Goal: Task Accomplishment & Management: Complete application form

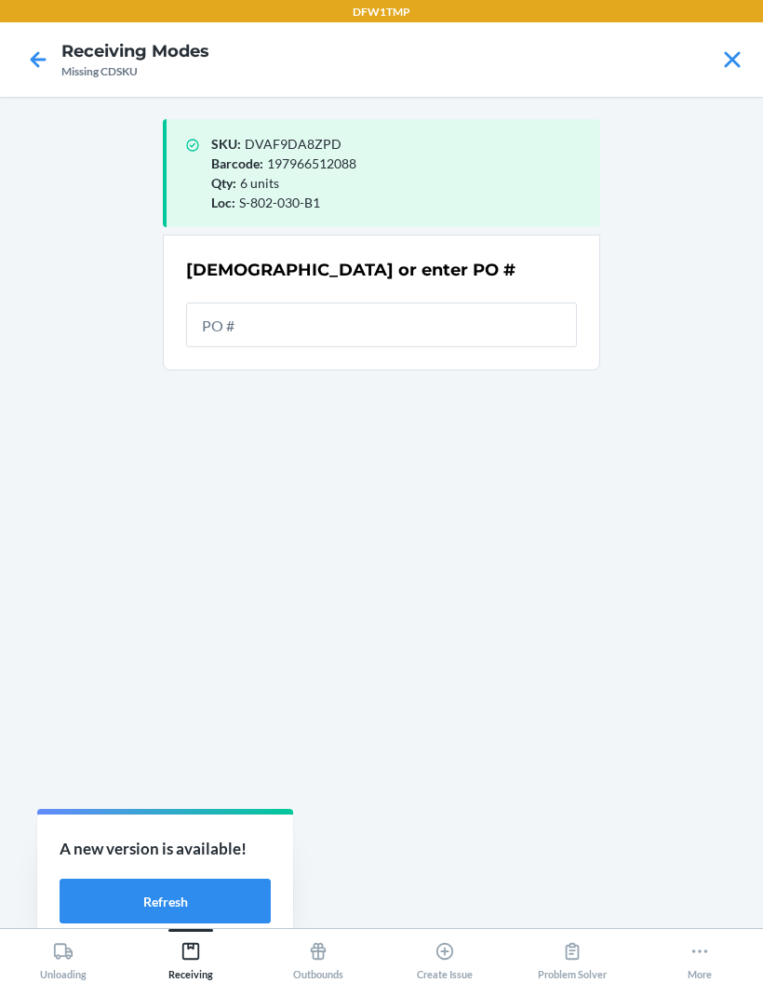
click at [748, 62] on icon at bounding box center [733, 60] width 32 height 32
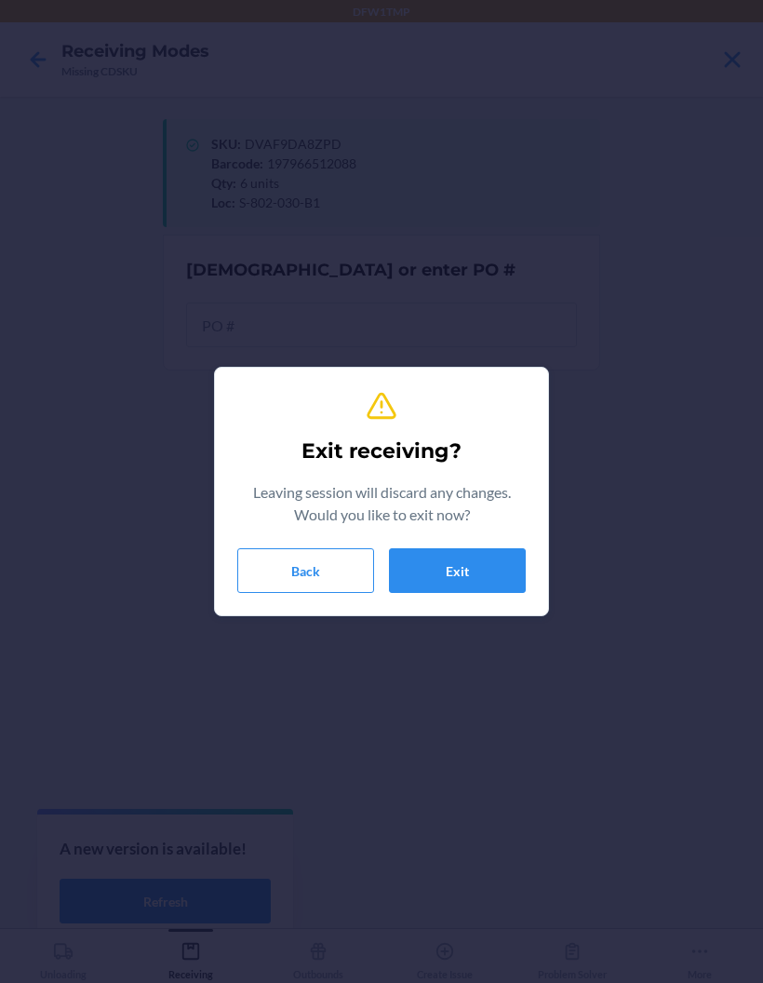
click at [308, 588] on button "Back" at bounding box center [305, 570] width 137 height 45
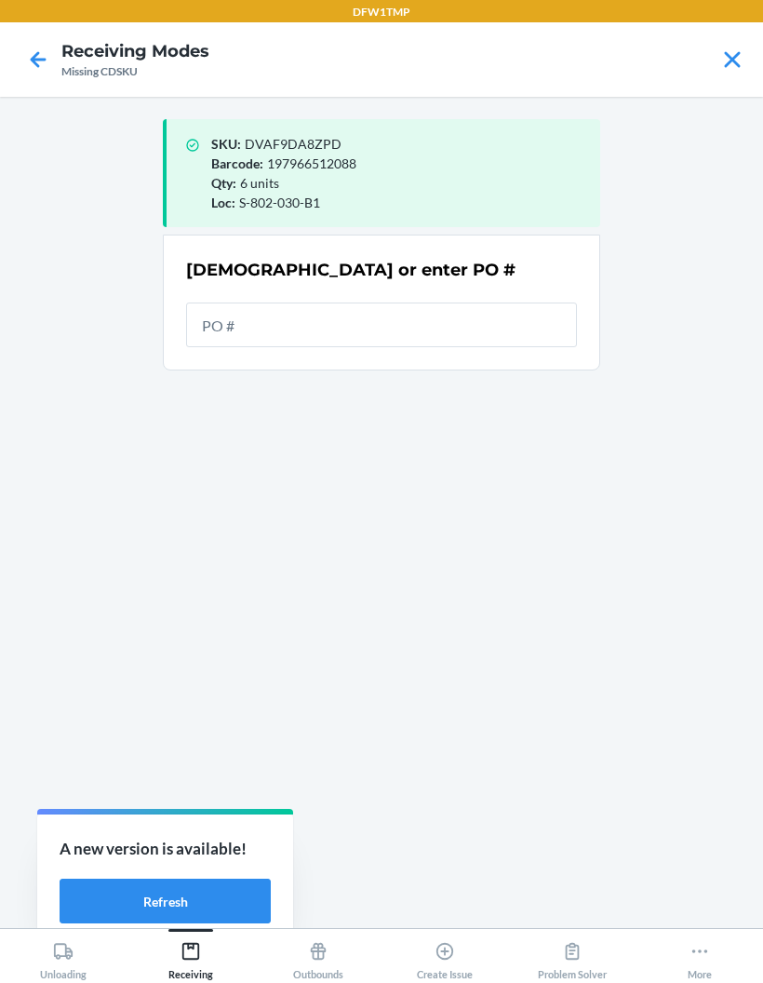
click at [731, 217] on main "SKU : DVAF9DA8ZPD Barcode : 197966512088 Qty : 6 units Loc : S-802-030-B1 Scan …" at bounding box center [381, 512] width 763 height 831
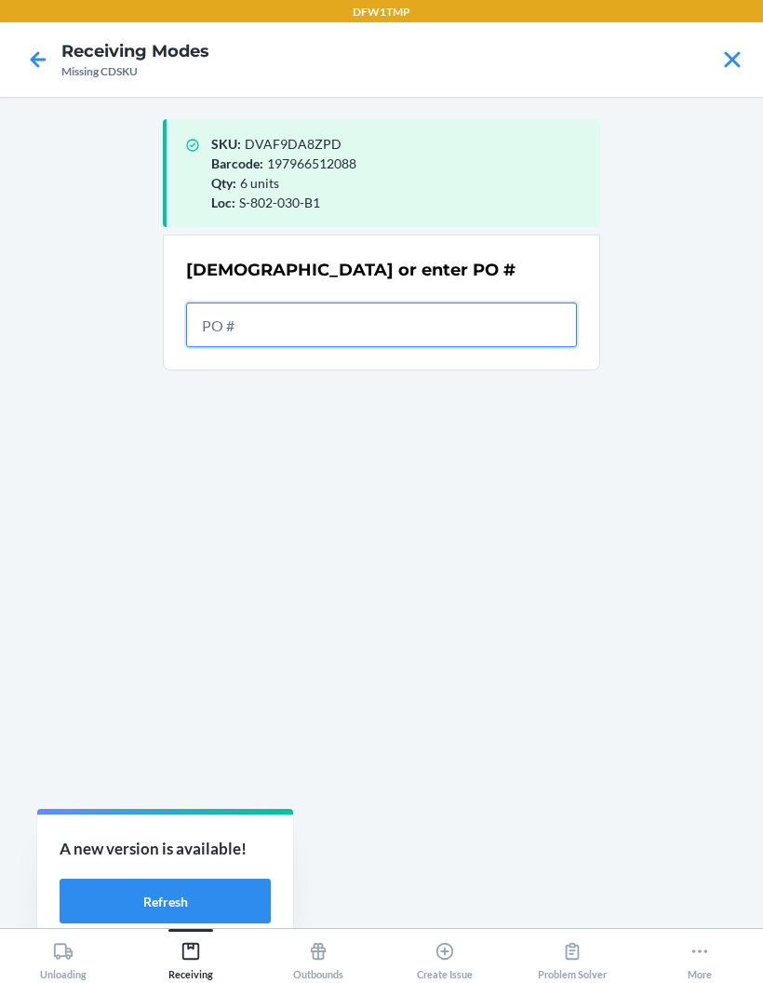
click at [222, 324] on input "text" at bounding box center [381, 325] width 391 height 45
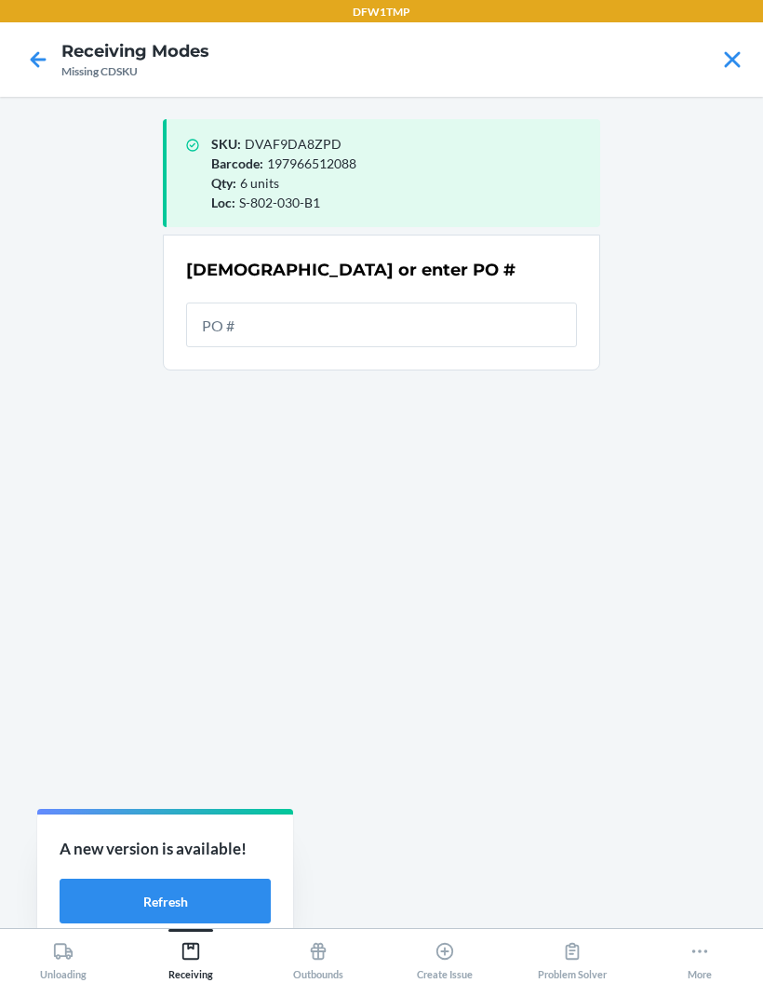
click at [717, 74] on icon at bounding box center [733, 60] width 32 height 32
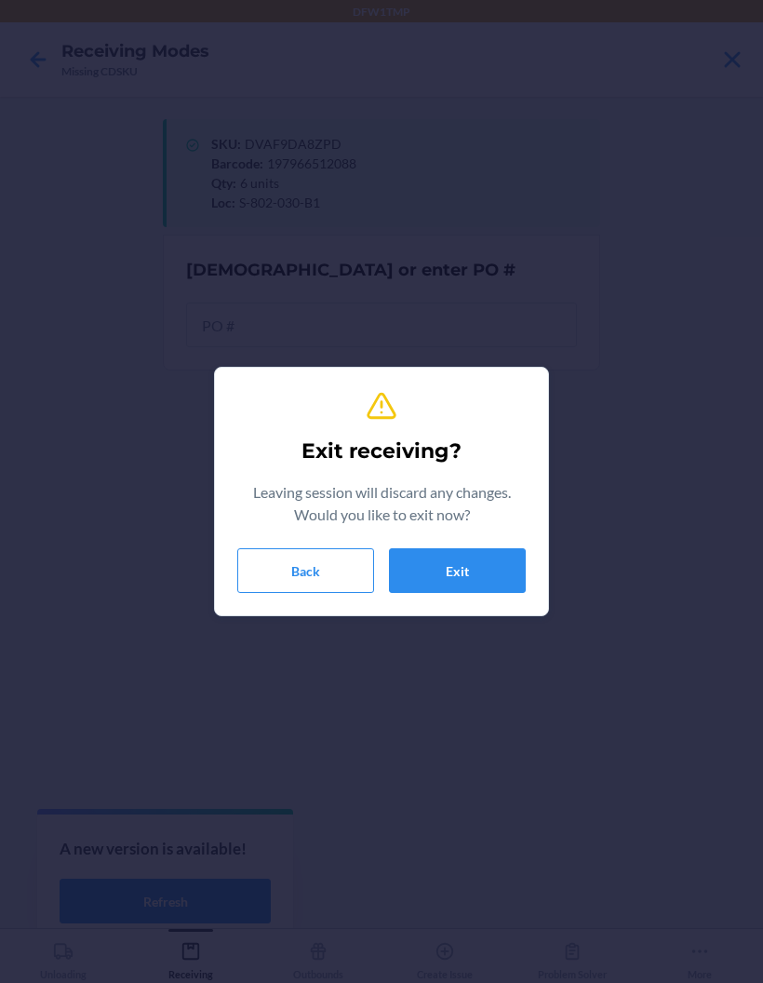
click at [442, 569] on button "Exit" at bounding box center [457, 570] width 137 height 45
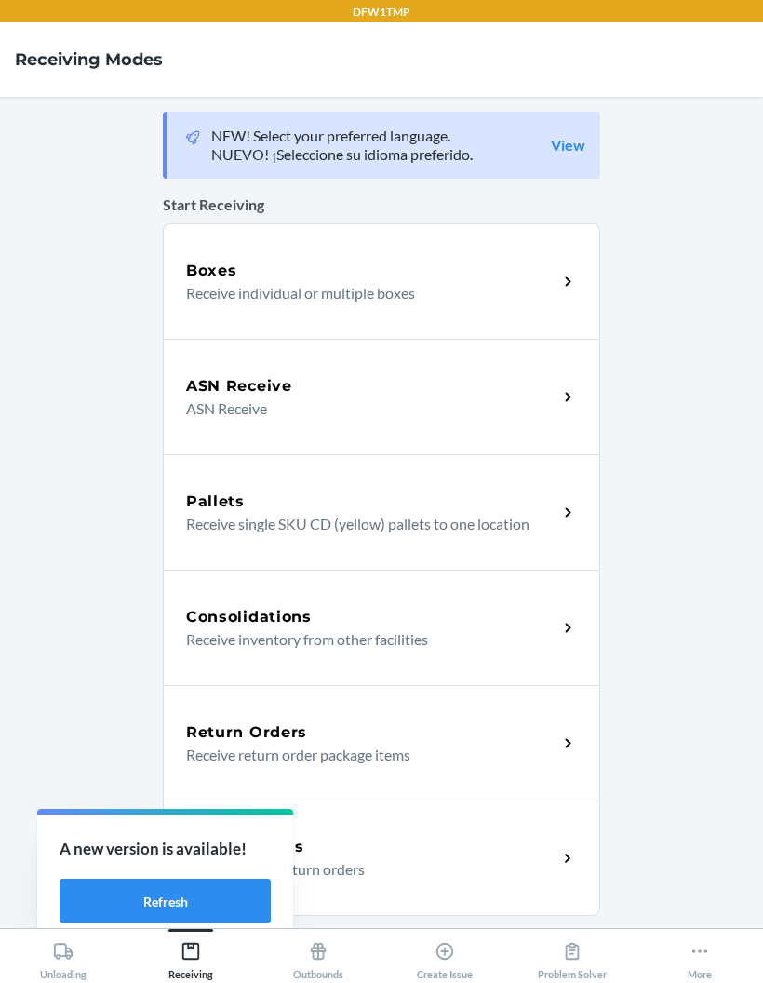
click at [458, 269] on div "Boxes" at bounding box center [371, 271] width 371 height 22
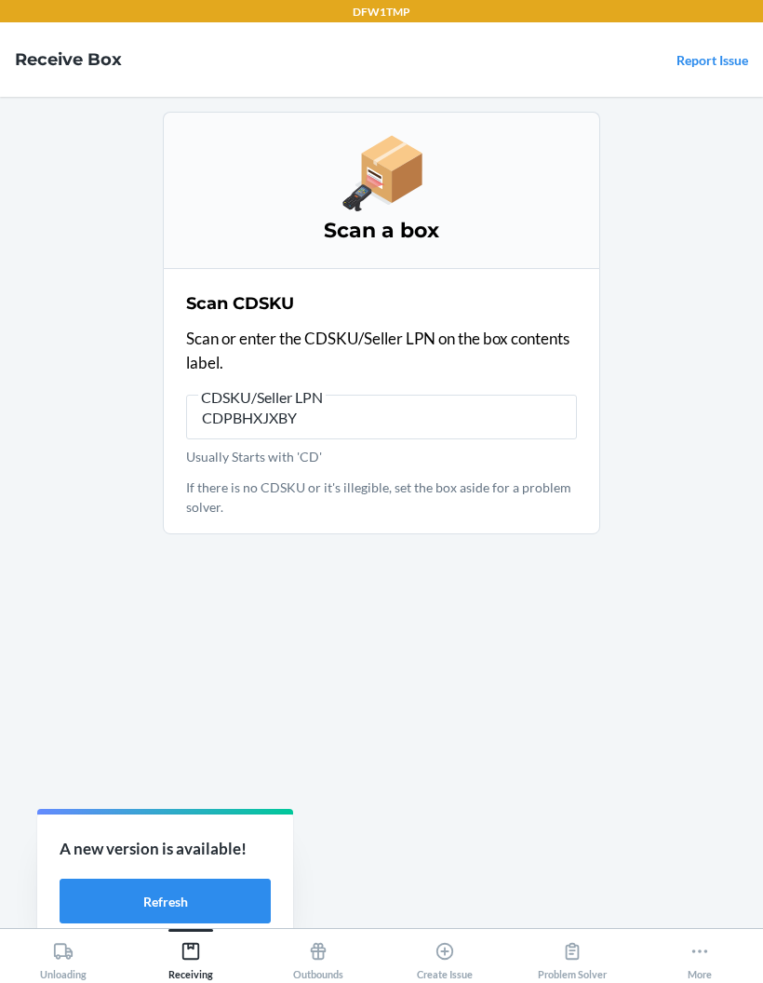
type input "CDPBHXJXBYZ"
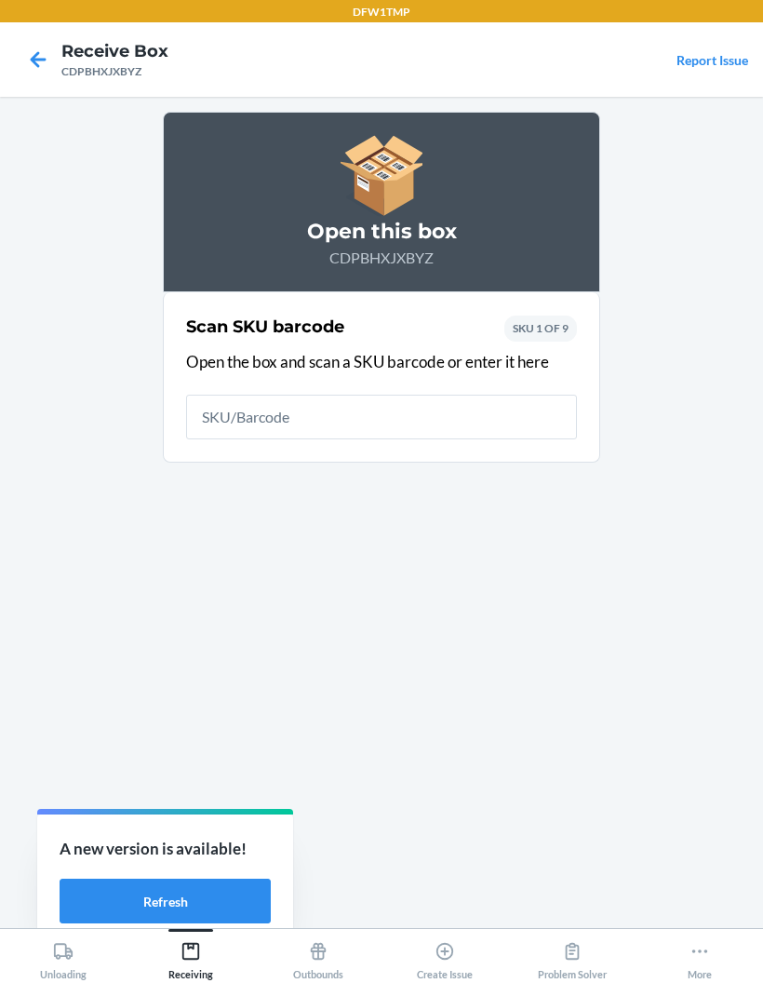
click at [255, 414] on input "text" at bounding box center [381, 417] width 391 height 45
click at [275, 373] on div "Scan SKU barcode Open the box and scan a SKU barcode or enter it here SKU 1 OF 9" at bounding box center [381, 377] width 391 height 136
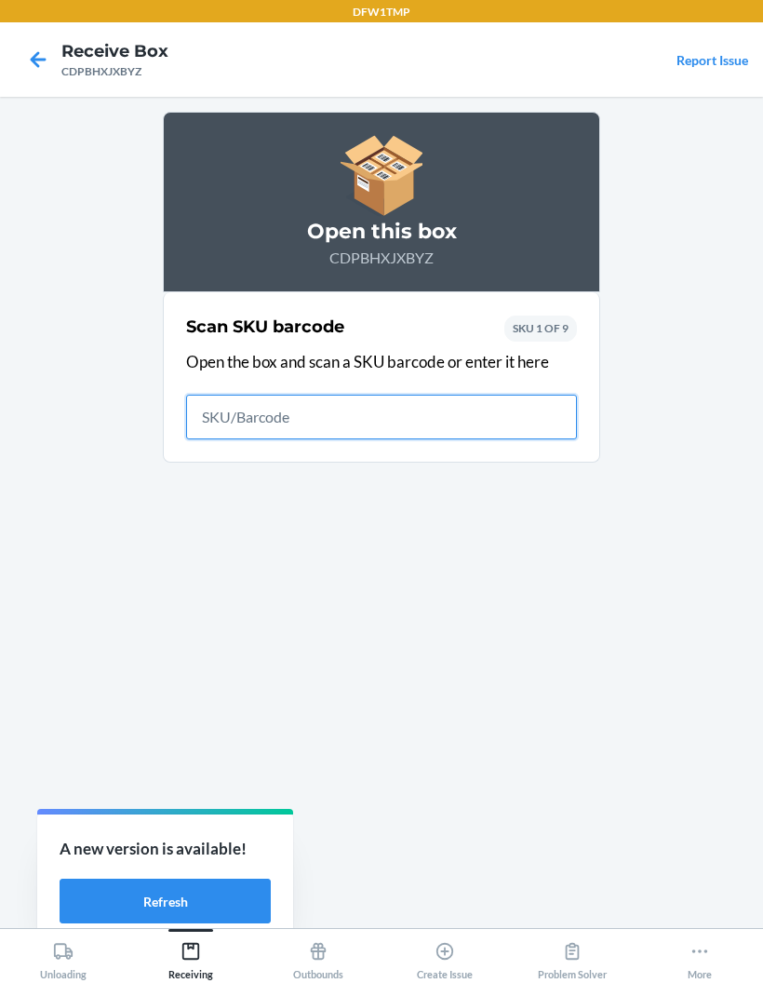
click at [292, 411] on input "text" at bounding box center [381, 417] width 391 height 45
type input "197824041682"
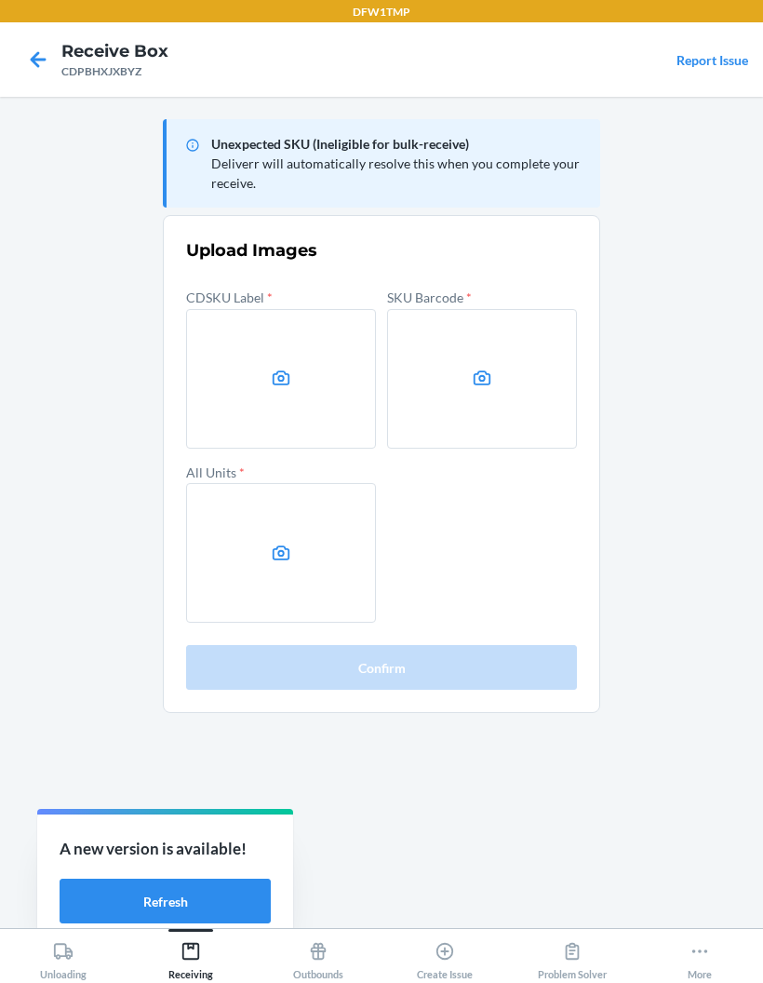
click at [309, 366] on label at bounding box center [281, 379] width 190 height 140
click at [0, 0] on input "file" at bounding box center [0, 0] width 0 height 0
click at [278, 350] on label at bounding box center [281, 379] width 190 height 140
click at [0, 0] on input "file" at bounding box center [0, 0] width 0 height 0
click at [492, 344] on label at bounding box center [482, 379] width 190 height 140
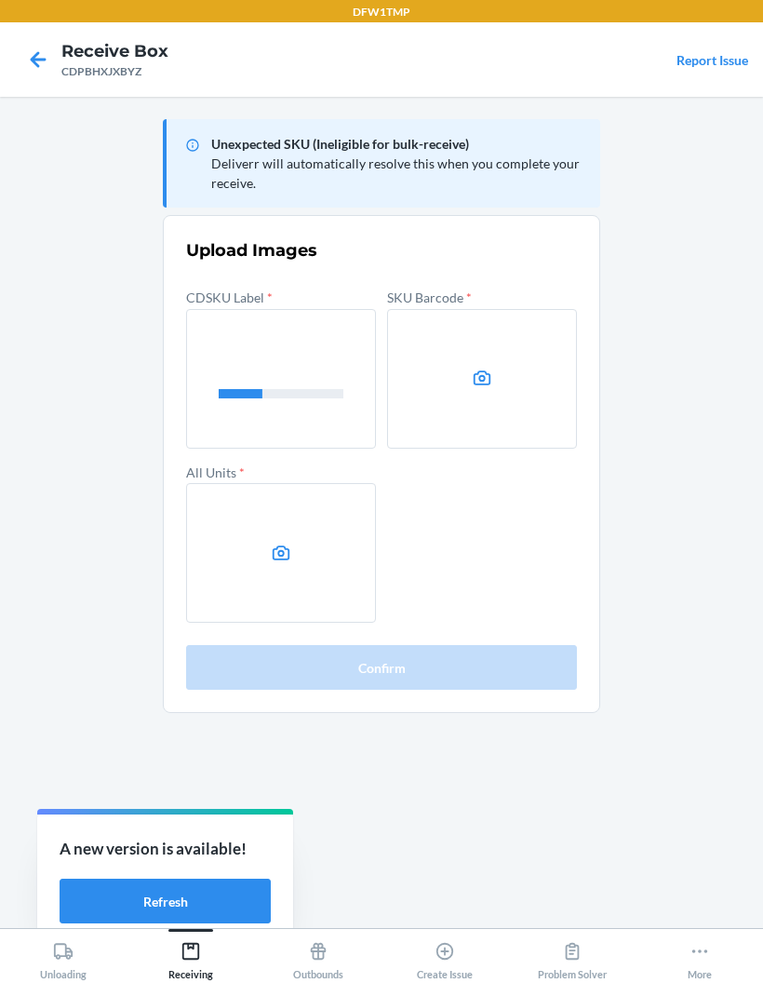
click at [0, 0] on input "file" at bounding box center [0, 0] width 0 height 0
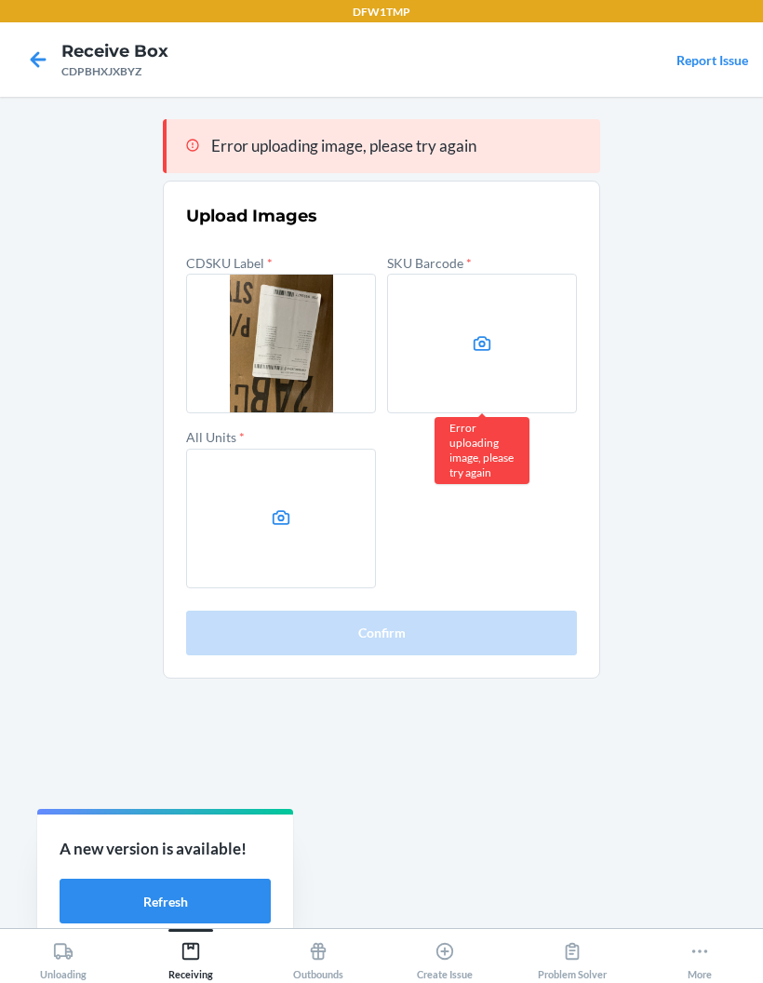
click at [480, 351] on icon at bounding box center [482, 343] width 21 height 21
click at [0, 0] on input "file" at bounding box center [0, 0] width 0 height 0
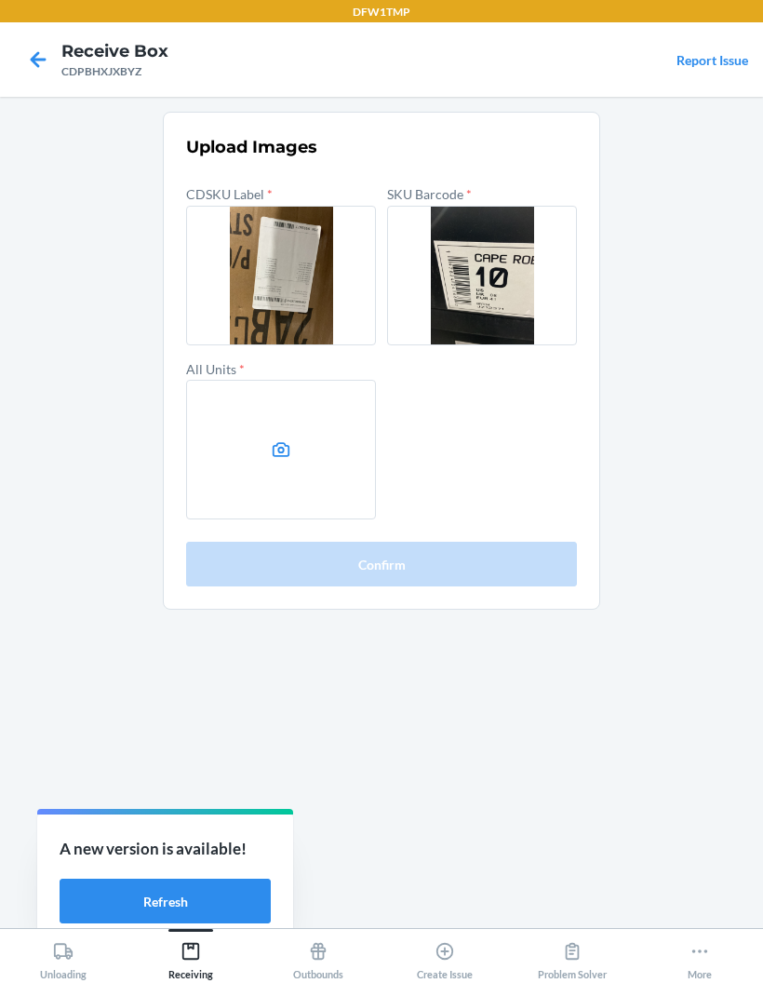
click at [280, 456] on icon at bounding box center [282, 449] width 18 height 15
click at [0, 0] on input "file" at bounding box center [0, 0] width 0 height 0
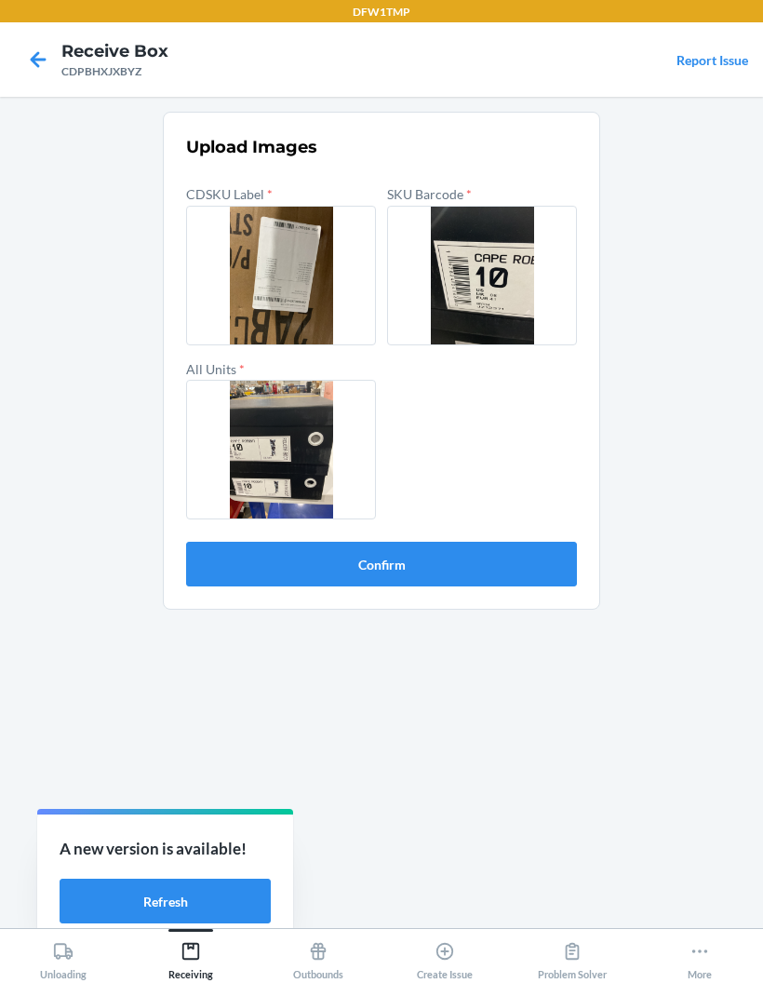
click at [552, 544] on button "Confirm" at bounding box center [381, 564] width 391 height 45
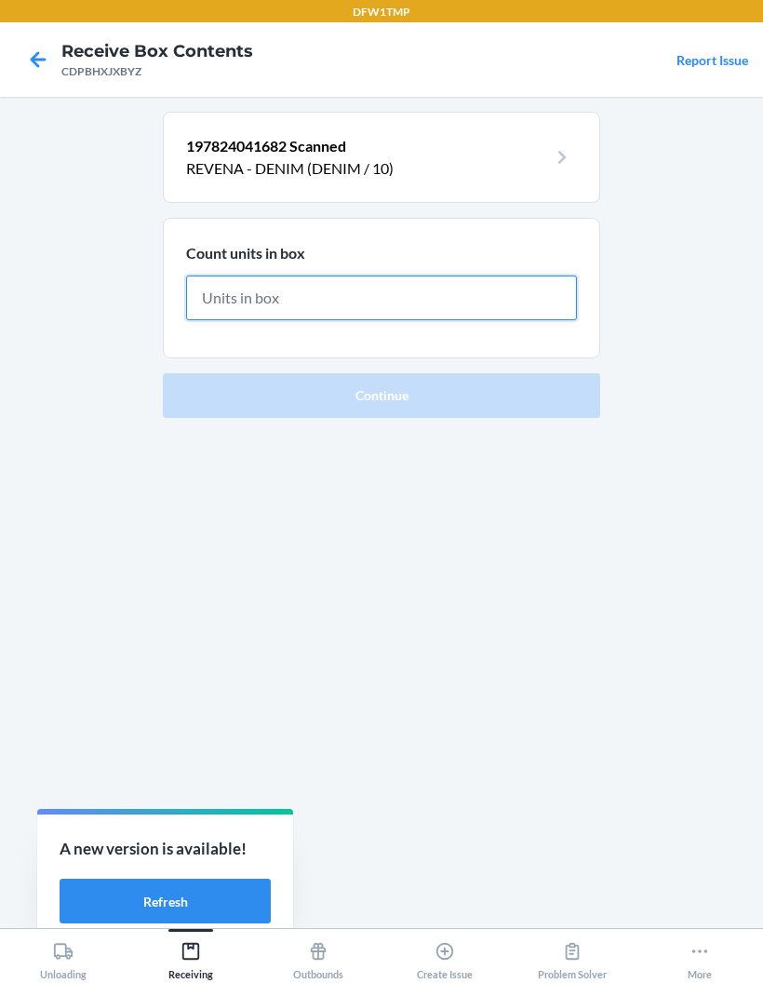
click at [410, 295] on input "text" at bounding box center [381, 298] width 391 height 45
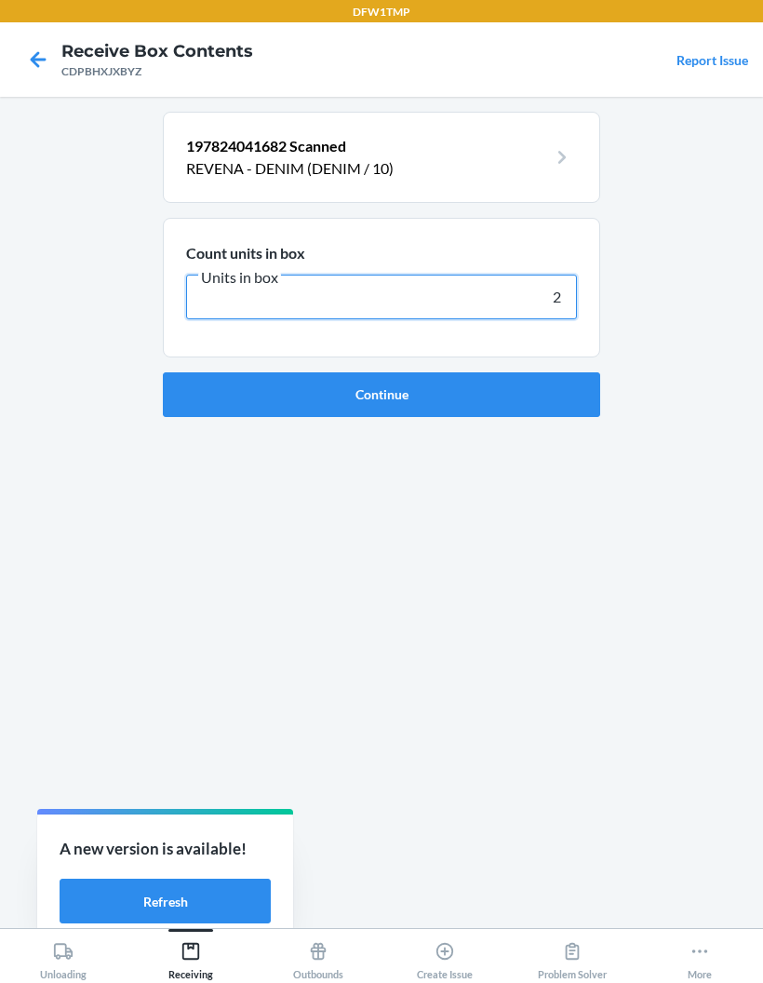
type input "2"
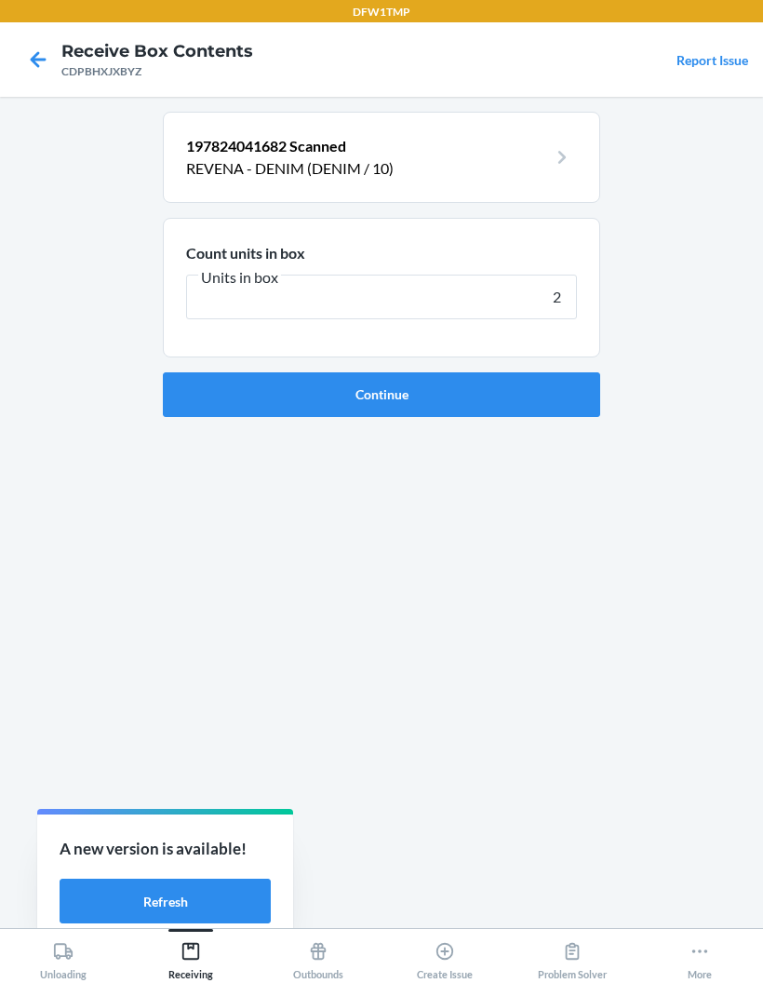
click at [536, 407] on button "Continue" at bounding box center [382, 394] width 438 height 45
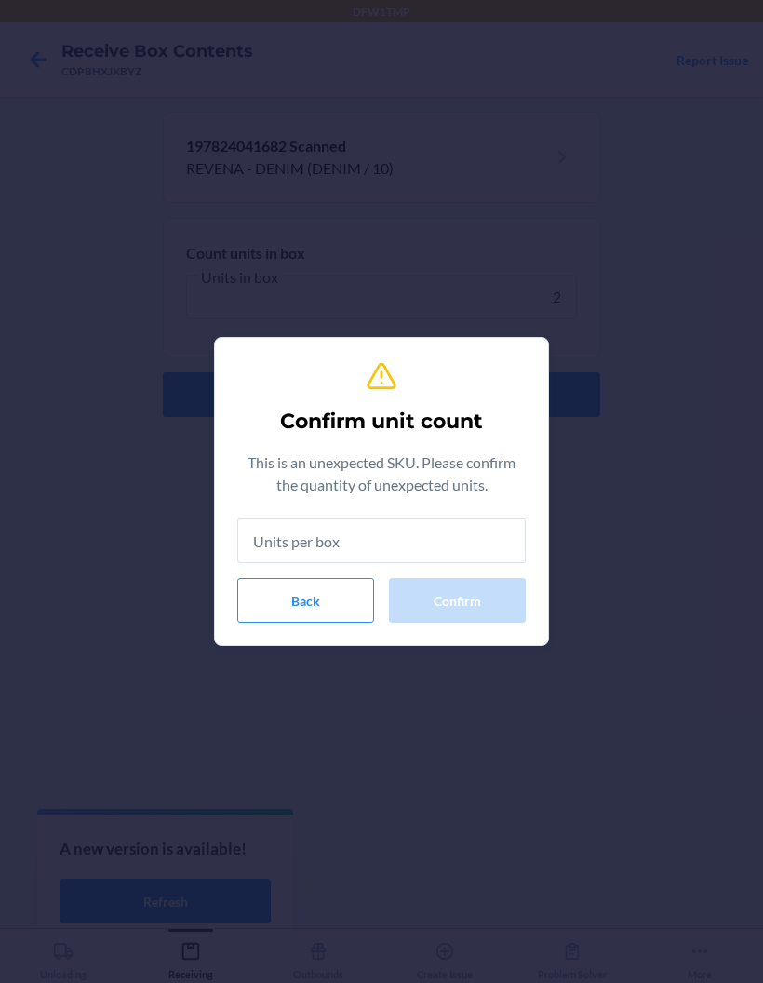
click at [448, 539] on input "text" at bounding box center [381, 541] width 289 height 45
type input "2"
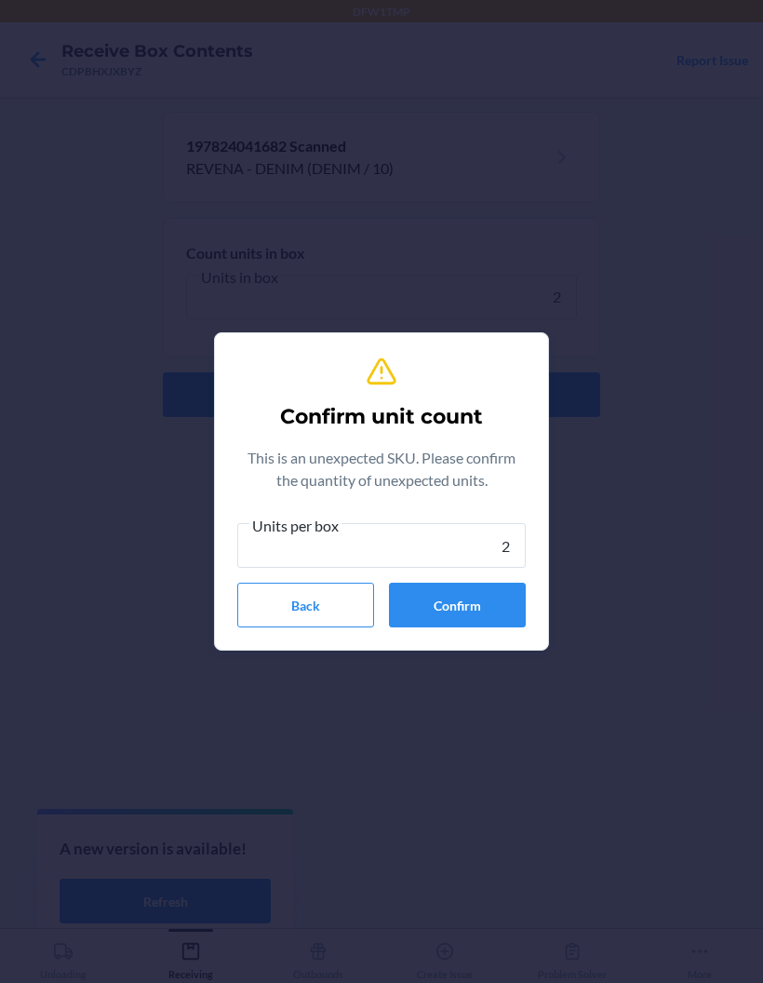
click at [457, 602] on button "Confirm" at bounding box center [457, 605] width 137 height 45
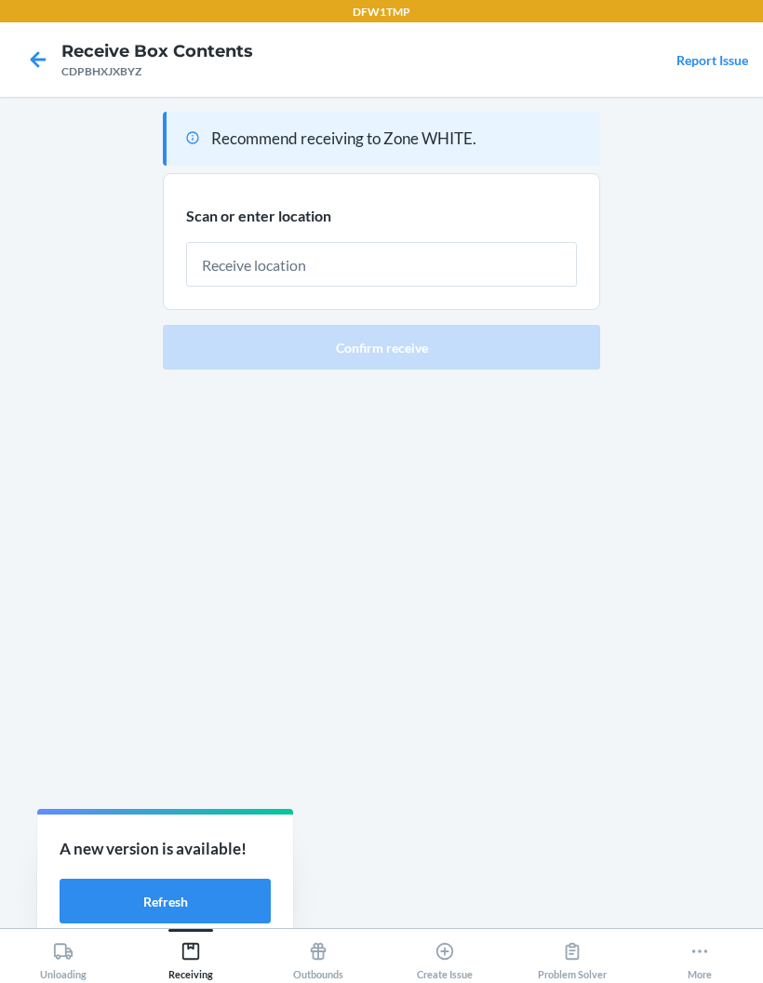
click at [358, 276] on input "text" at bounding box center [381, 264] width 391 height 45
click at [446, 189] on section "Scan or enter location" at bounding box center [382, 242] width 438 height 138
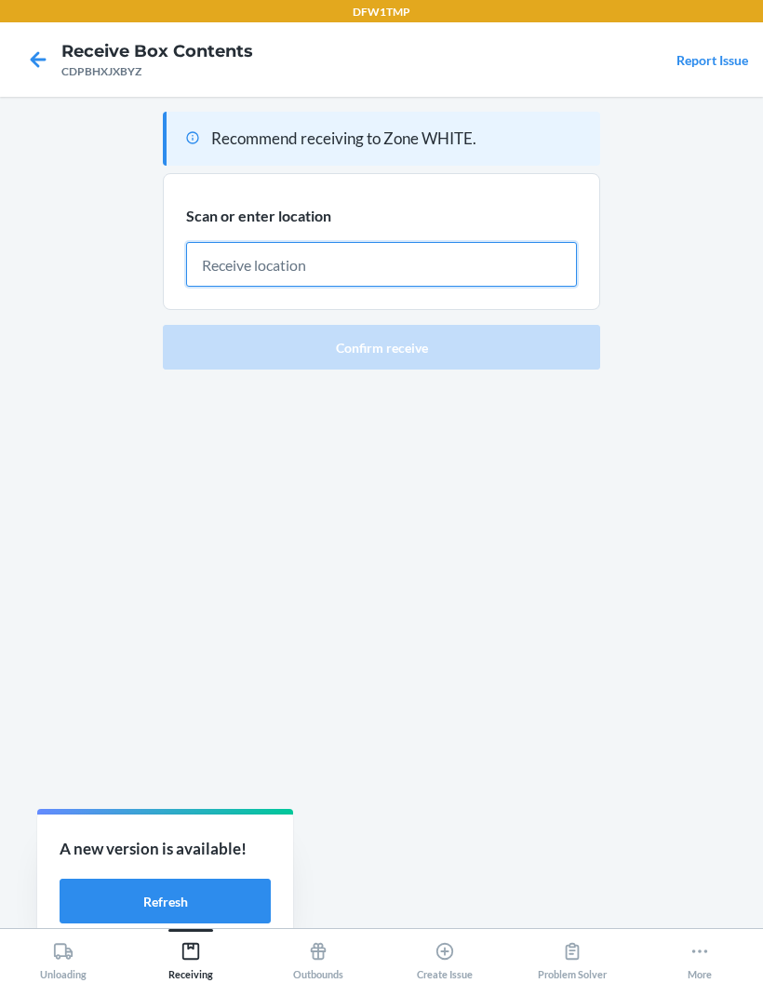
click at [437, 273] on input "text" at bounding box center [381, 264] width 391 height 45
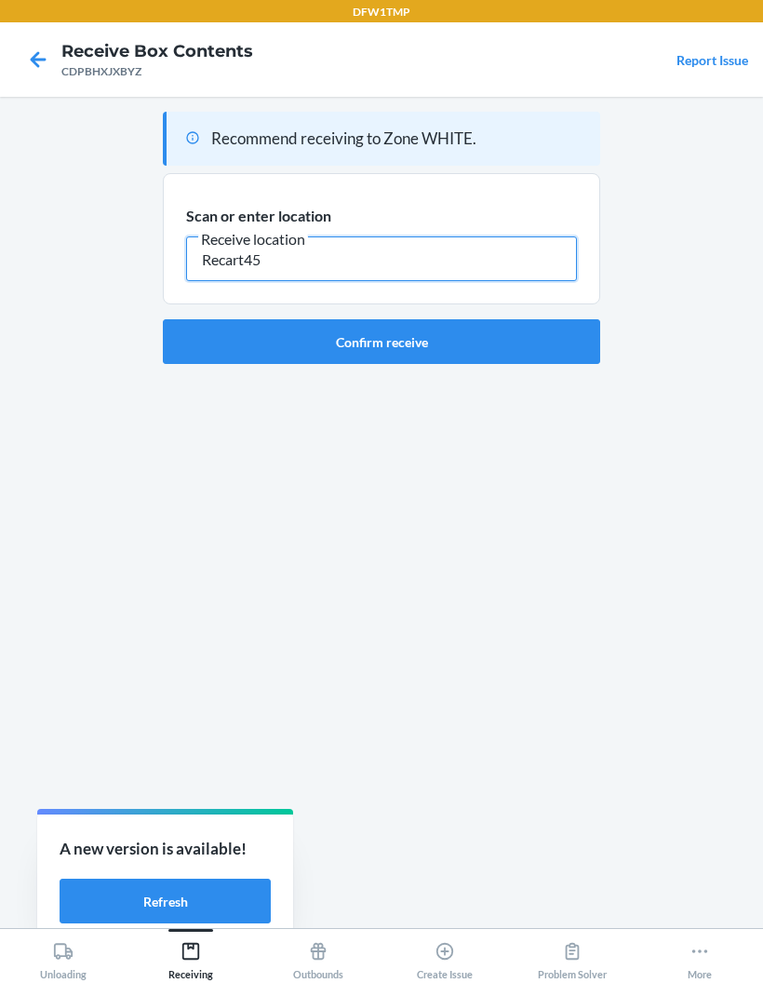
type input "Recart45"
click at [539, 352] on button "Confirm receive" at bounding box center [382, 341] width 438 height 45
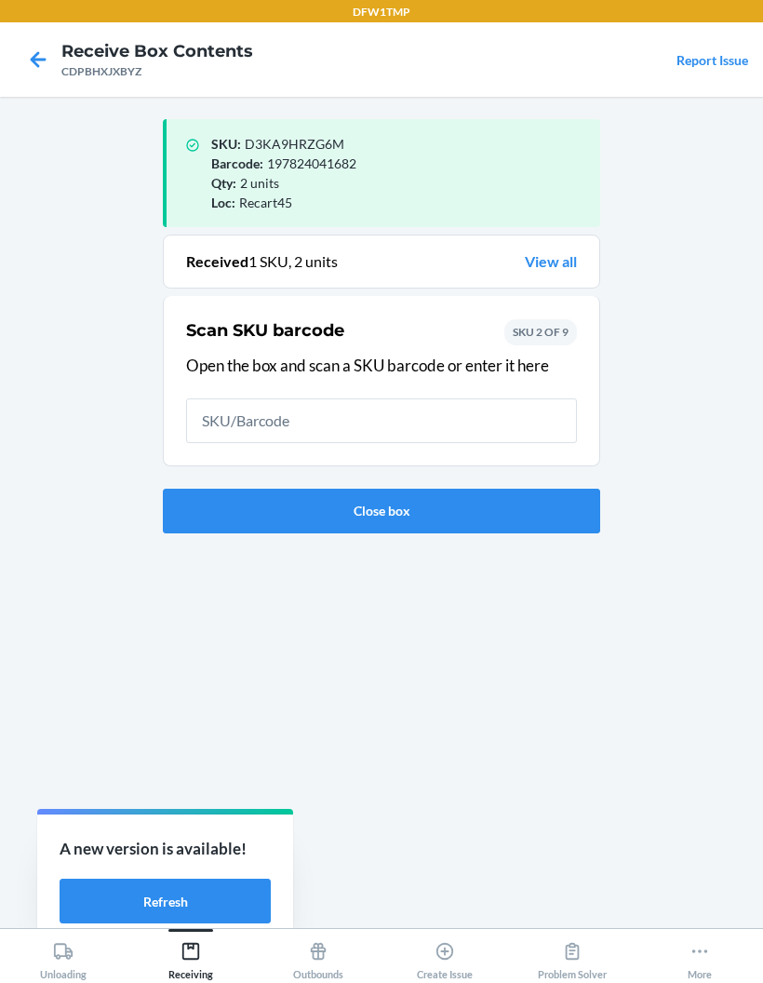
click at [501, 425] on input "text" at bounding box center [381, 420] width 391 height 45
type input "197824041644"
click at [570, 531] on button "Close box" at bounding box center [382, 511] width 438 height 45
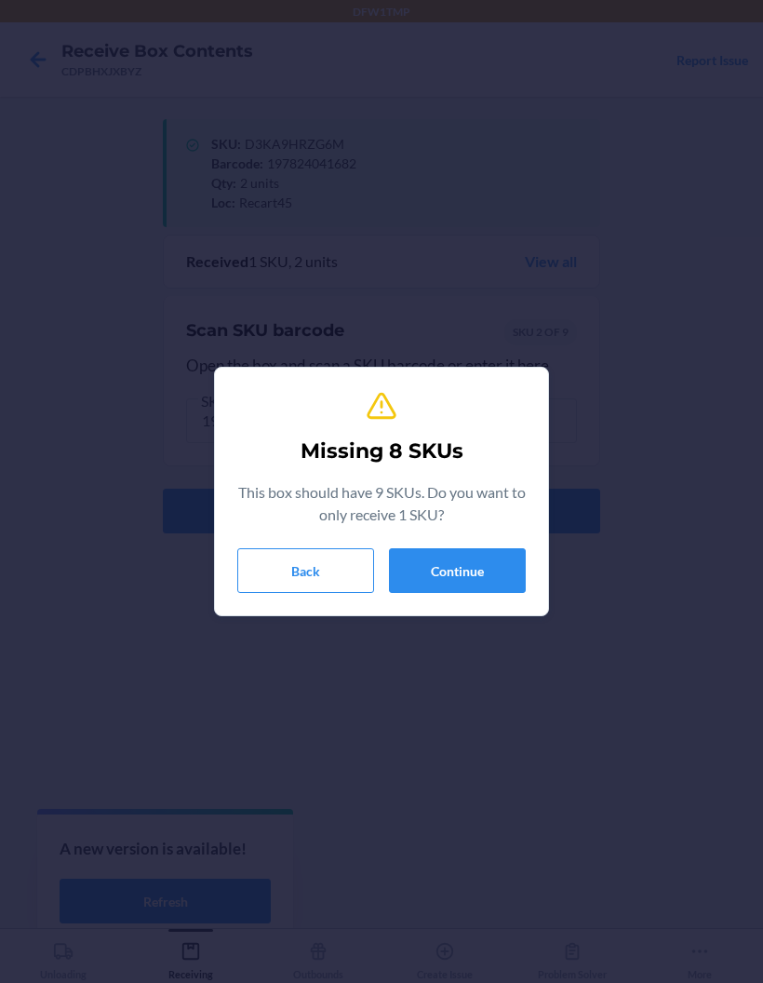
click at [327, 563] on button "Back" at bounding box center [305, 570] width 137 height 45
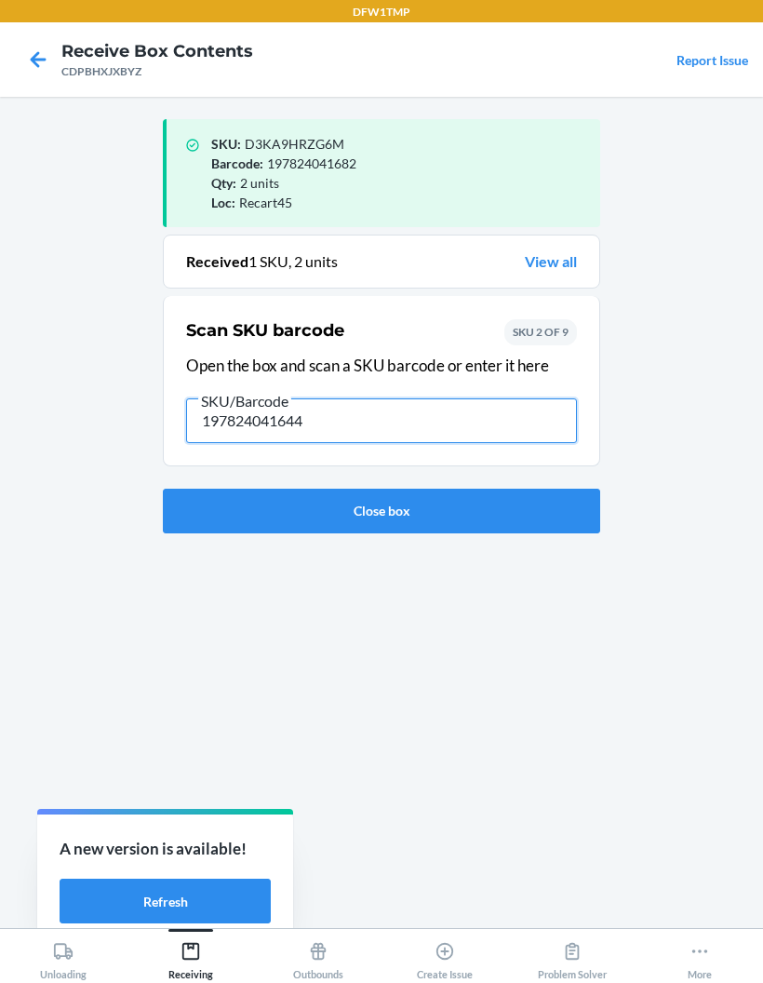
click at [545, 417] on input "197824041644" at bounding box center [381, 420] width 391 height 45
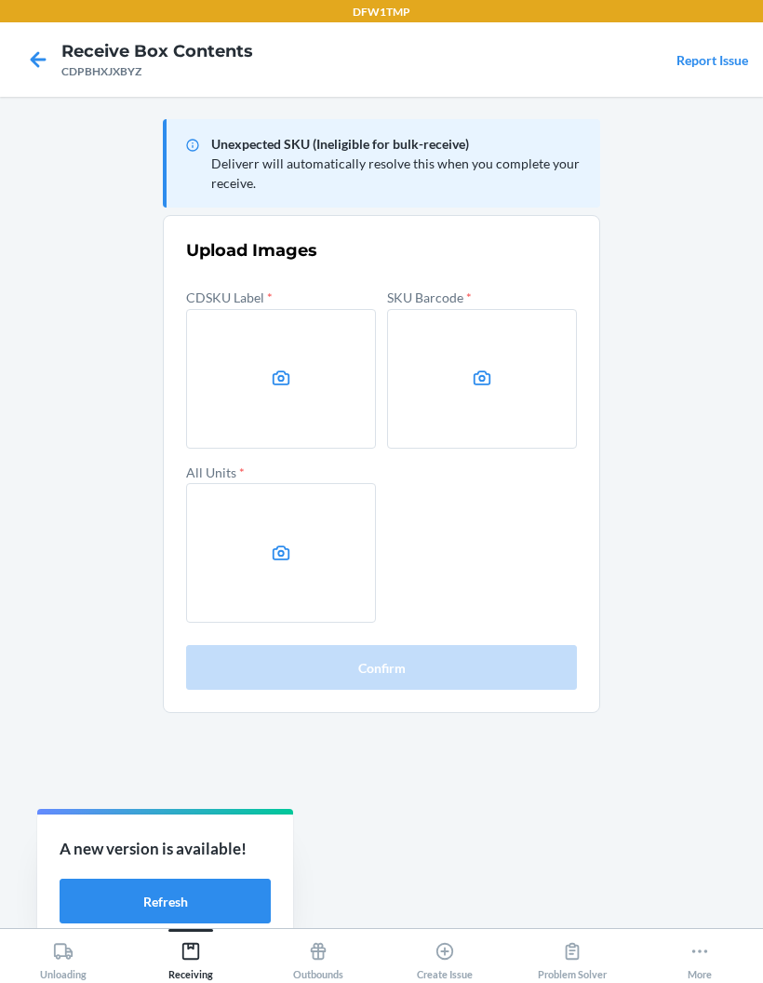
click at [272, 377] on icon at bounding box center [281, 378] width 21 height 21
click at [0, 0] on input "file" at bounding box center [0, 0] width 0 height 0
click at [503, 349] on label at bounding box center [482, 379] width 190 height 140
click at [0, 0] on input "file" at bounding box center [0, 0] width 0 height 0
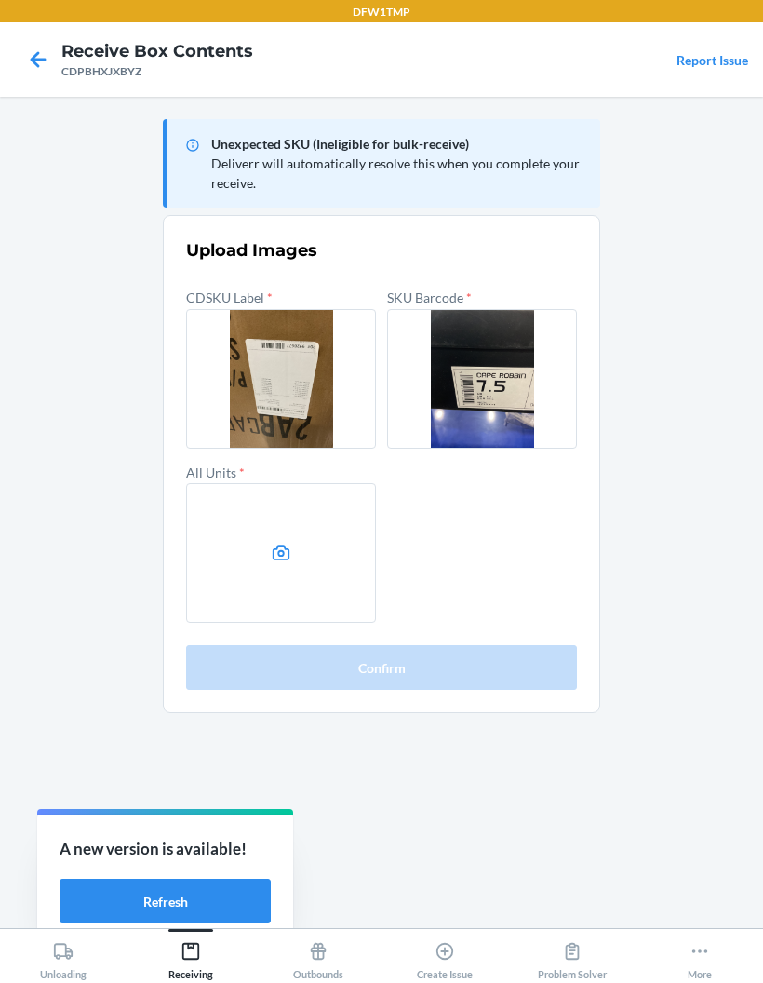
click at [268, 558] on label at bounding box center [281, 553] width 190 height 140
click at [0, 0] on input "file" at bounding box center [0, 0] width 0 height 0
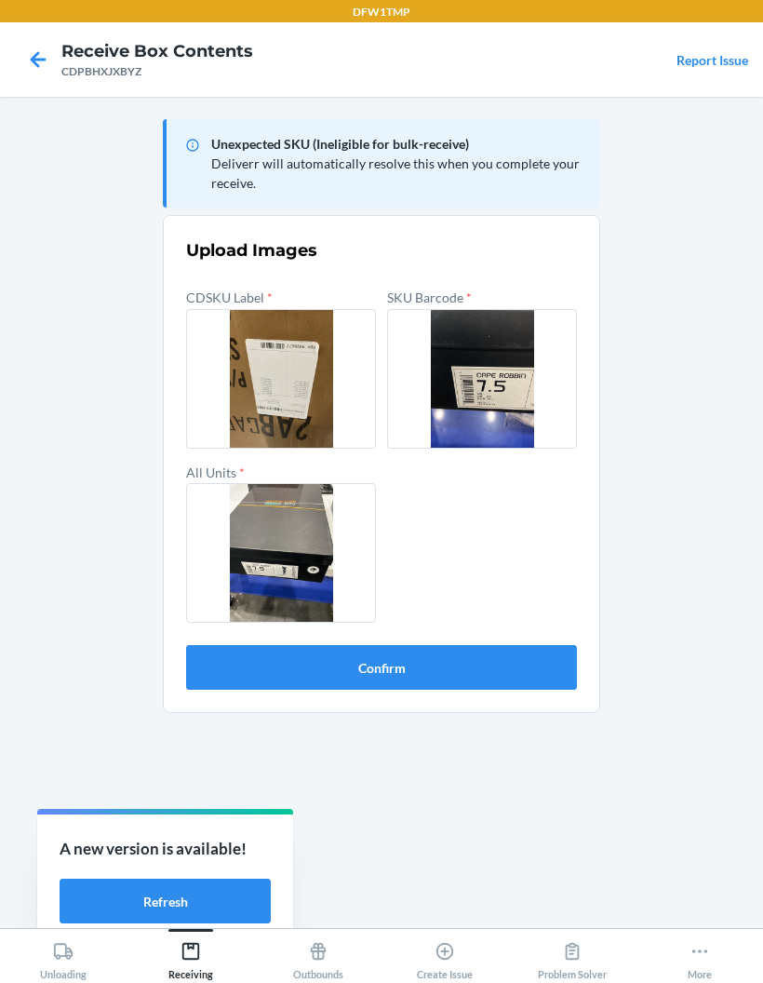
click at [257, 659] on button "Confirm" at bounding box center [381, 667] width 391 height 45
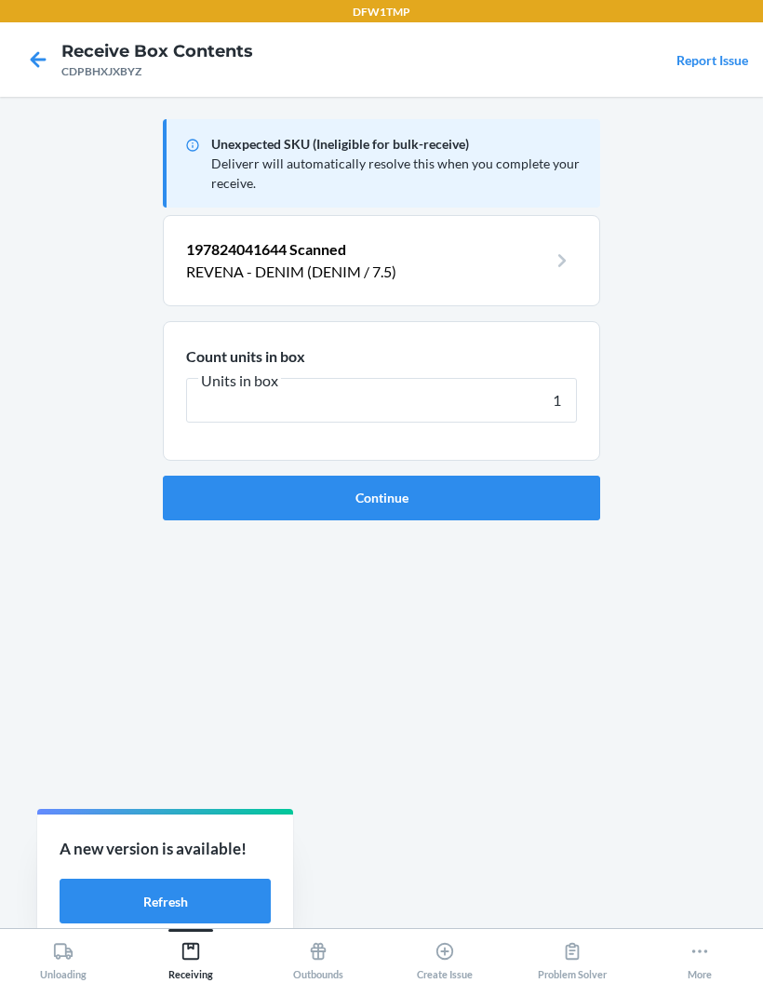
type input "1"
click at [382, 497] on button "Continue" at bounding box center [382, 498] width 438 height 45
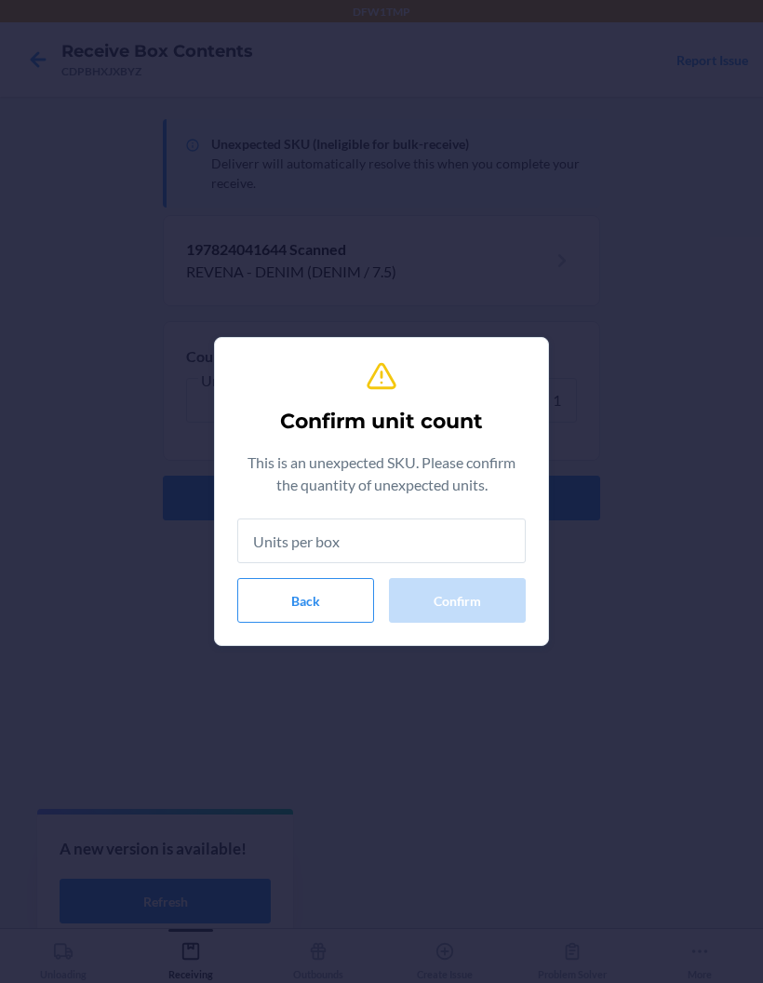
click at [273, 536] on input "text" at bounding box center [381, 541] width 289 height 45
type input "1"
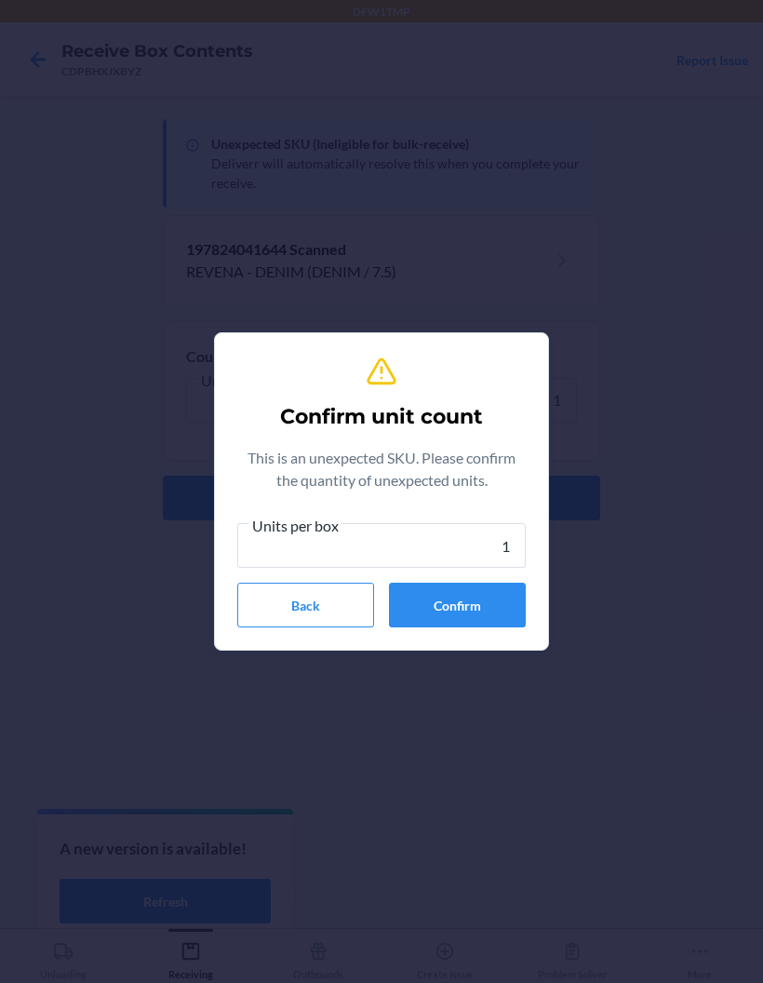
click at [487, 598] on button "Confirm" at bounding box center [457, 605] width 137 height 45
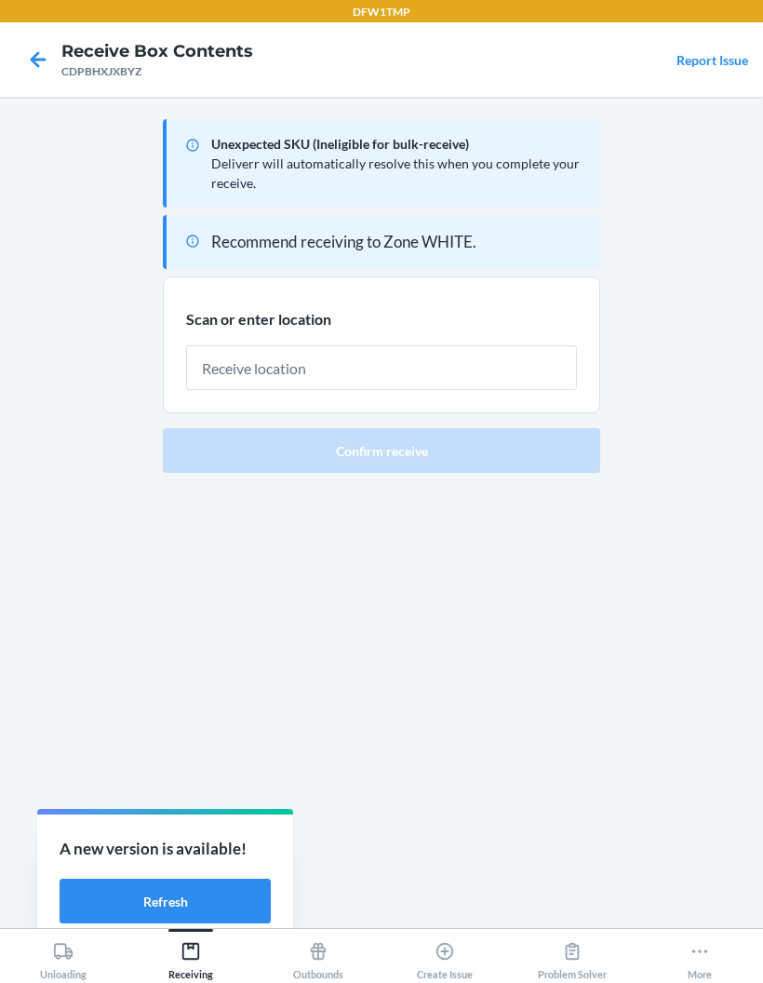
click at [449, 370] on input "text" at bounding box center [381, 367] width 391 height 45
click at [465, 367] on input "text" at bounding box center [381, 367] width 391 height 45
click at [479, 376] on input "text" at bounding box center [381, 367] width 391 height 45
click at [451, 378] on input "text" at bounding box center [381, 367] width 391 height 45
click at [324, 370] on input "text" at bounding box center [381, 367] width 391 height 45
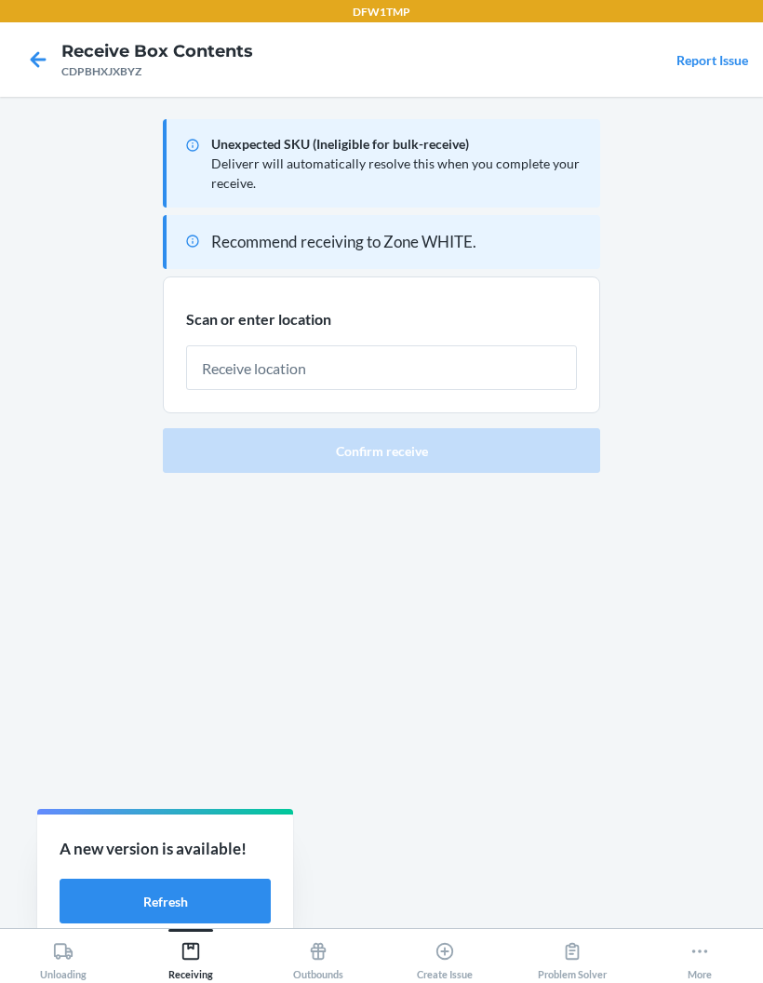
click at [350, 329] on div "Scan or enter location" at bounding box center [381, 349] width 391 height 84
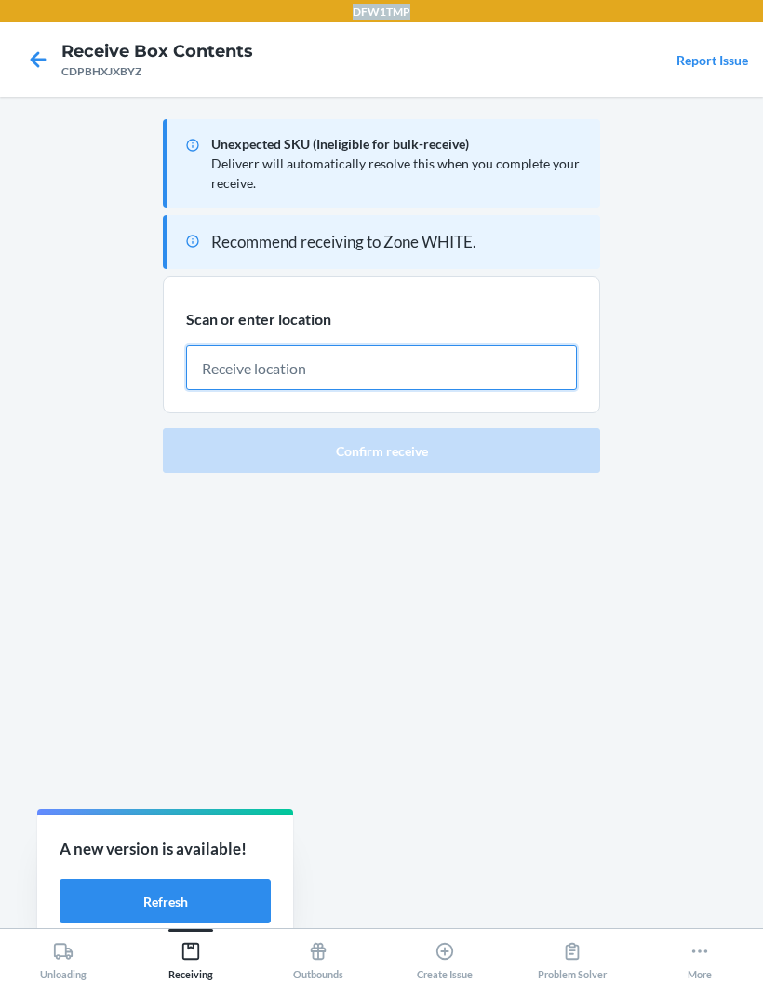
click at [328, 370] on input "text" at bounding box center [381, 367] width 391 height 45
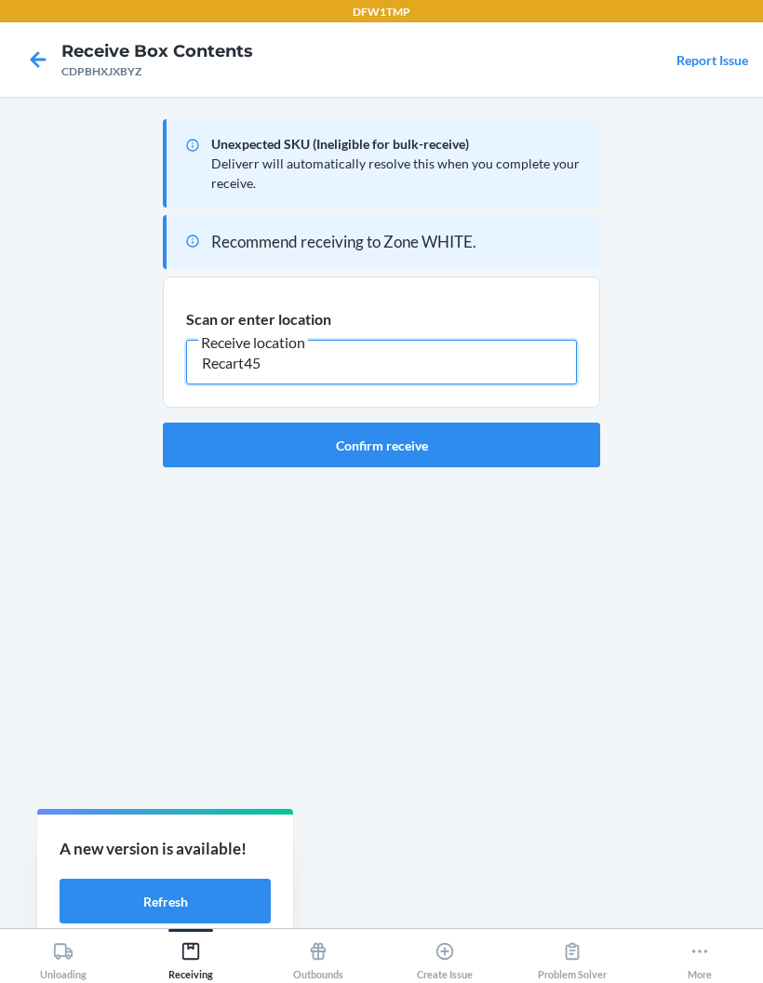
type input "Recart45"
click at [561, 462] on button "Confirm receive" at bounding box center [382, 445] width 438 height 45
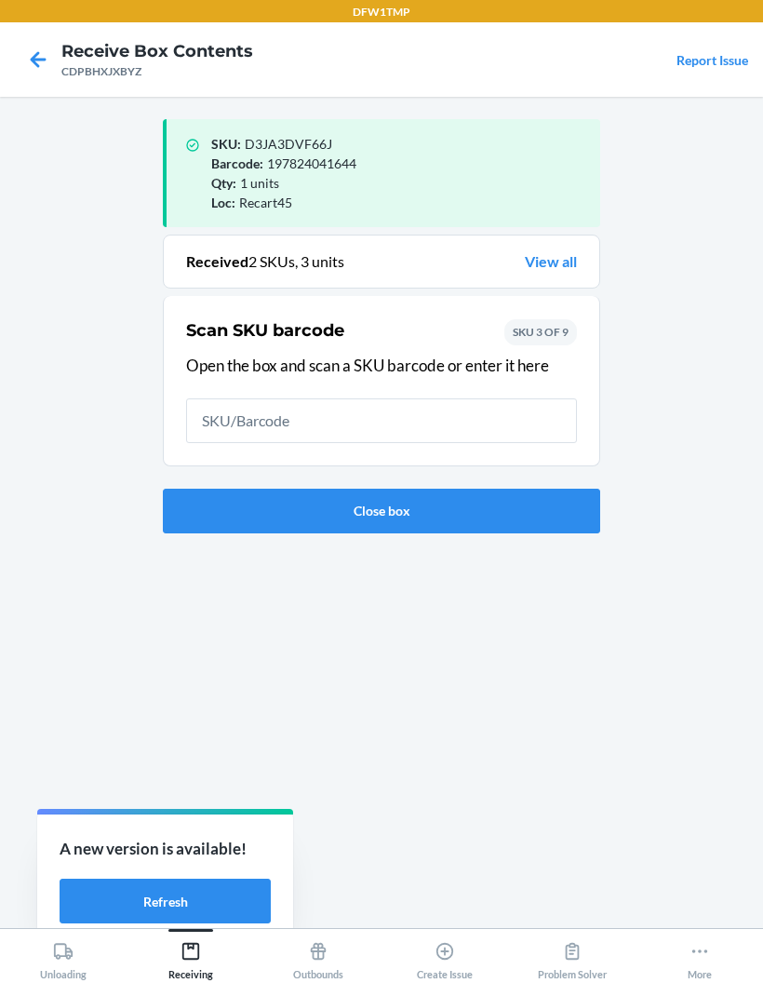
click at [497, 430] on input "text" at bounding box center [381, 420] width 391 height 45
type input "197824041651"
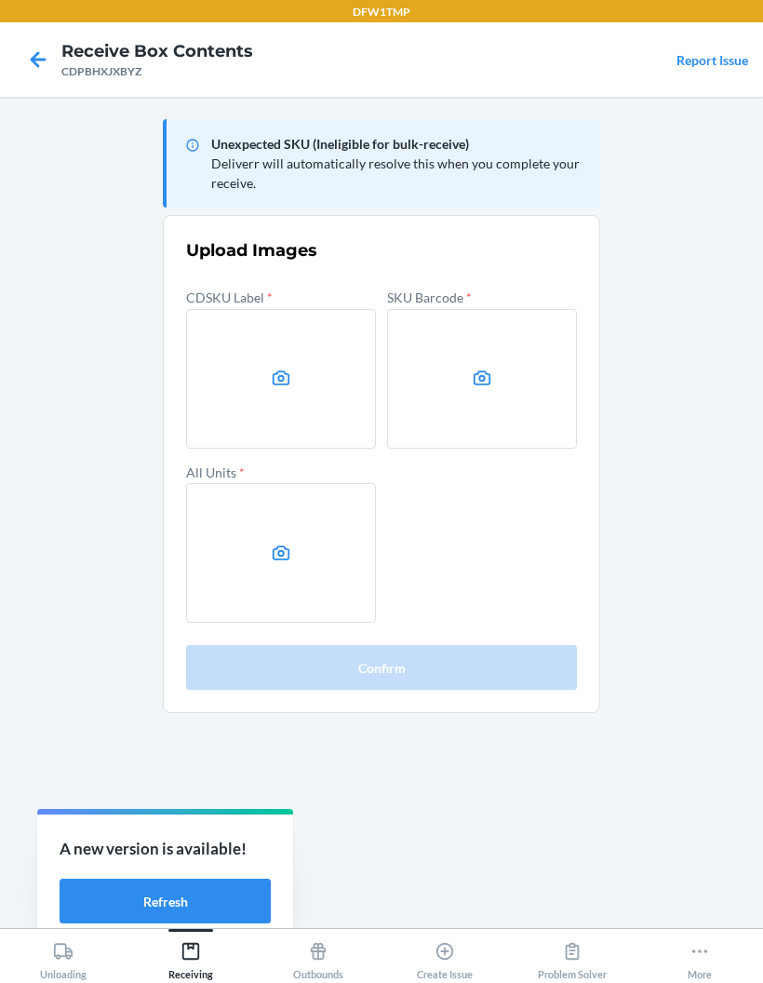
scroll to position [74, 0]
click at [266, 309] on label at bounding box center [281, 379] width 190 height 140
click at [0, 0] on input "file" at bounding box center [0, 0] width 0 height 0
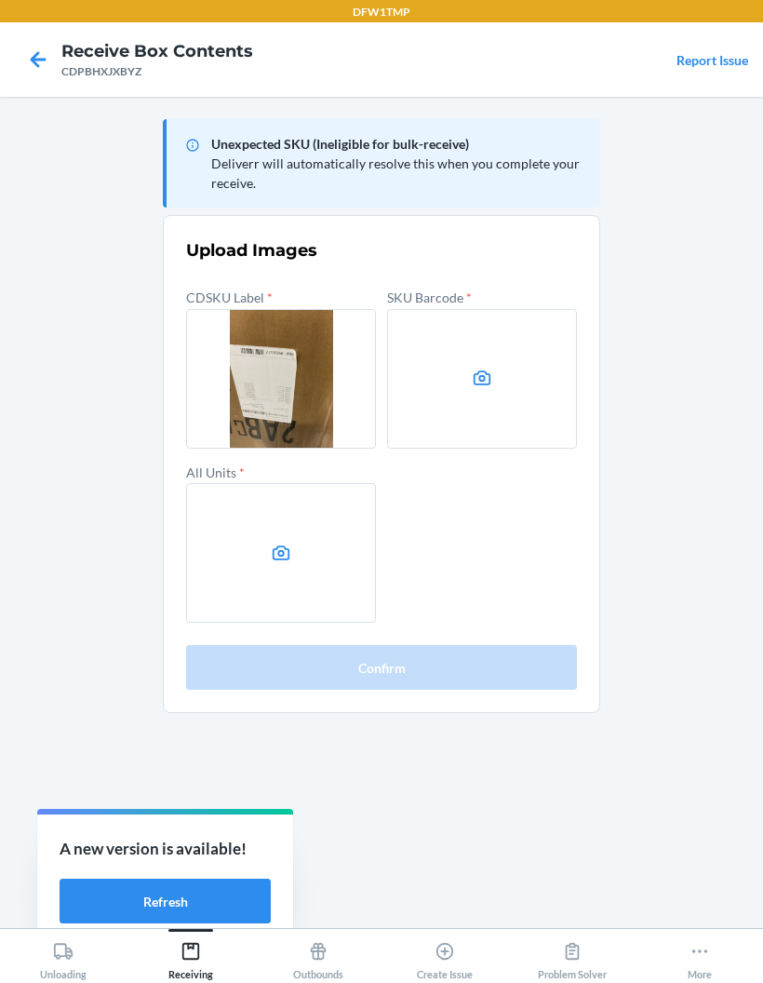
click at [505, 309] on label at bounding box center [482, 379] width 190 height 140
click at [0, 0] on input "file" at bounding box center [0, 0] width 0 height 0
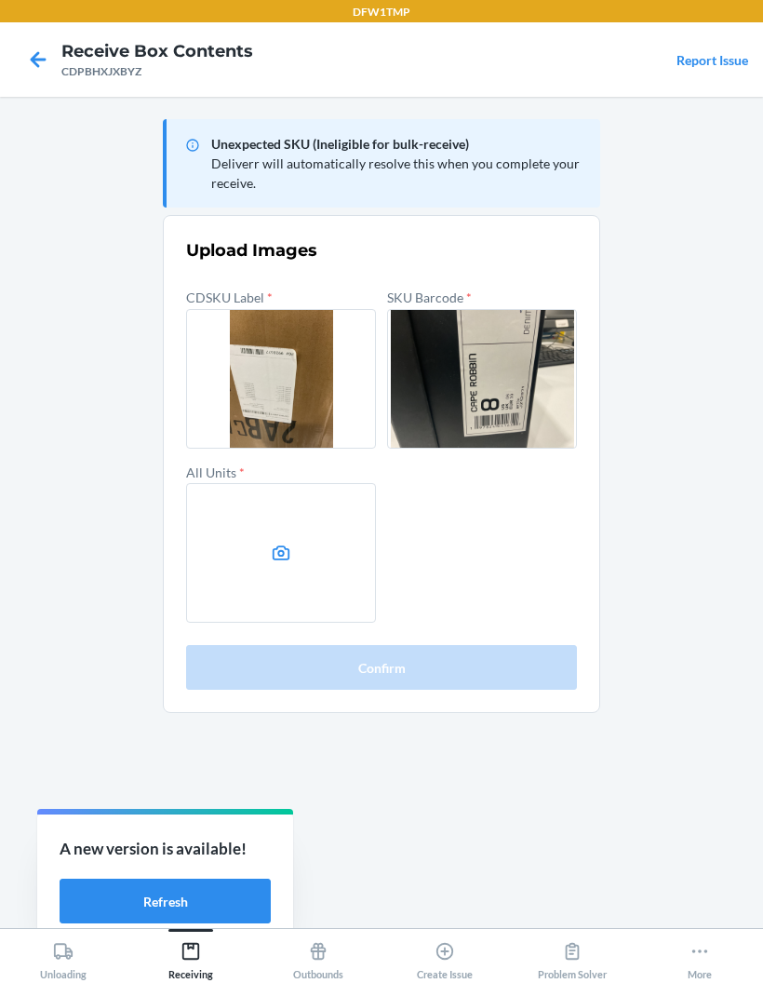
click at [259, 483] on label at bounding box center [281, 553] width 190 height 140
click at [0, 0] on input "file" at bounding box center [0, 0] width 0 height 0
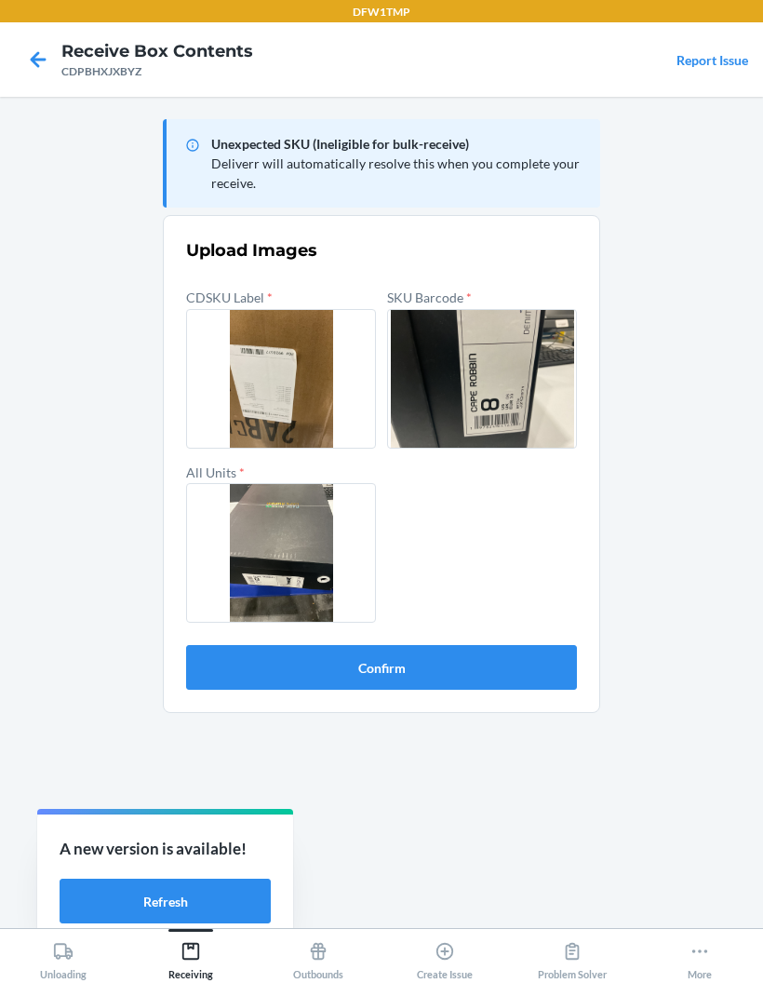
click at [212, 645] on button "Confirm" at bounding box center [381, 667] width 391 height 45
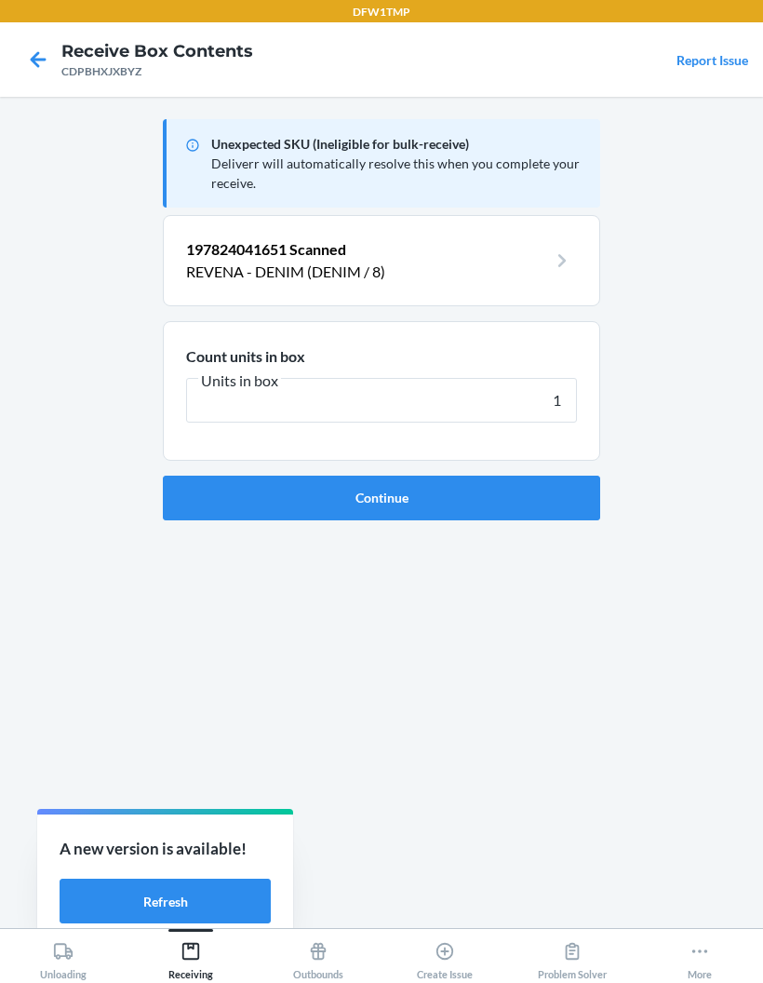
type input "1"
click at [567, 476] on button "Continue" at bounding box center [382, 498] width 438 height 45
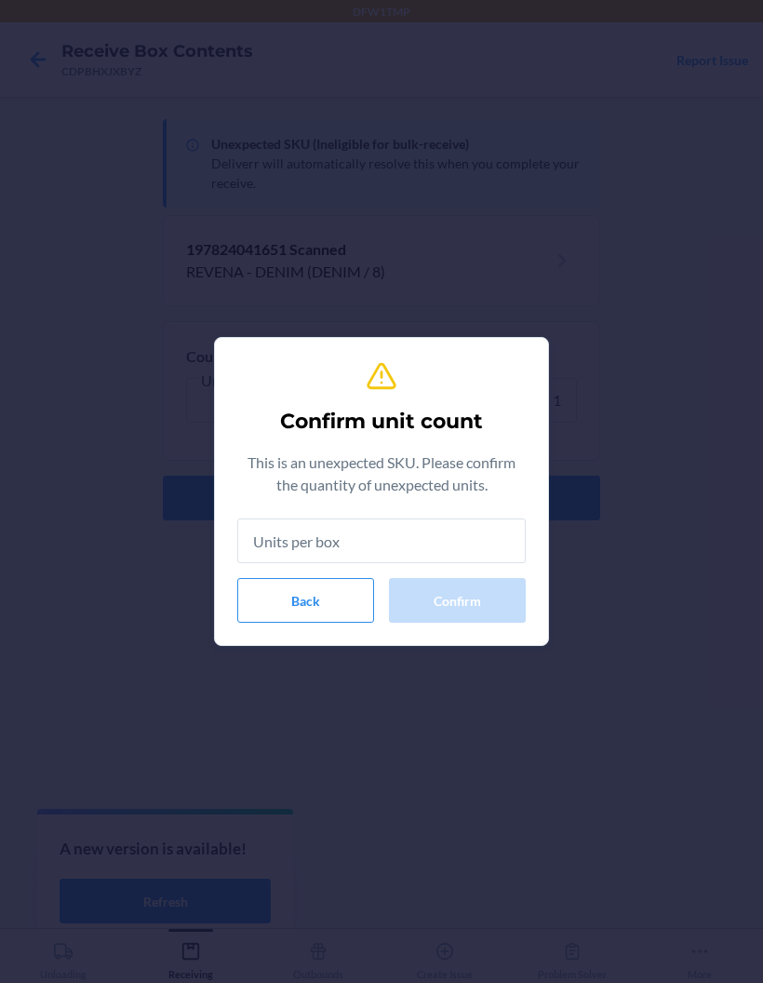
click at [485, 543] on input "text" at bounding box center [381, 541] width 289 height 45
type input "1"
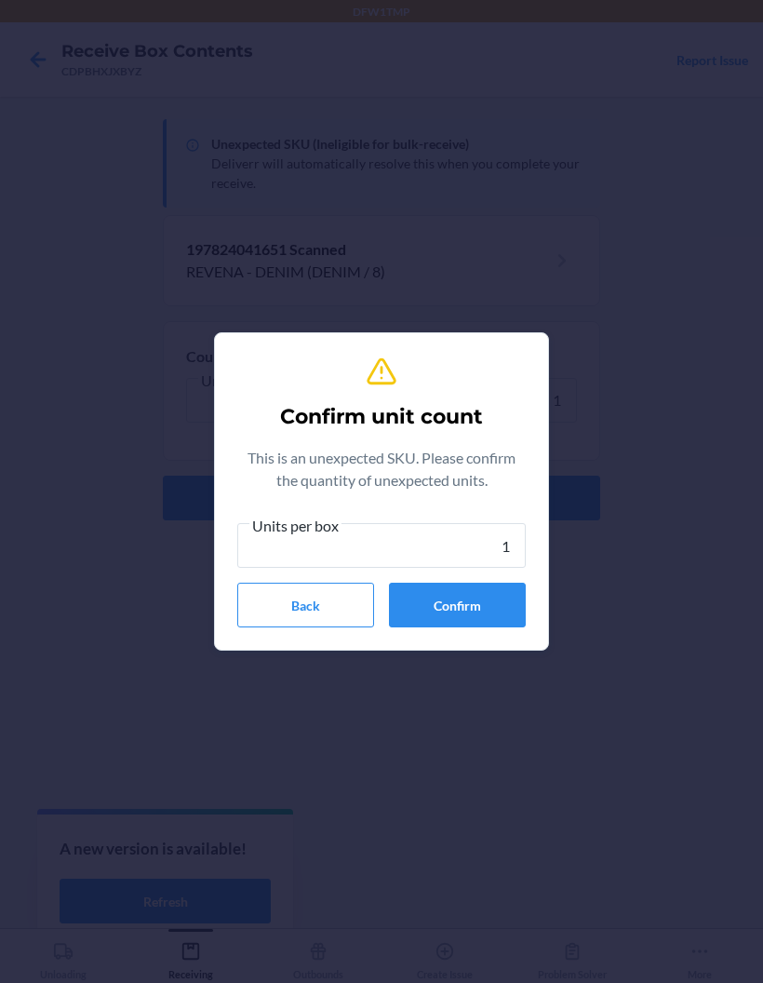
click at [488, 604] on button "Confirm" at bounding box center [457, 605] width 137 height 45
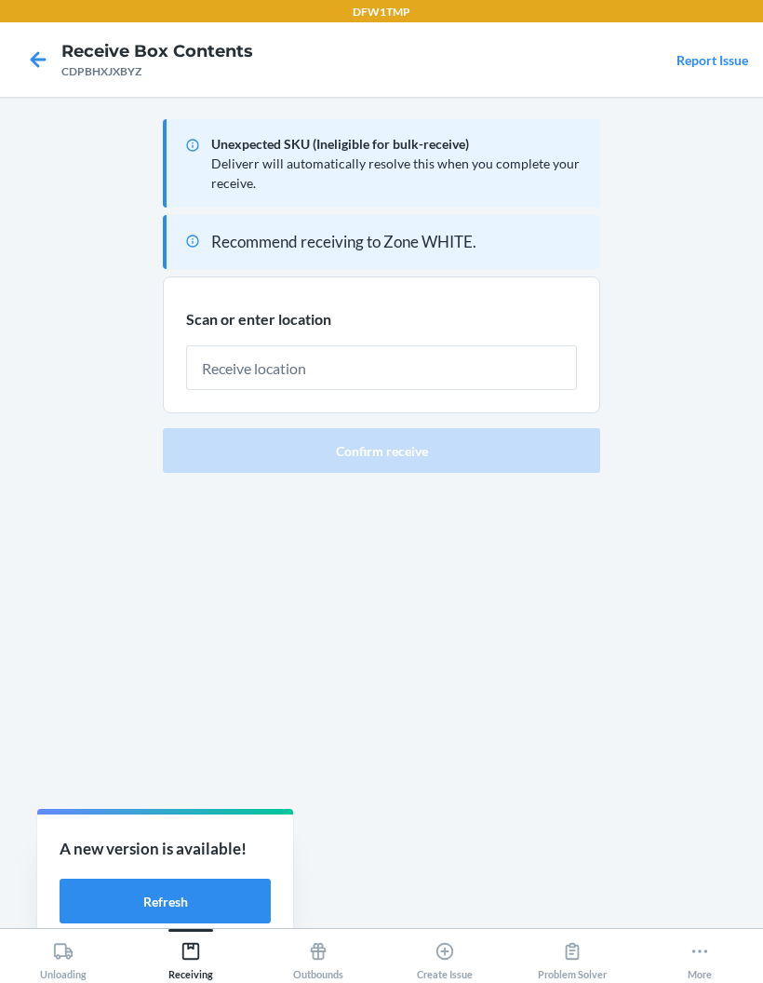
click at [471, 345] on input "text" at bounding box center [381, 367] width 391 height 45
click at [473, 315] on section "Scan or enter location" at bounding box center [382, 345] width 438 height 138
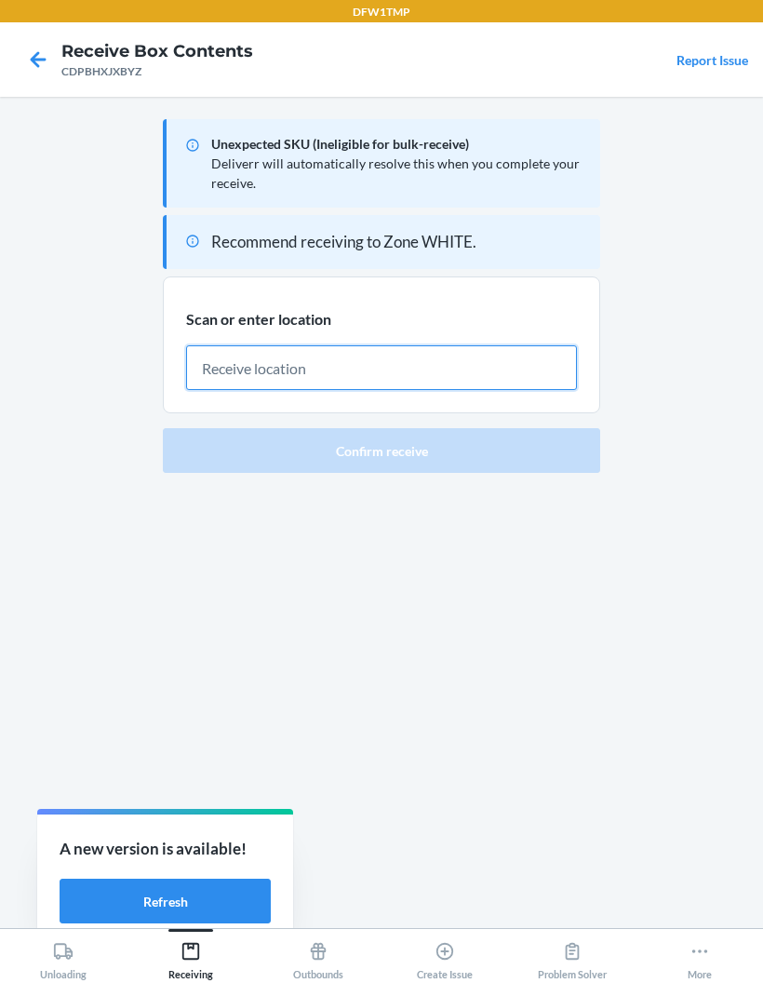
click at [385, 345] on input "text" at bounding box center [381, 367] width 391 height 45
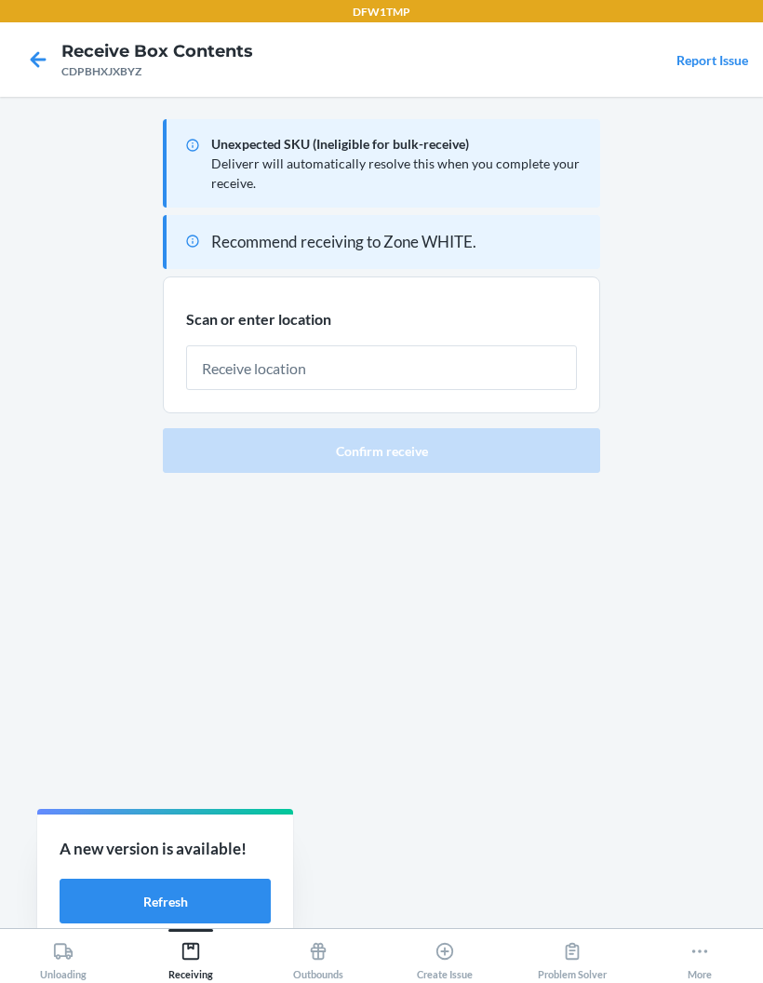
click at [412, 330] on div at bounding box center [381, 360] width 391 height 60
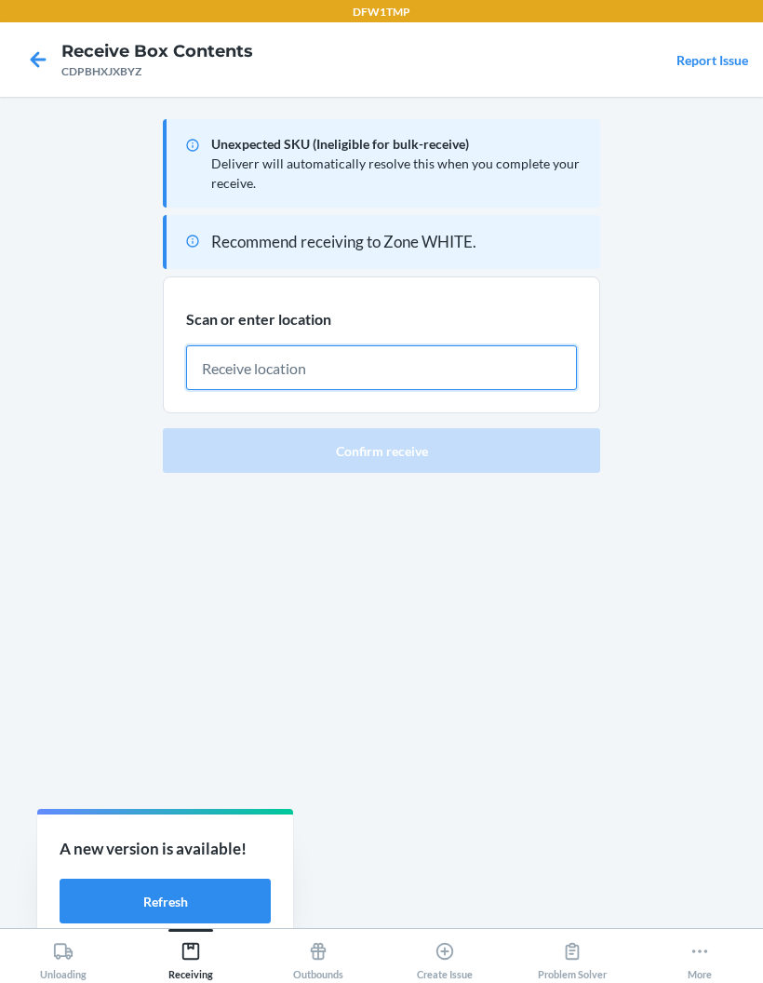
click at [423, 345] on input "text" at bounding box center [381, 367] width 391 height 45
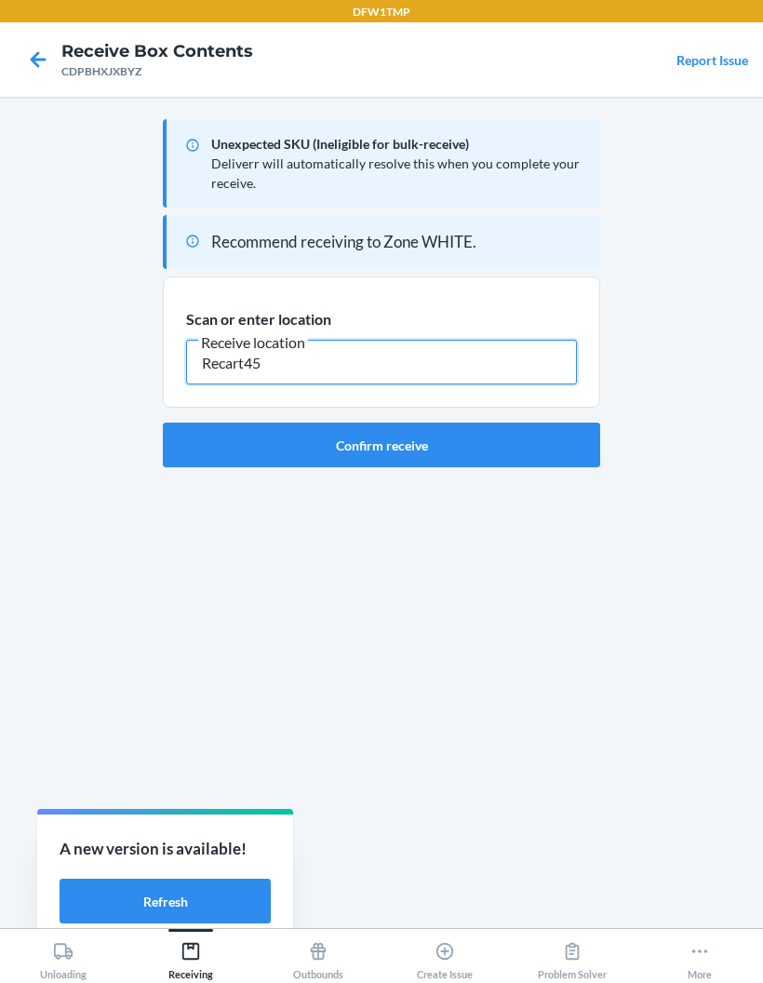
type input "Recart45"
click at [554, 423] on button "Confirm receive" at bounding box center [382, 445] width 438 height 45
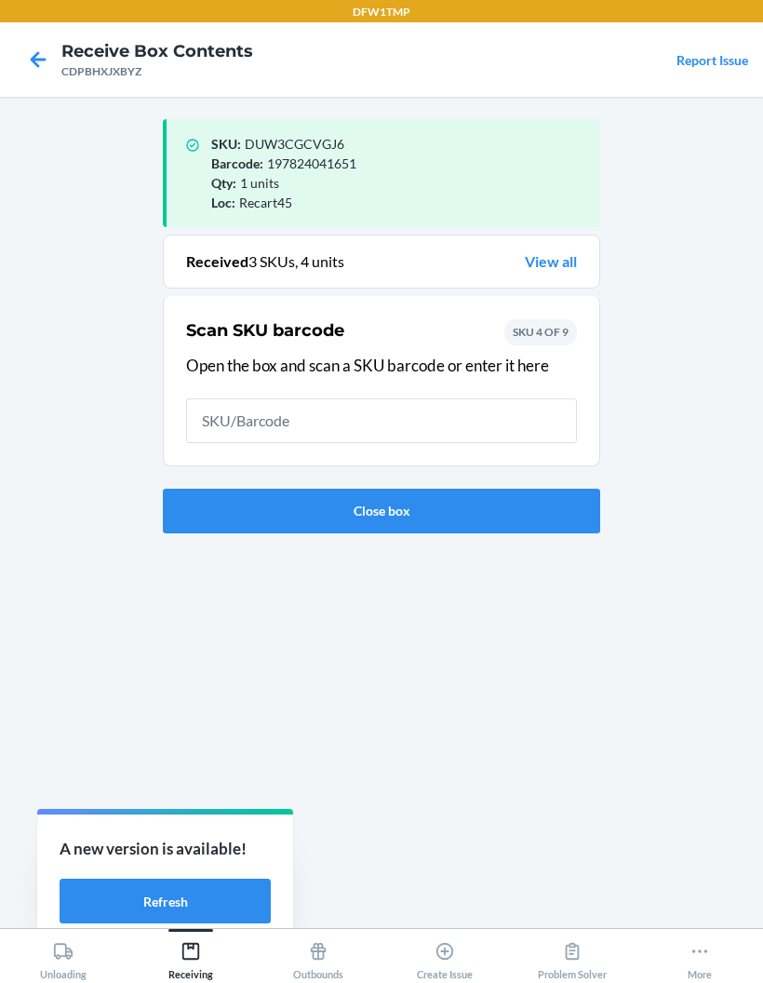
click at [502, 398] on input "text" at bounding box center [381, 420] width 391 height 45
type input "197824041699"
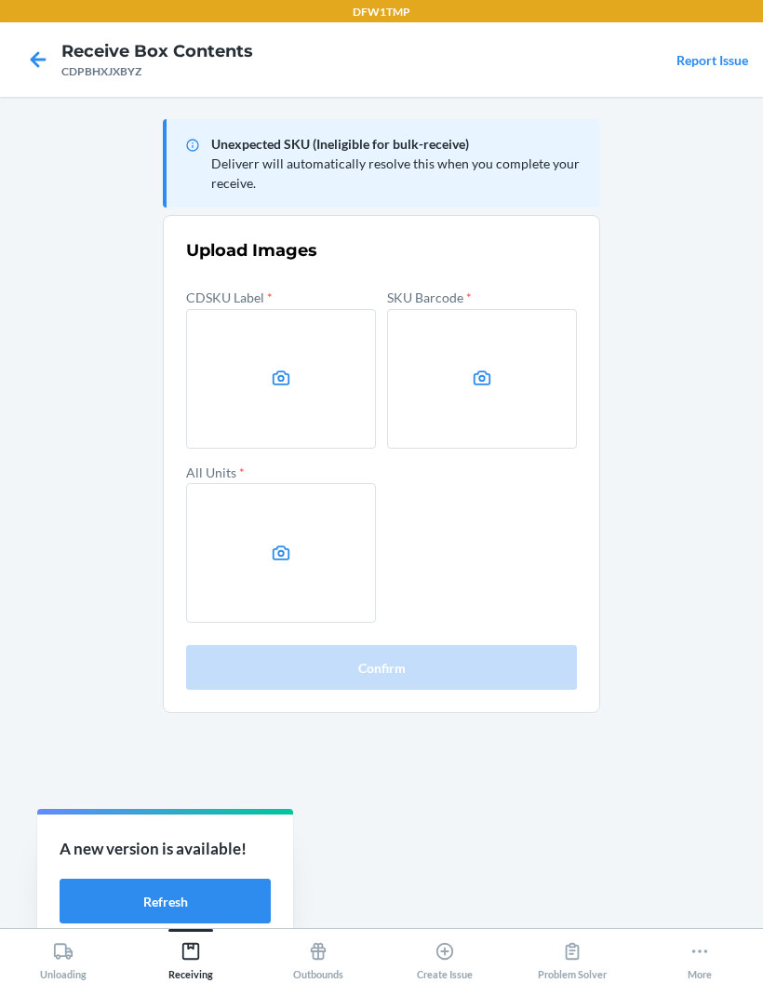
click at [279, 368] on icon at bounding box center [281, 378] width 21 height 21
click at [0, 0] on input "file" at bounding box center [0, 0] width 0 height 0
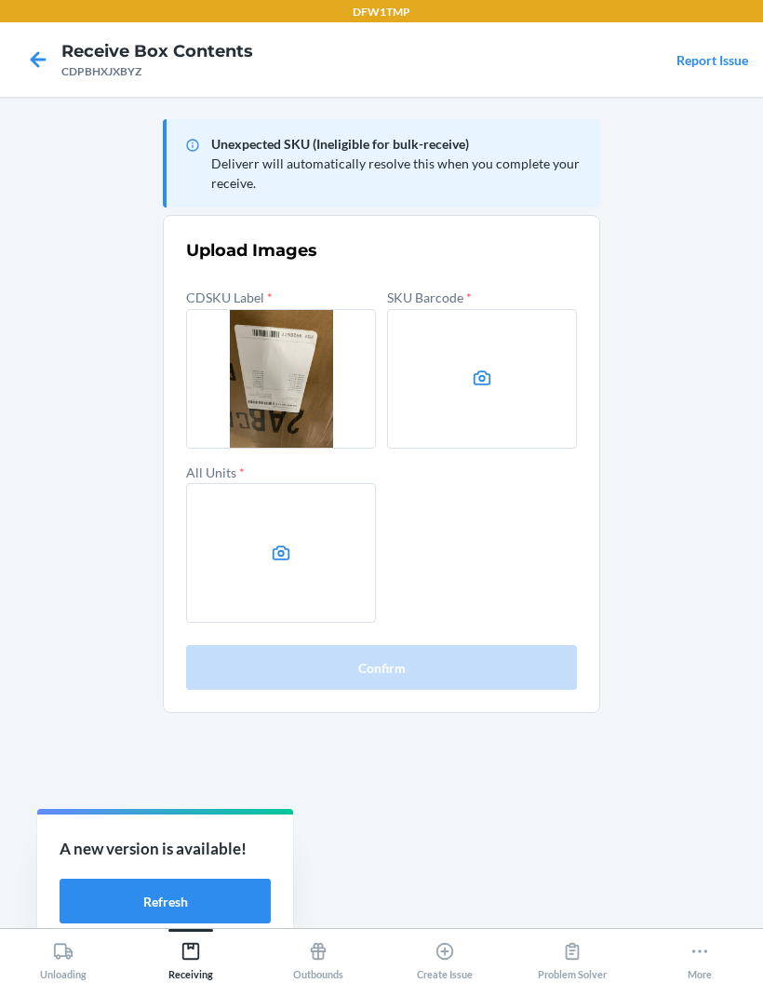
click at [532, 309] on label at bounding box center [482, 379] width 190 height 140
click at [0, 0] on input "file" at bounding box center [0, 0] width 0 height 0
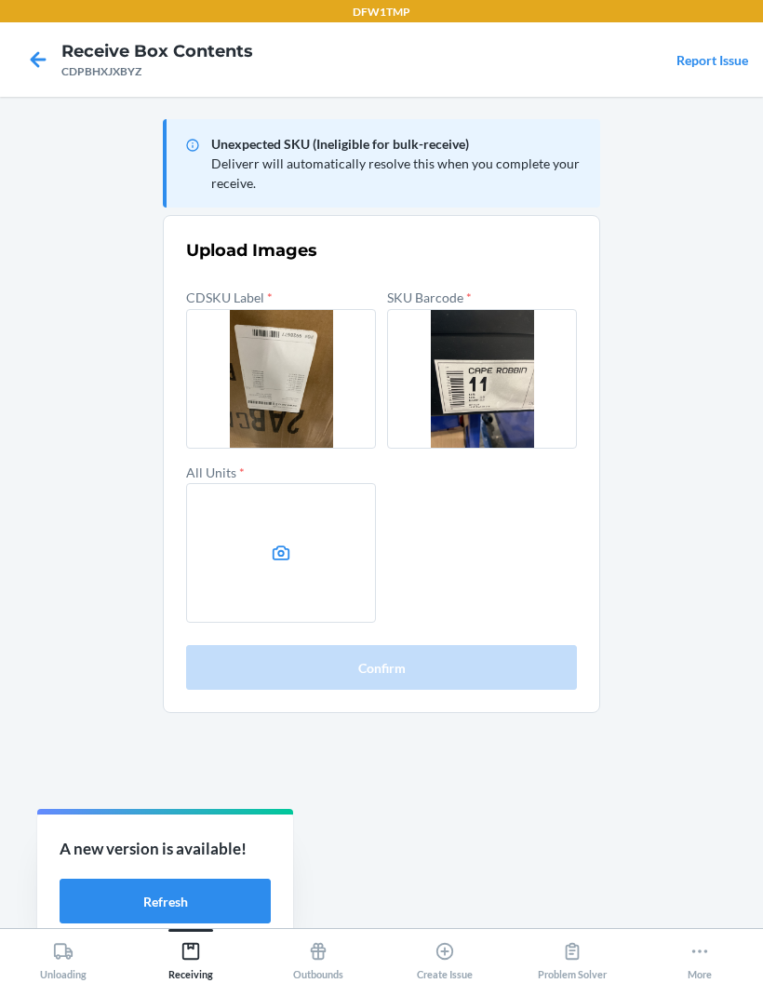
click at [286, 546] on icon at bounding box center [282, 553] width 18 height 15
click at [0, 0] on input "file" at bounding box center [0, 0] width 0 height 0
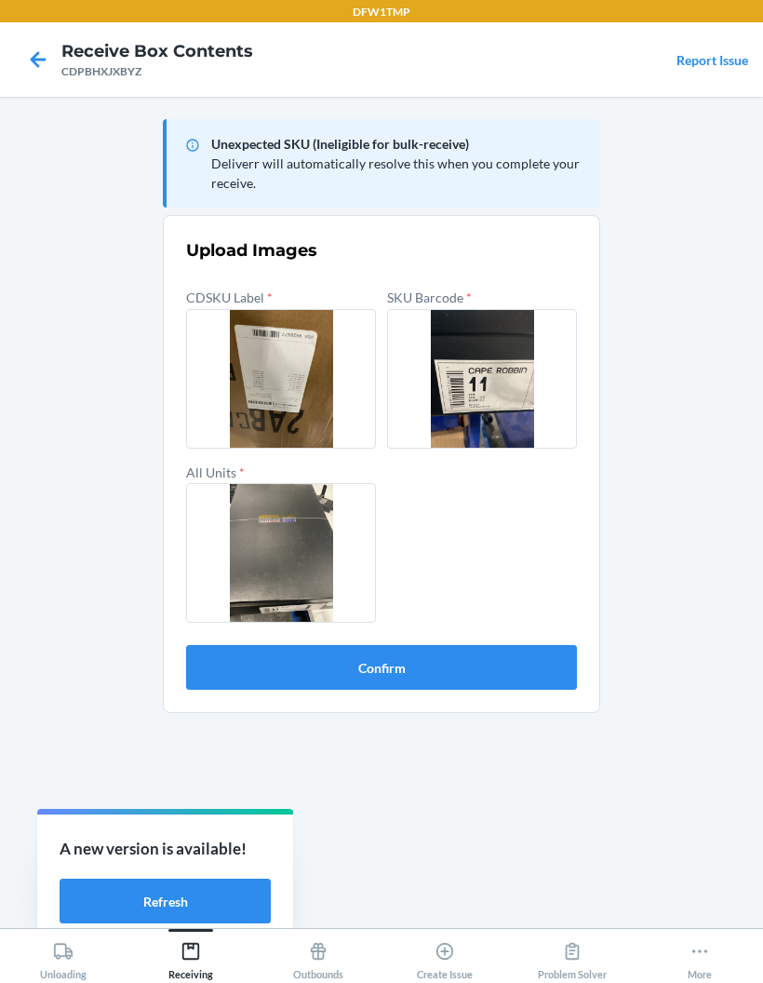
click at [237, 645] on button "Confirm" at bounding box center [381, 667] width 391 height 45
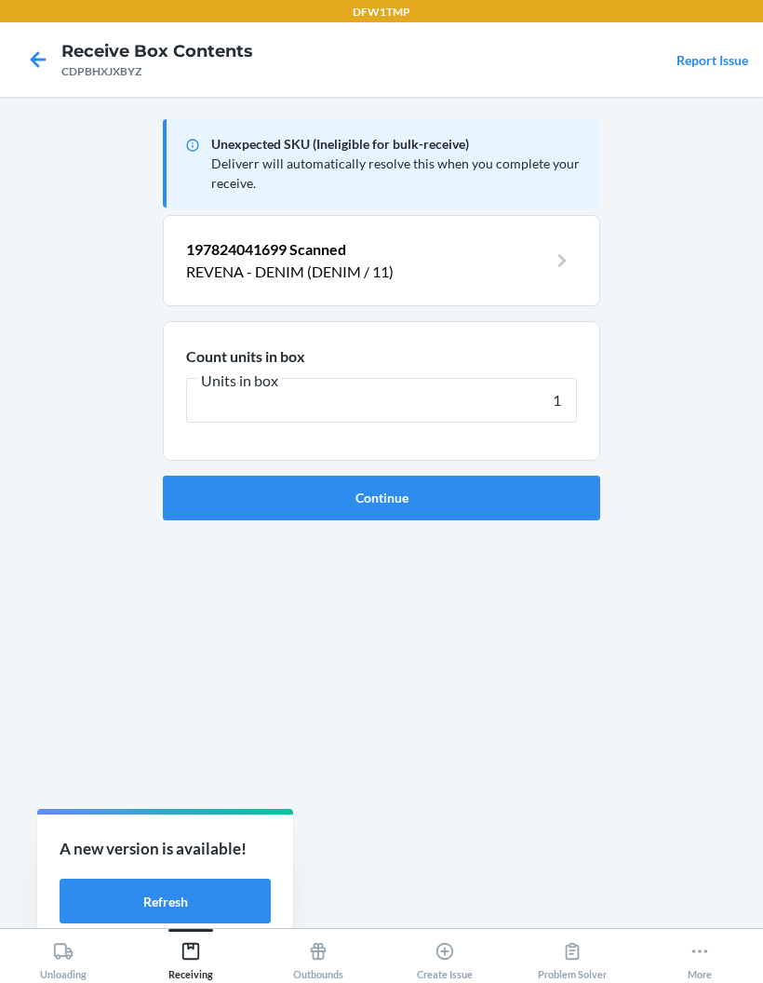
type input "1"
click at [566, 476] on button "Continue" at bounding box center [382, 498] width 438 height 45
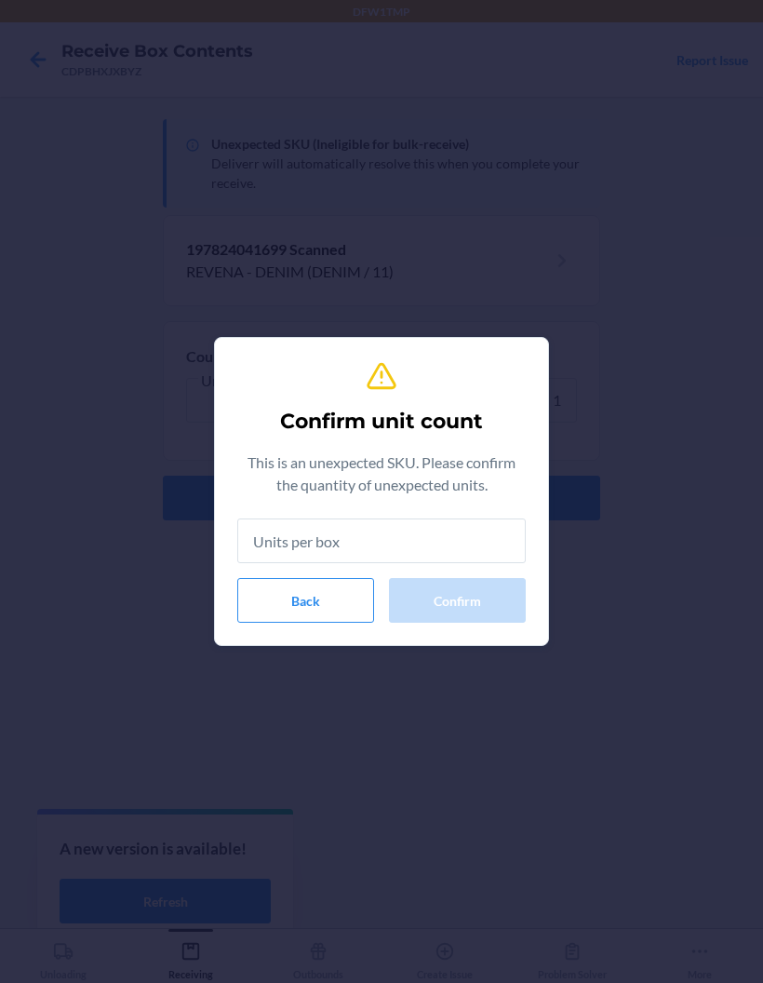
click at [485, 530] on input "text" at bounding box center [381, 541] width 289 height 45
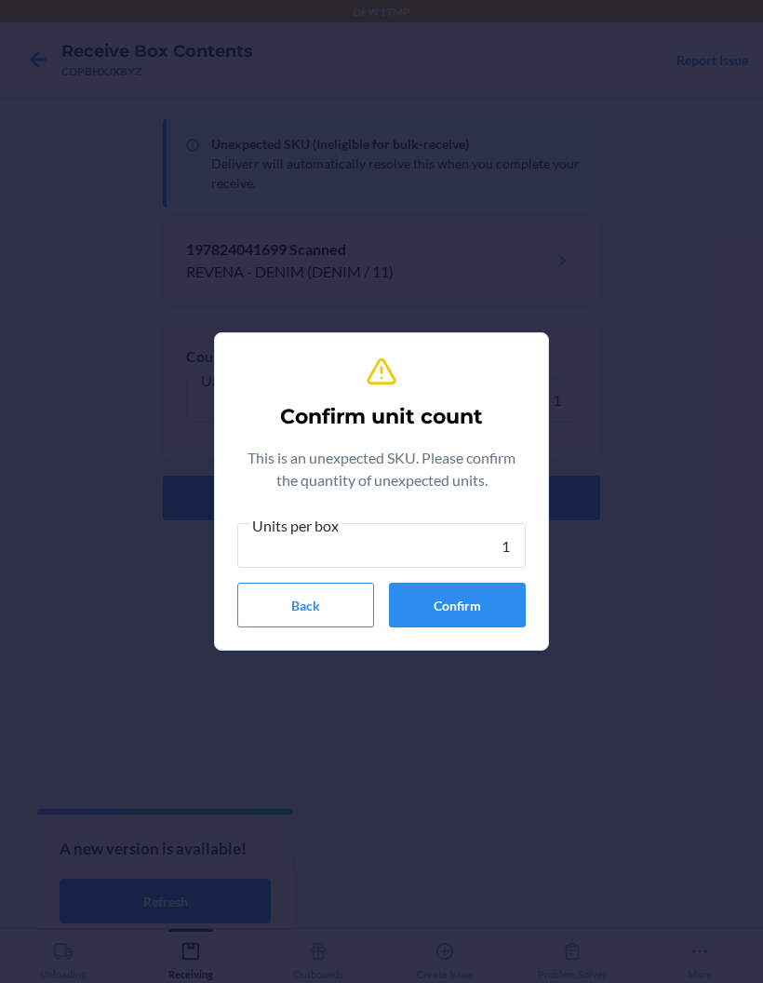
type input "1"
click at [498, 605] on button "Confirm" at bounding box center [457, 605] width 137 height 45
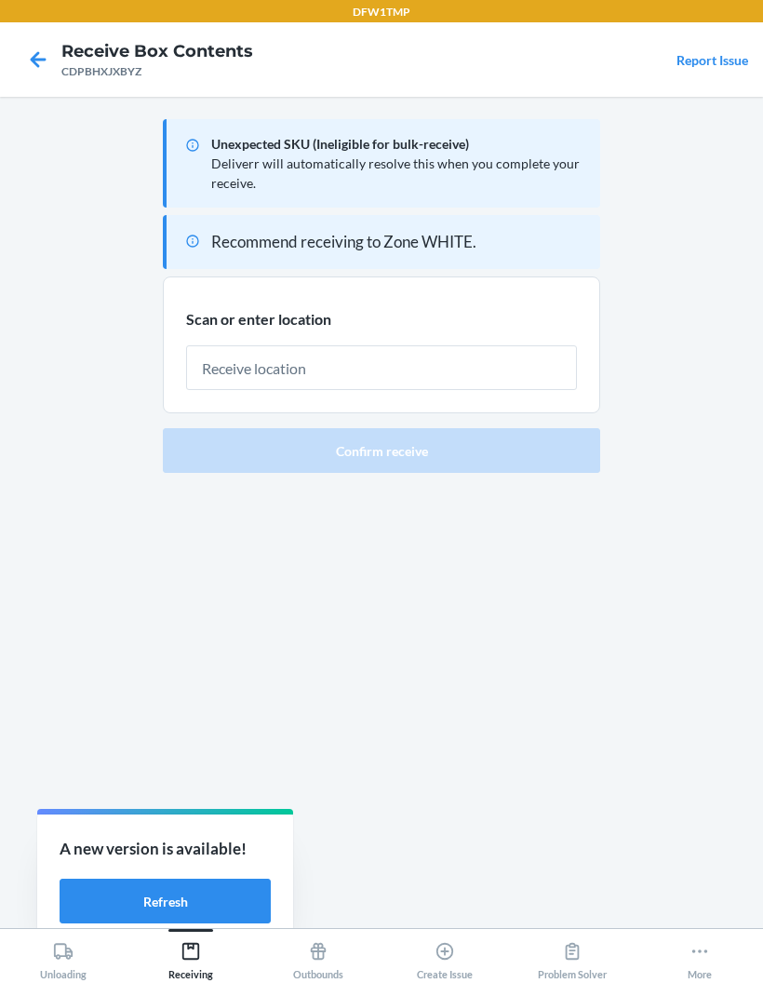
click at [523, 345] on input "text" at bounding box center [381, 367] width 391 height 45
click at [489, 345] on input "text" at bounding box center [381, 367] width 391 height 45
click at [517, 345] on input "text" at bounding box center [381, 367] width 391 height 45
click at [496, 307] on div "Scan or enter location" at bounding box center [381, 349] width 391 height 84
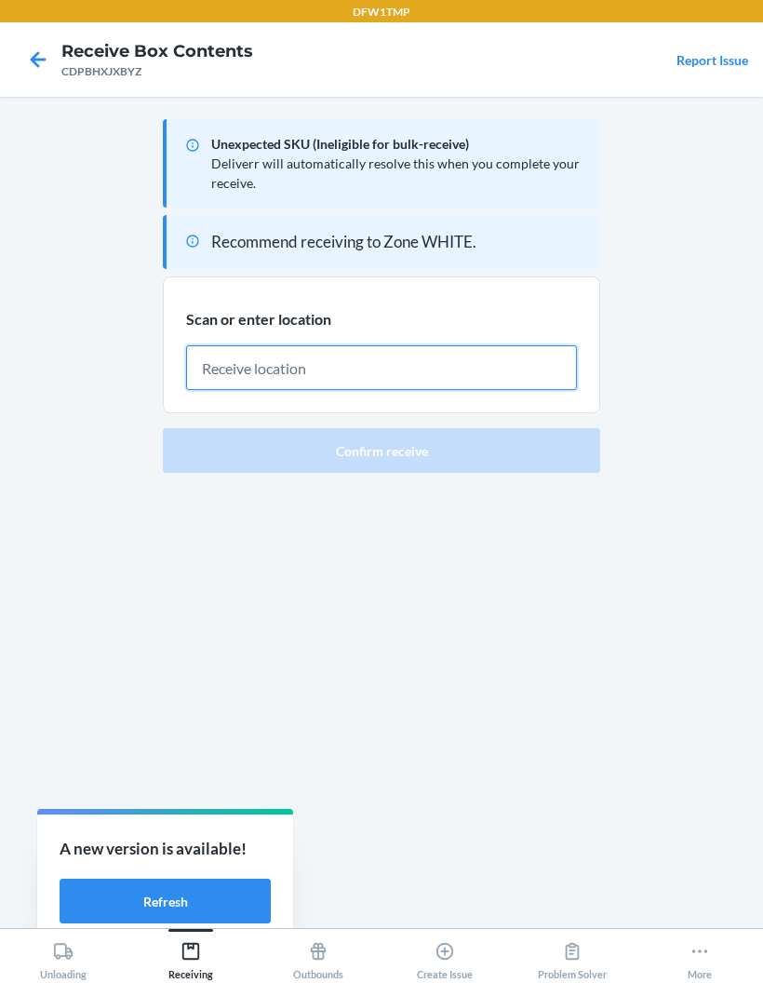
click at [477, 345] on input "text" at bounding box center [381, 367] width 391 height 45
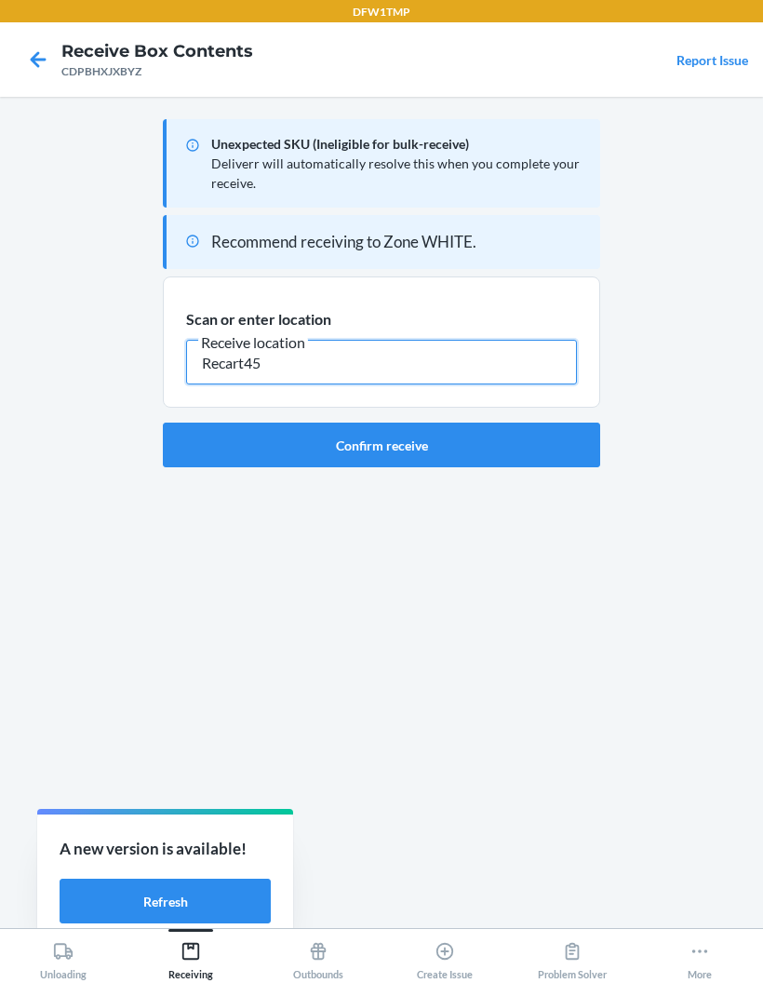
type input "Recart45"
click at [505, 423] on button "Confirm receive" at bounding box center [382, 445] width 438 height 45
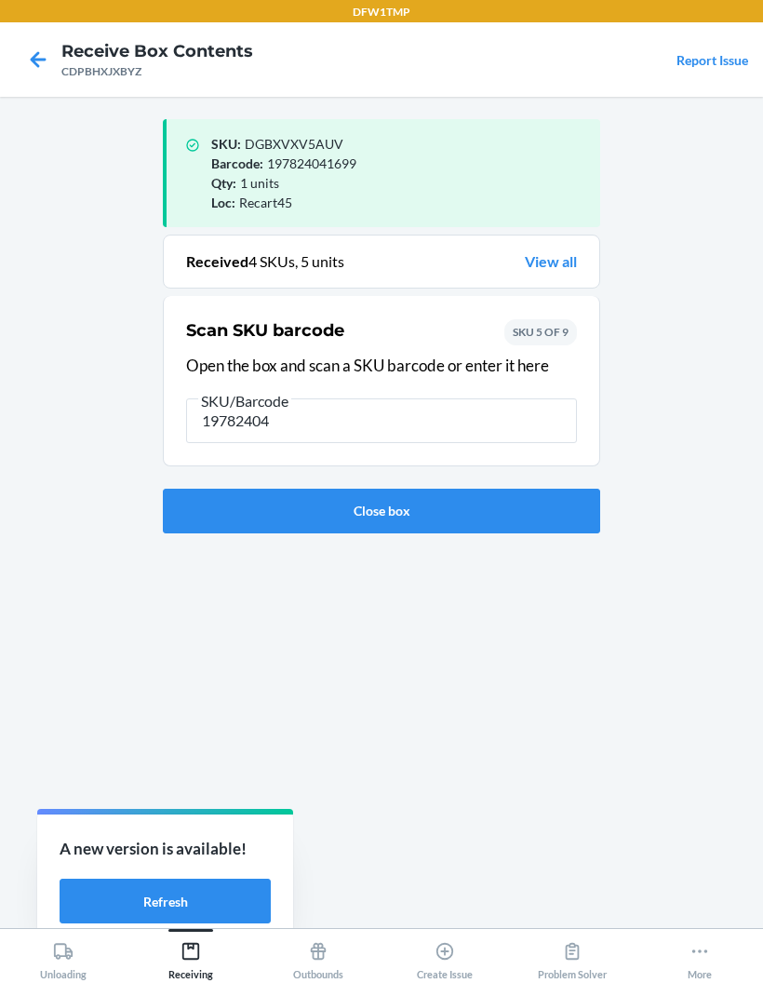
type input "197824041"
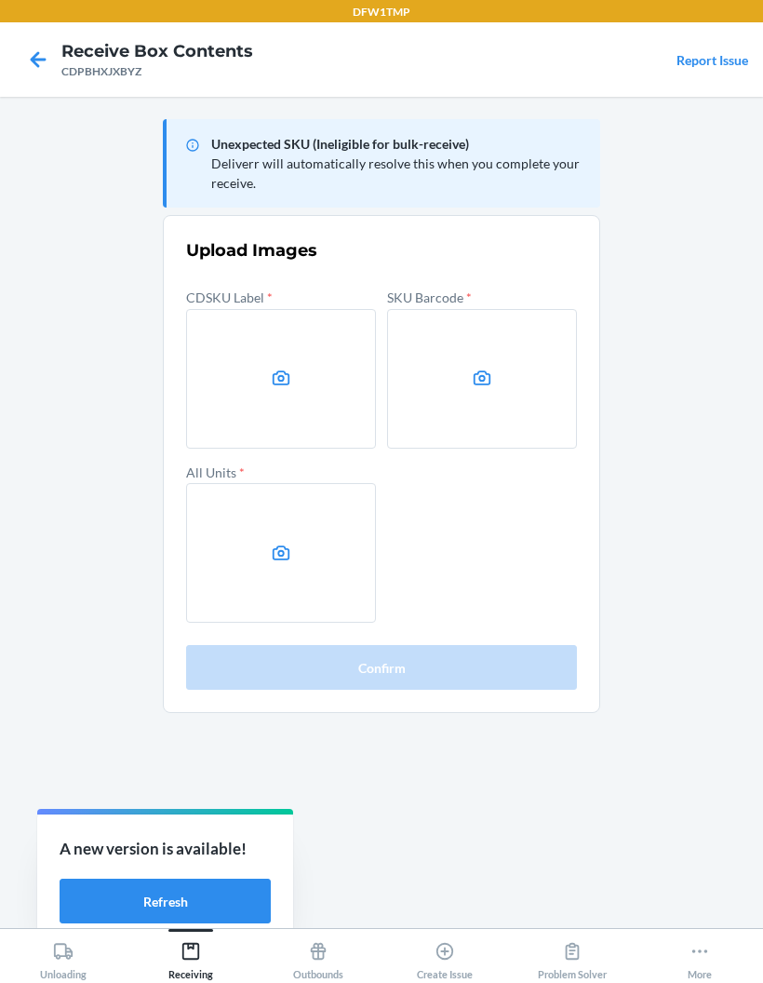
click at [263, 309] on label at bounding box center [281, 379] width 190 height 140
click at [0, 0] on input "file" at bounding box center [0, 0] width 0 height 0
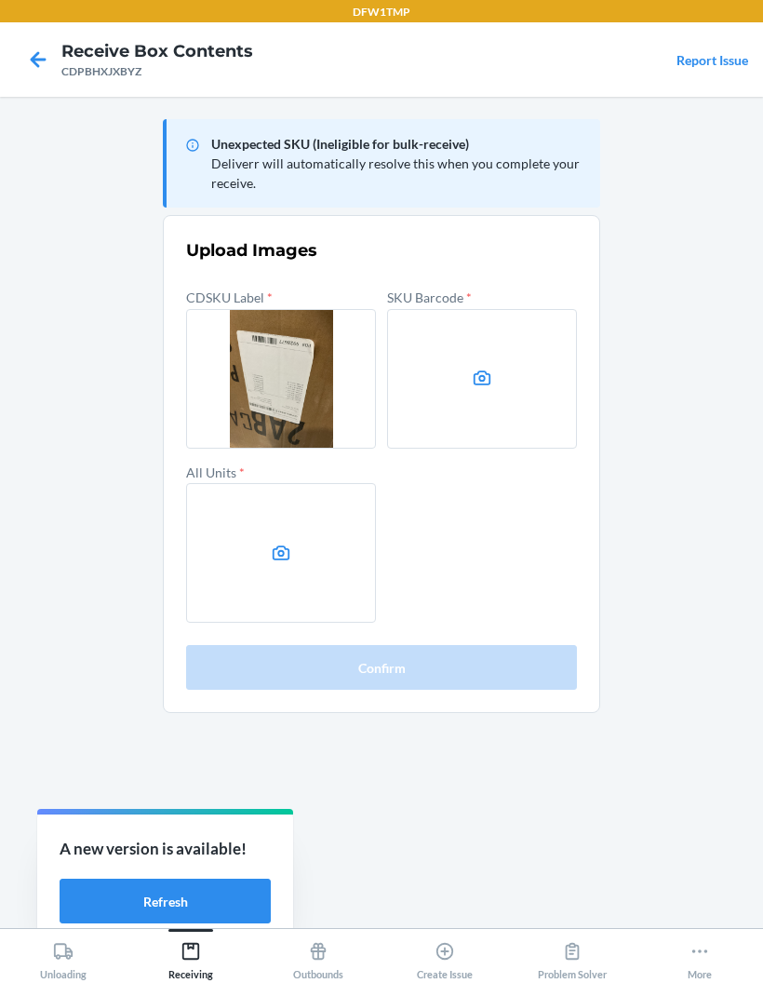
click at [493, 309] on label at bounding box center [482, 379] width 190 height 140
click at [0, 0] on input "file" at bounding box center [0, 0] width 0 height 0
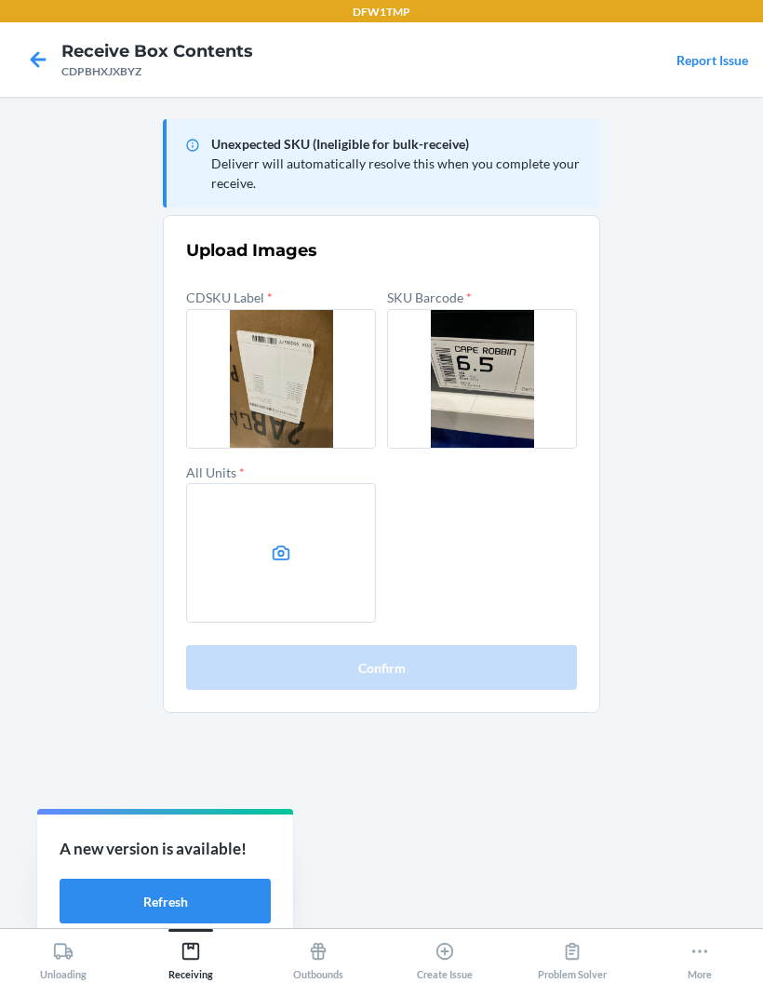
click at [263, 483] on label at bounding box center [281, 553] width 190 height 140
click at [0, 0] on input "file" at bounding box center [0, 0] width 0 height 0
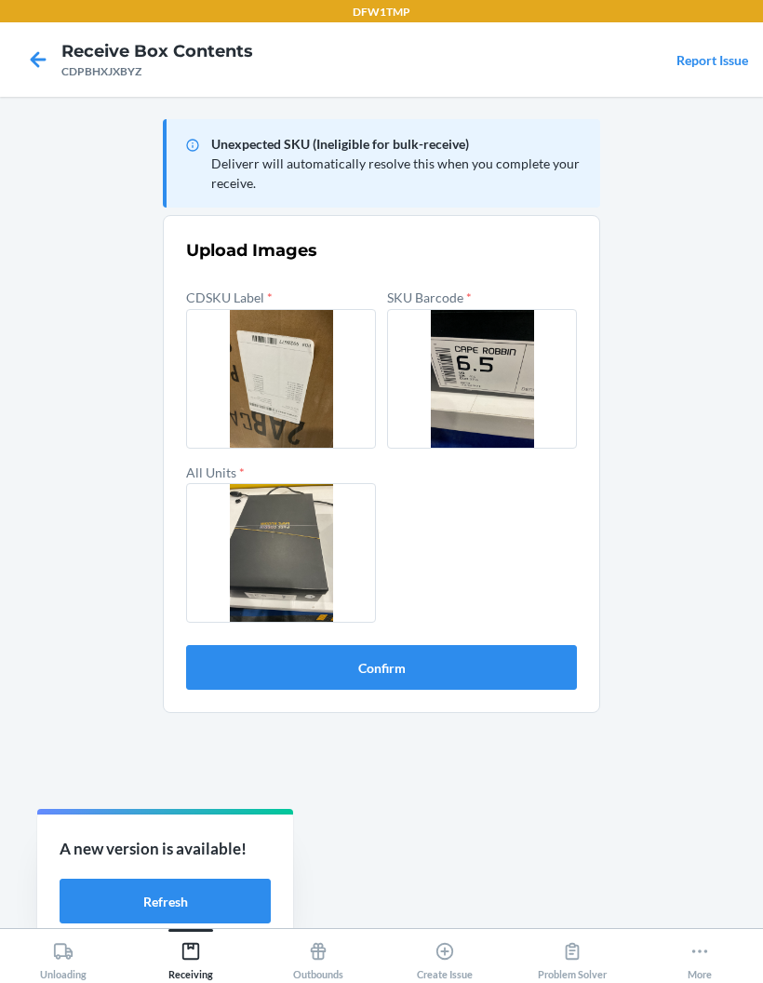
click at [250, 566] on form "Upload Images CDSKU Label * SKU Barcode * All Units * Confirm" at bounding box center [381, 463] width 391 height 451
click at [213, 645] on button "Confirm" at bounding box center [381, 667] width 391 height 45
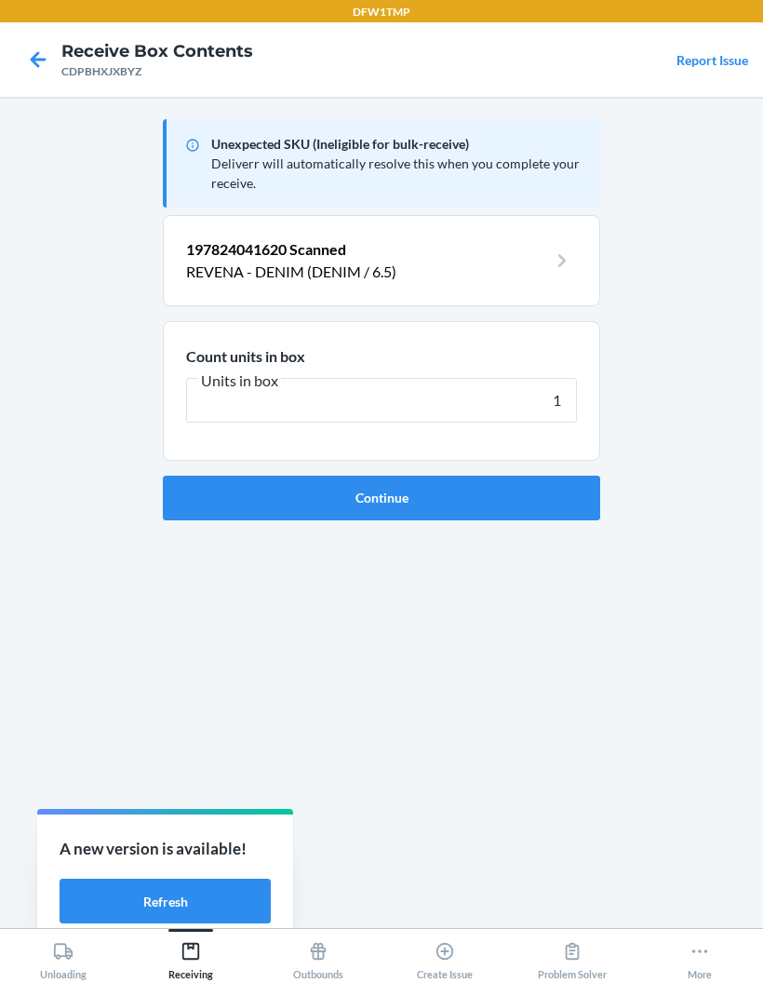
type input "1"
click at [382, 476] on button "Continue" at bounding box center [382, 498] width 438 height 45
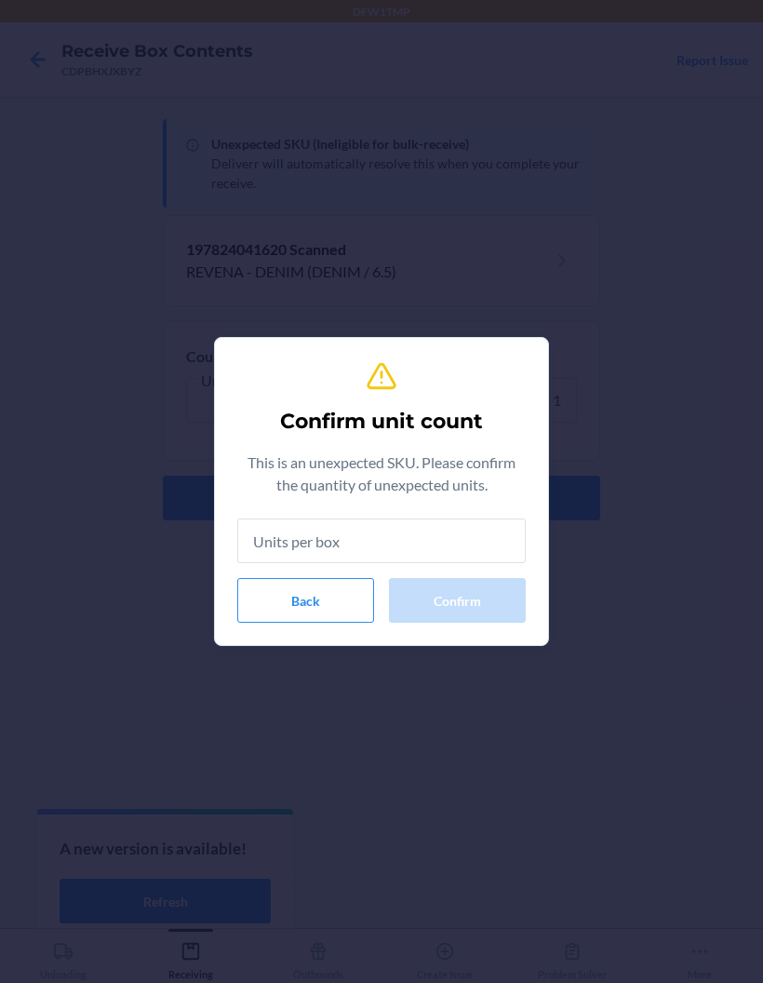
click at [275, 536] on input "text" at bounding box center [381, 541] width 289 height 45
type input "1"
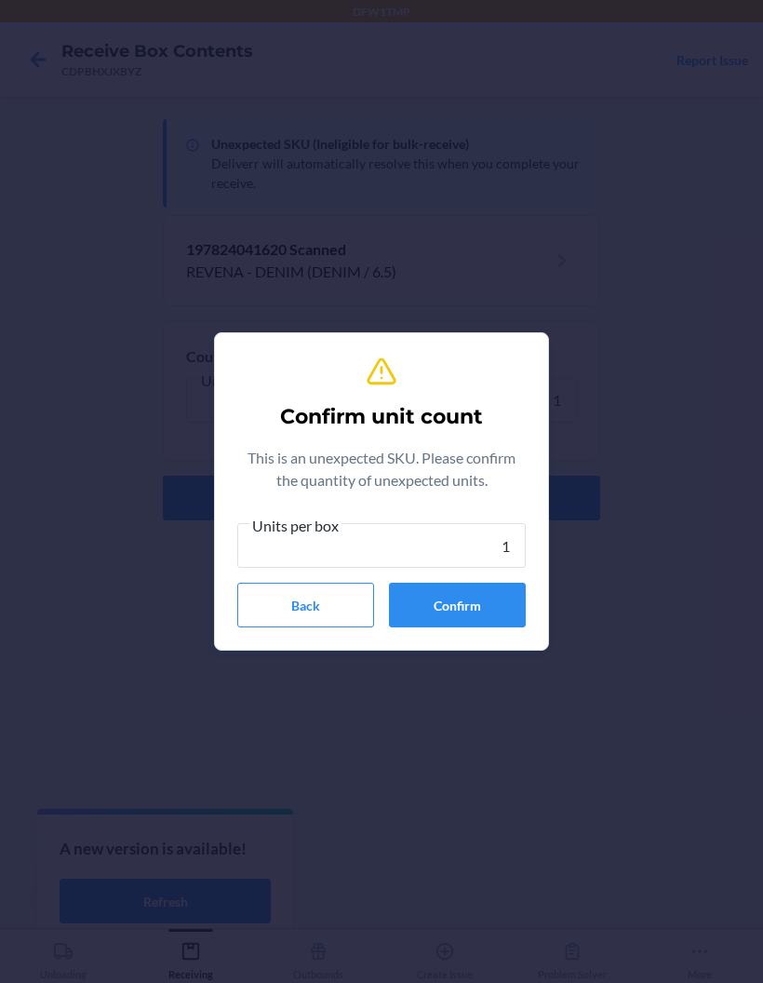
click at [511, 601] on button "Confirm" at bounding box center [457, 605] width 137 height 45
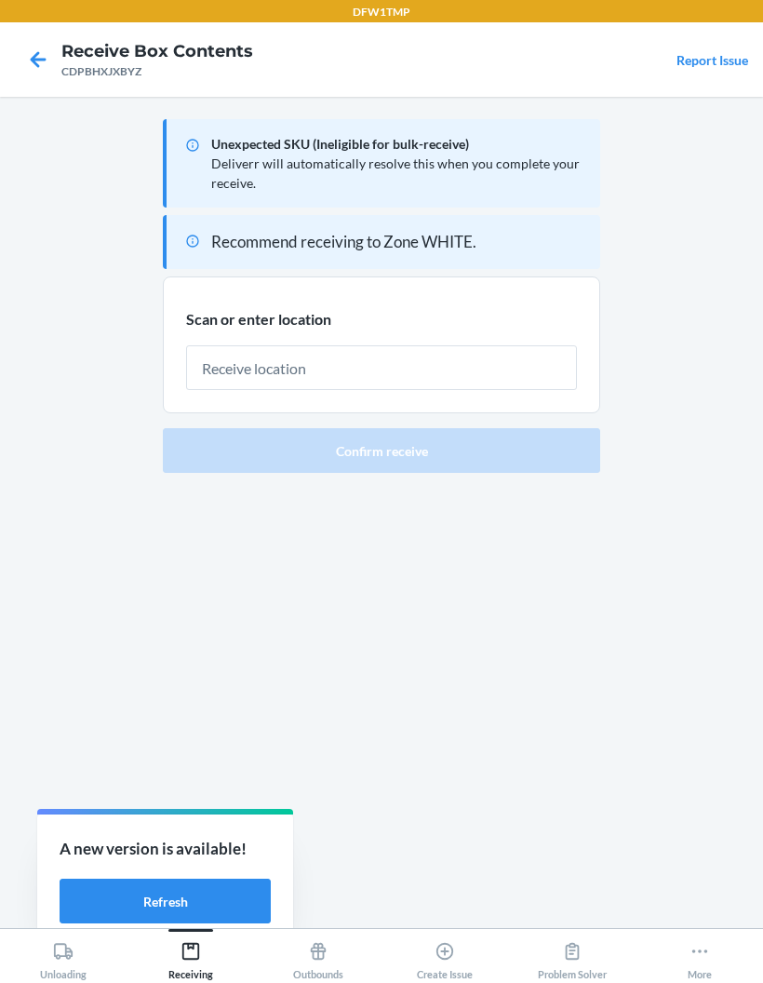
click at [475, 345] on input "text" at bounding box center [381, 367] width 391 height 45
click at [445, 345] on input "text" at bounding box center [381, 367] width 391 height 45
click at [444, 345] on input "text" at bounding box center [381, 367] width 391 height 45
click at [469, 307] on div "Scan or enter location" at bounding box center [381, 349] width 391 height 84
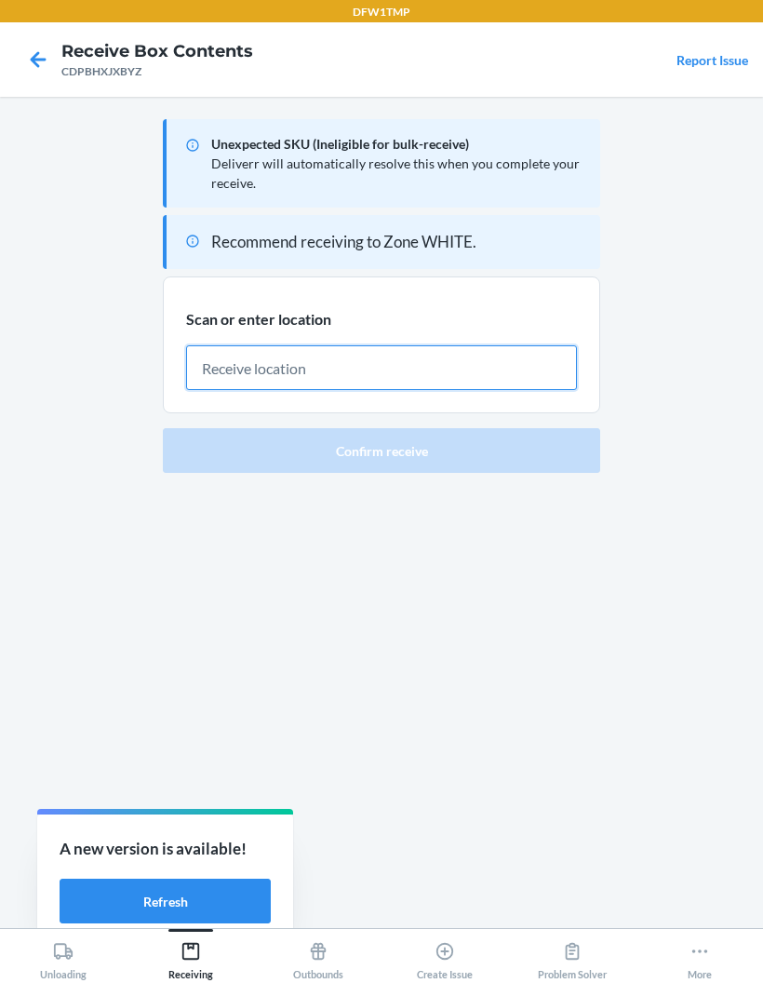
click at [448, 345] on input "text" at bounding box center [381, 367] width 391 height 45
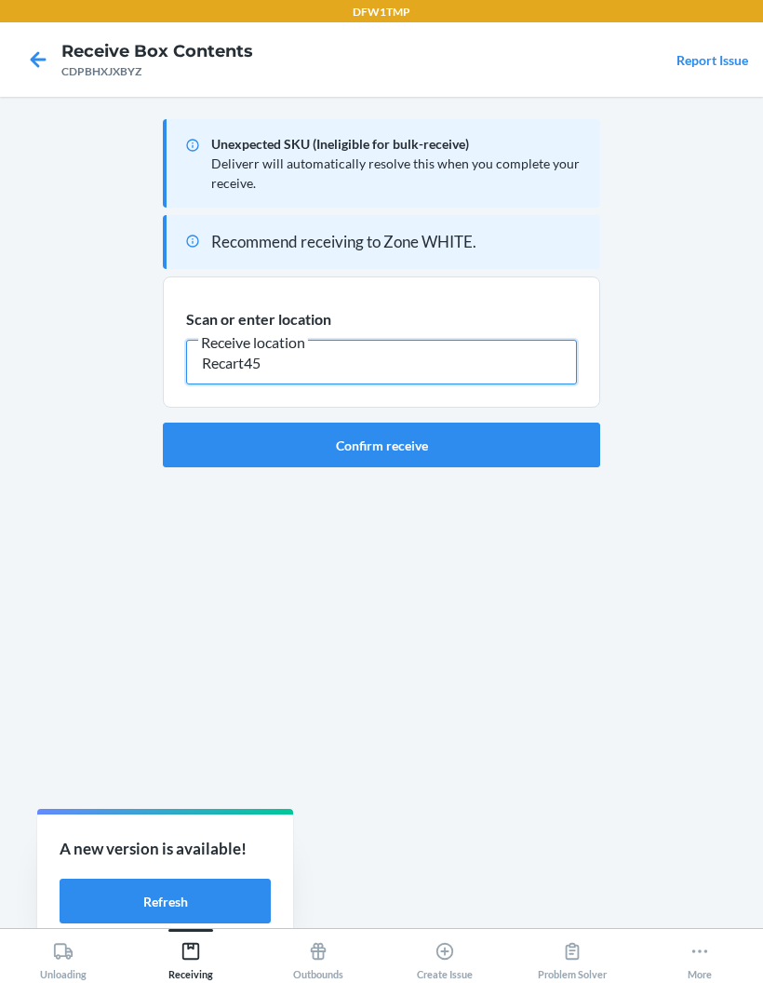
type input "Recart45"
click at [544, 423] on button "Confirm receive" at bounding box center [382, 445] width 438 height 45
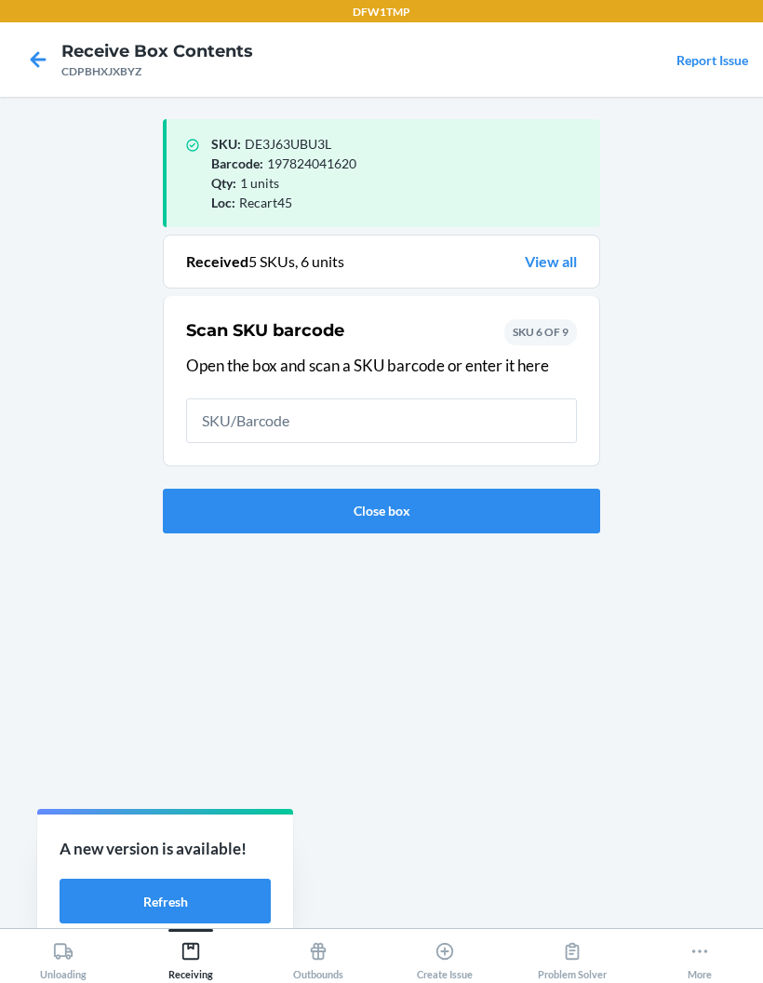
click at [219, 398] on input "text" at bounding box center [381, 420] width 391 height 45
type input "19782404166"
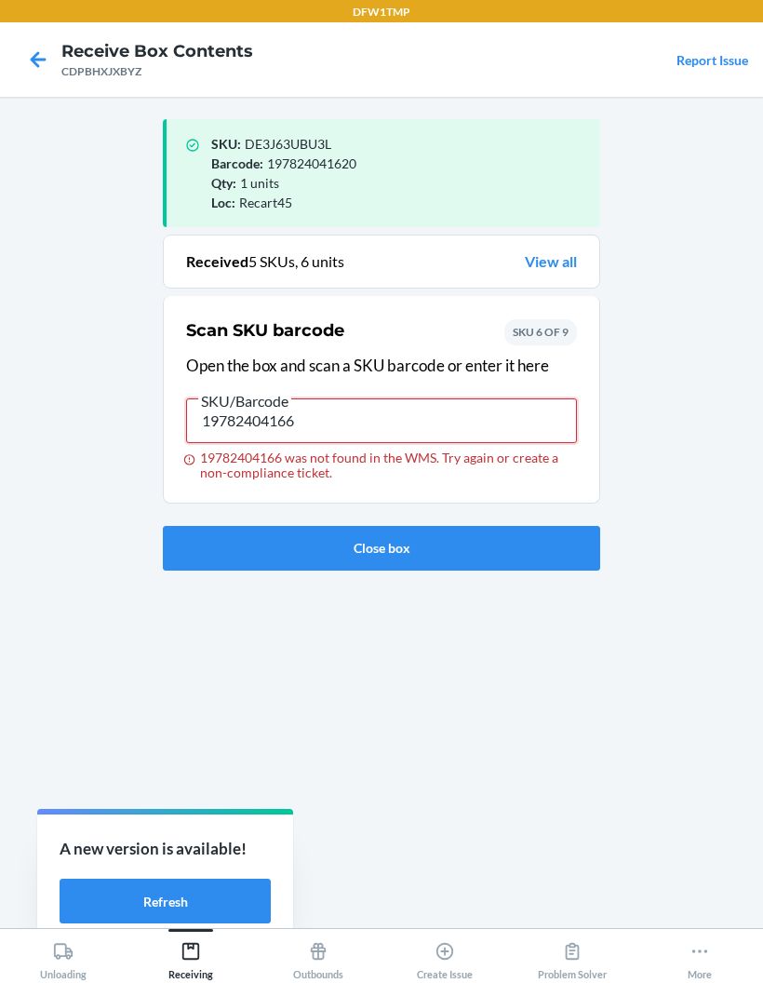
click at [530, 398] on input "19782404166" at bounding box center [381, 420] width 391 height 45
type input "197824041668"
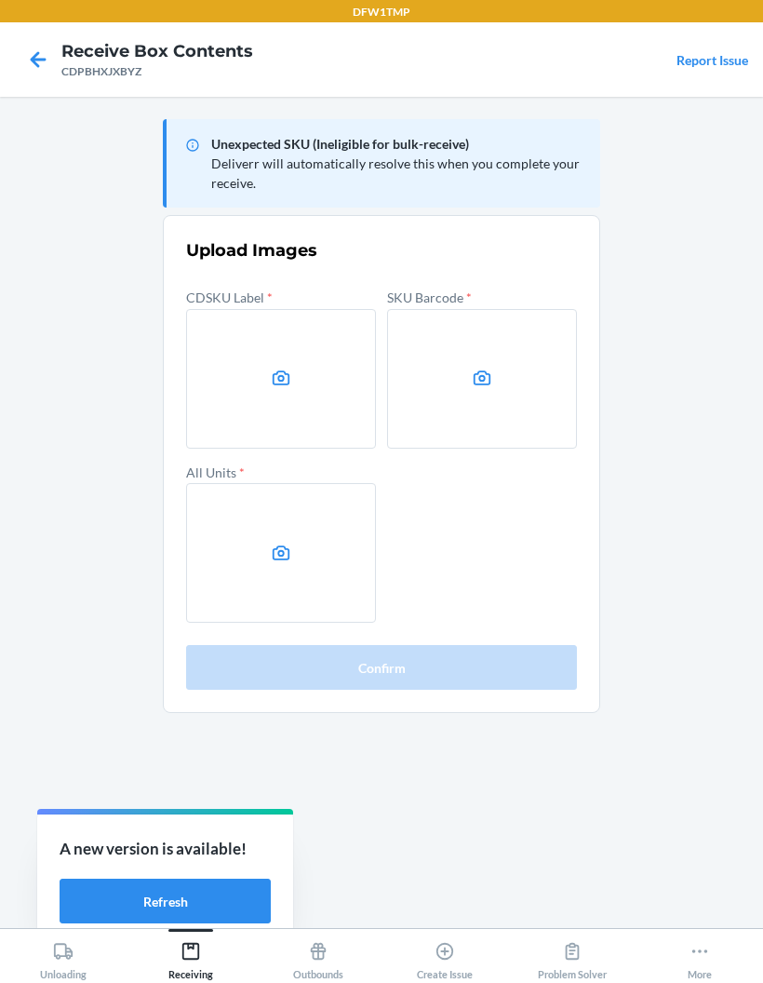
click at [262, 309] on label at bounding box center [281, 379] width 190 height 140
click at [0, 0] on input "file" at bounding box center [0, 0] width 0 height 0
click at [509, 309] on label at bounding box center [482, 379] width 190 height 140
click at [0, 0] on input "file" at bounding box center [0, 0] width 0 height 0
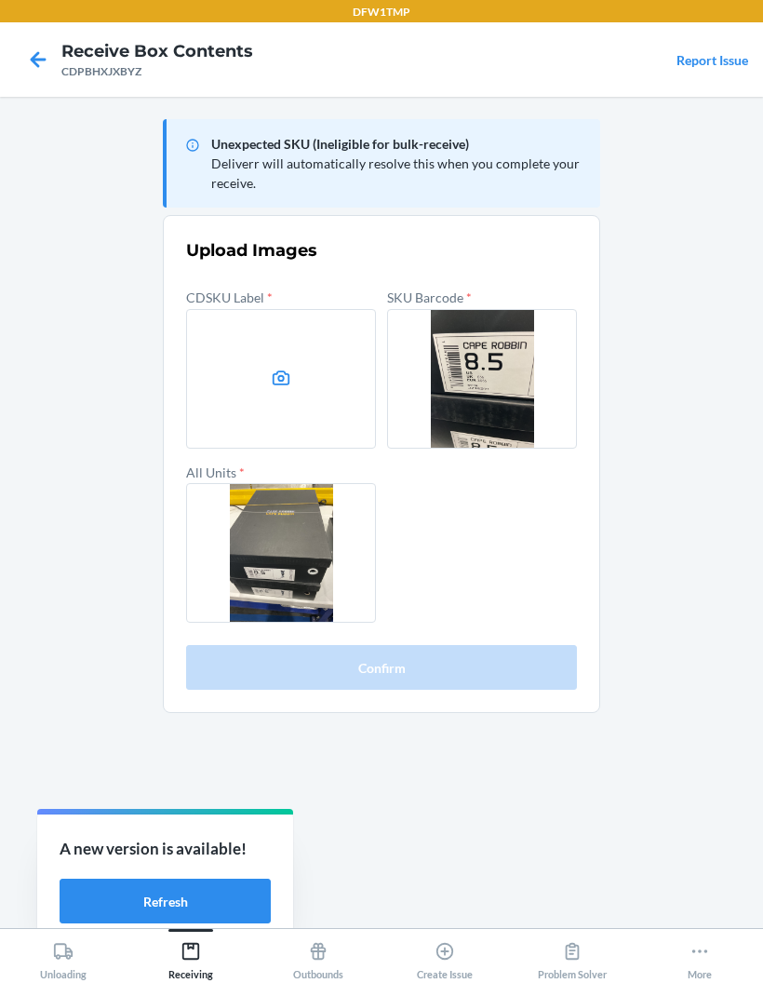
click at [264, 319] on label at bounding box center [281, 379] width 190 height 140
click at [0, 0] on input "file" at bounding box center [0, 0] width 0 height 0
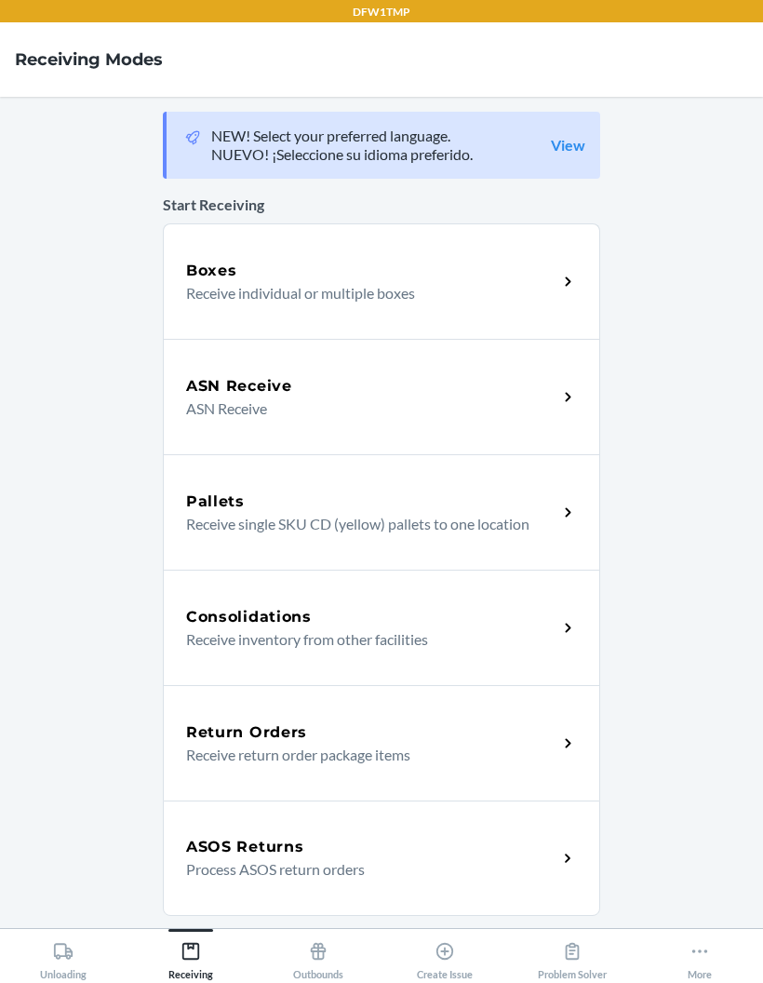
click at [673, 632] on main "NEW! Select your preferred language. NUEVO! ¡Seleccione su idioma preferido. Vi…" at bounding box center [381, 512] width 763 height 831
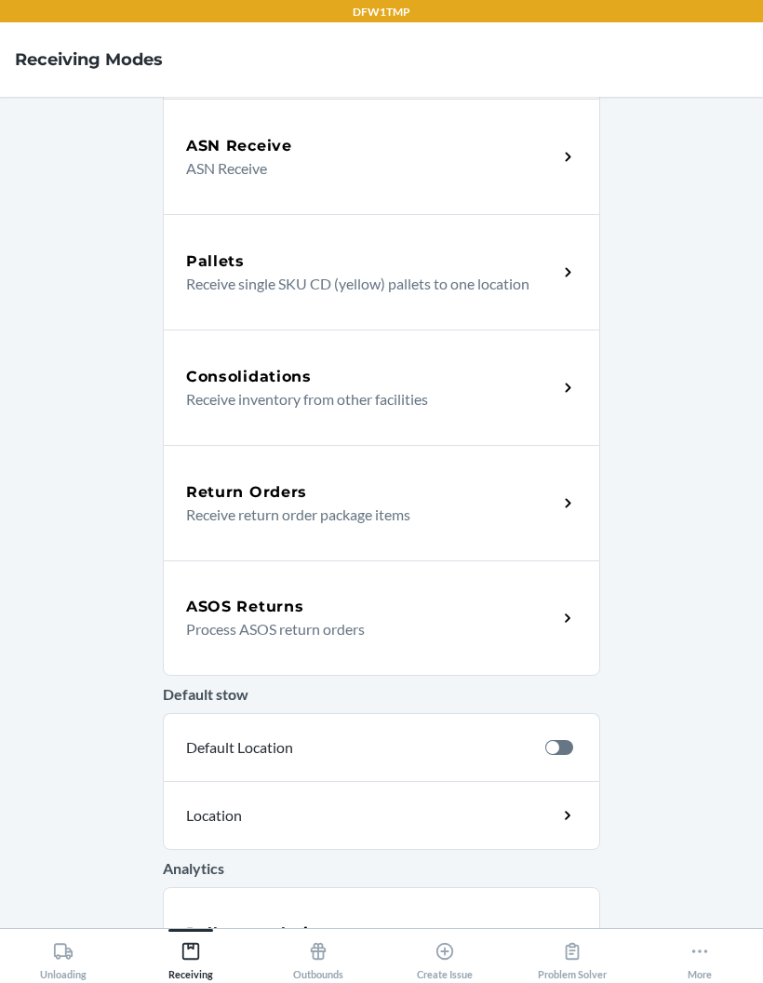
scroll to position [74, 0]
click at [576, 939] on div "Problem Solver" at bounding box center [572, 957] width 69 height 47
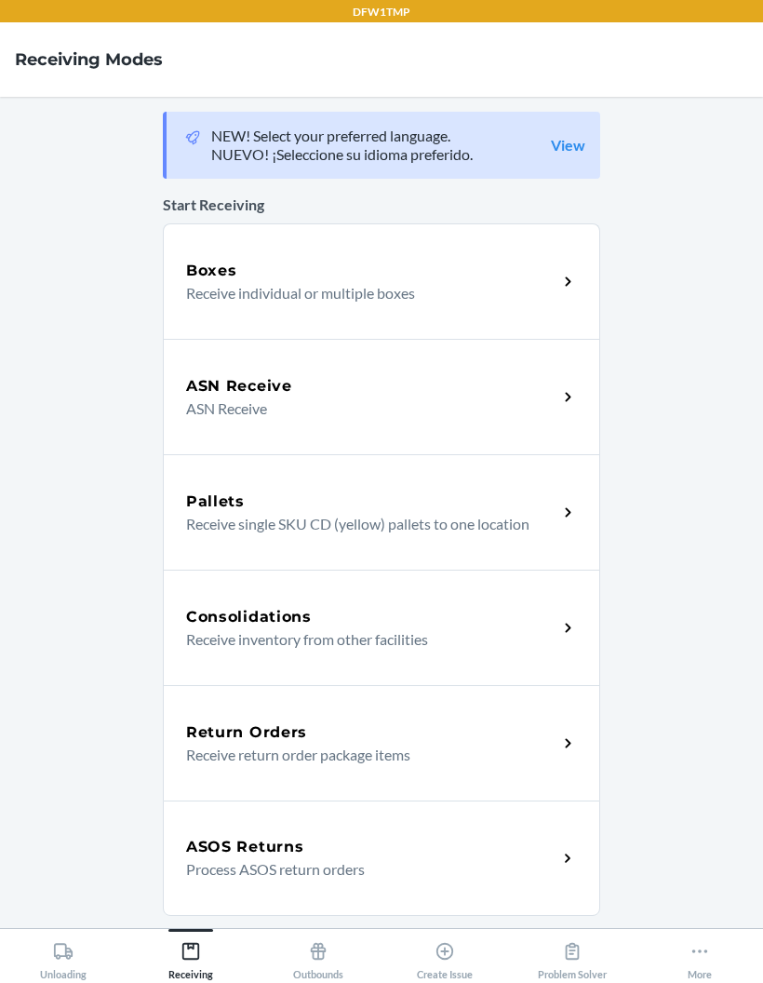
click at [444, 302] on p "Receive individual or multiple boxes" at bounding box center [364, 293] width 357 height 22
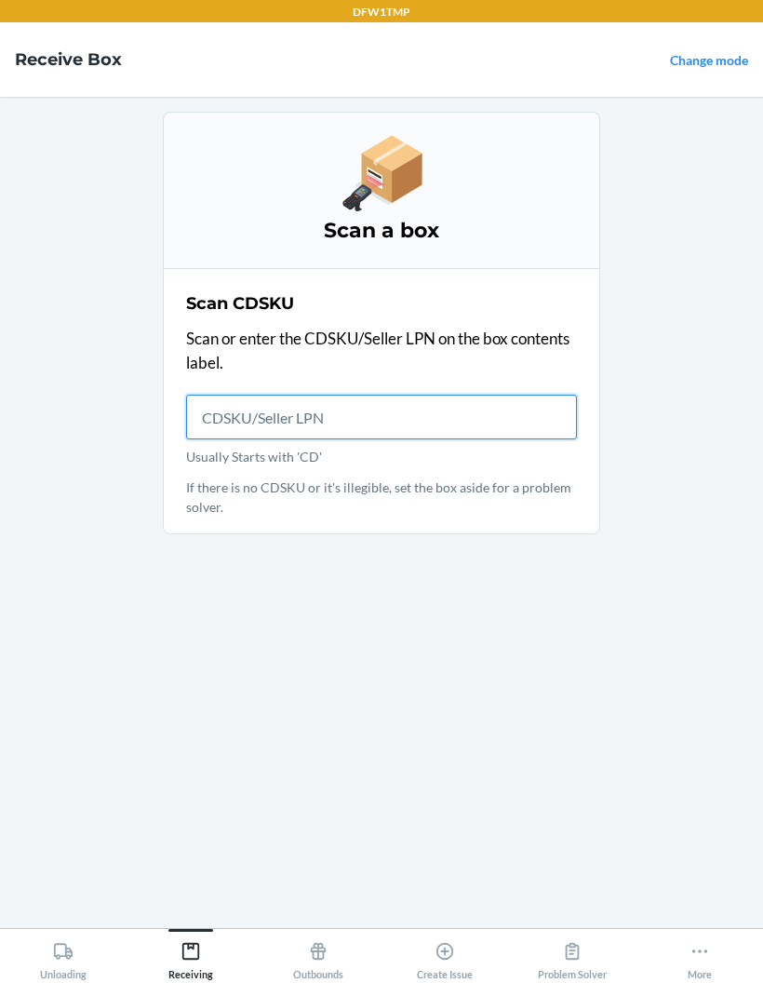
click at [498, 427] on input "Usually Starts with 'CD'" at bounding box center [381, 417] width 391 height 45
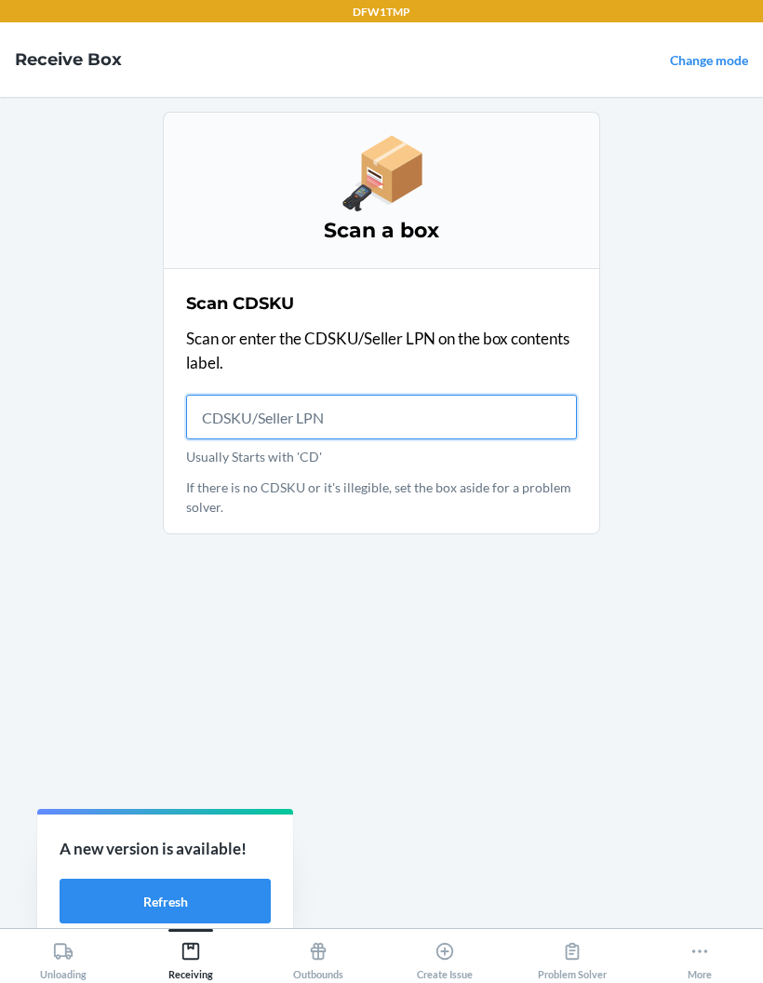
click at [428, 425] on input "Usually Starts with 'CD'" at bounding box center [381, 417] width 391 height 45
click at [280, 404] on input "Usually Starts with 'CD'" at bounding box center [381, 417] width 391 height 45
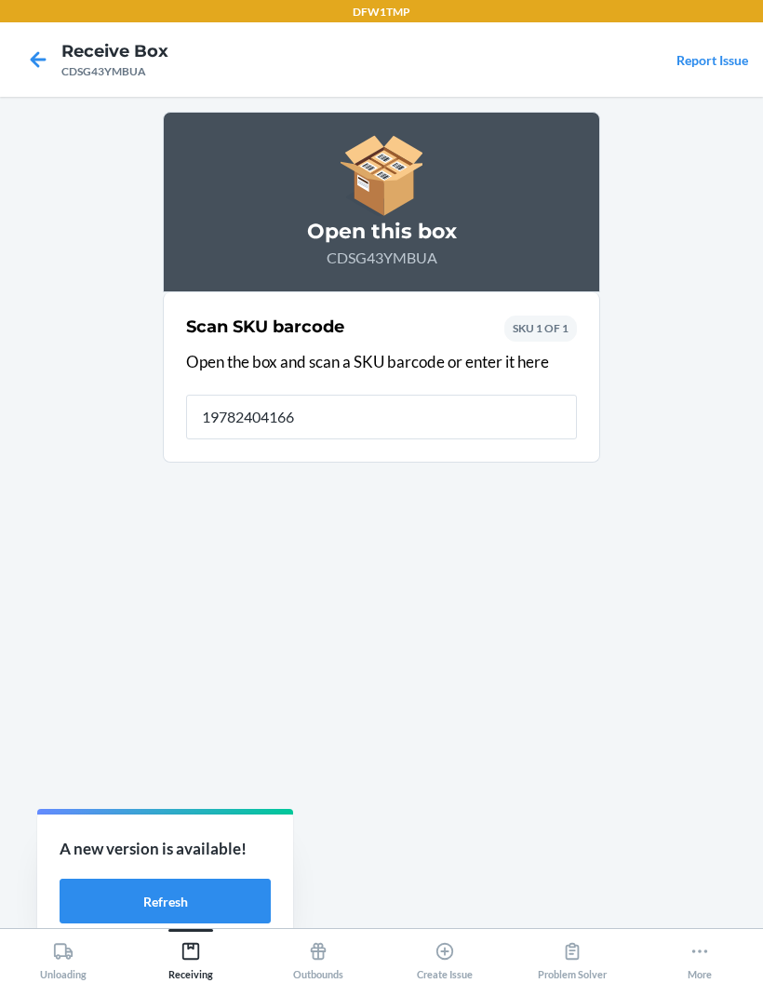
type input "197824041668"
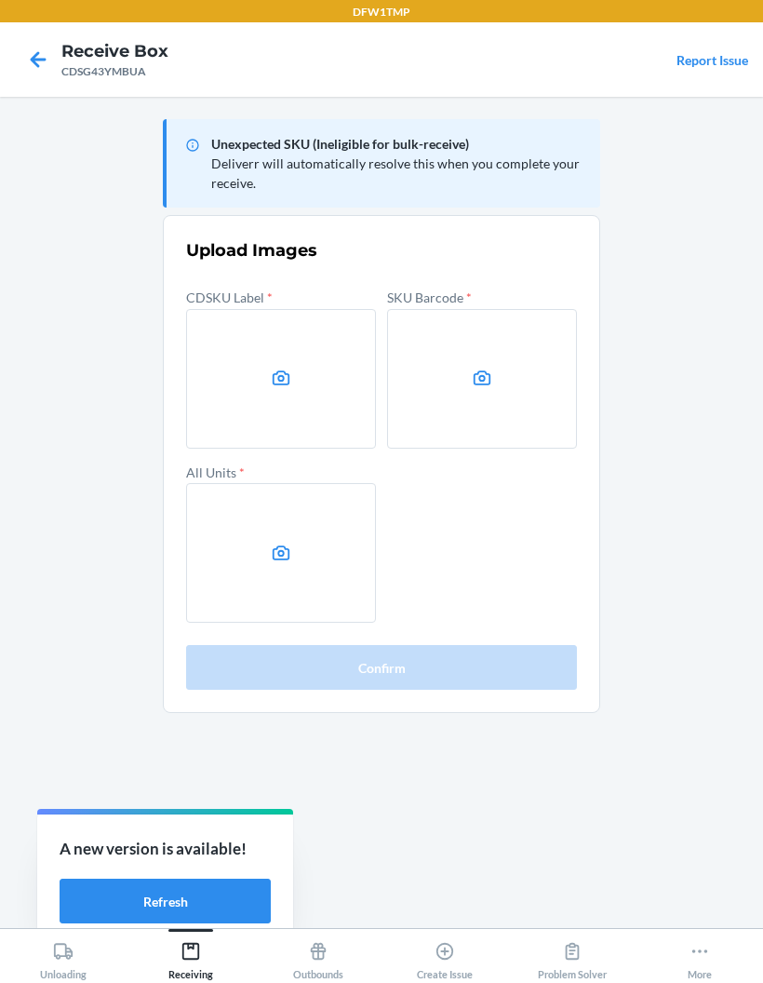
click at [289, 377] on icon at bounding box center [282, 377] width 18 height 15
click at [0, 0] on input "file" at bounding box center [0, 0] width 0 height 0
click at [292, 381] on label at bounding box center [281, 379] width 190 height 140
click at [0, 0] on input "file" at bounding box center [0, 0] width 0 height 0
click at [288, 363] on label at bounding box center [281, 379] width 190 height 140
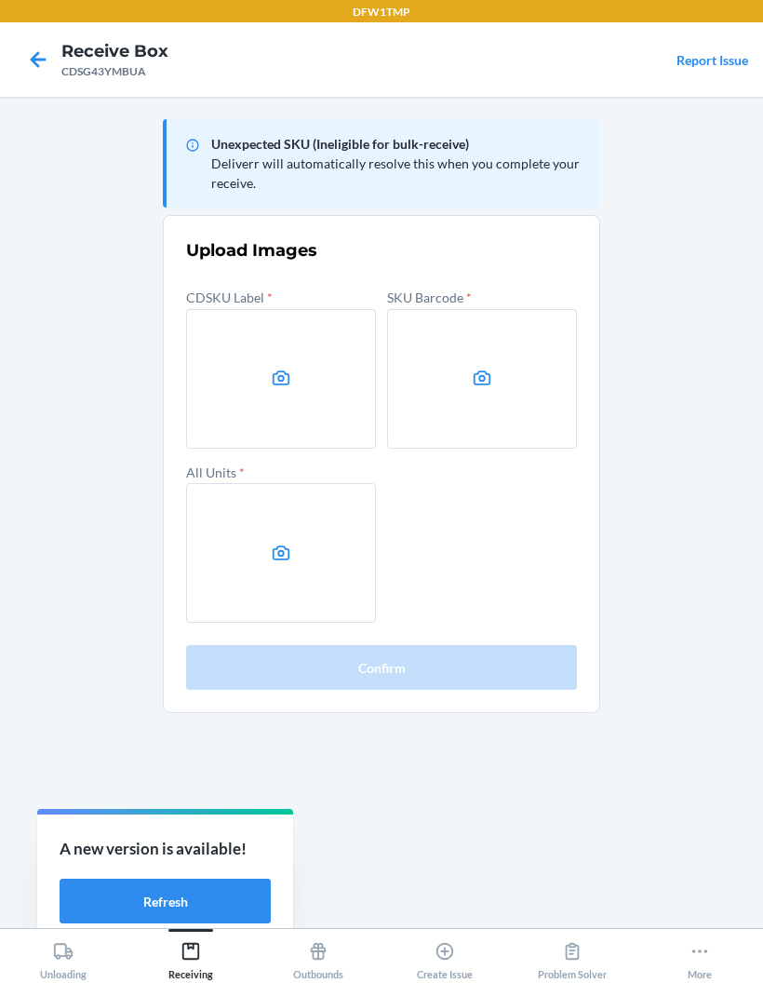
click at [0, 0] on input "file" at bounding box center [0, 0] width 0 height 0
click at [468, 413] on label at bounding box center [482, 379] width 190 height 140
click at [0, 0] on input "file" at bounding box center [0, 0] width 0 height 0
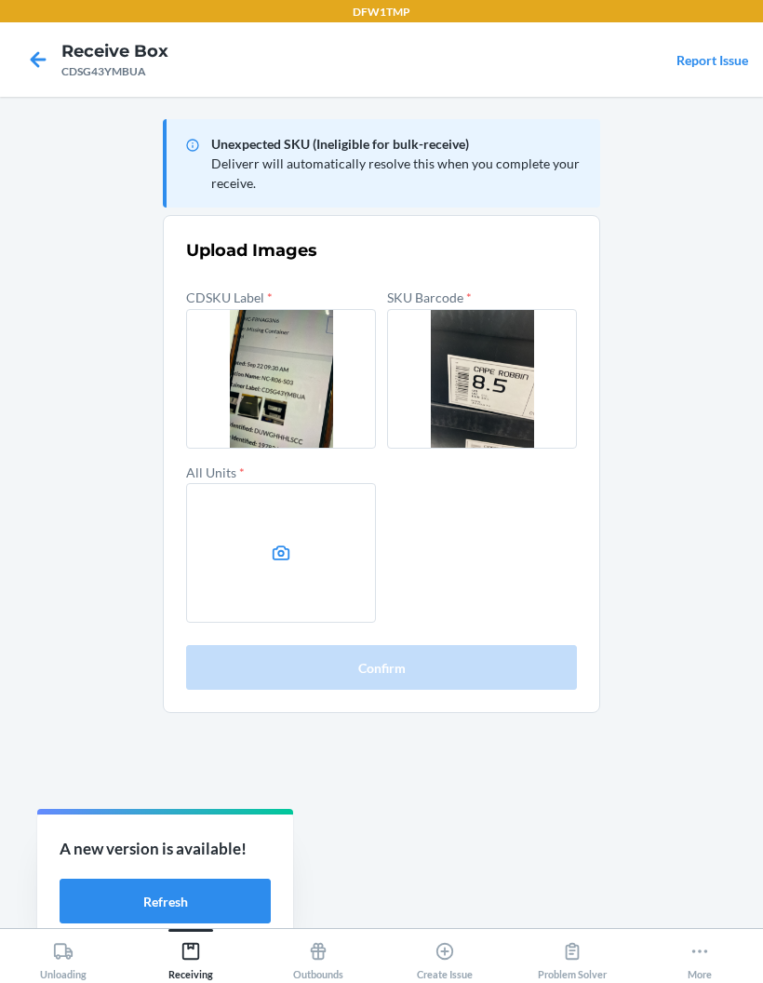
click at [241, 554] on label at bounding box center [281, 553] width 190 height 140
click at [0, 0] on input "file" at bounding box center [0, 0] width 0 height 0
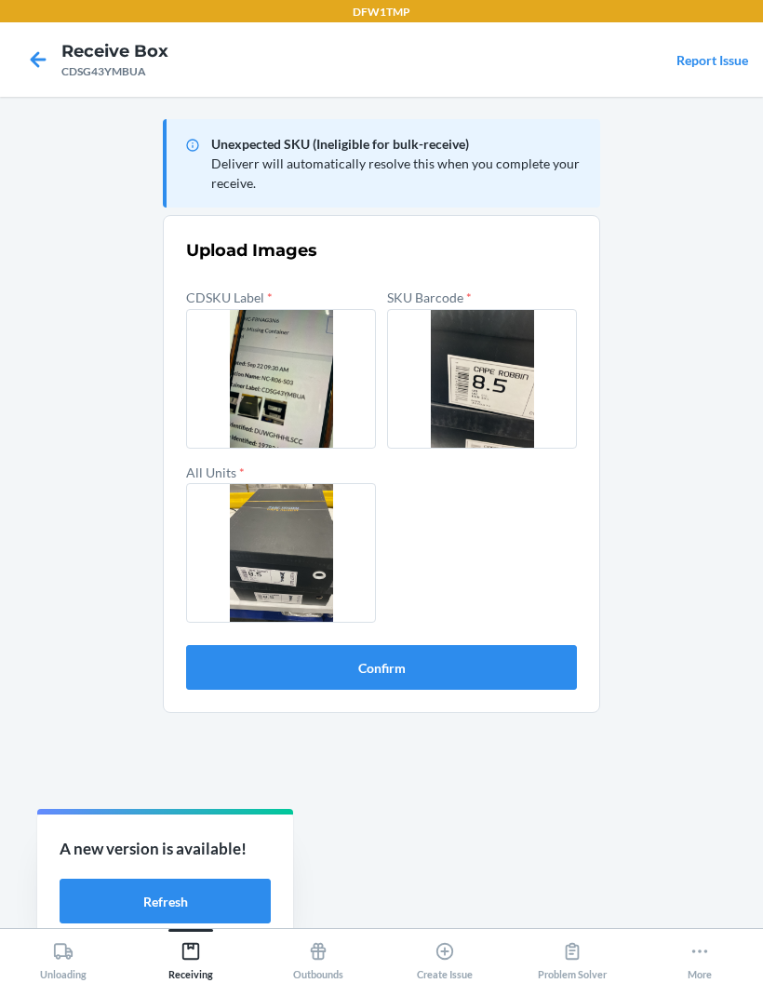
click at [476, 668] on button "Confirm" at bounding box center [381, 667] width 391 height 45
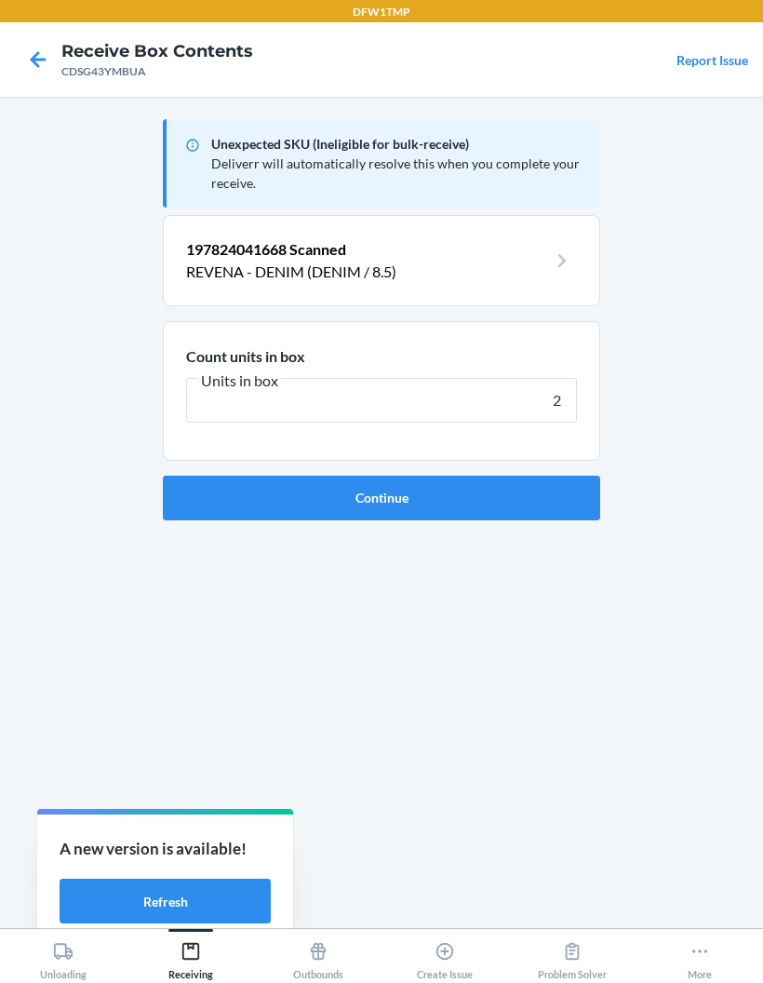
type input "2"
click at [382, 497] on button "Continue" at bounding box center [382, 498] width 438 height 45
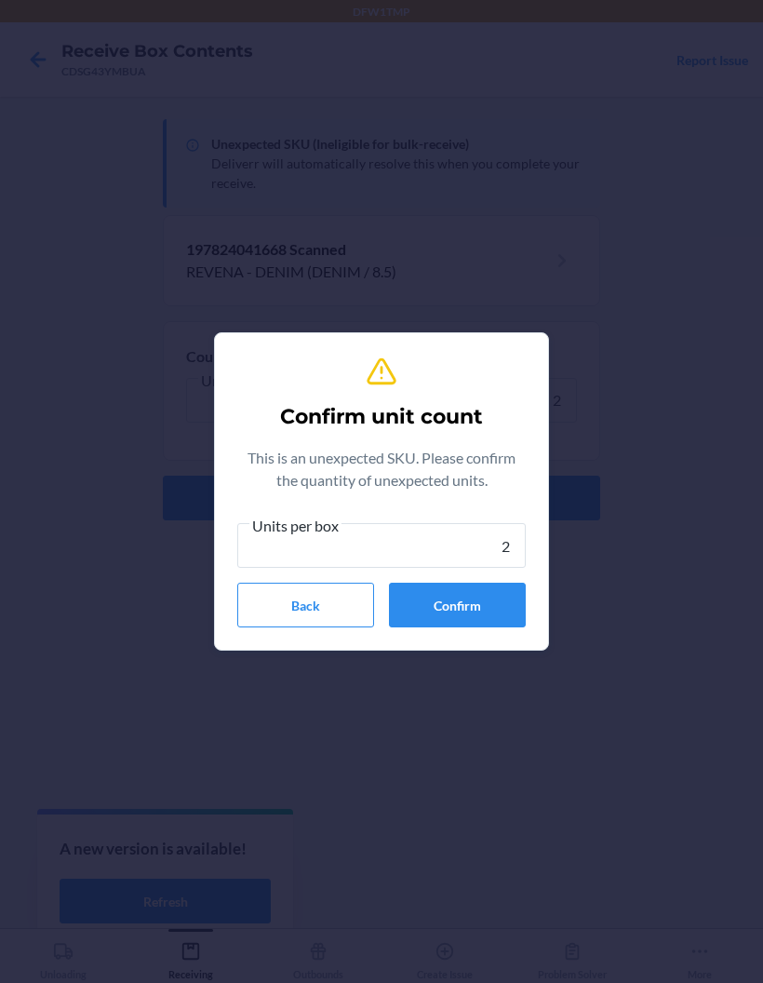
type input "2"
click at [503, 606] on button "Confirm" at bounding box center [457, 605] width 137 height 45
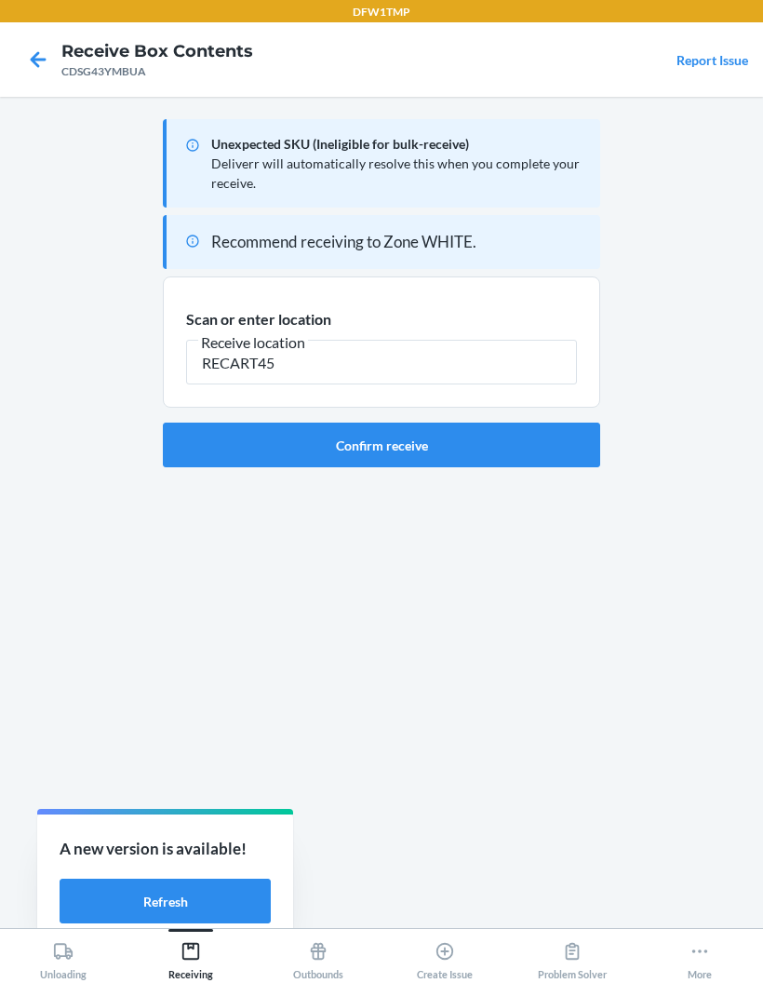
type input "RECART45"
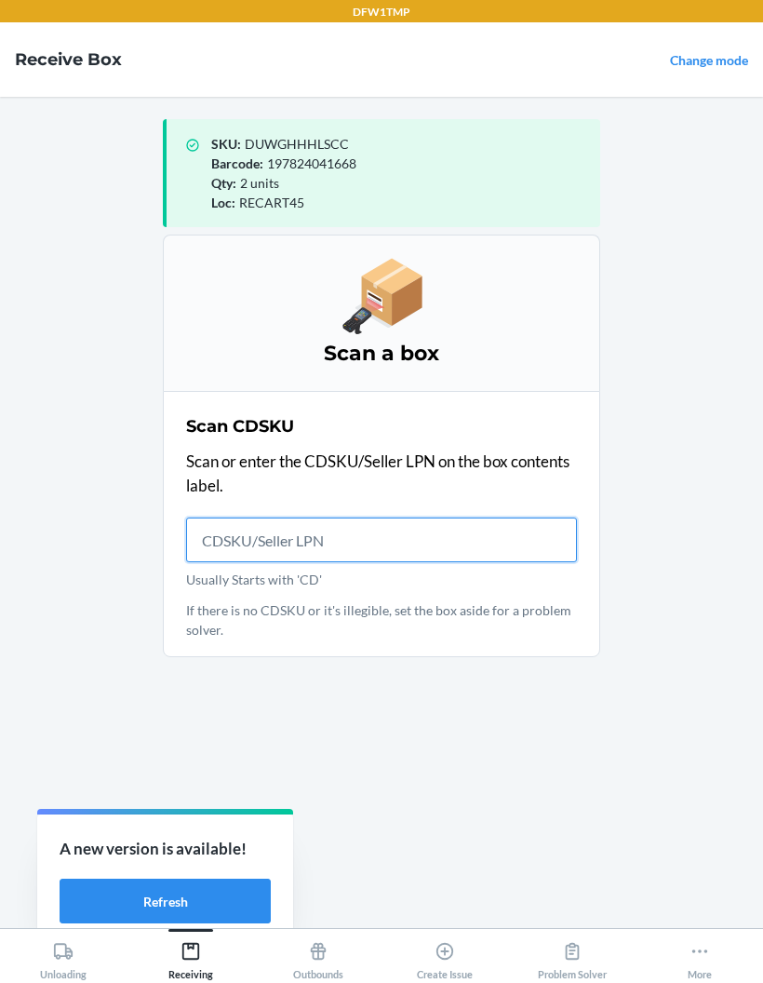
click at [427, 542] on input "Usually Starts with 'CD'" at bounding box center [381, 540] width 391 height 45
click at [312, 536] on input "Usually Starts with 'CD'" at bounding box center [381, 540] width 391 height 45
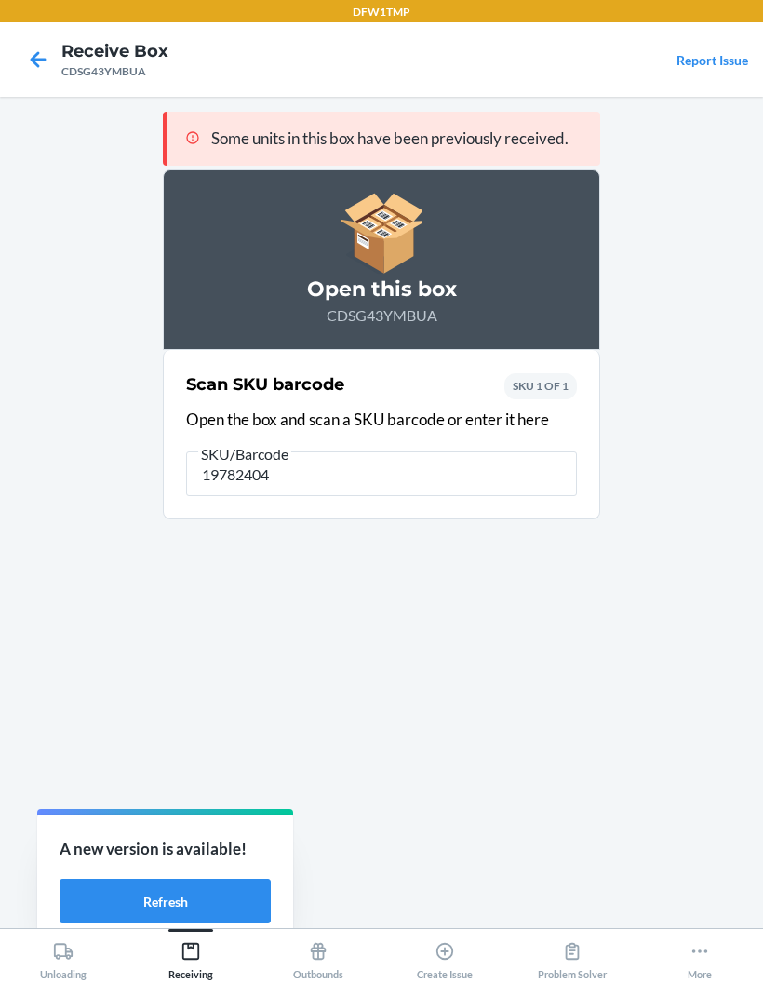
type input "197824041"
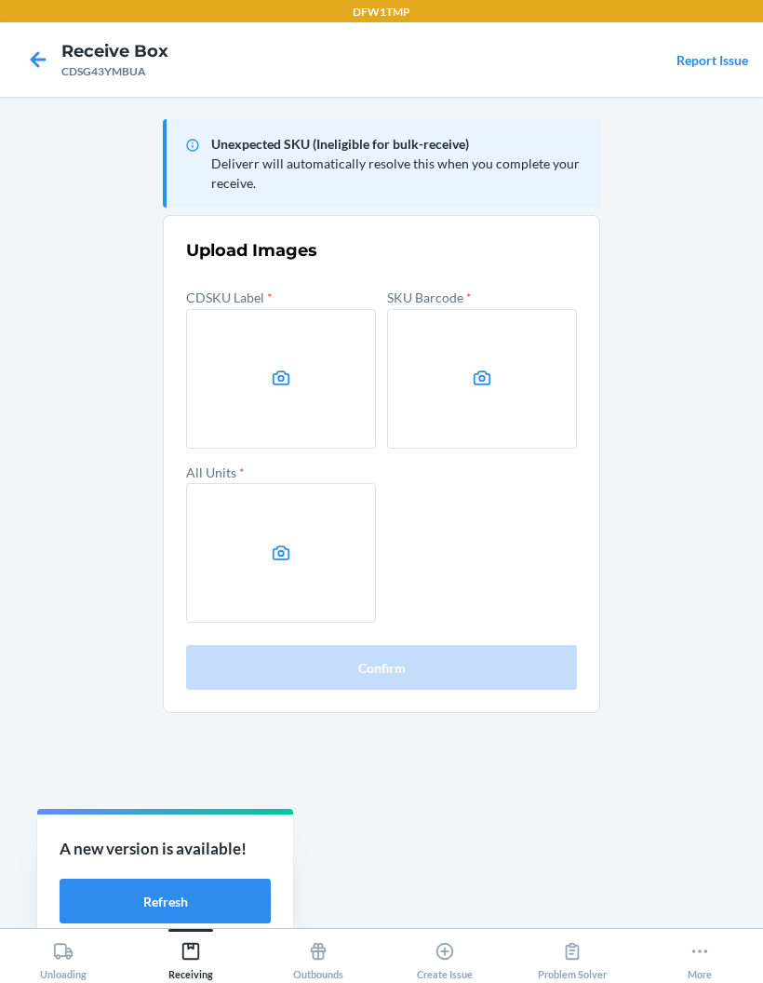
click at [280, 371] on icon at bounding box center [282, 377] width 18 height 15
click at [0, 0] on input "file" at bounding box center [0, 0] width 0 height 0
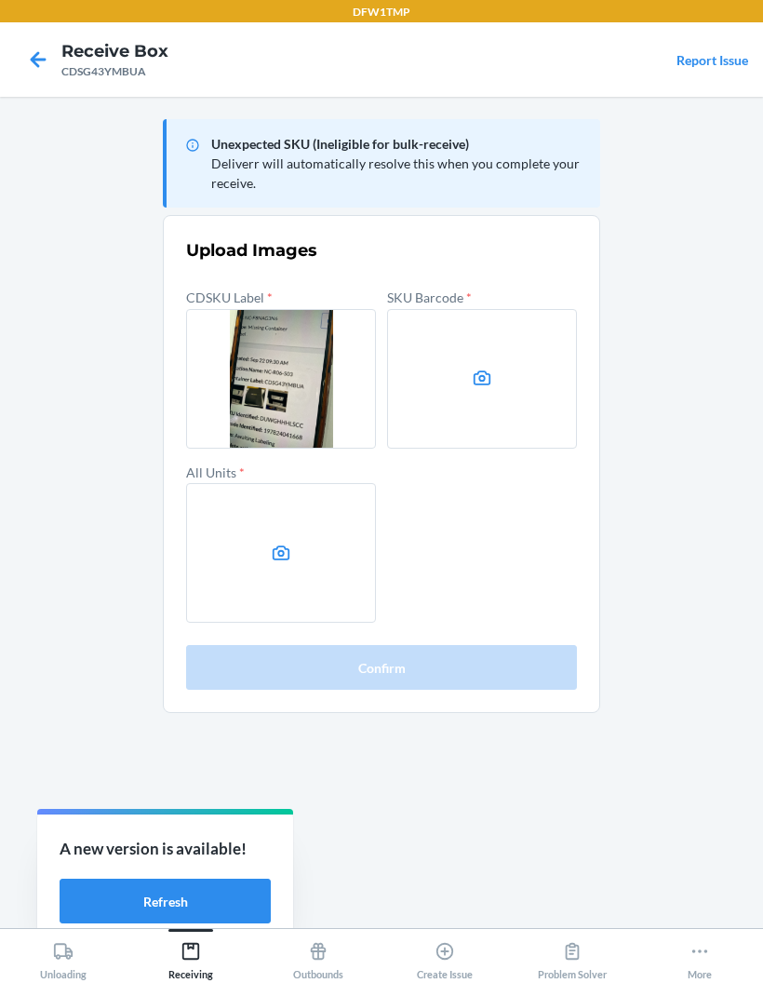
click at [484, 400] on label at bounding box center [482, 379] width 190 height 140
click at [0, 0] on input "file" at bounding box center [0, 0] width 0 height 0
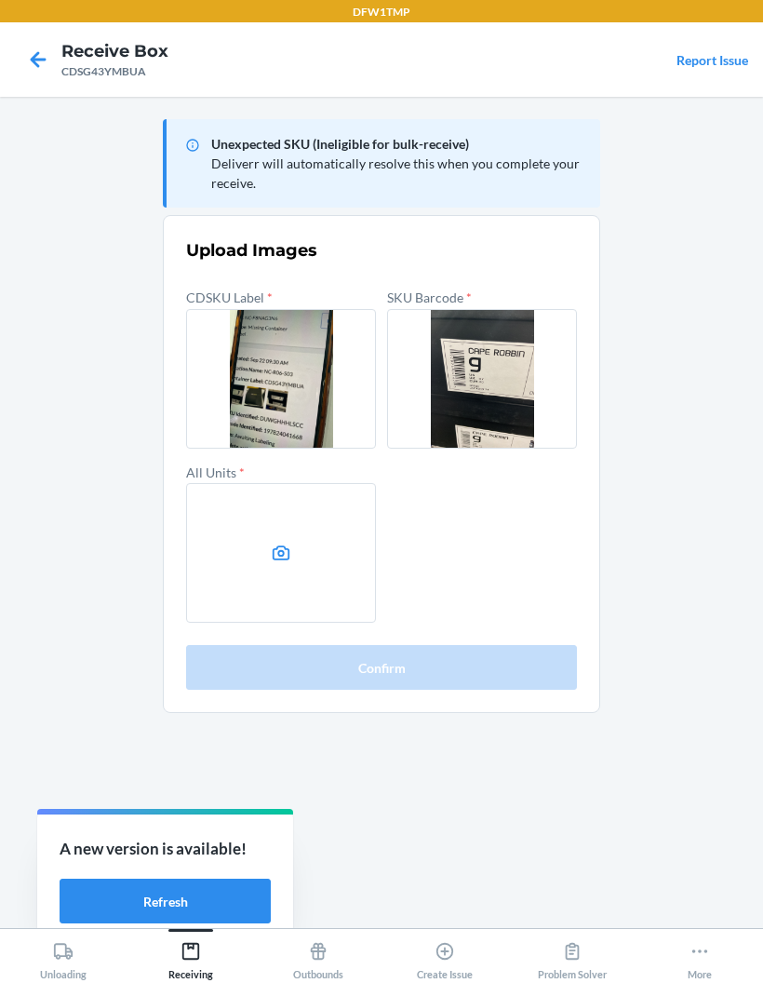
click at [263, 546] on label at bounding box center [281, 553] width 190 height 140
click at [0, 0] on input "file" at bounding box center [0, 0] width 0 height 0
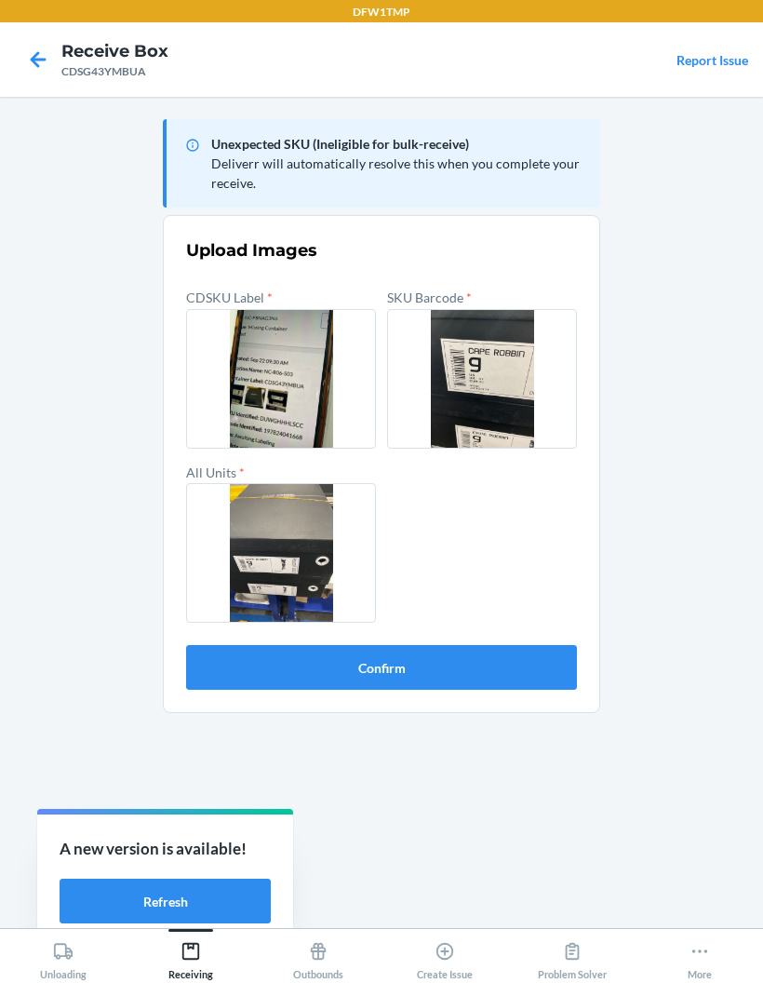
click at [233, 661] on button "Confirm" at bounding box center [381, 667] width 391 height 45
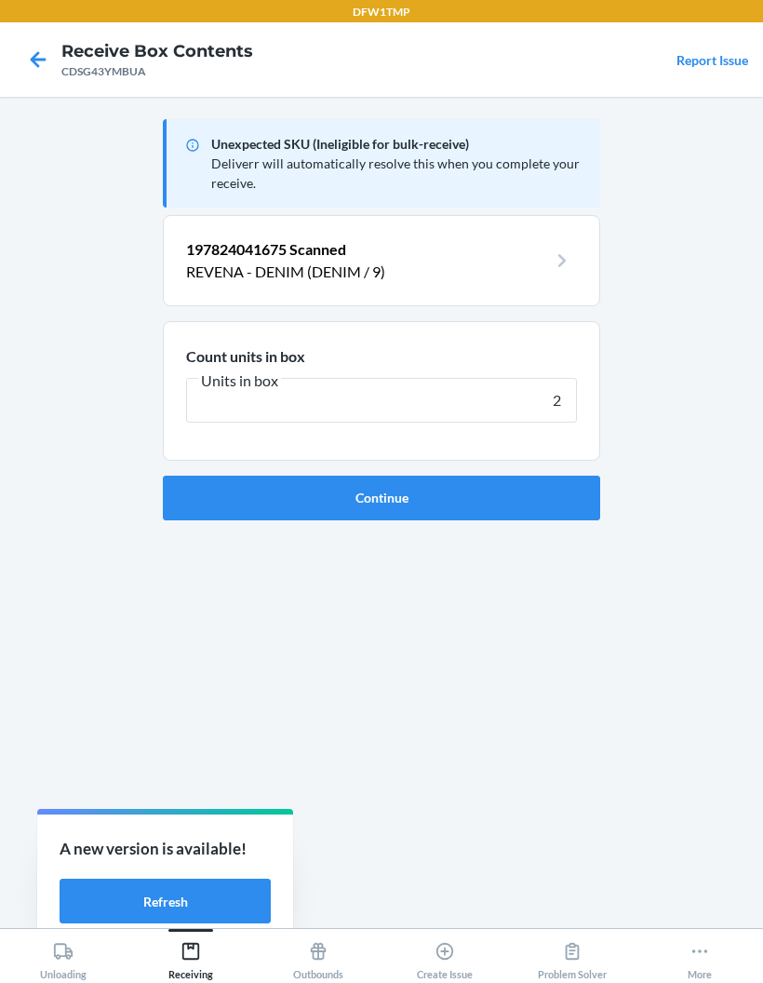
type input "2"
click at [194, 510] on button "Continue" at bounding box center [382, 498] width 438 height 45
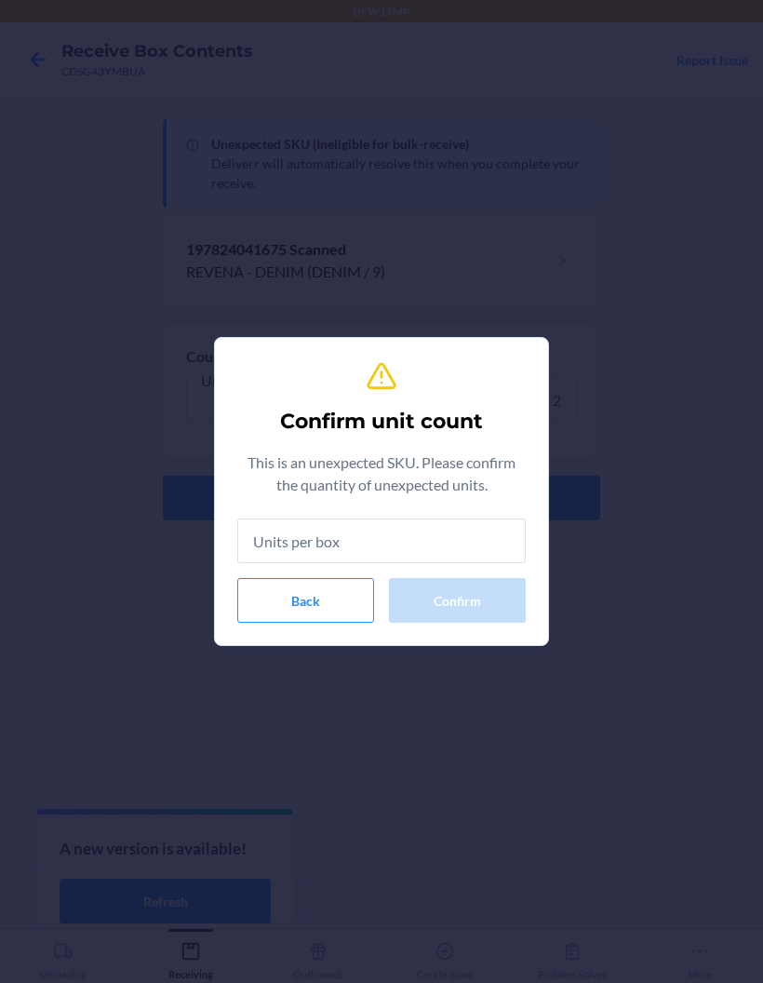
type input "2"
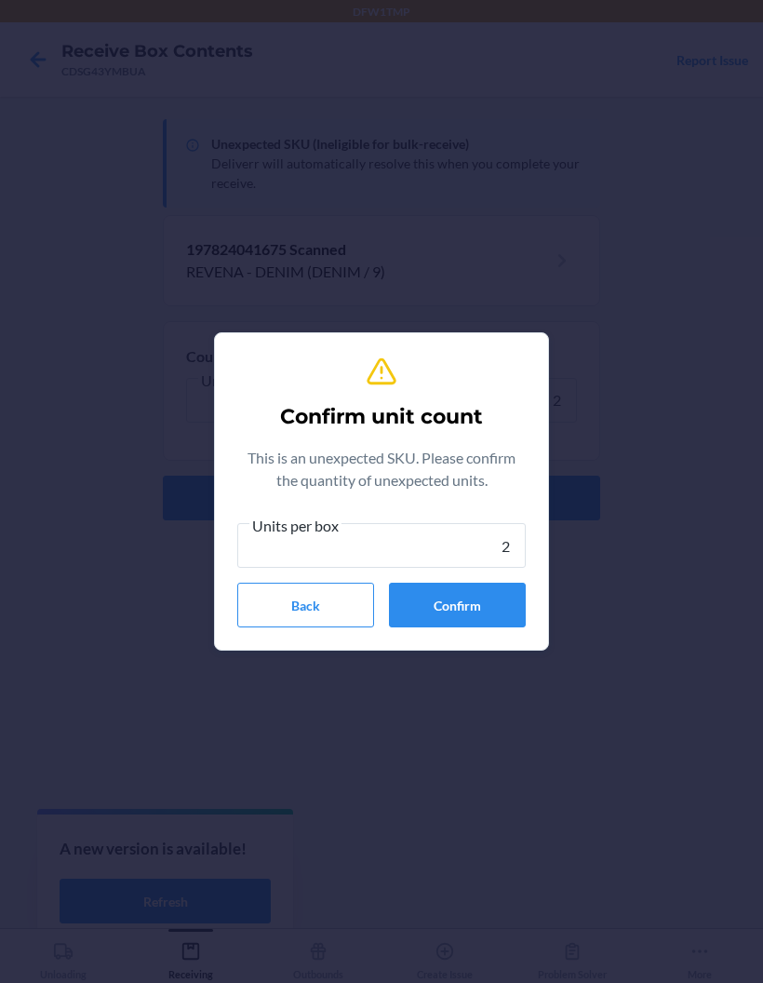
click at [428, 598] on button "Confirm" at bounding box center [457, 605] width 137 height 45
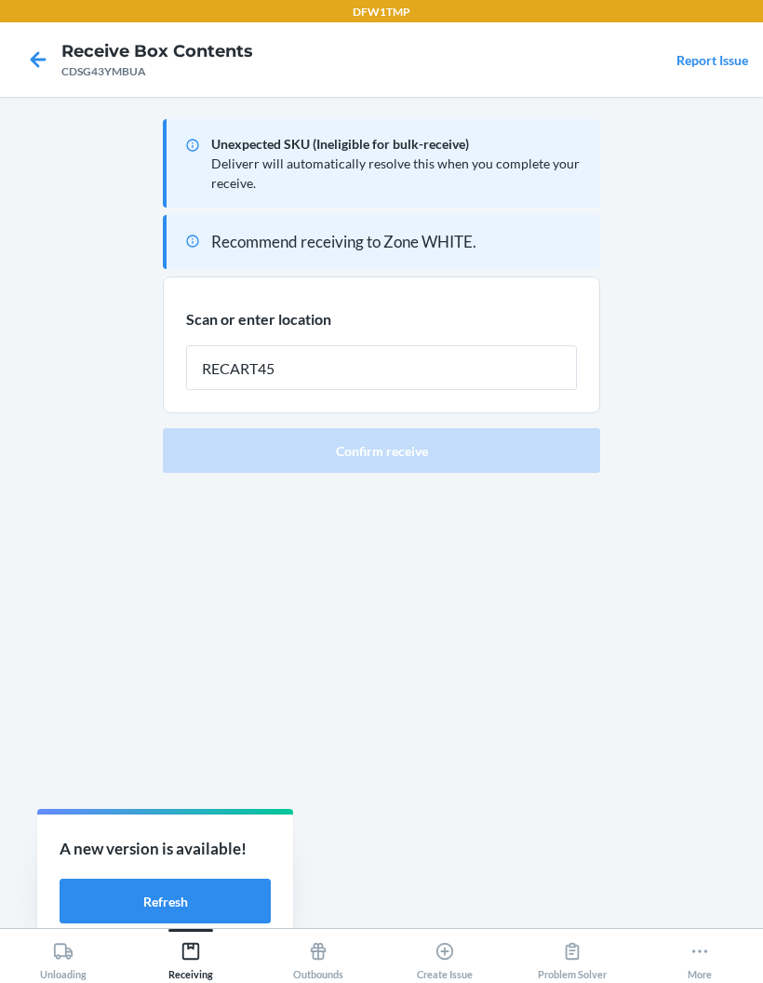
type input "RECART45"
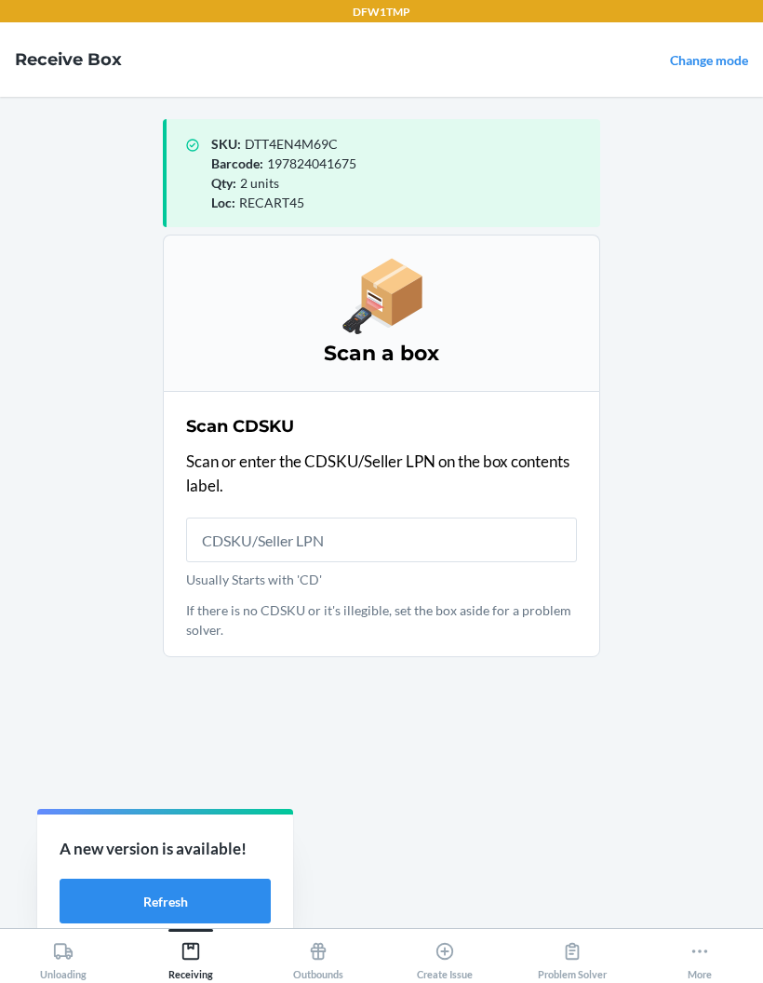
click at [626, 741] on main "SKU : DTT4EN4M69C Barcode : 197824041675 Qty : 2 units Loc : RECART45 Scan a bo…" at bounding box center [381, 512] width 763 height 831
click at [232, 546] on input "Usually Starts with 'CD'" at bounding box center [381, 540] width 391 height 45
click at [223, 538] on input "Usually Starts with 'CD'" at bounding box center [381, 540] width 391 height 45
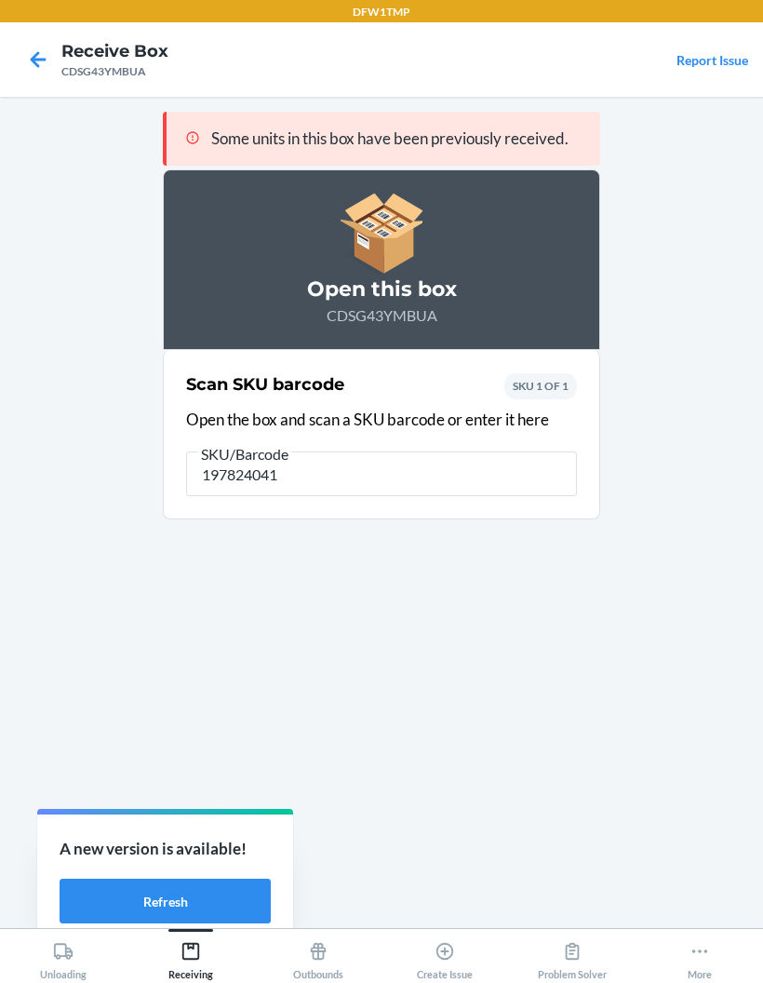
type input "1978240416"
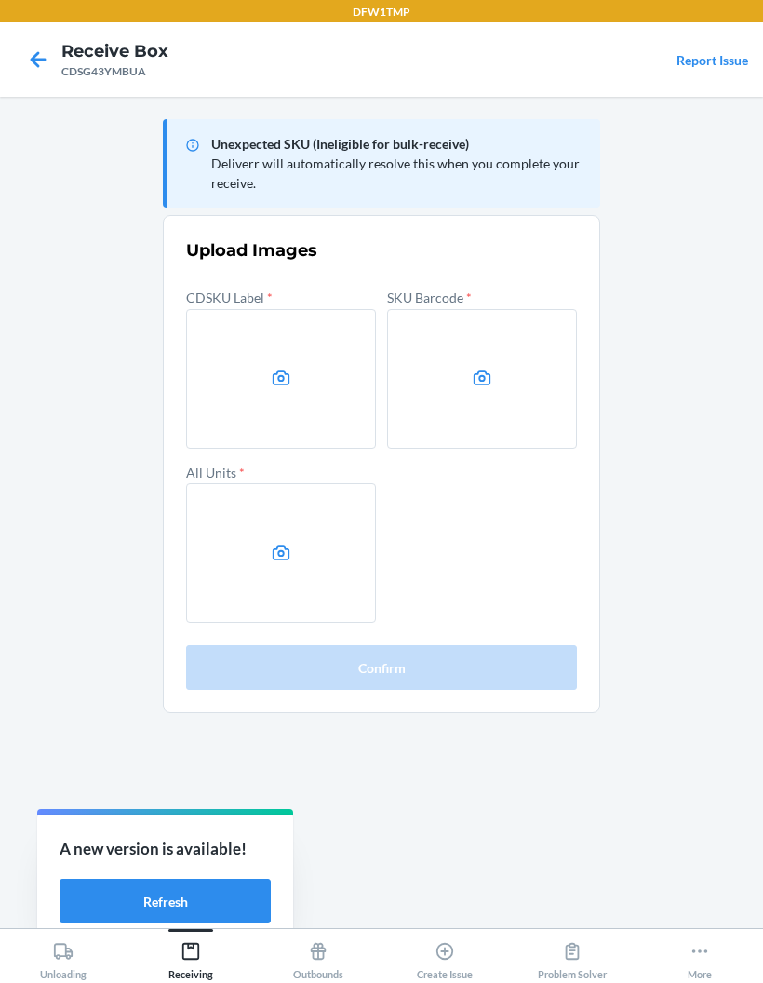
click at [298, 376] on label at bounding box center [281, 379] width 190 height 140
click at [0, 0] on input "file" at bounding box center [0, 0] width 0 height 0
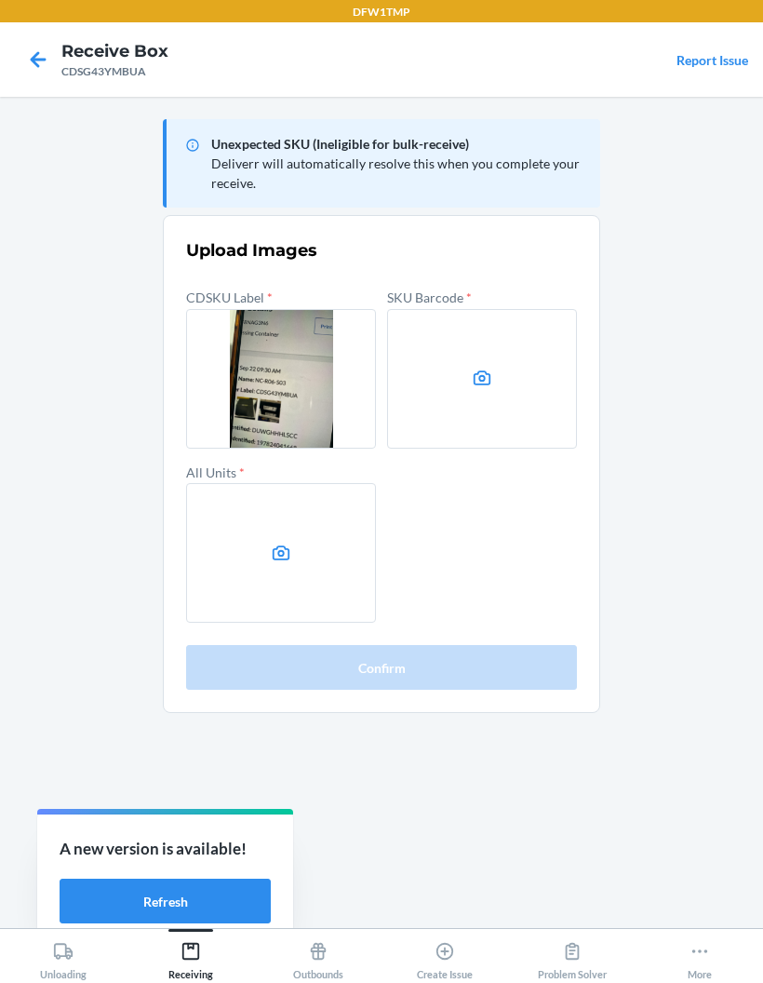
click at [492, 397] on label at bounding box center [482, 379] width 190 height 140
click at [0, 0] on input "file" at bounding box center [0, 0] width 0 height 0
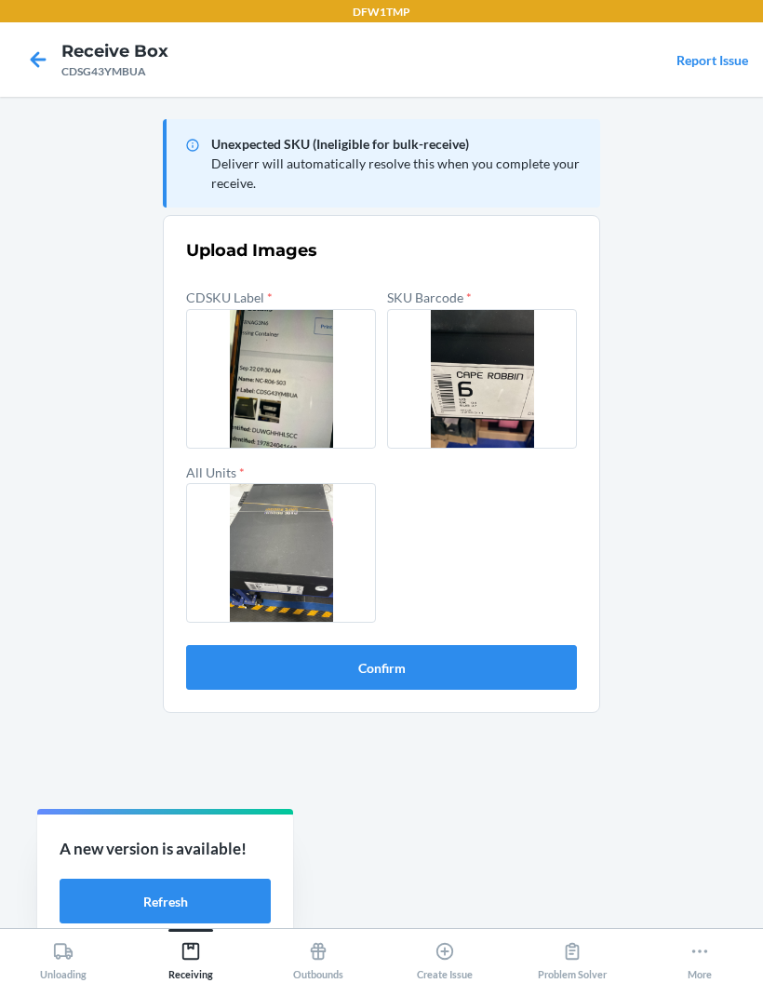
click at [225, 659] on button "Confirm" at bounding box center [381, 667] width 391 height 45
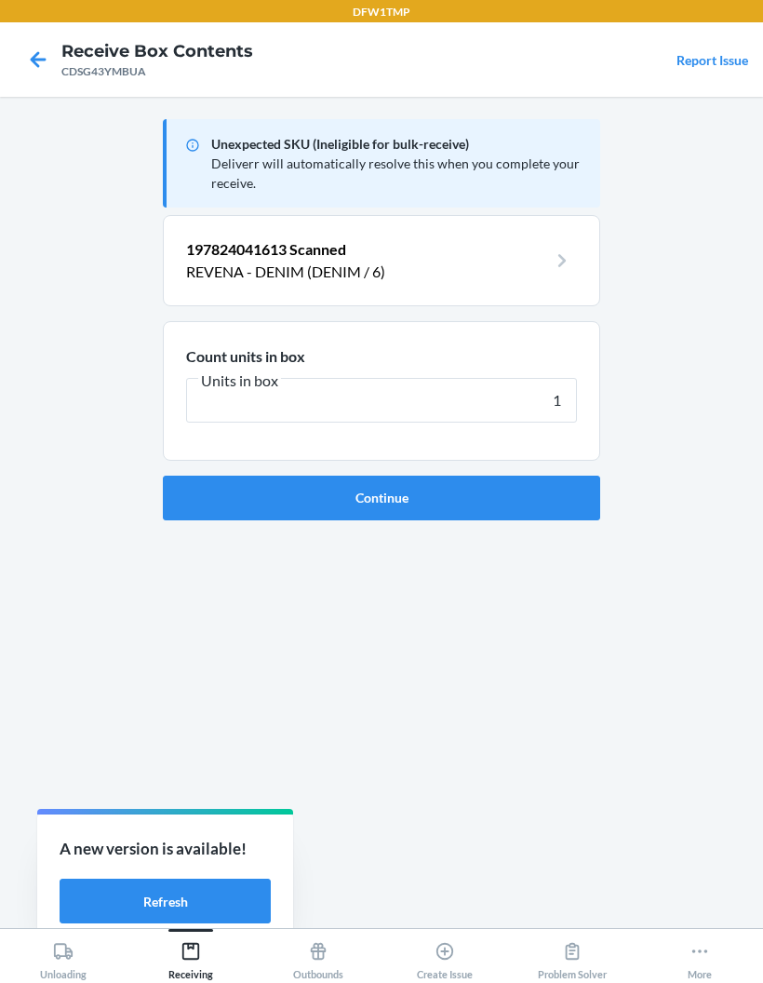
type input "1"
click at [205, 488] on button "Continue" at bounding box center [382, 498] width 438 height 45
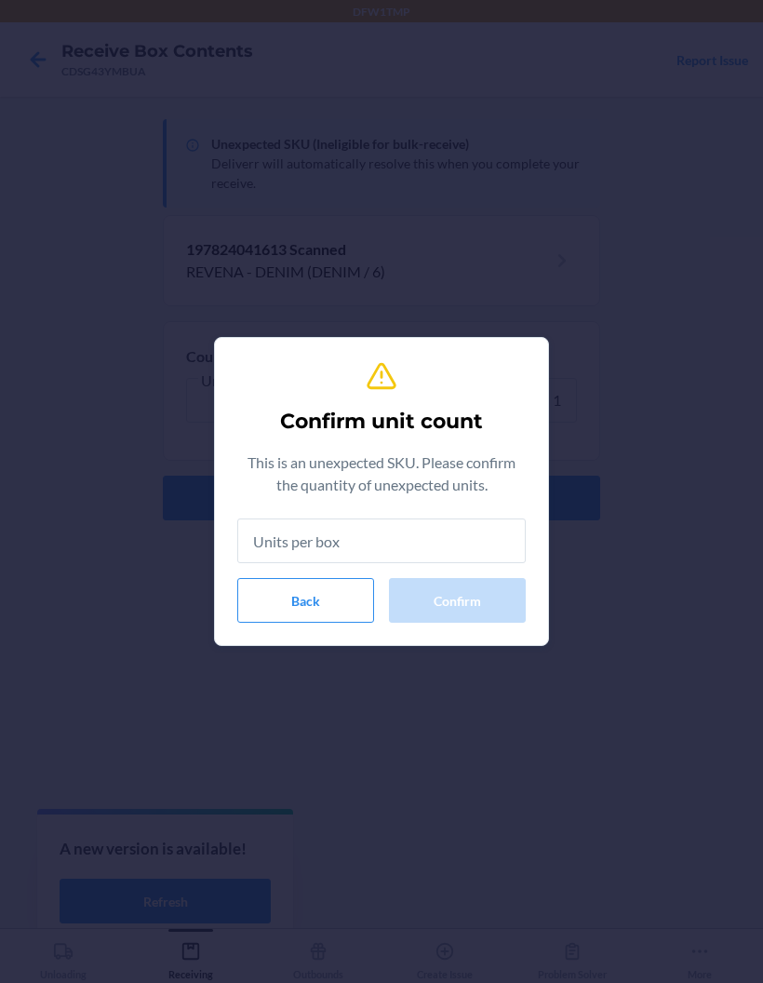
type input "1"
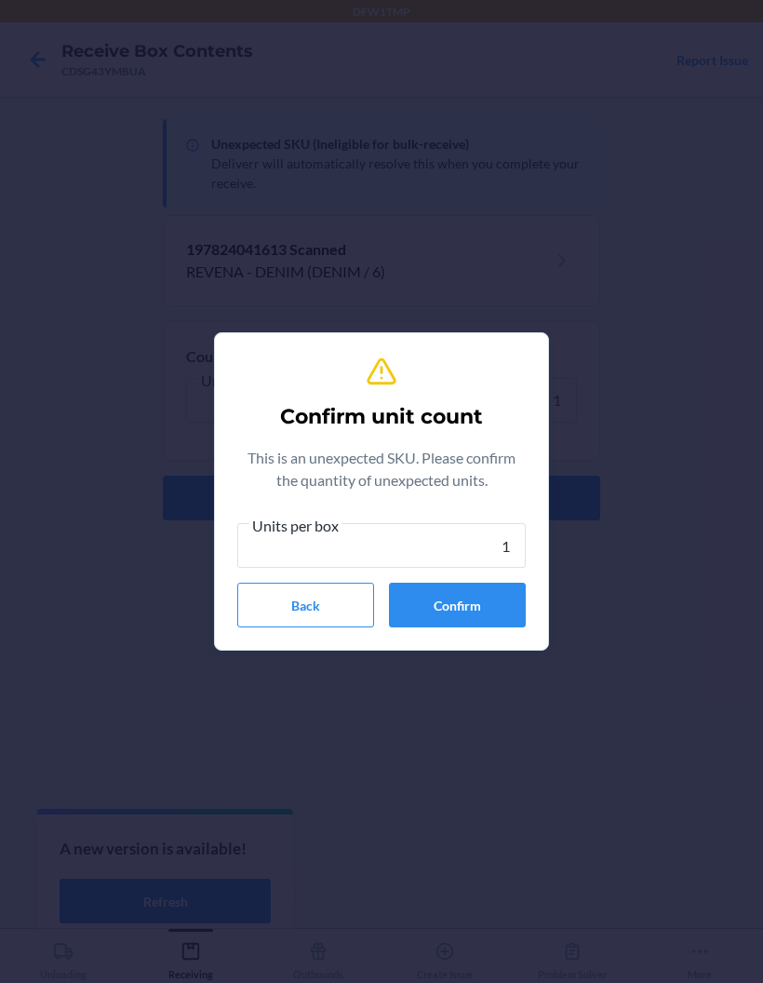
click at [421, 604] on button "Confirm" at bounding box center [457, 605] width 137 height 45
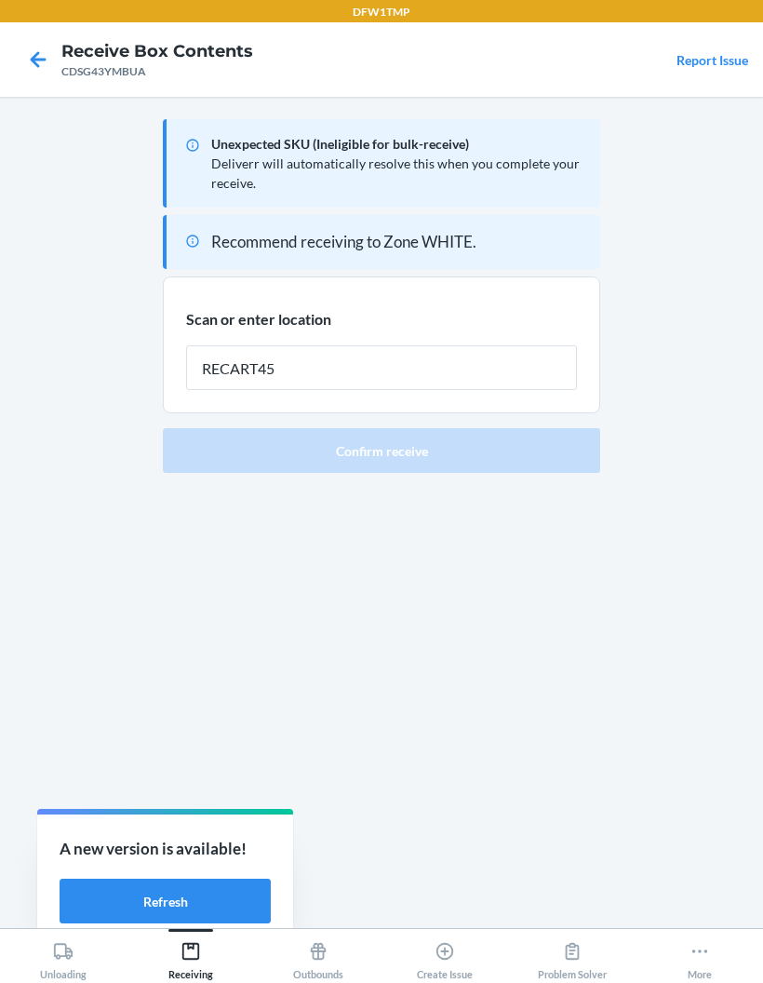
type input "RECART45"
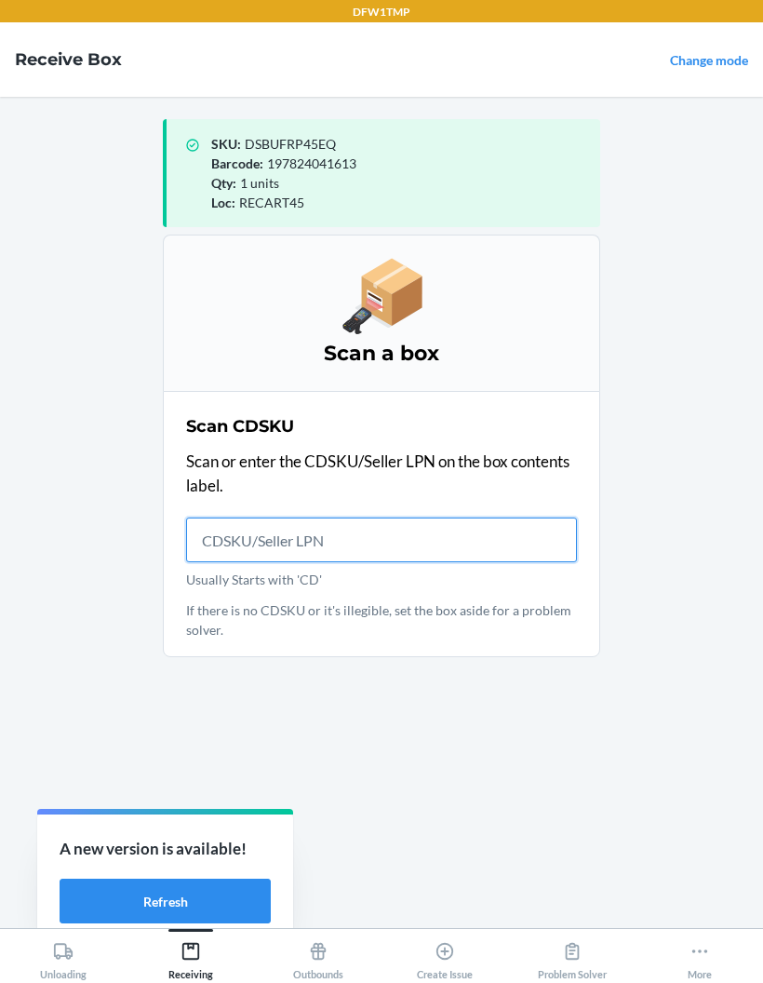
click at [237, 536] on input "Usually Starts with 'CD'" at bounding box center [381, 540] width 391 height 45
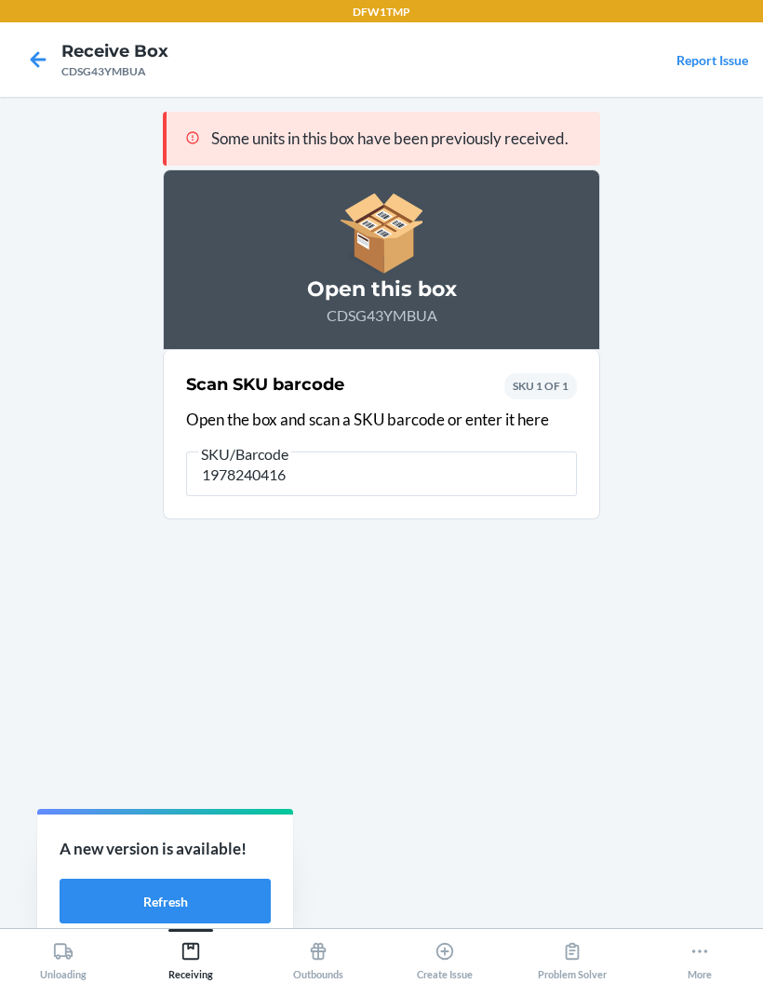
type input "19782404163"
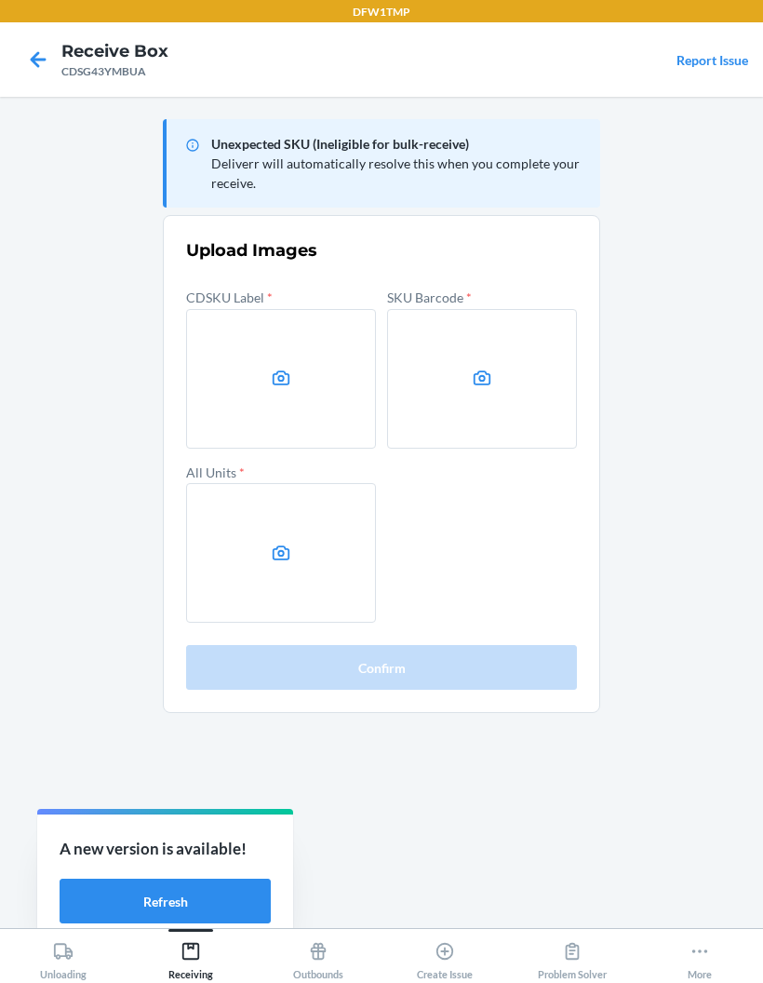
click at [295, 382] on label at bounding box center [281, 379] width 190 height 140
click at [0, 0] on input "file" at bounding box center [0, 0] width 0 height 0
click at [517, 379] on label at bounding box center [482, 379] width 190 height 140
click at [0, 0] on input "file" at bounding box center [0, 0] width 0 height 0
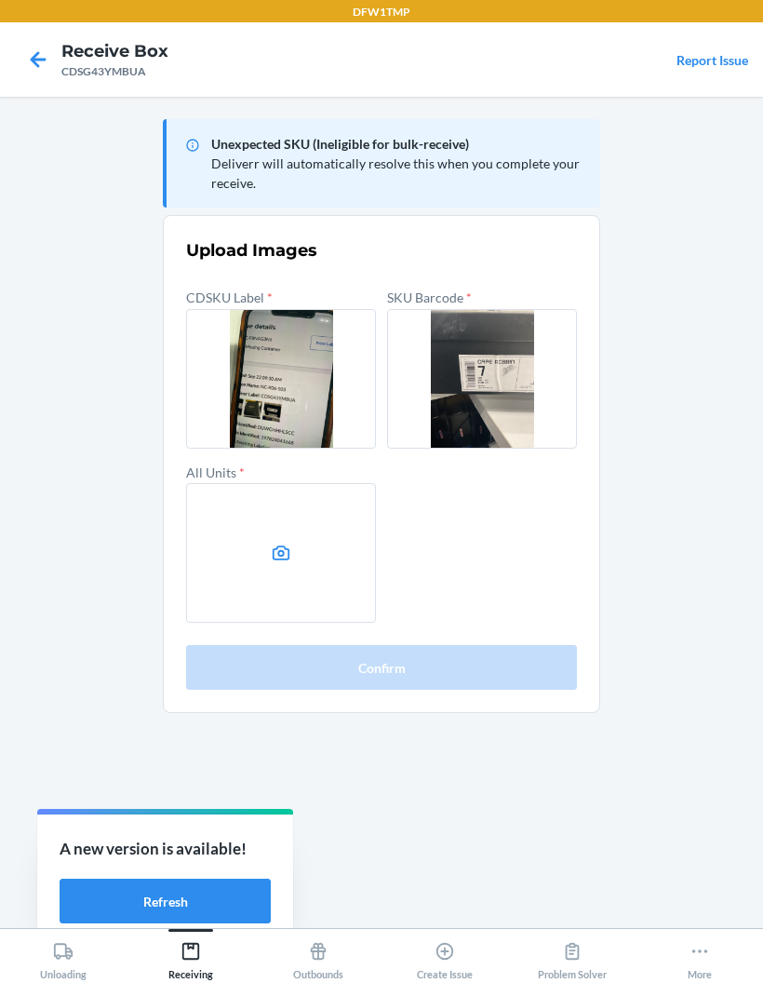
click at [268, 550] on label at bounding box center [281, 553] width 190 height 140
click at [0, 0] on input "file" at bounding box center [0, 0] width 0 height 0
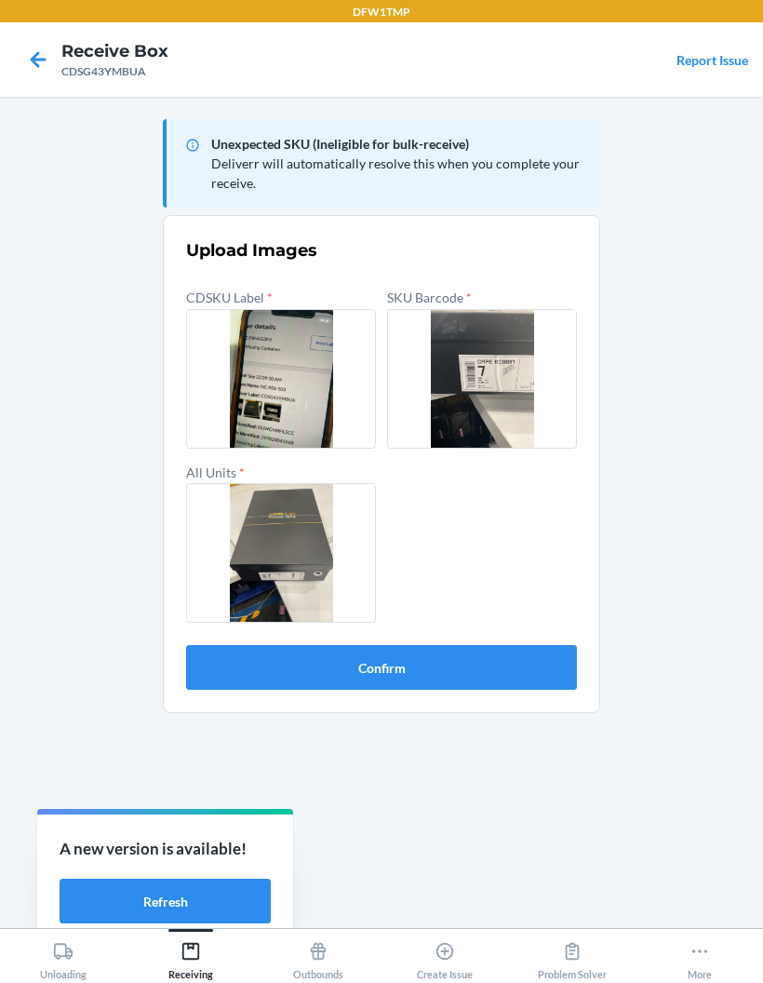
click at [523, 678] on button "Confirm" at bounding box center [381, 667] width 391 height 45
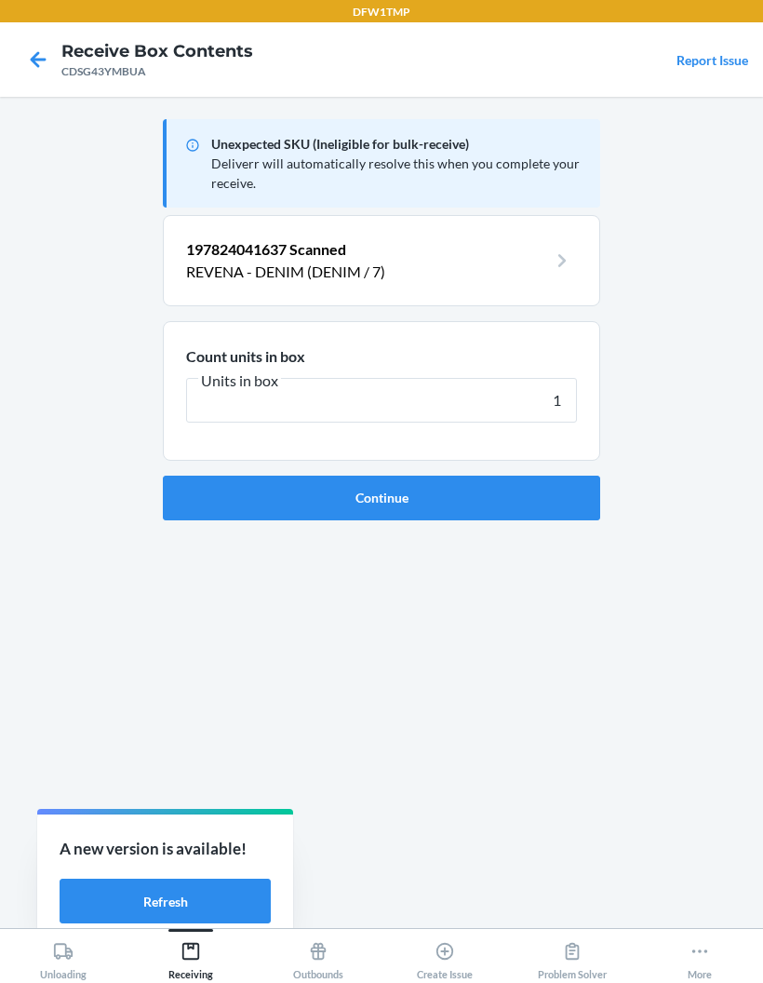
type input "1"
click at [382, 497] on button "Continue" at bounding box center [382, 498] width 438 height 45
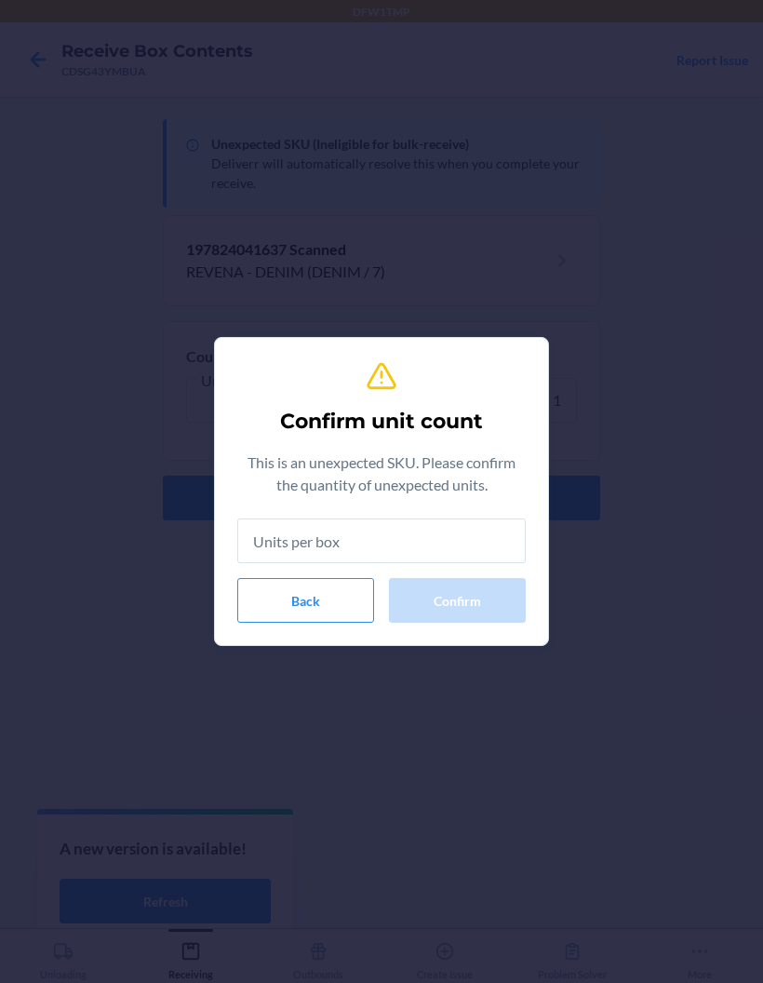
type input "1"
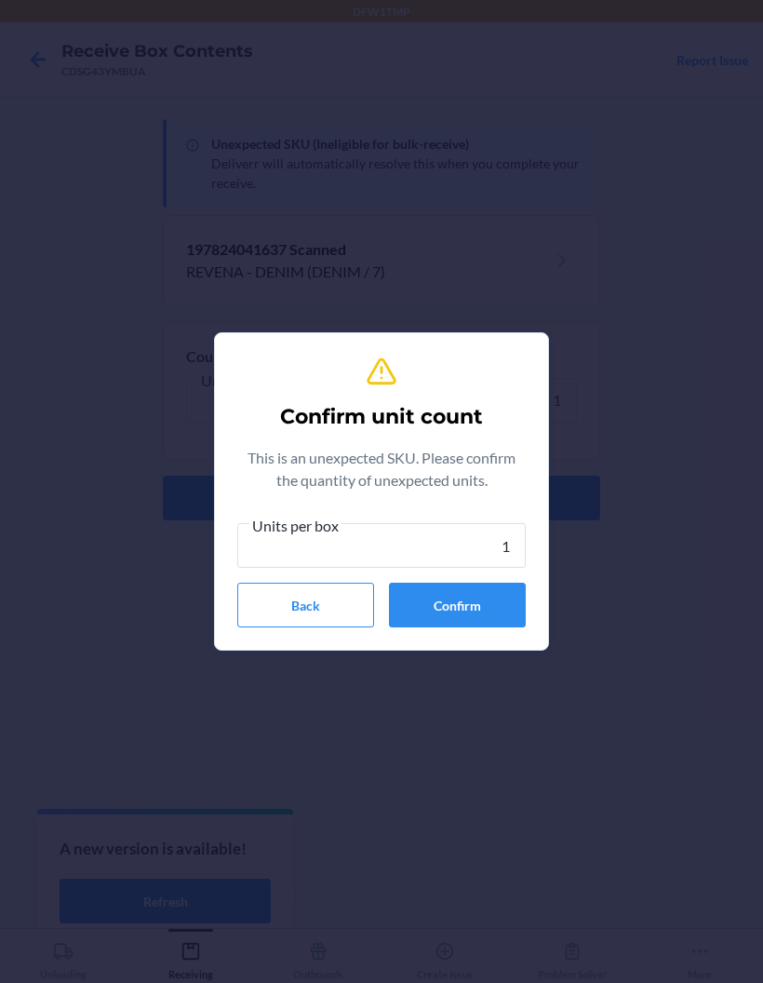
click at [476, 609] on button "Confirm" at bounding box center [457, 605] width 137 height 45
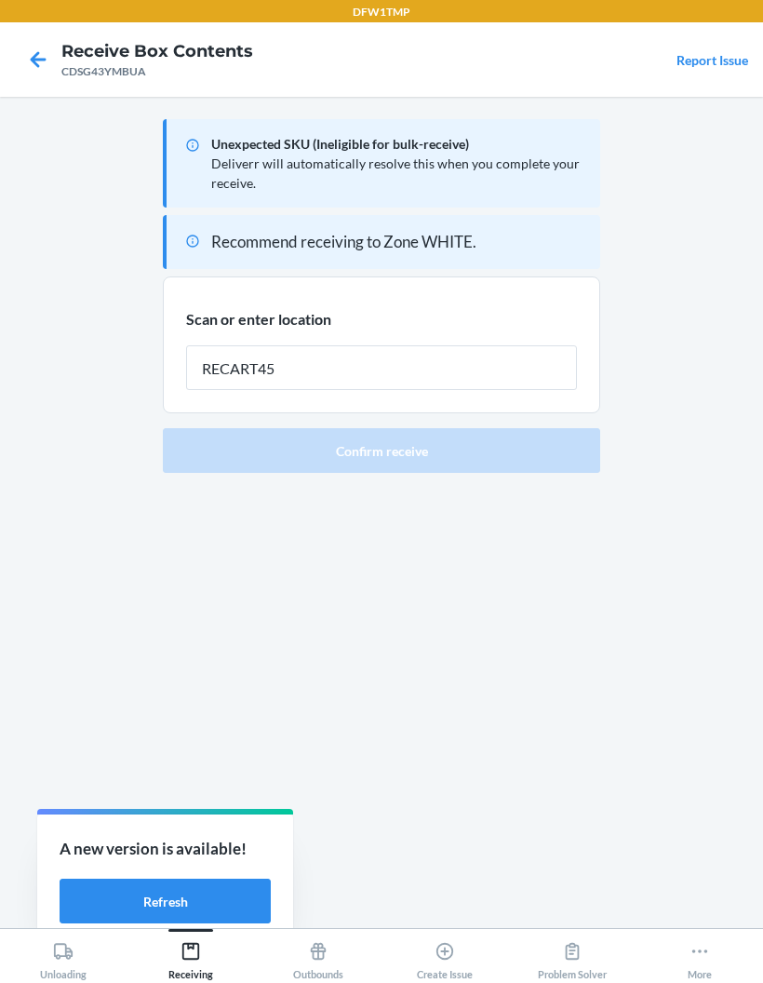
type input "RECART45"
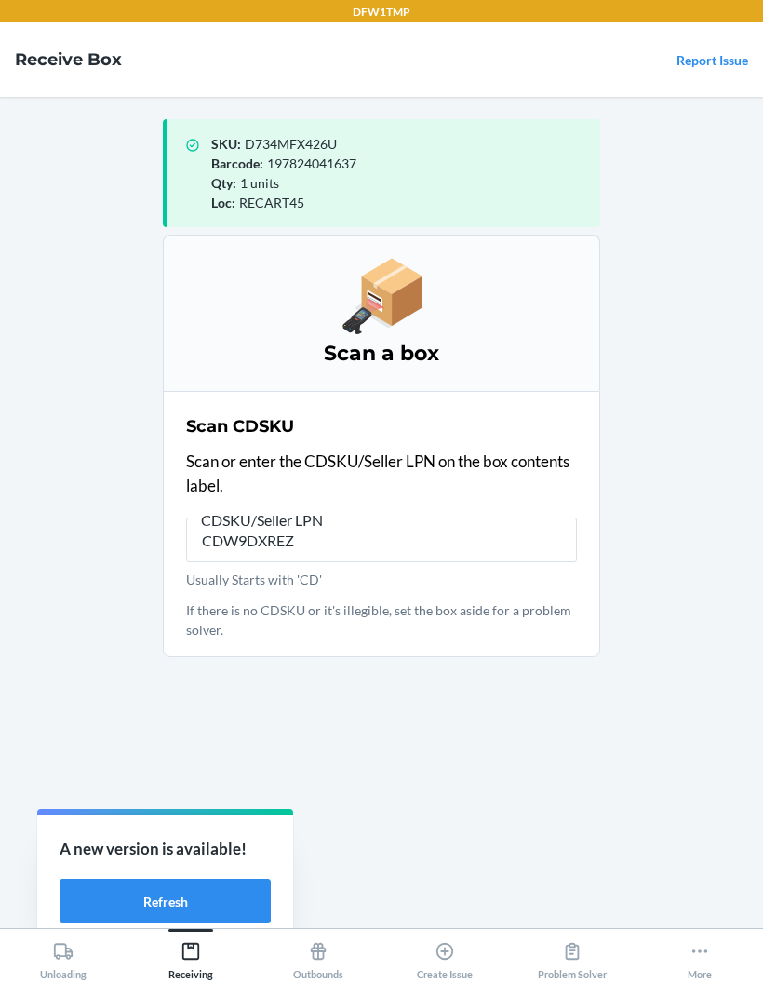
type input "CDW9DXREZN"
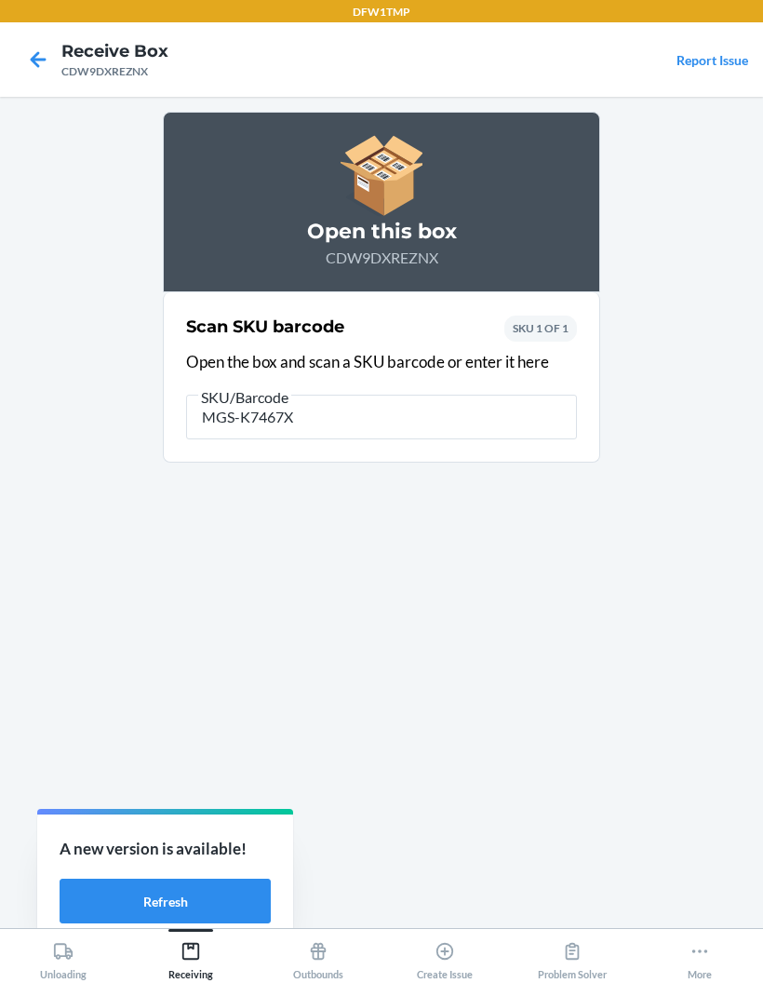
type input "MGS-K7467X2"
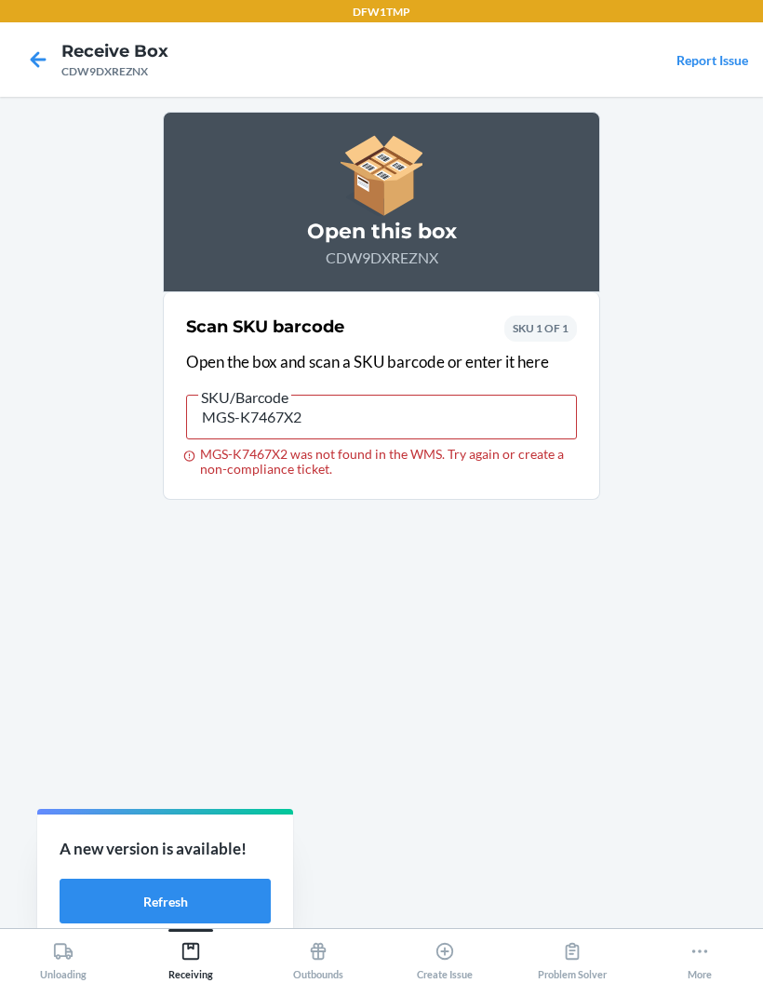
click at [35, 73] on icon at bounding box center [38, 60] width 32 height 32
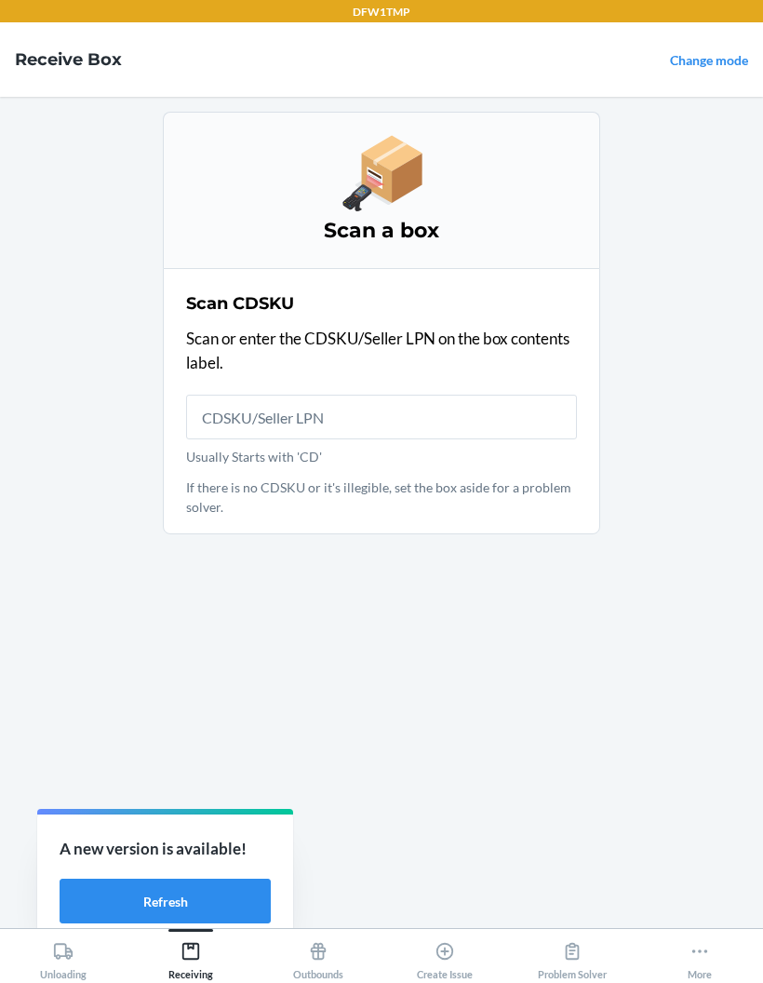
click at [316, 376] on div "Scan CDSKU Scan or enter the CDSKU/Seller LPN on the box contents label. Usuall…" at bounding box center [381, 401] width 391 height 231
click at [315, 375] on div "Scan CDSKU Scan or enter the CDSKU/Seller LPN on the box contents label. Usuall…" at bounding box center [381, 401] width 391 height 231
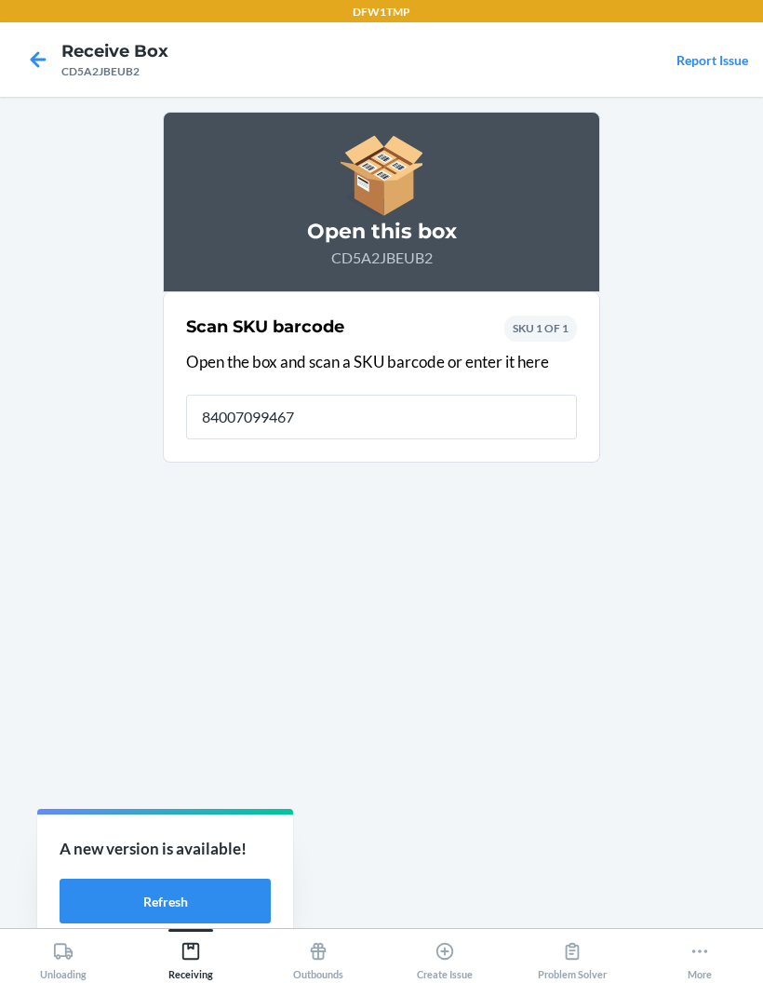
type input "840070994676"
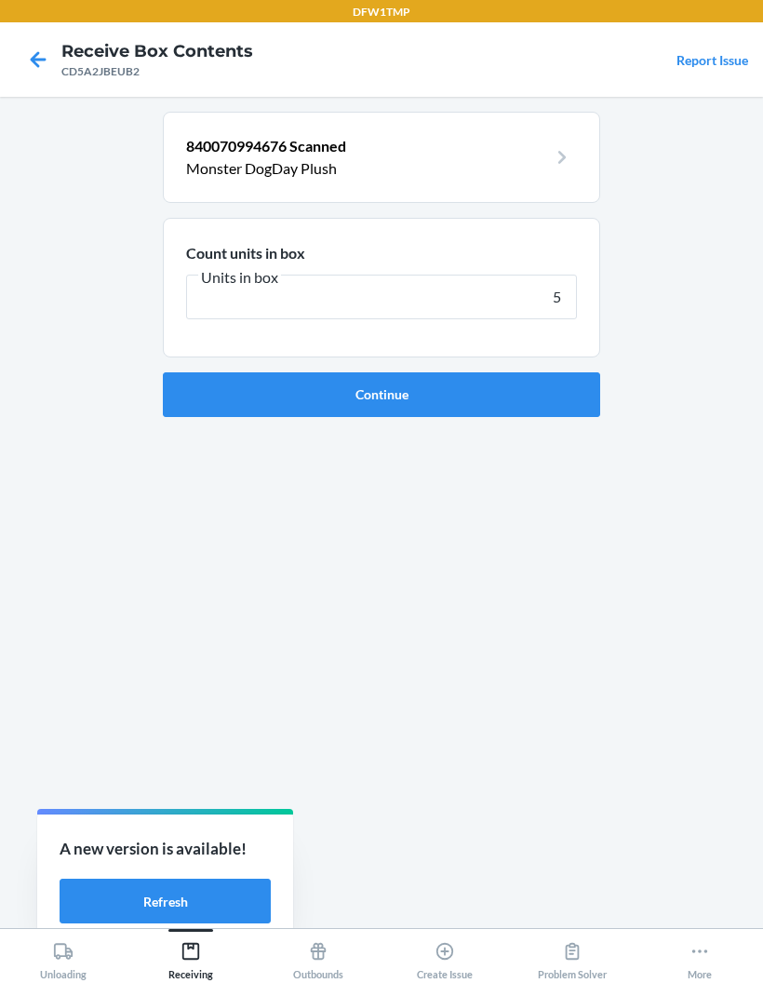
type input "5"
click at [382, 394] on button "Continue" at bounding box center [382, 394] width 438 height 45
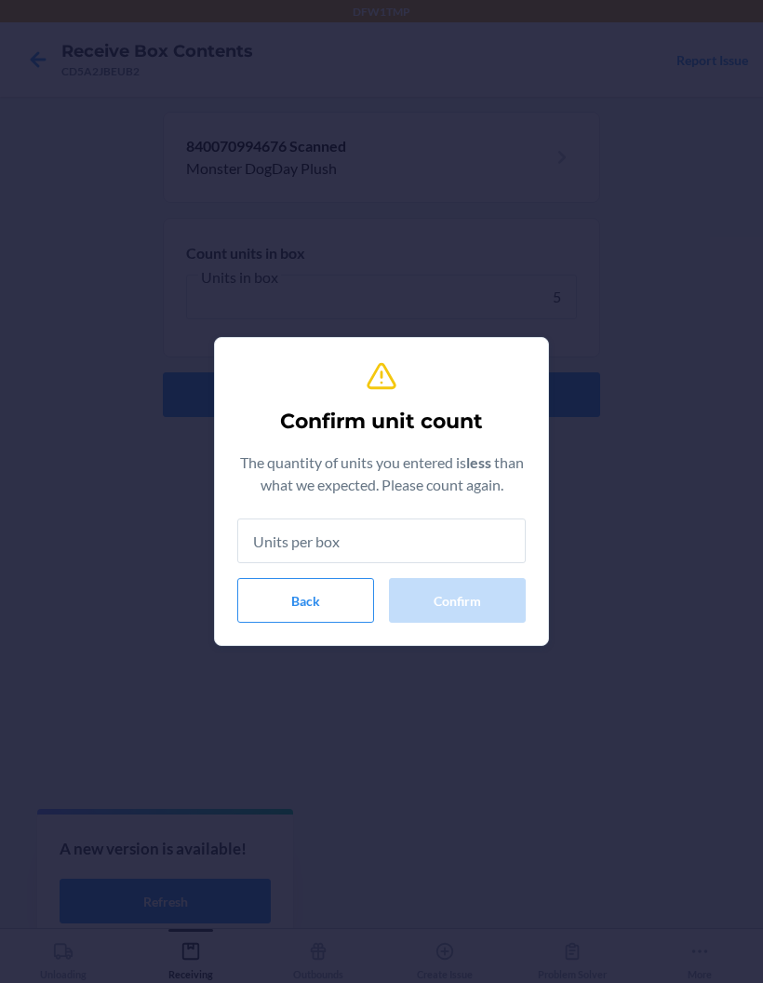
type input "5"
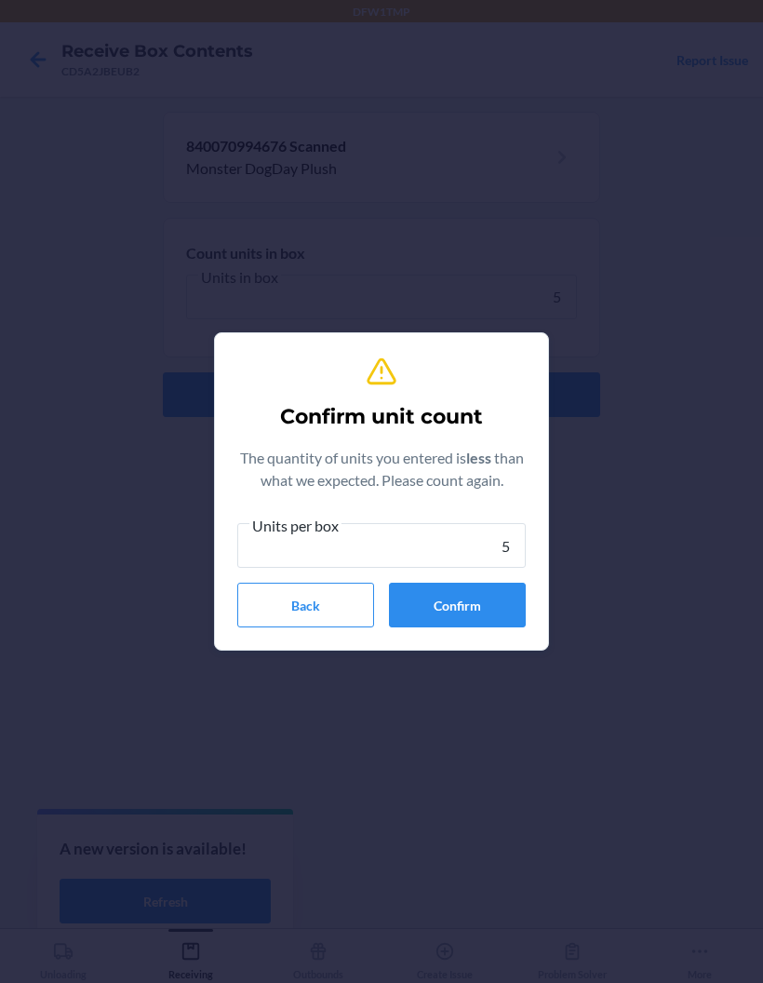
click at [506, 613] on button "Confirm" at bounding box center [457, 605] width 137 height 45
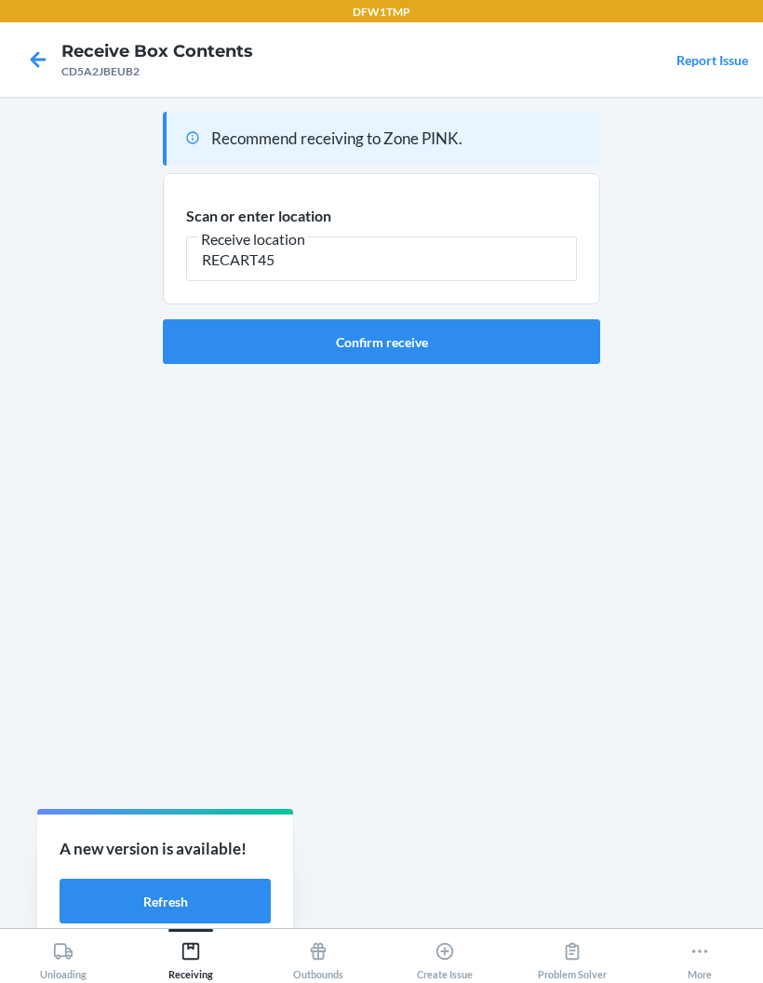
type input "RECART45"
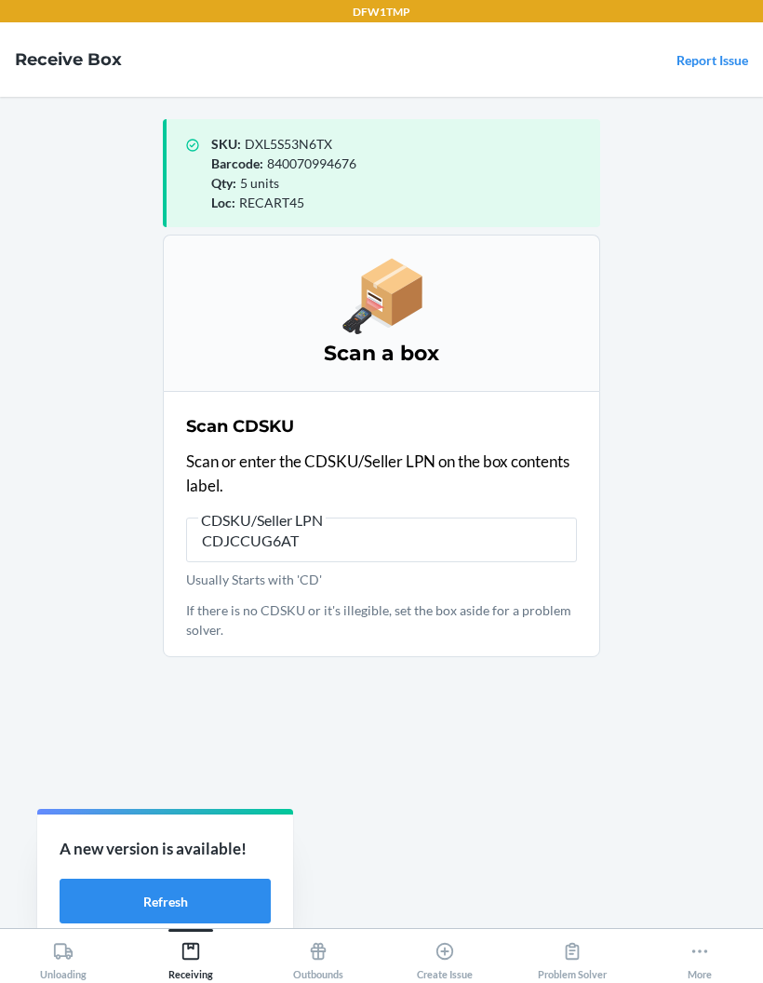
type input "CDJCCUG6ATA"
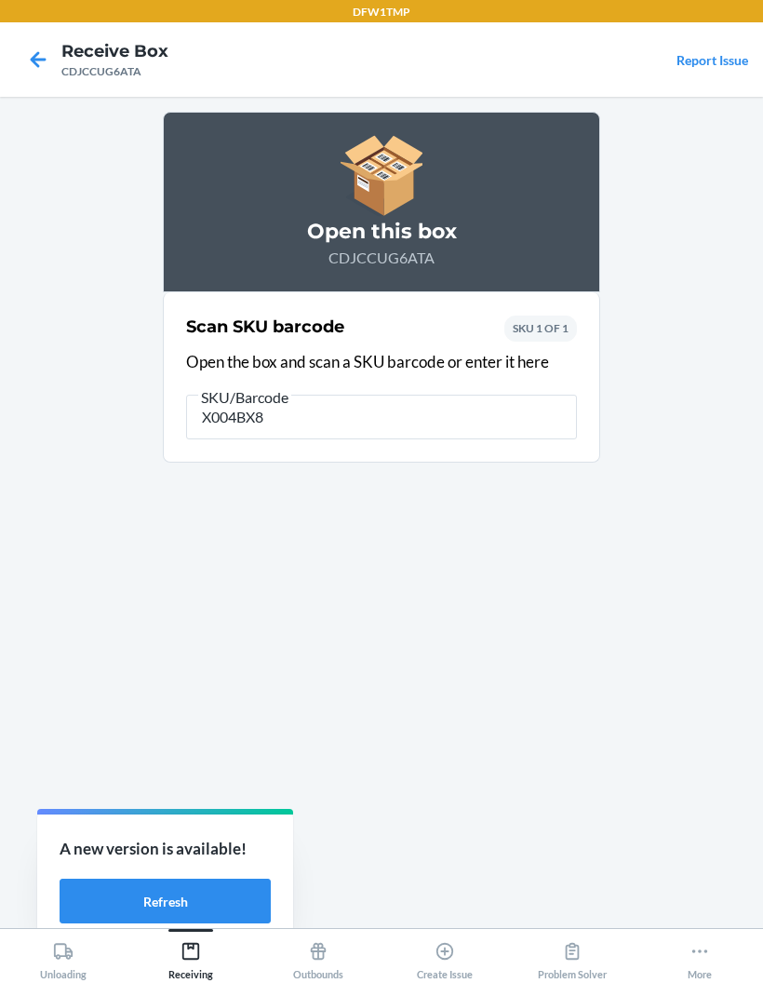
type input "X004BX8G"
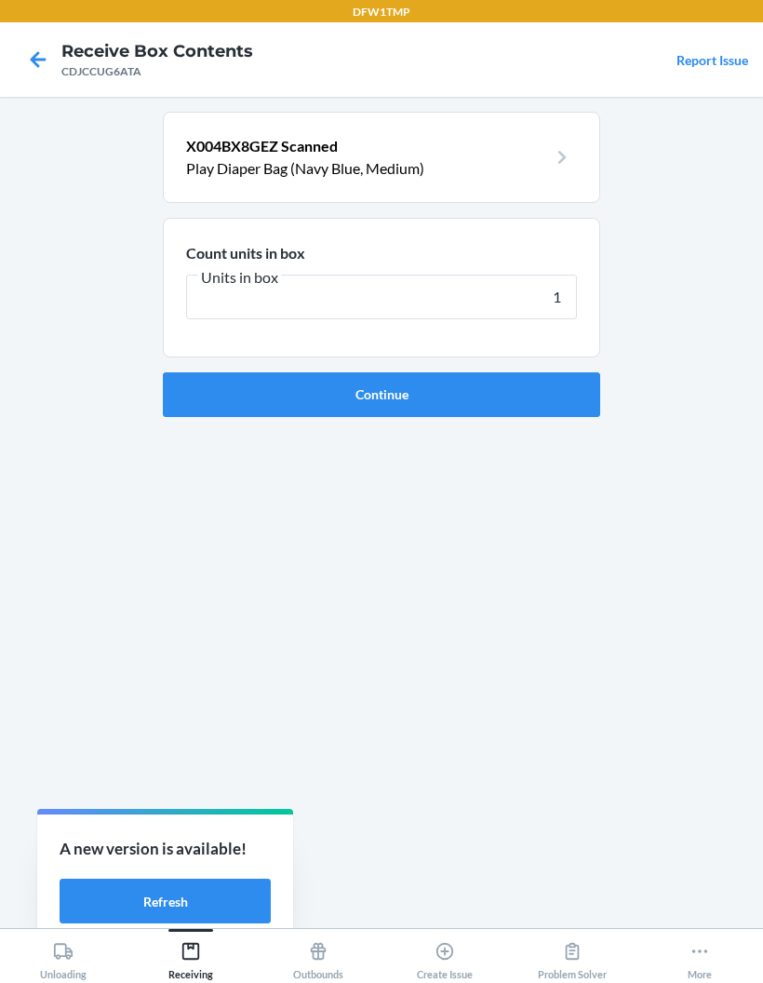
type input "16"
click at [529, 402] on button "Continue" at bounding box center [382, 394] width 438 height 45
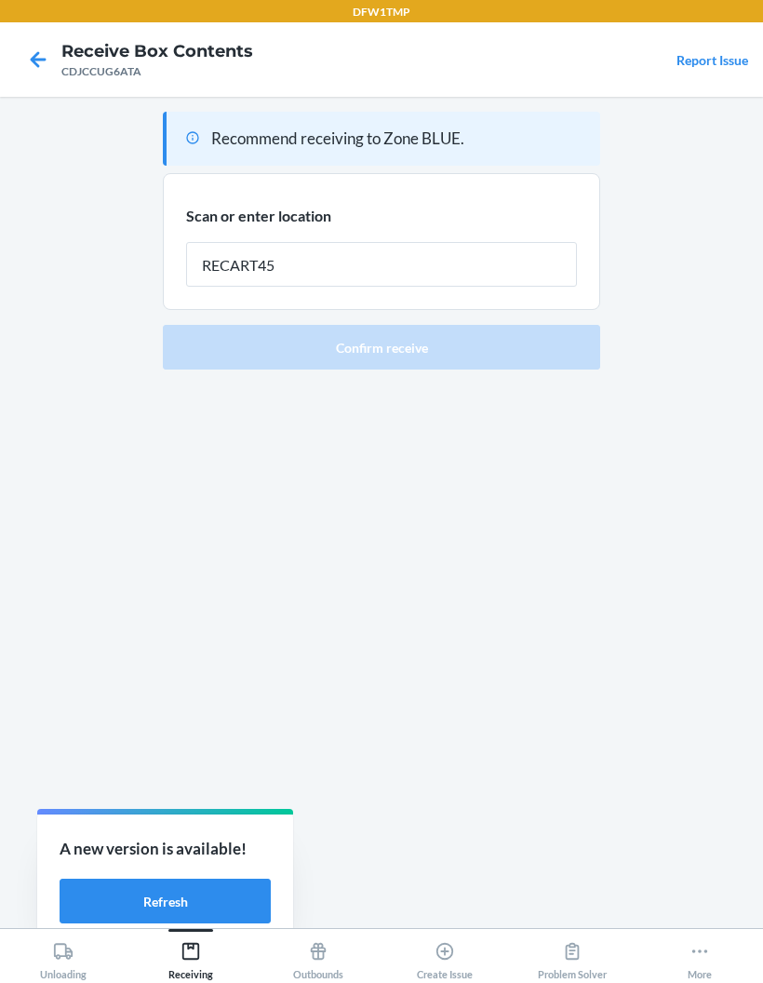
type input "RECART45"
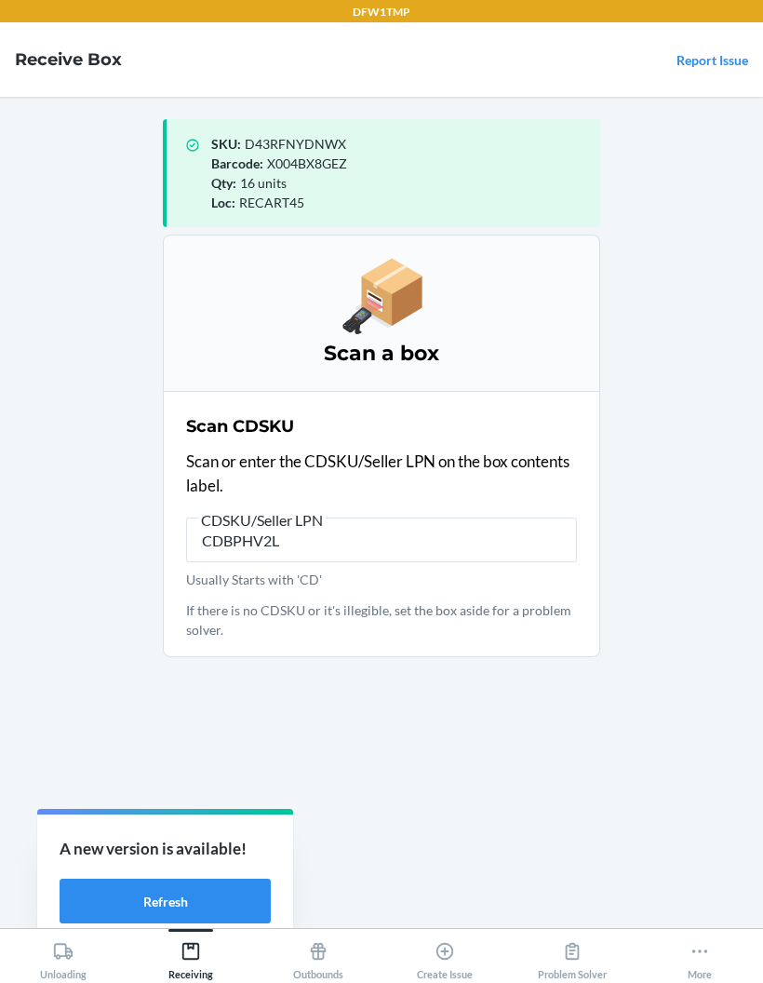
type input "CDBPHV2LP"
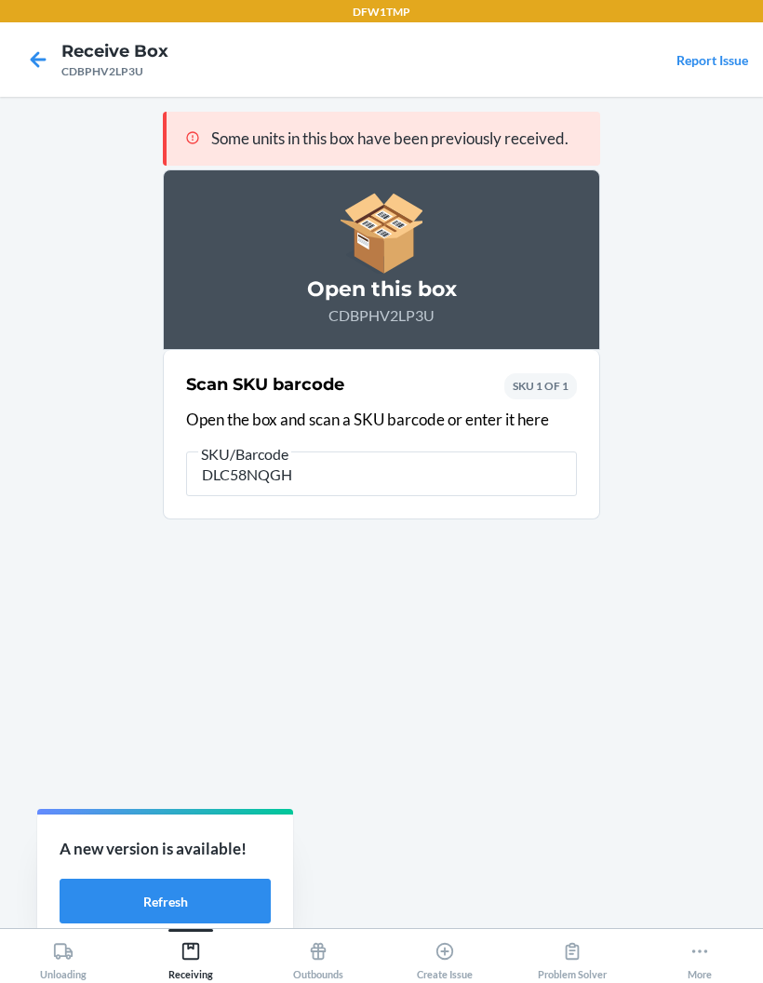
type input "DLC58NQGHT"
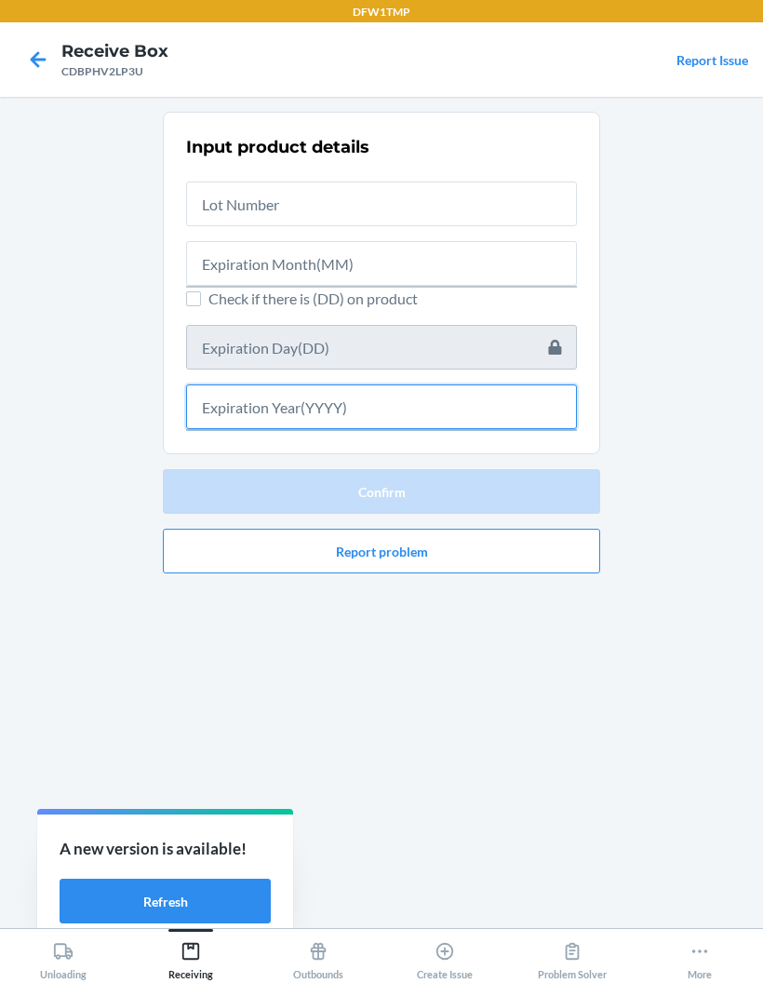
click at [429, 427] on input "text" at bounding box center [381, 406] width 391 height 45
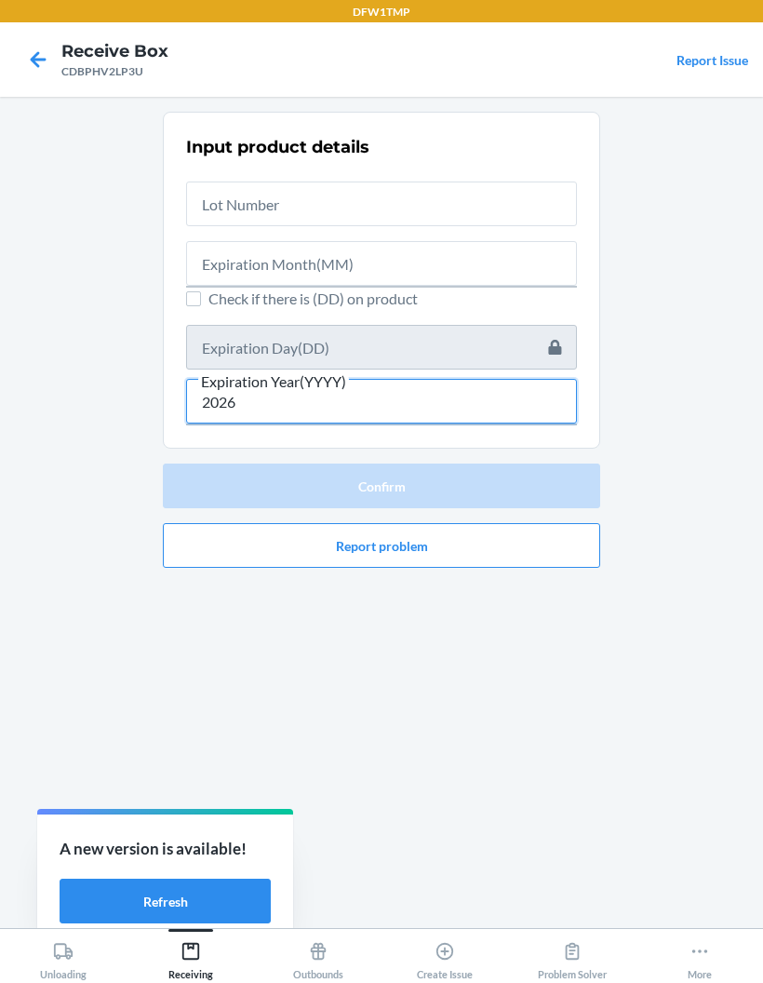
type input "2026"
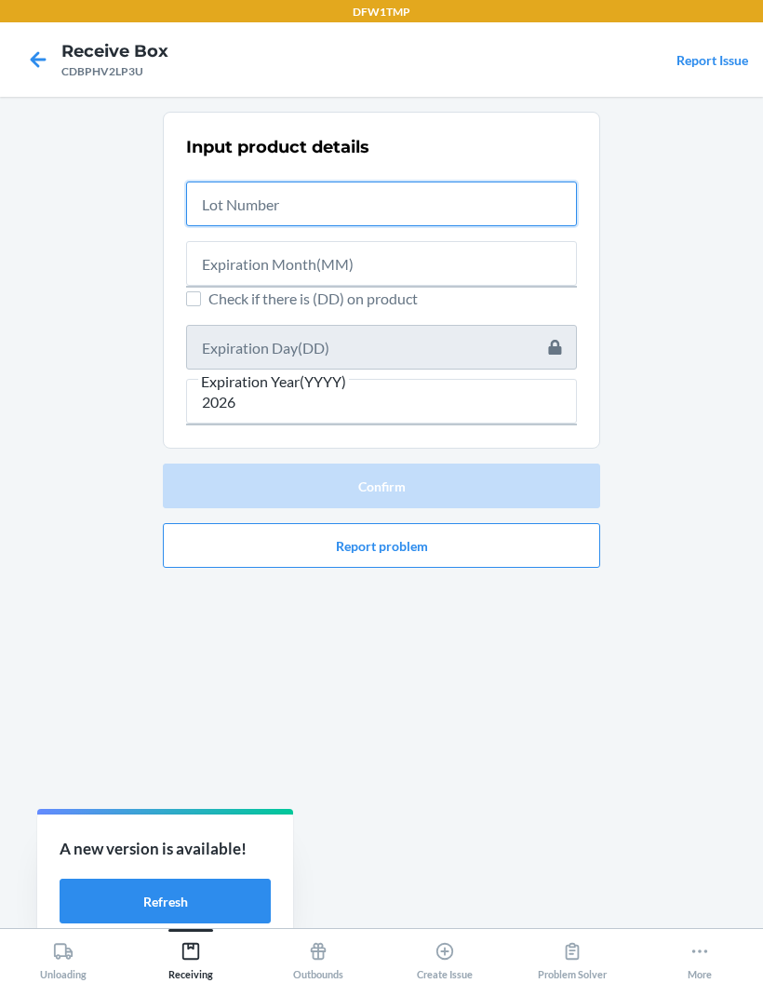
click at [384, 208] on input "text" at bounding box center [381, 204] width 391 height 45
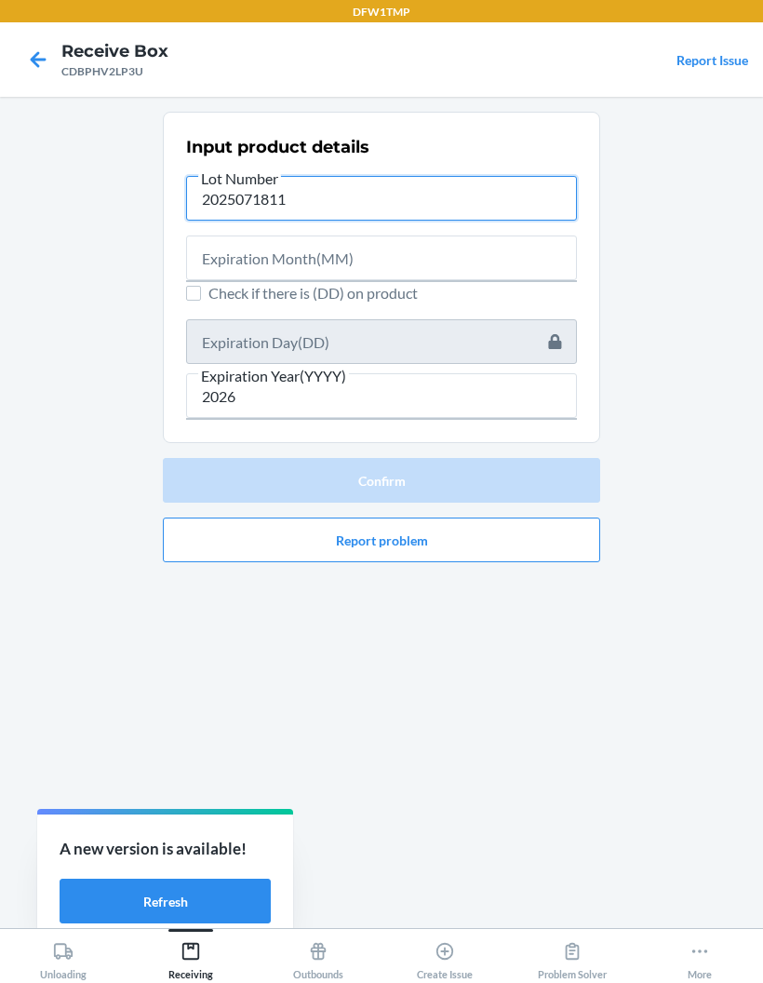
type input "2025071811"
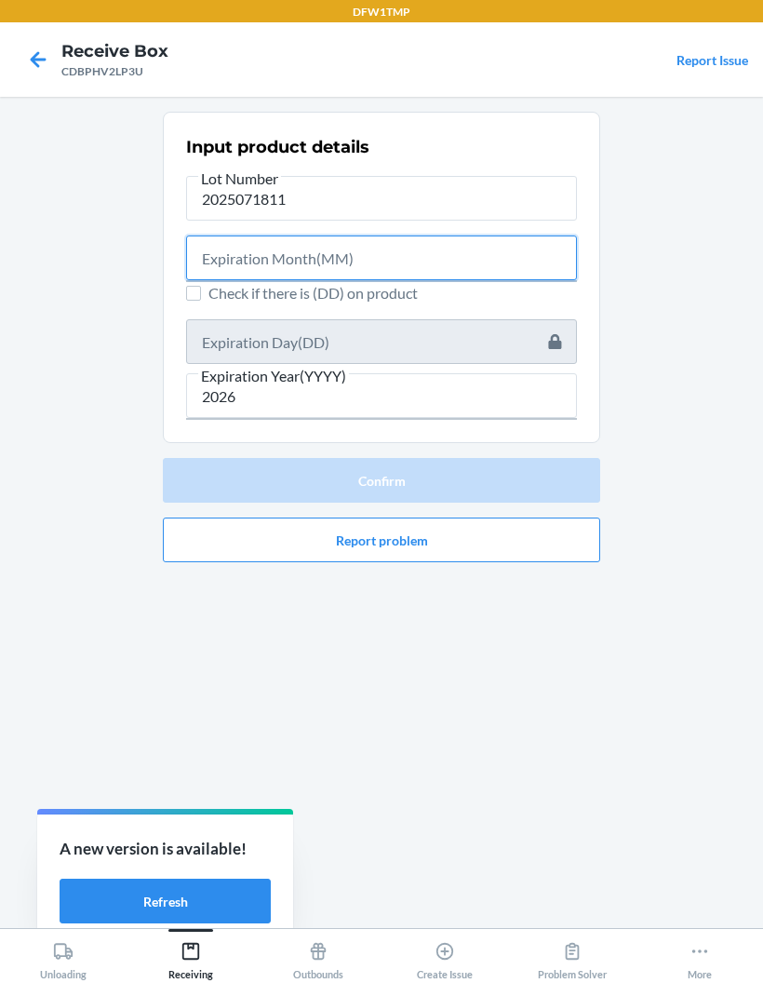
click at [490, 252] on input "text" at bounding box center [381, 258] width 391 height 45
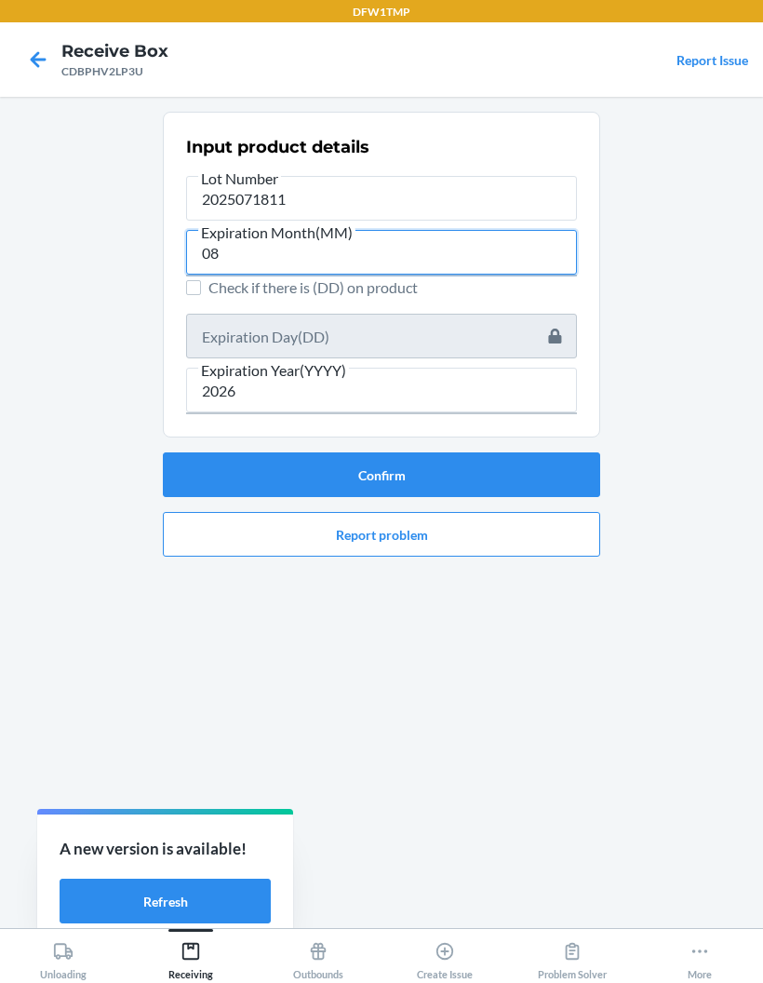
type input "08"
click at [564, 463] on button "Confirm" at bounding box center [382, 474] width 438 height 45
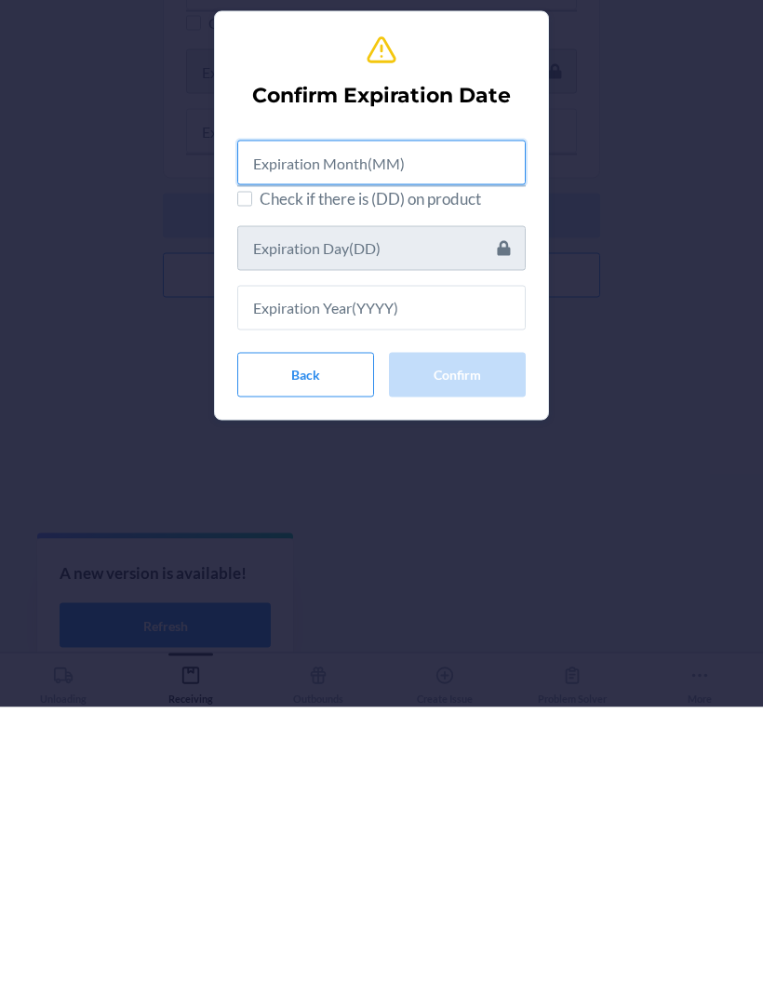
click at [466, 416] on input "text" at bounding box center [381, 438] width 289 height 45
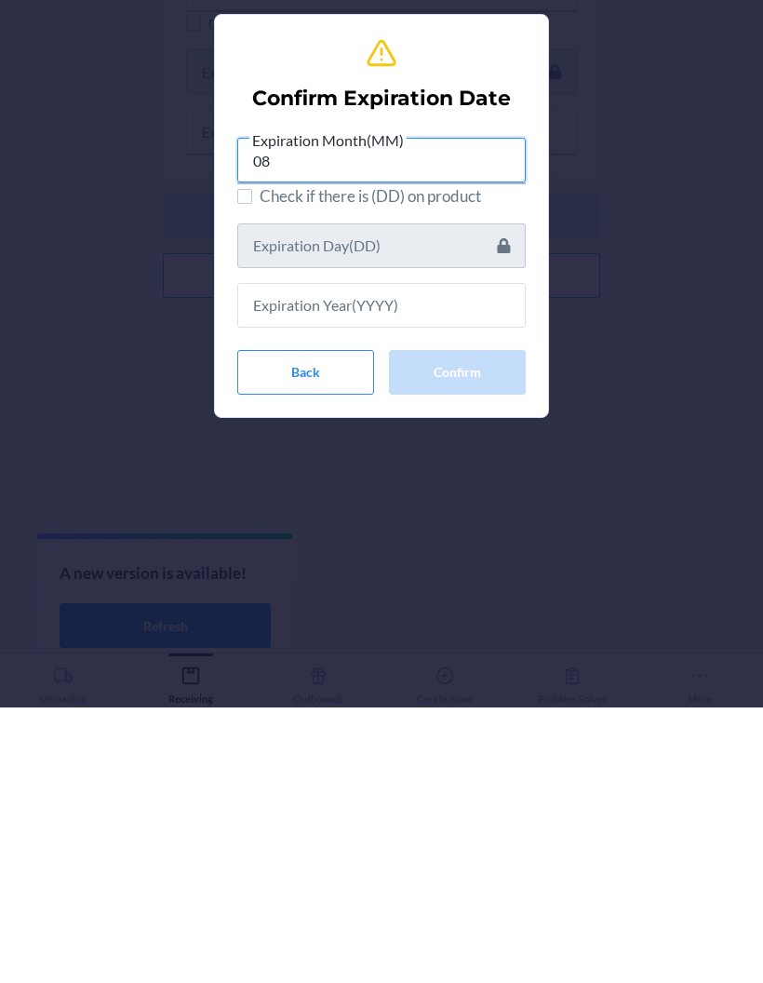
type input "08"
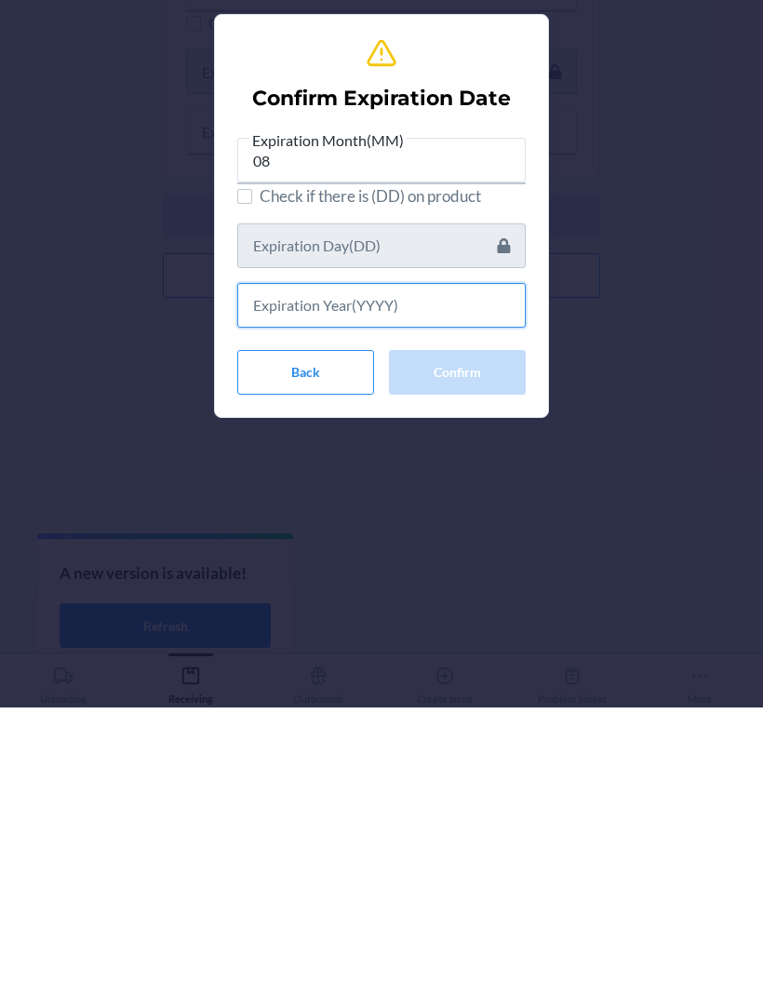
click at [469, 559] on input "text" at bounding box center [381, 581] width 289 height 45
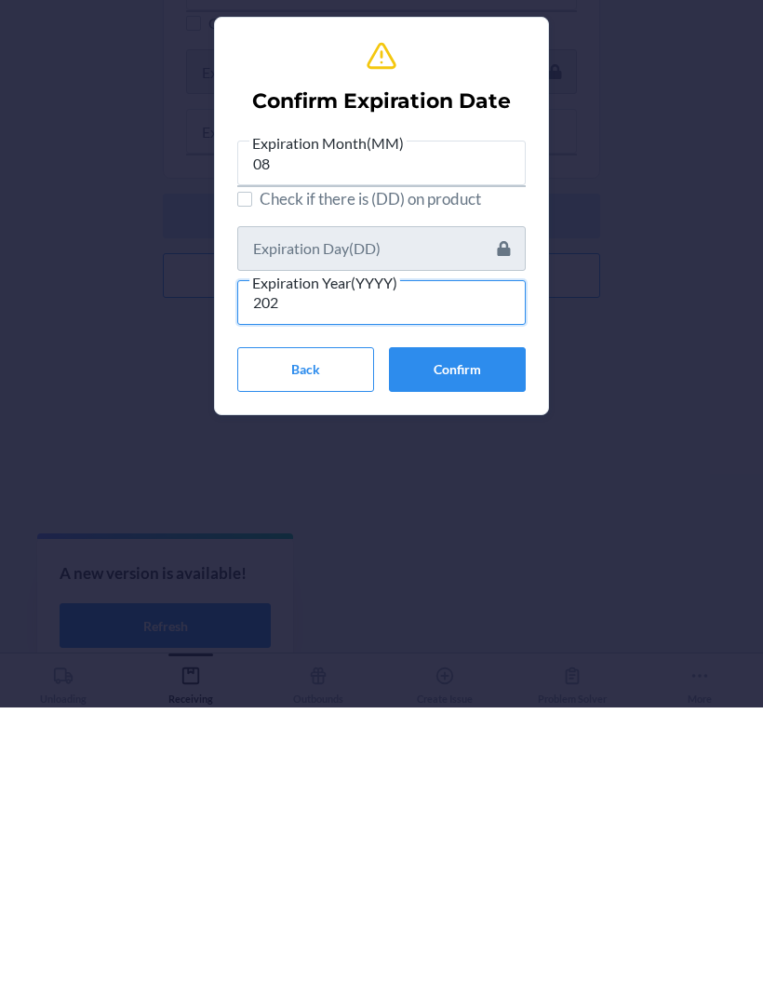
type input "2026"
click at [473, 623] on button "Confirm" at bounding box center [457, 645] width 137 height 45
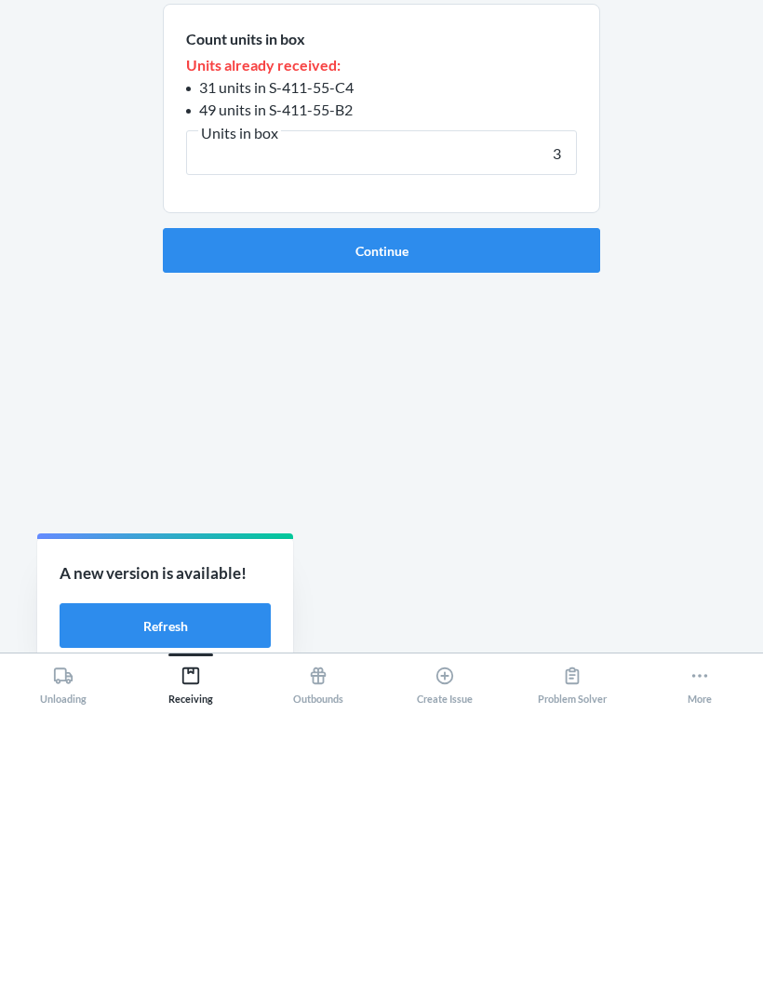
type input "3"
click at [584, 504] on button "Continue" at bounding box center [382, 526] width 438 height 45
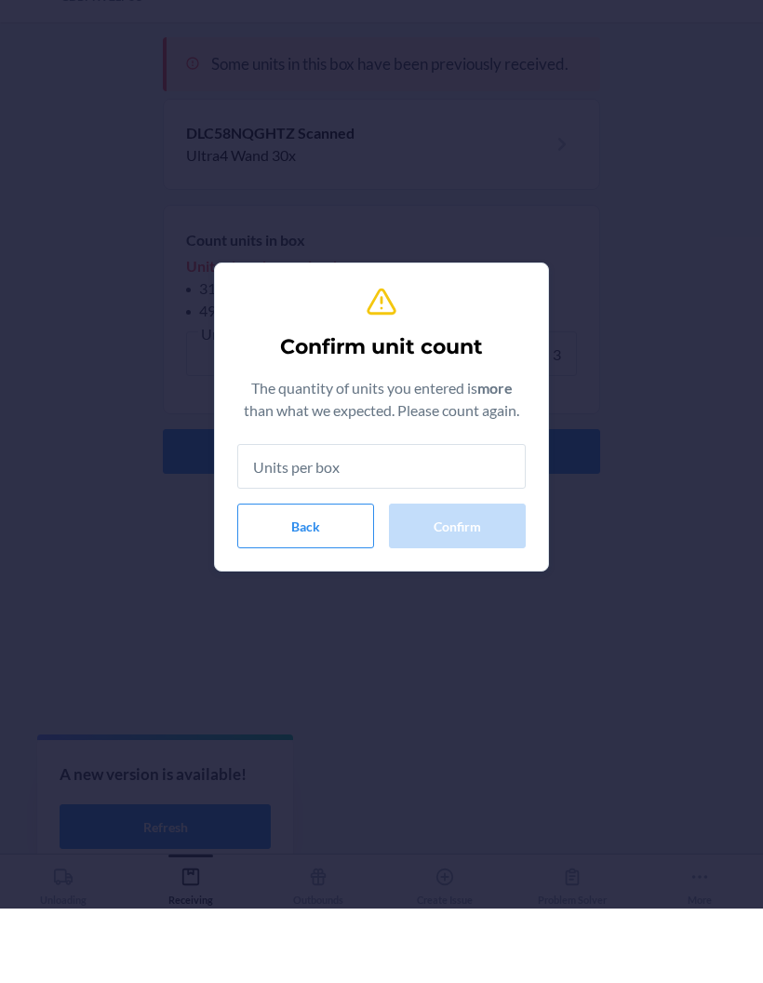
type input "3"
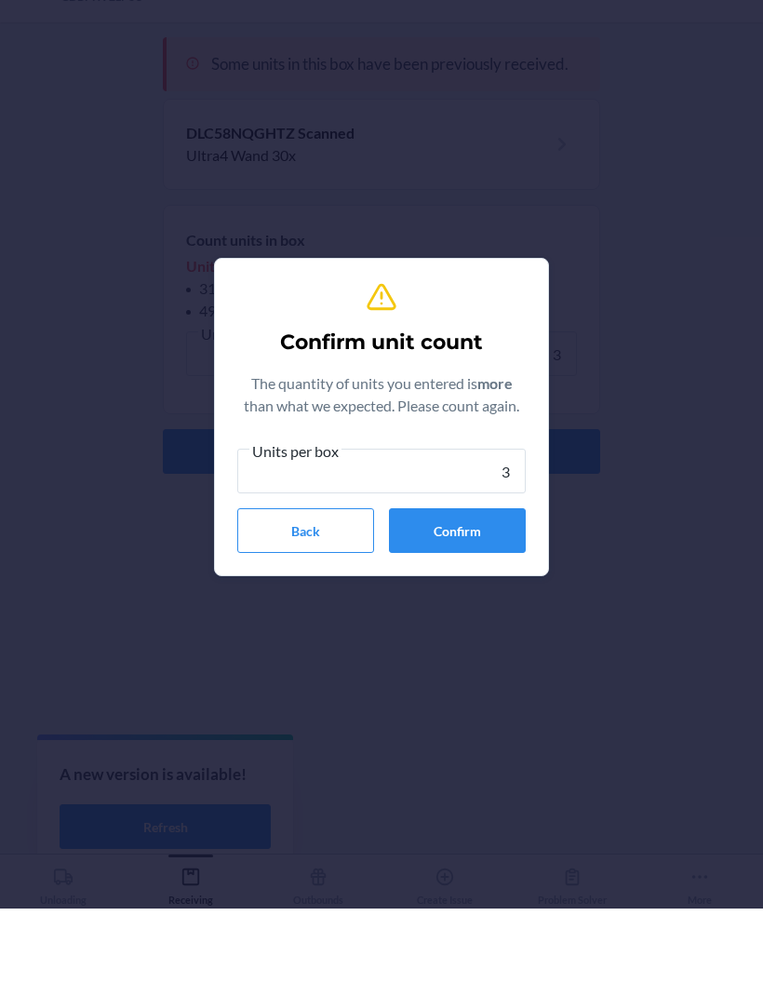
click at [452, 583] on button "Confirm" at bounding box center [457, 605] width 137 height 45
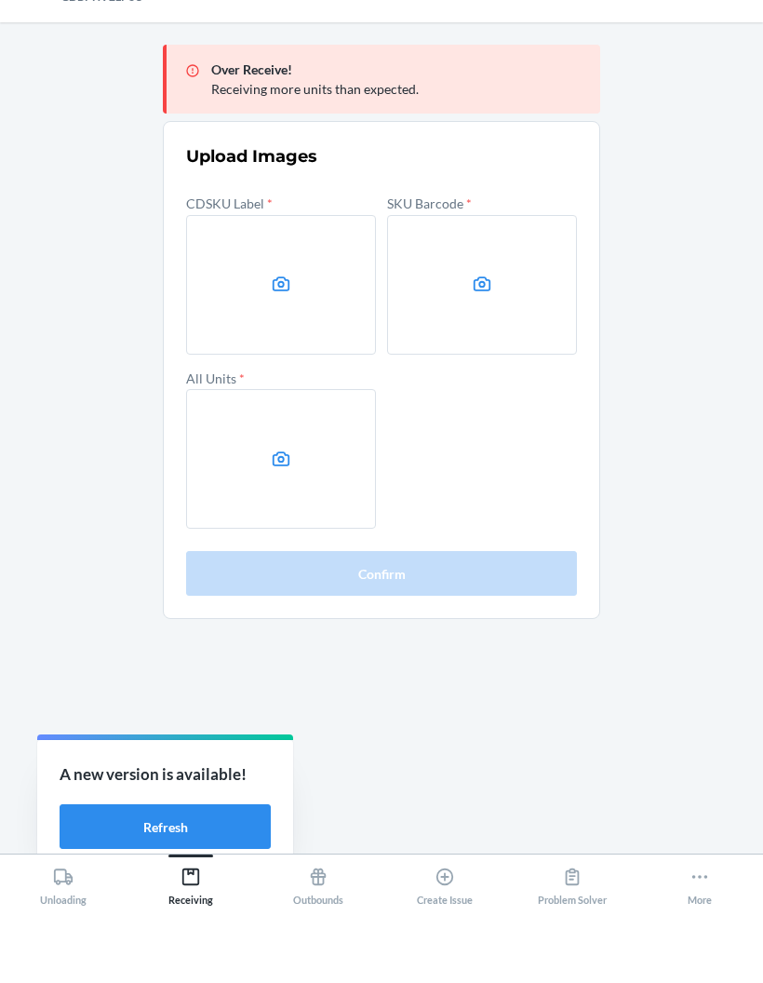
scroll to position [74, 0]
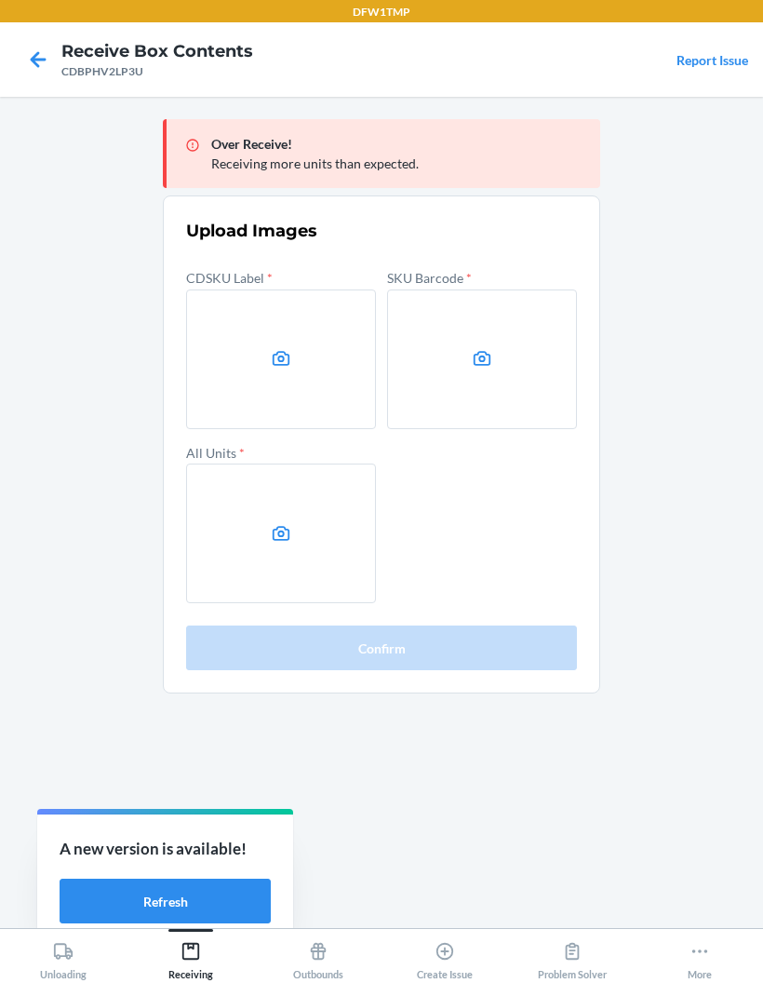
click at [317, 319] on label at bounding box center [281, 360] width 190 height 140
click at [0, 0] on input "file" at bounding box center [0, 0] width 0 height 0
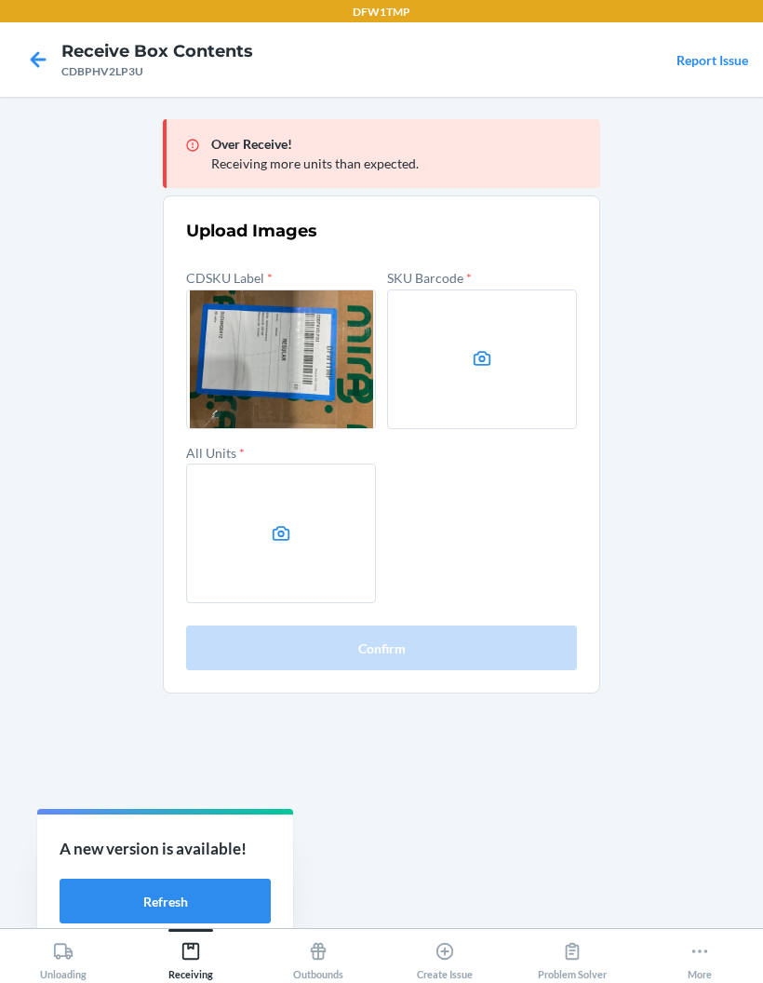
click at [477, 290] on label at bounding box center [482, 360] width 190 height 140
click at [0, 0] on input "file" at bounding box center [0, 0] width 0 height 0
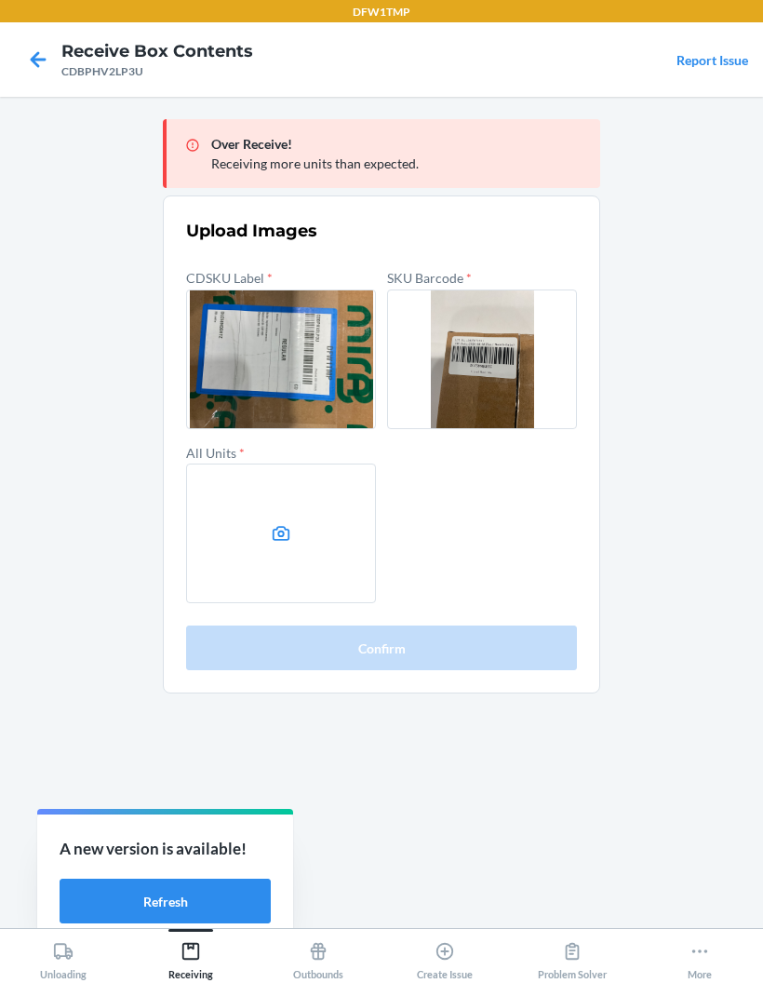
click at [253, 464] on label at bounding box center [281, 534] width 190 height 140
click at [0, 0] on input "file" at bounding box center [0, 0] width 0 height 0
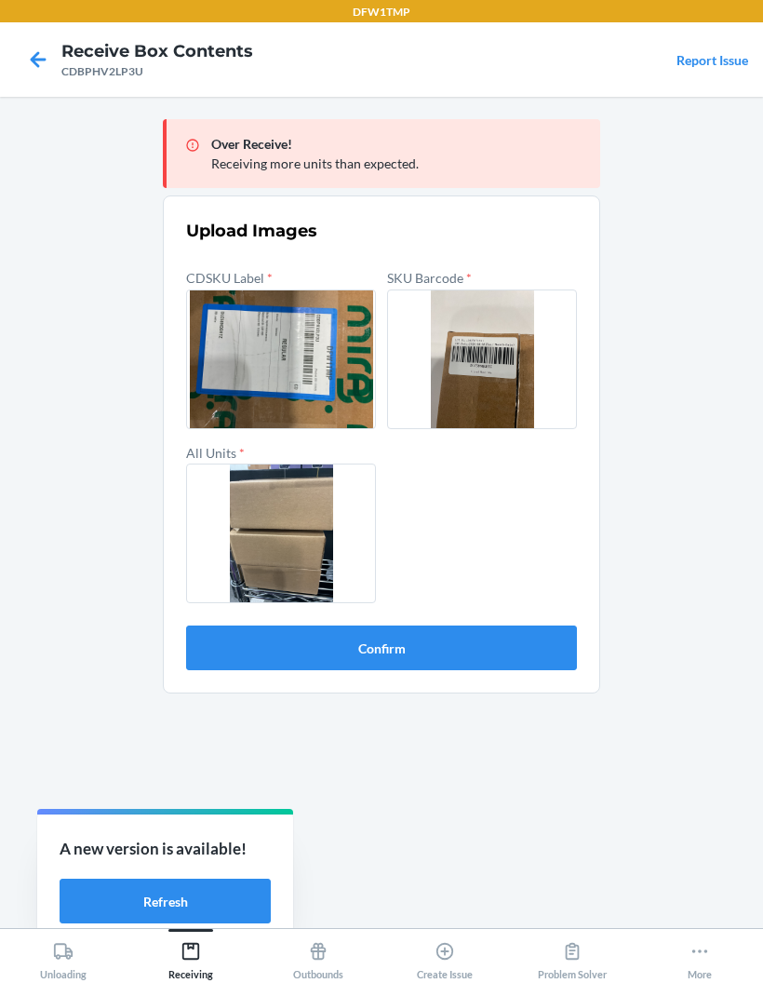
click at [227, 626] on button "Confirm" at bounding box center [381, 648] width 391 height 45
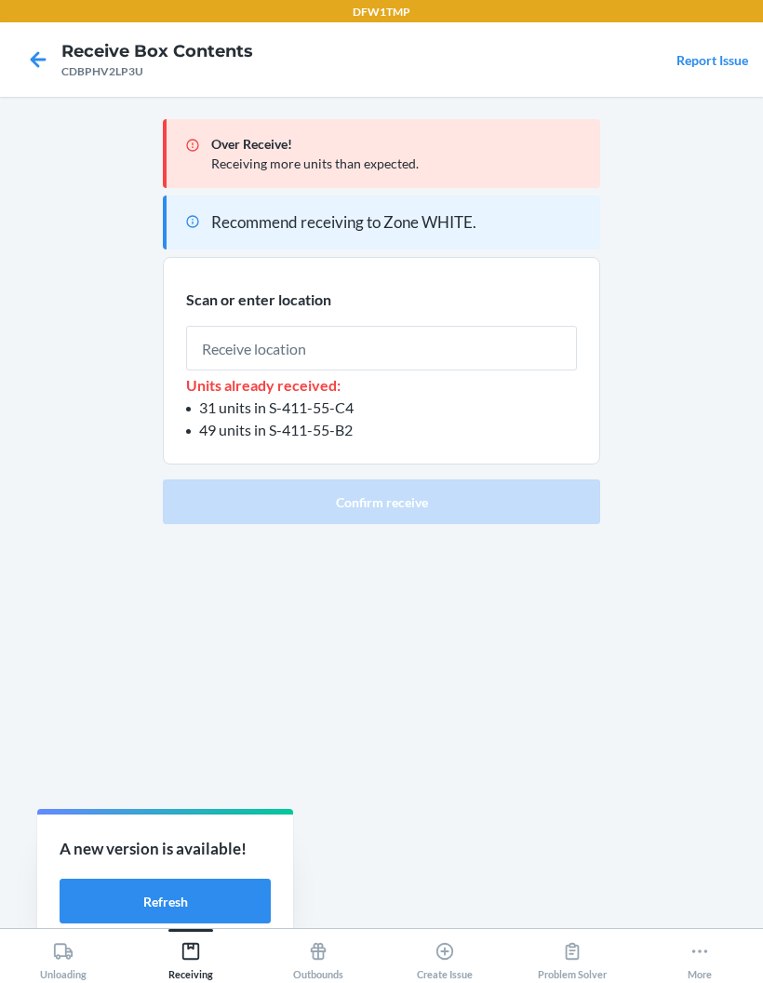
click at [216, 326] on input "text" at bounding box center [381, 348] width 391 height 45
type input "RECART45"
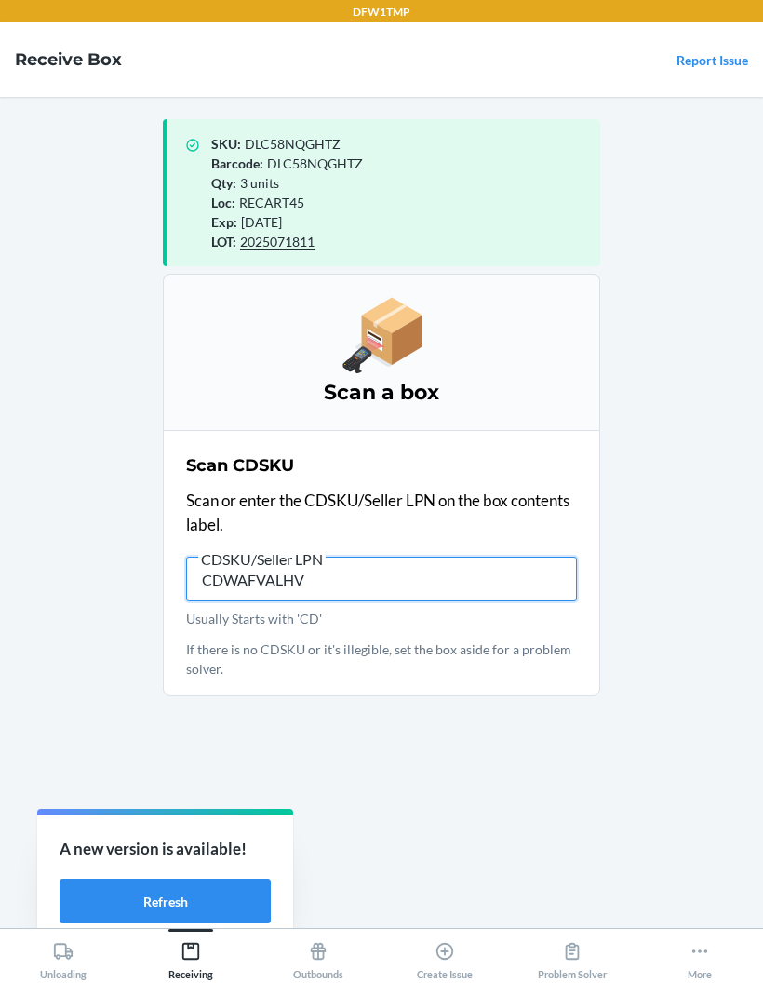
type input "CDWAFVALHVR"
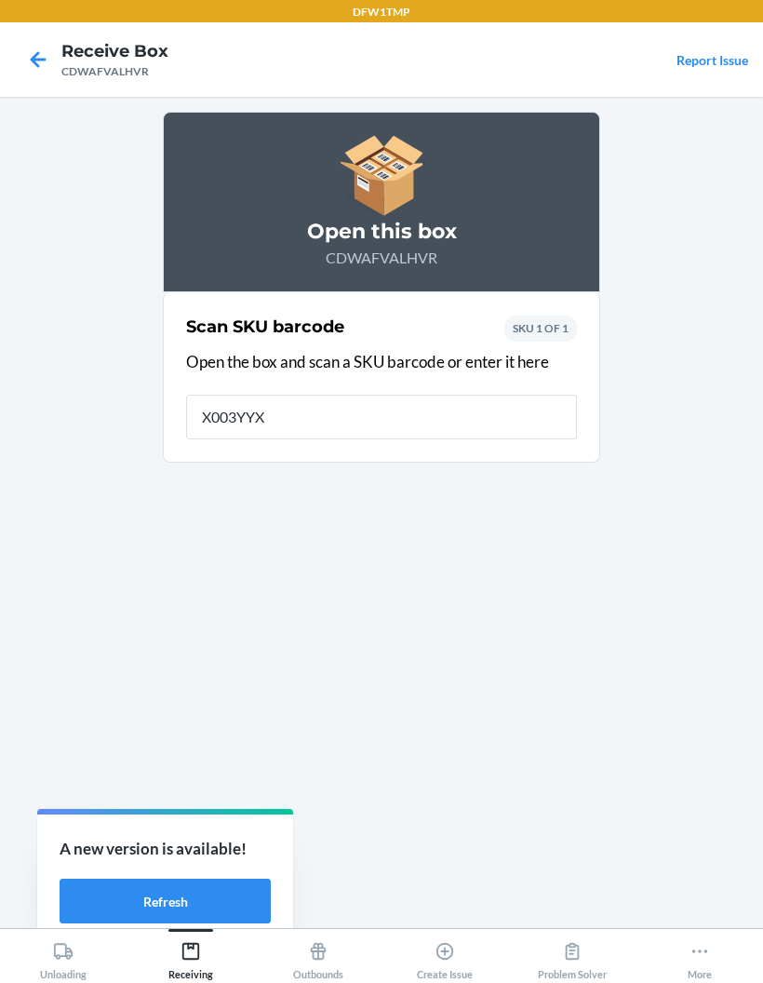
type input "X003YYXH"
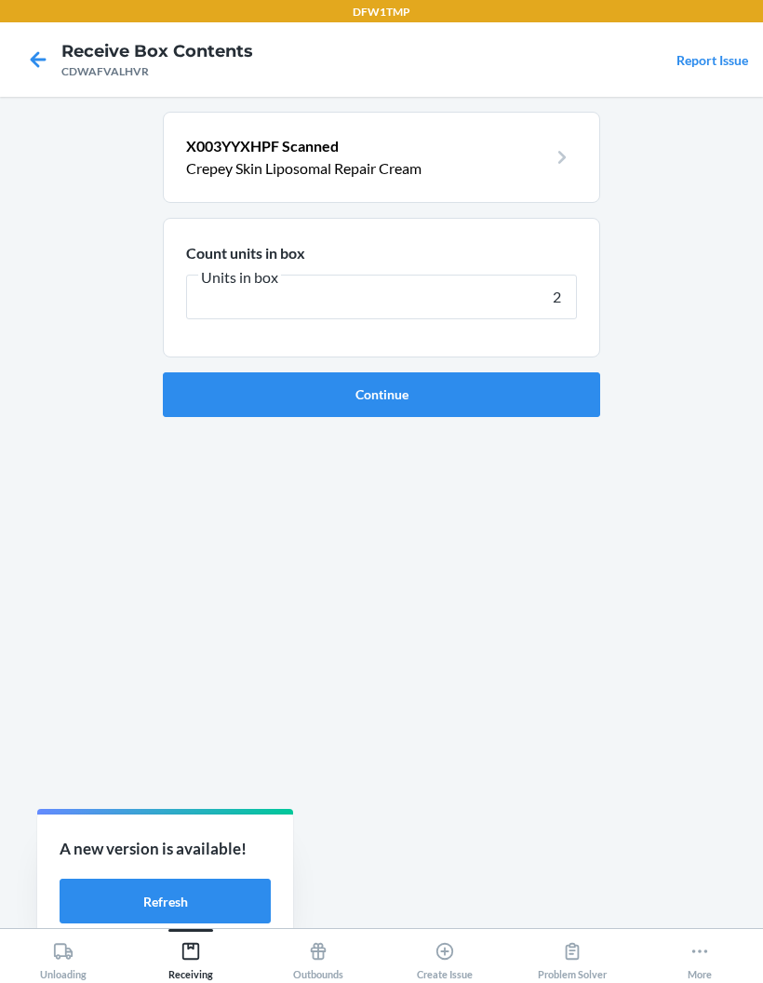
type input "24"
click at [382, 372] on button "Continue" at bounding box center [382, 394] width 438 height 45
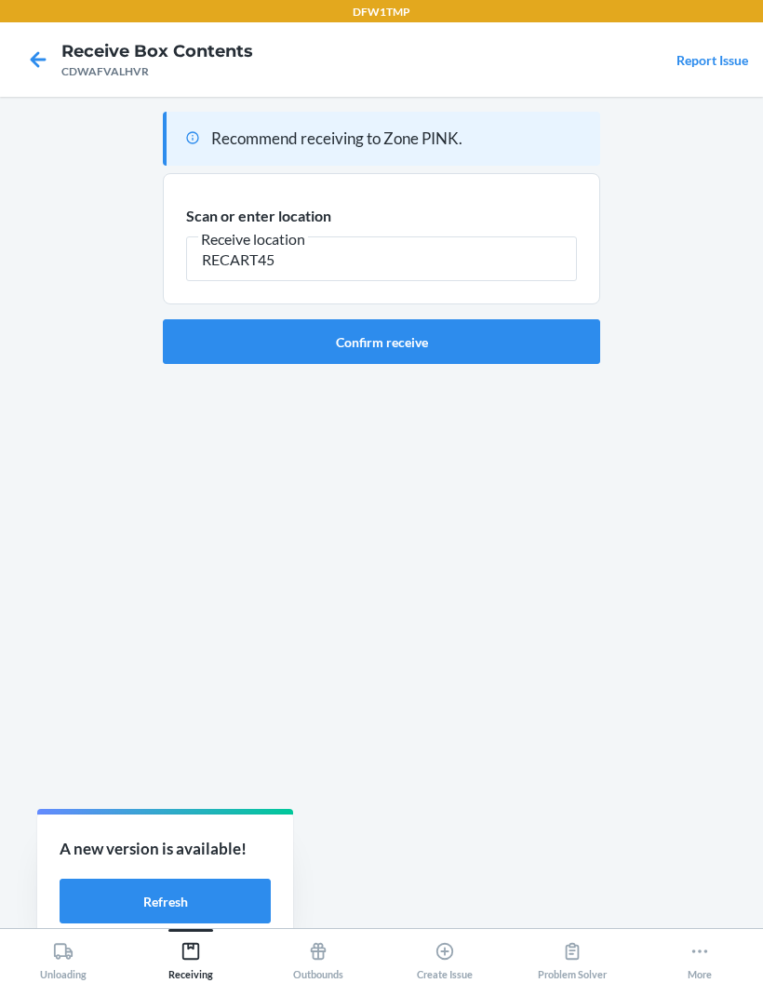
type input "RECART45"
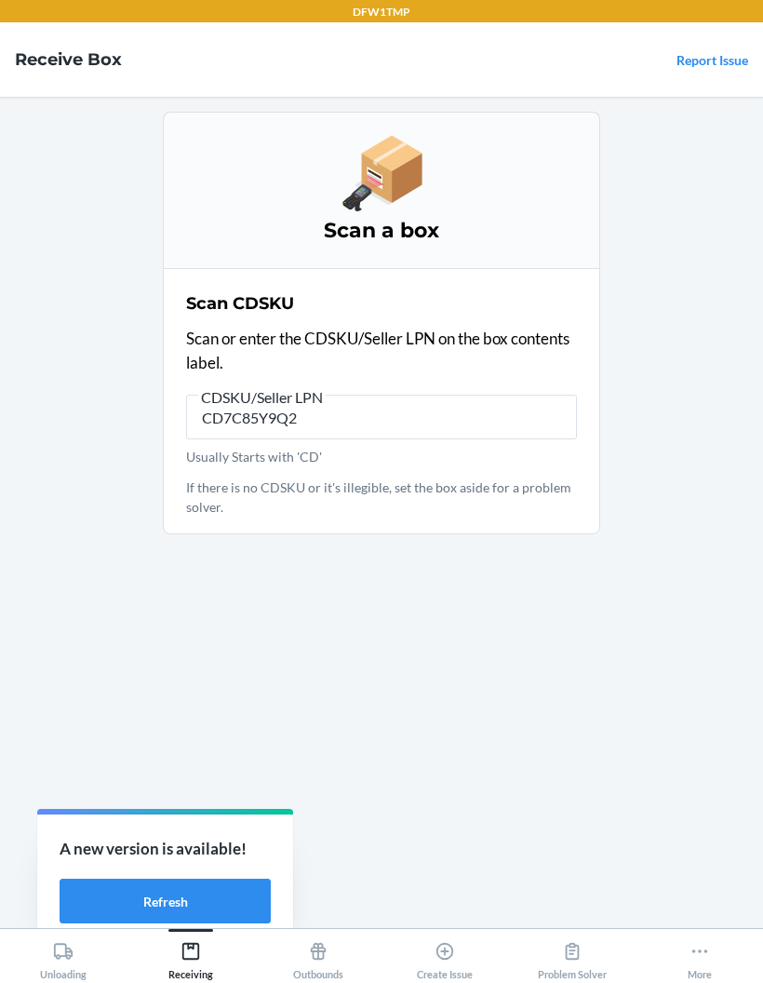
type input "CD7C85Y9Q2T"
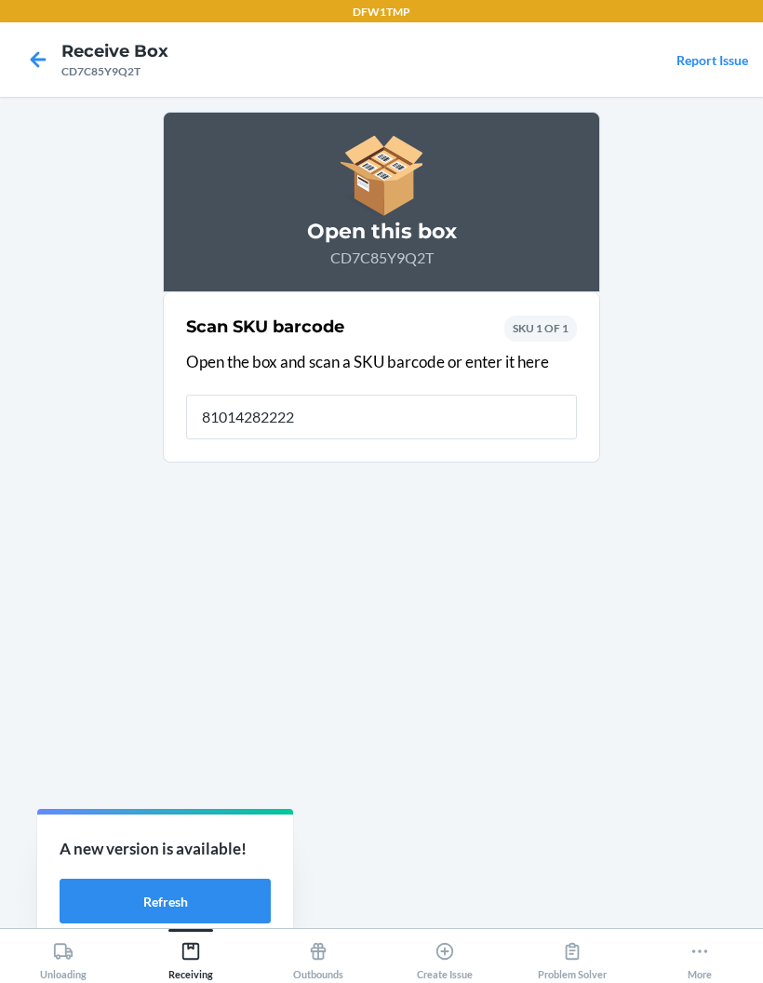
type input "810142822220"
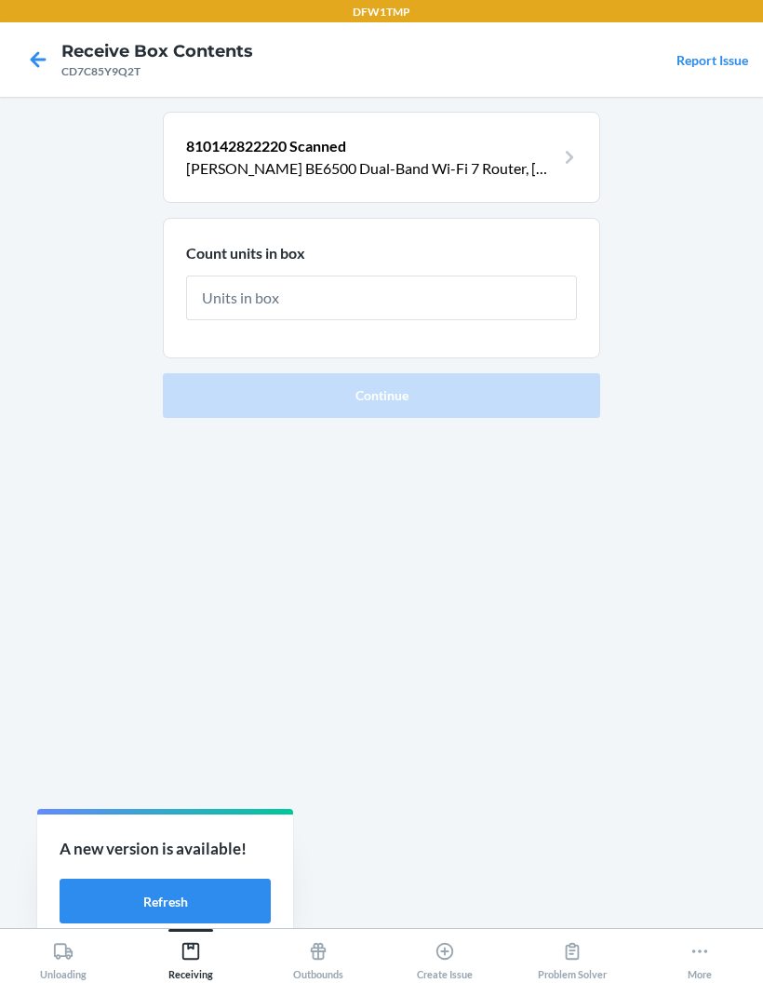
type input "6"
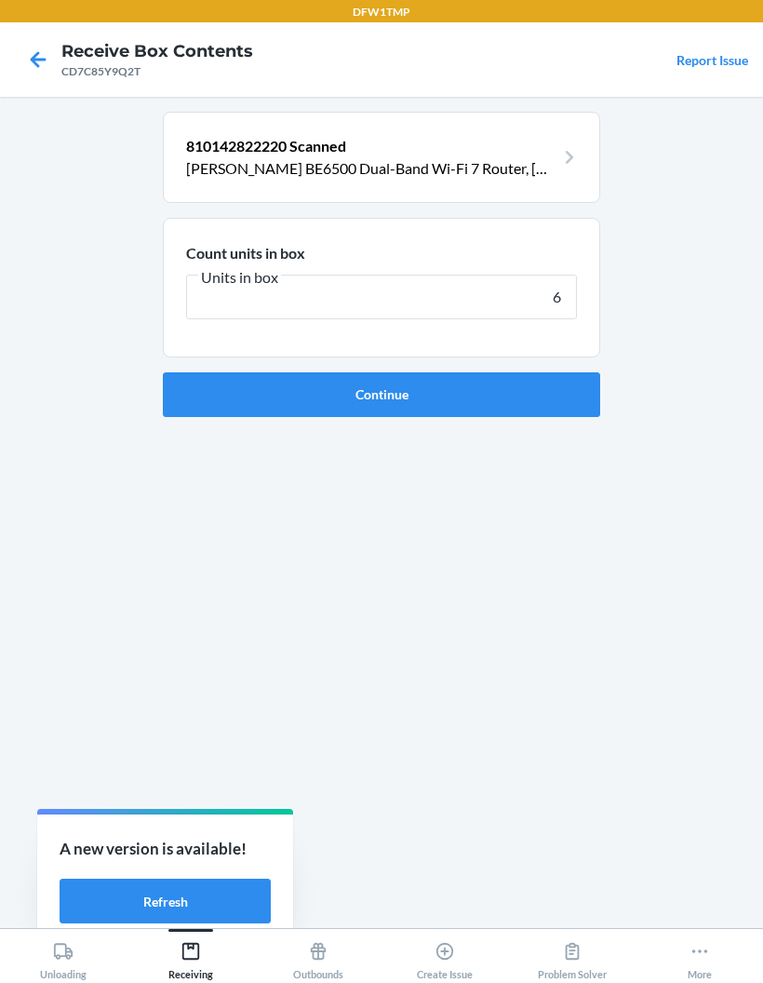
click at [549, 372] on button "Continue" at bounding box center [382, 394] width 438 height 45
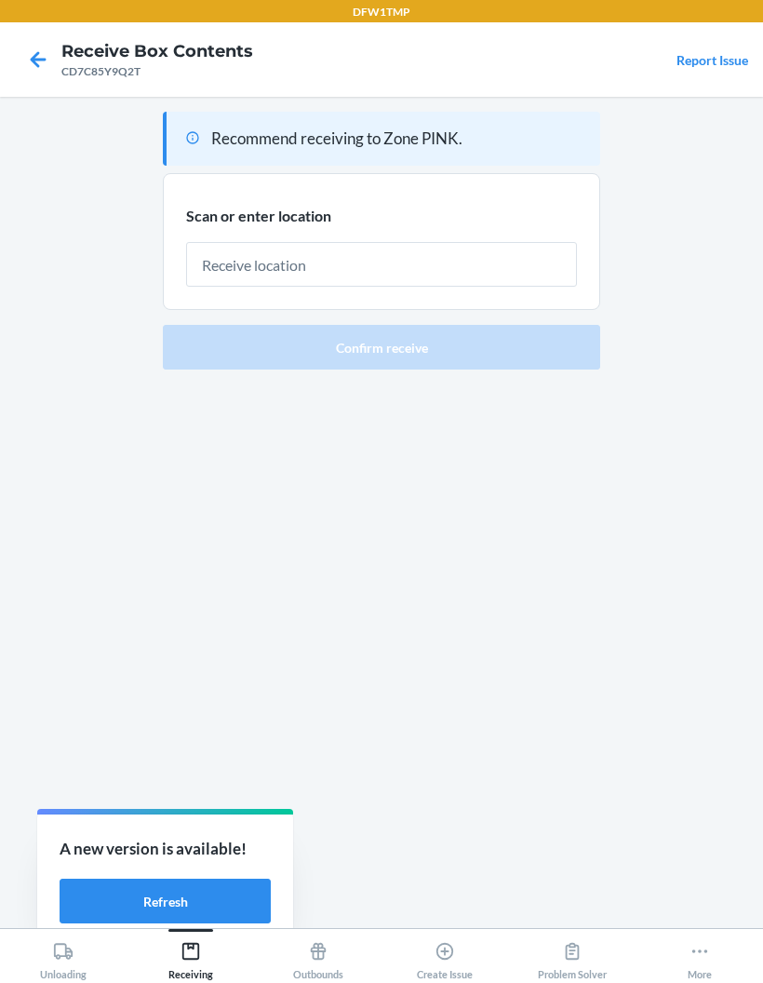
click at [496, 242] on input "text" at bounding box center [381, 264] width 391 height 45
click at [512, 242] on input "text" at bounding box center [381, 264] width 391 height 45
click at [489, 242] on input "text" at bounding box center [381, 264] width 391 height 45
click at [524, 204] on div "Scan or enter location" at bounding box center [381, 246] width 391 height 84
click at [519, 242] on input "text" at bounding box center [381, 264] width 391 height 45
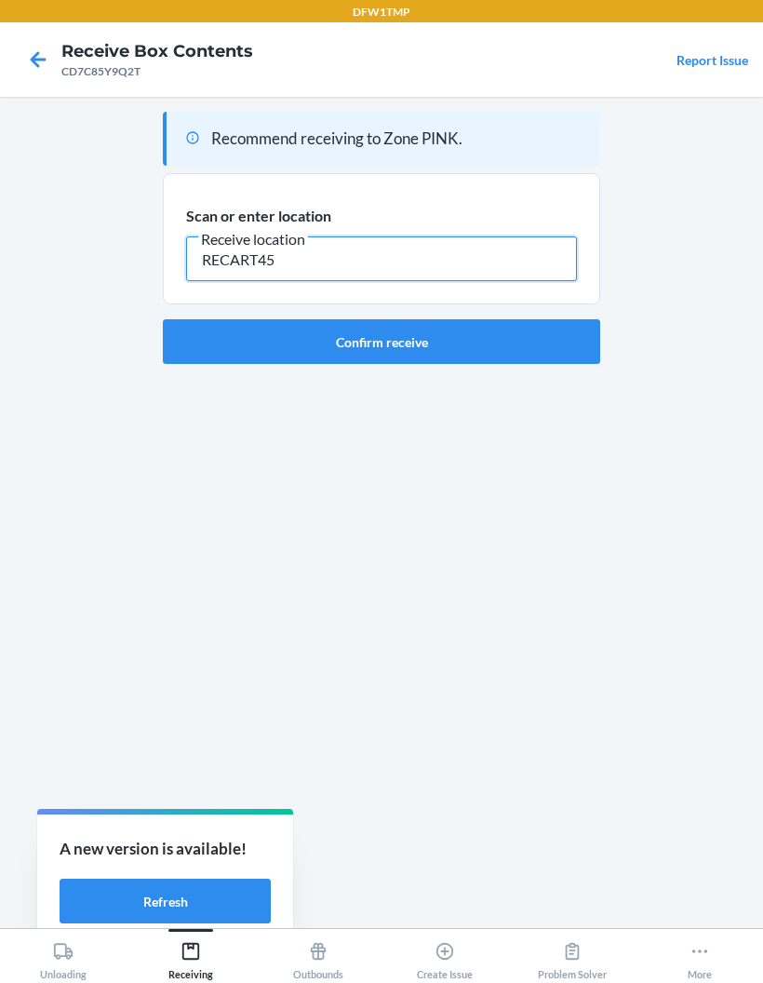
type input "RECART45"
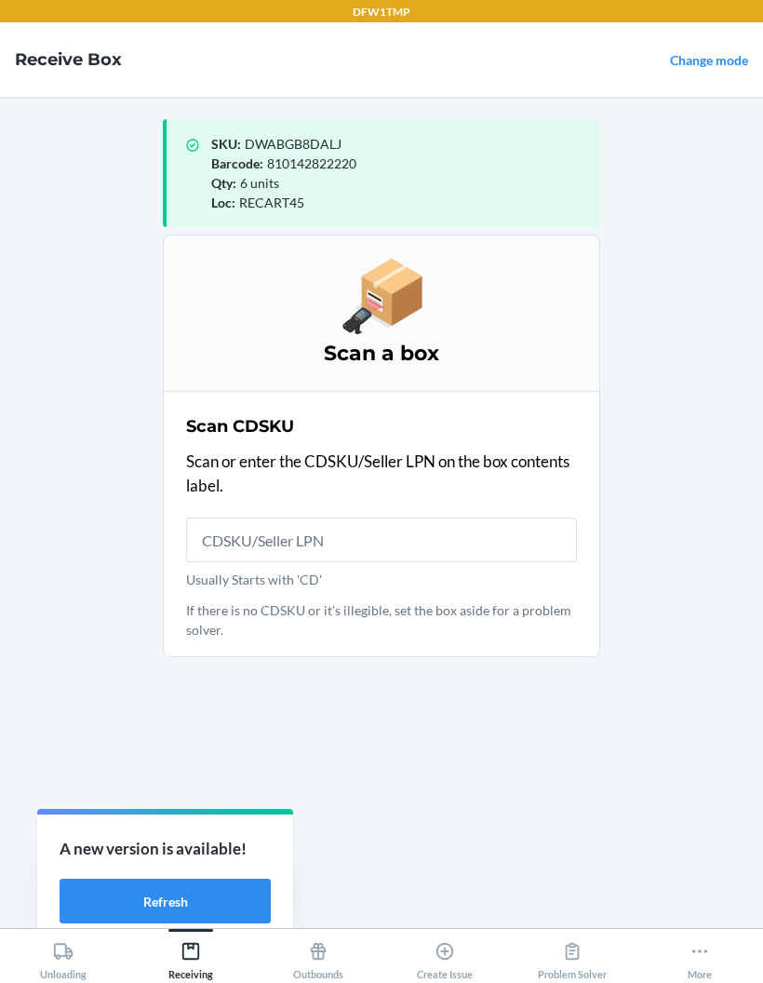
click at [515, 450] on p "Scan or enter the CDSKU/Seller LPN on the box contents label." at bounding box center [381, 473] width 391 height 47
click at [523, 518] on input "Usually Starts with 'CD'" at bounding box center [381, 540] width 391 height 45
type input "CD2J68BV"
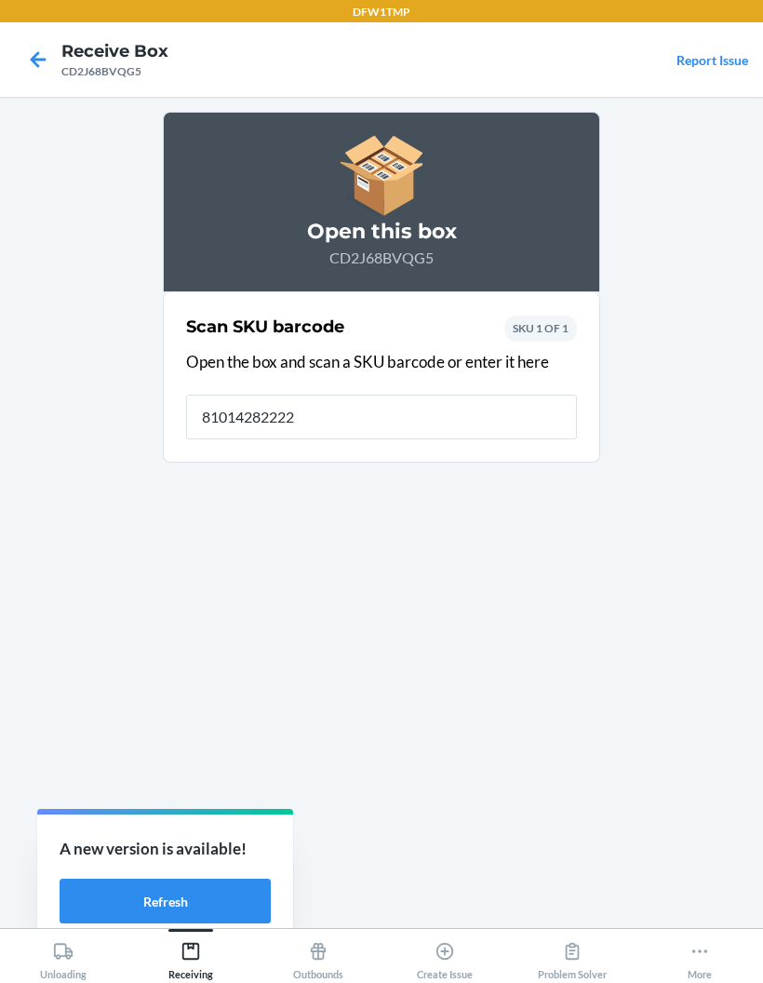
type input "810142822220"
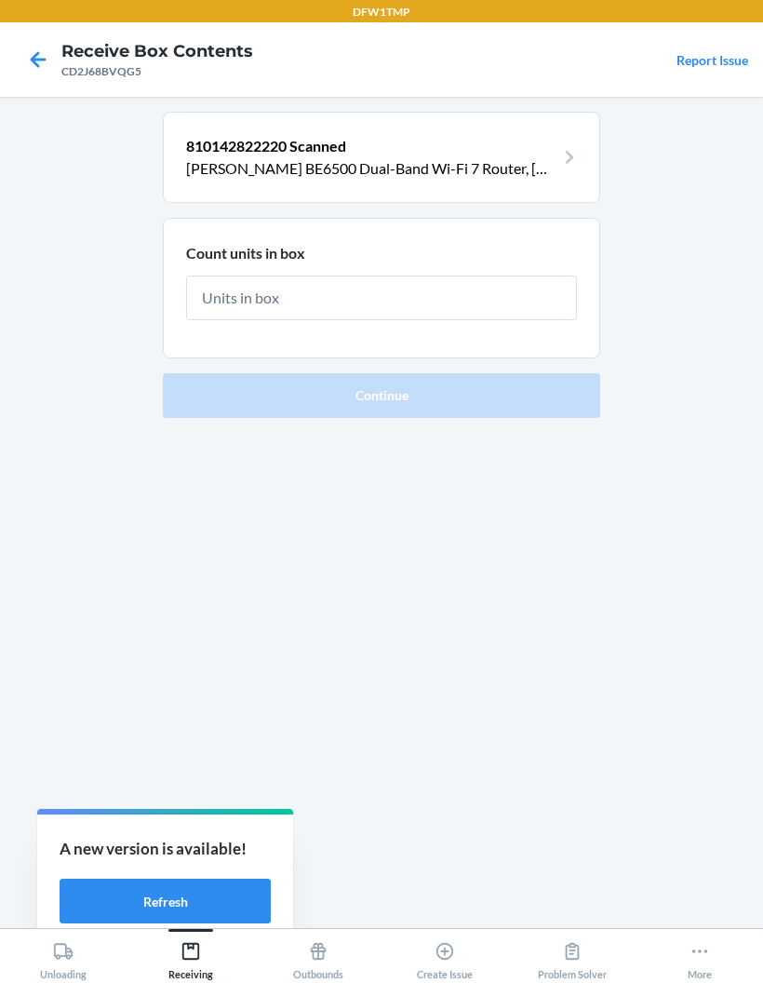
type input "6"
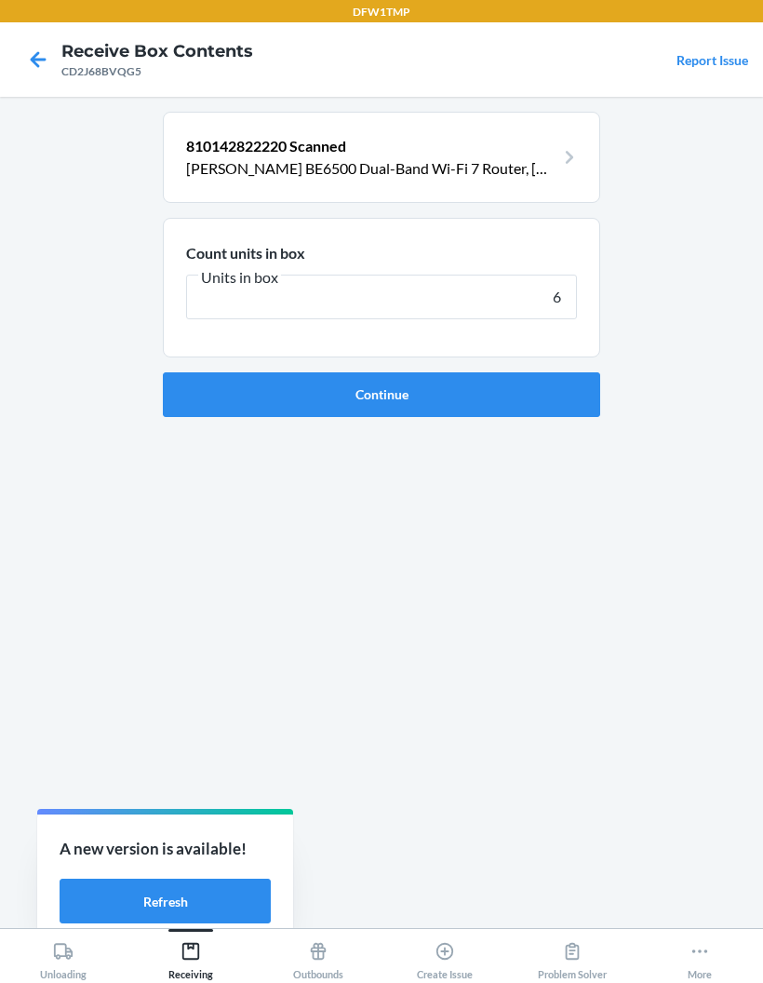
click at [382, 372] on button "Continue" at bounding box center [382, 394] width 438 height 45
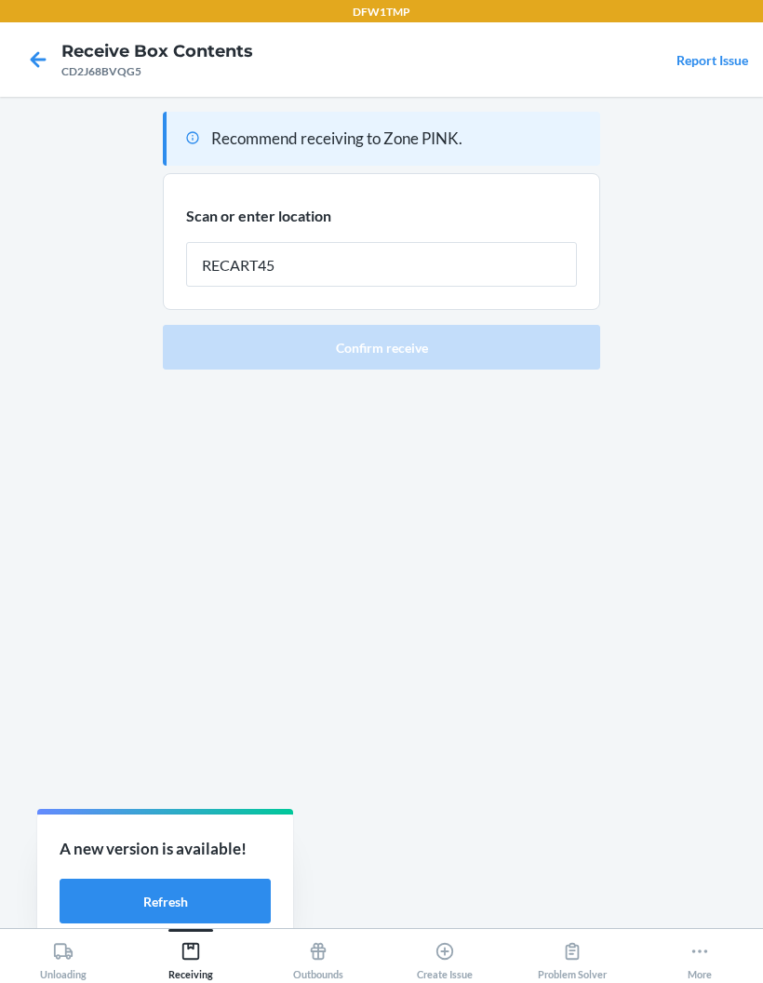
type input "RECART45"
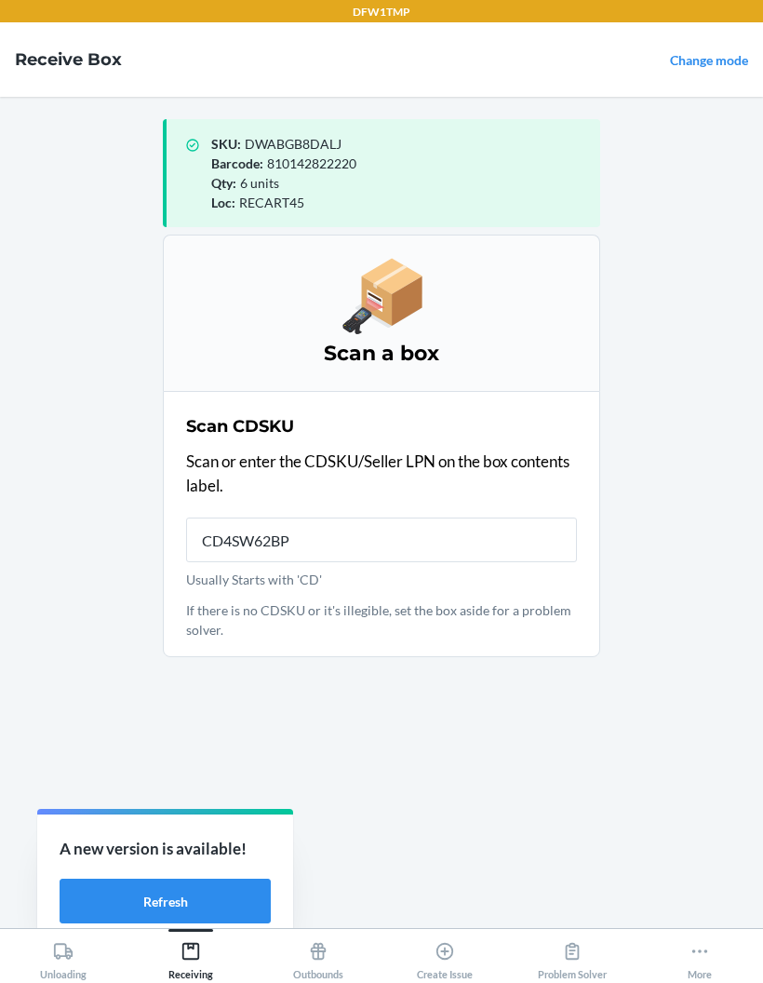
type input "CD4SW62BP3"
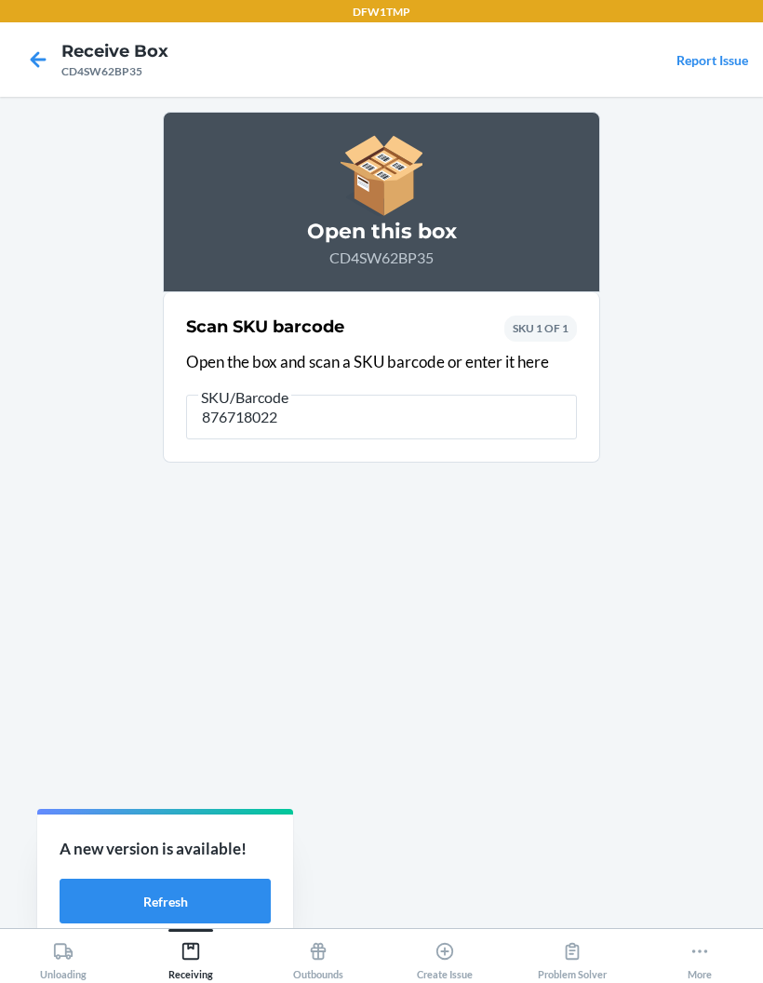
type input "8767180225"
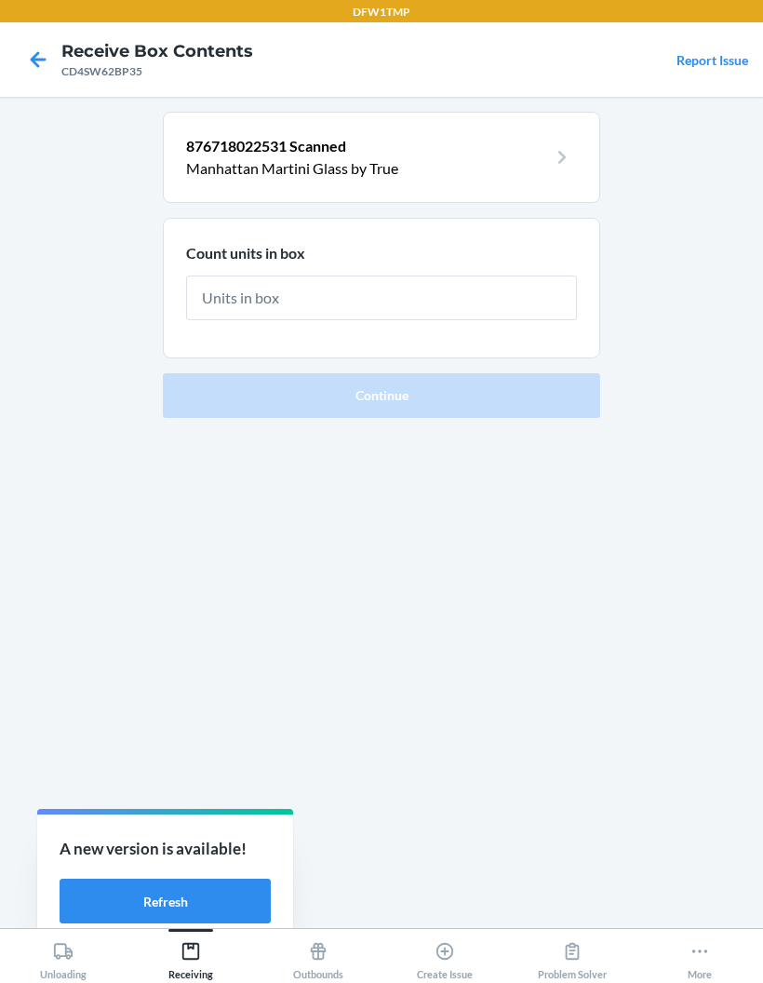
type input "4"
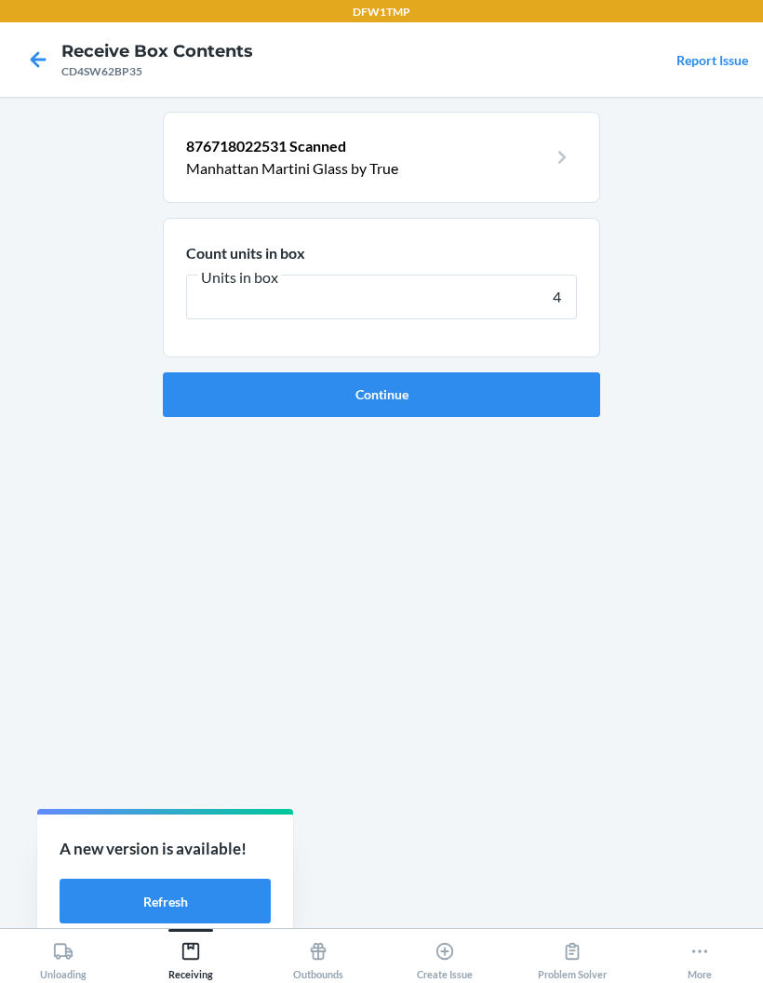
click at [553, 372] on button "Continue" at bounding box center [382, 394] width 438 height 45
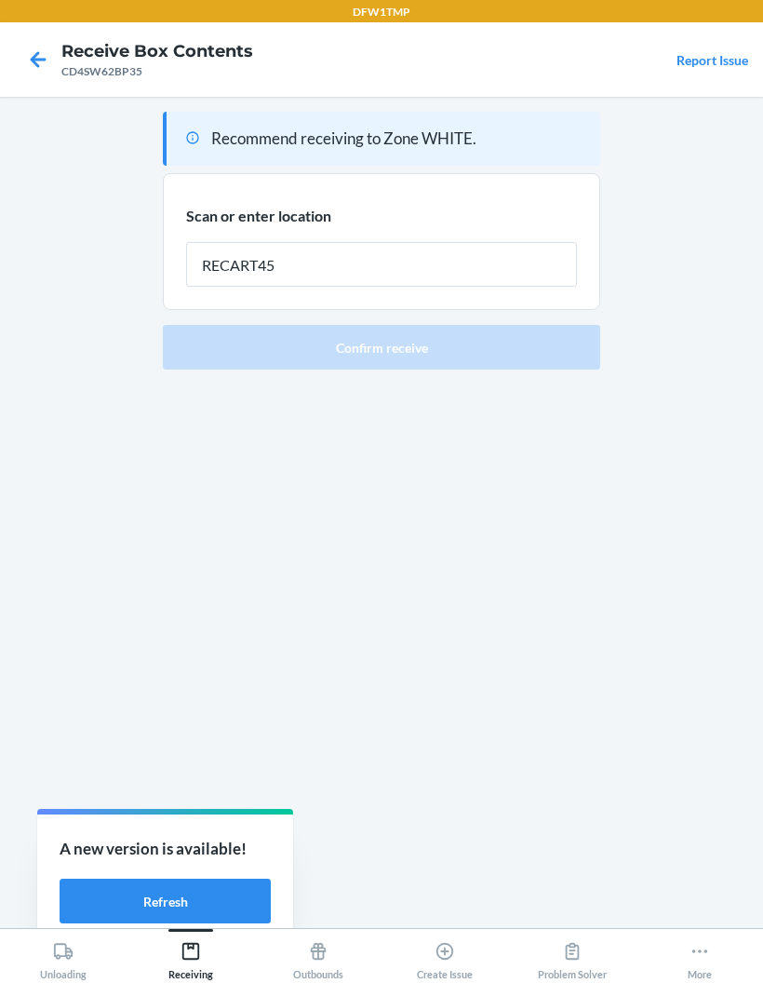
type input "RECART45"
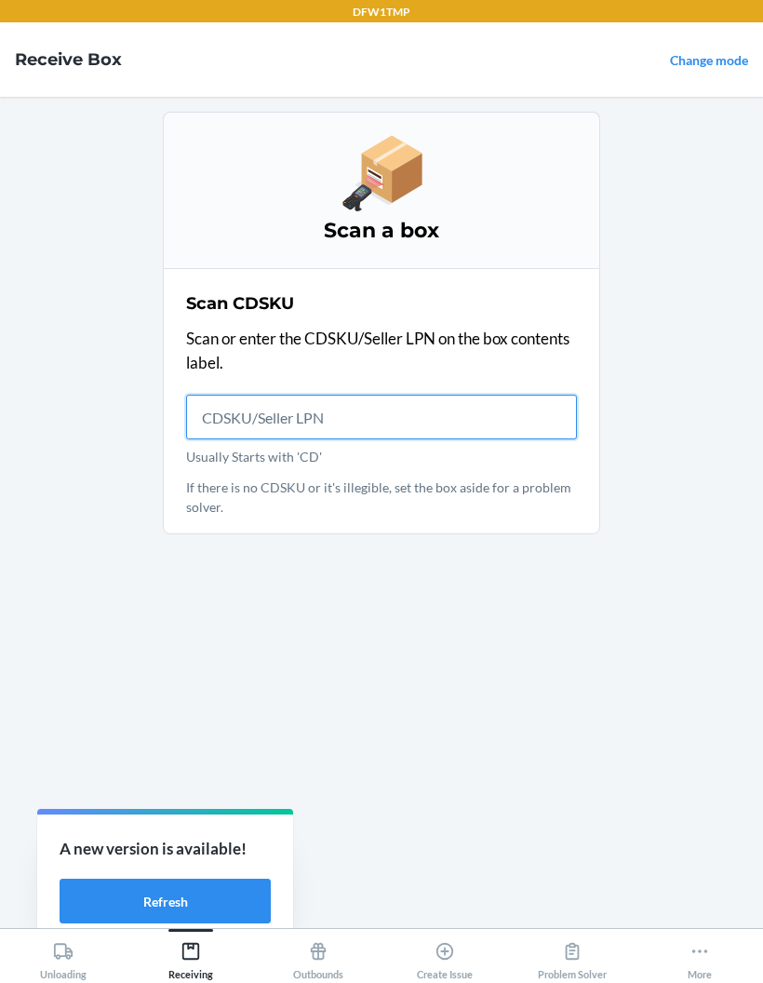
click at [443, 395] on input "Usually Starts with 'CD'" at bounding box center [381, 417] width 391 height 45
click at [459, 395] on input "Usually Starts with 'CD'" at bounding box center [381, 417] width 391 height 45
type input "CDJWTR55L57"
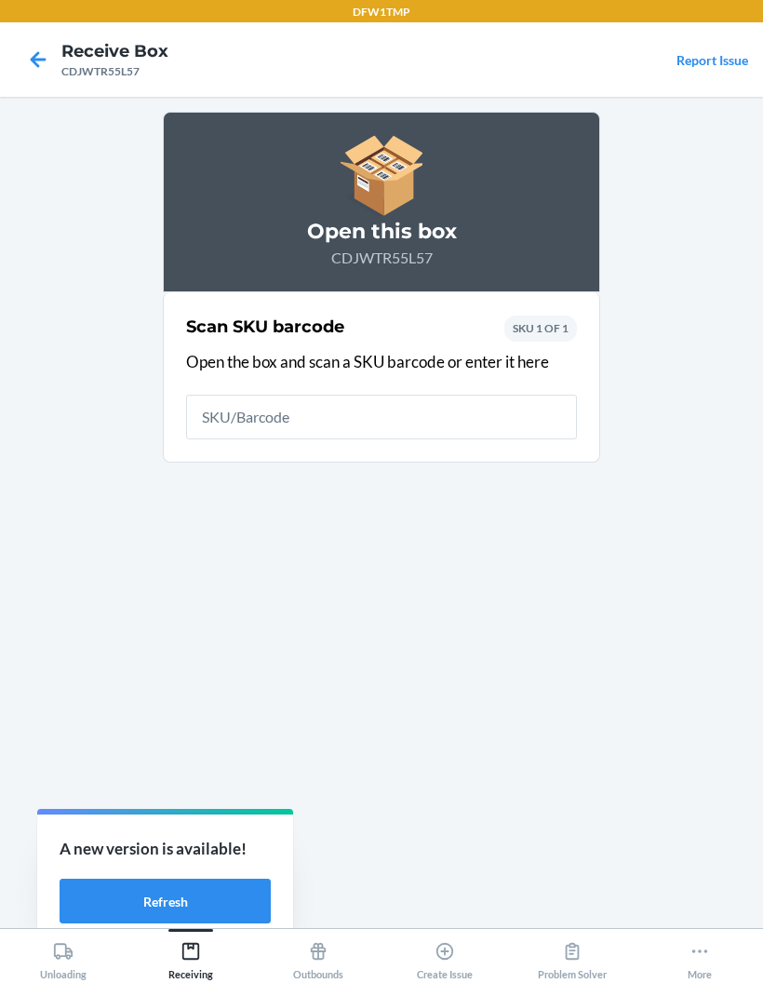
click at [239, 374] on section "Scan SKU barcode Open the box and scan a SKU barcode or enter it here SKU 1 OF 1" at bounding box center [382, 377] width 438 height 170
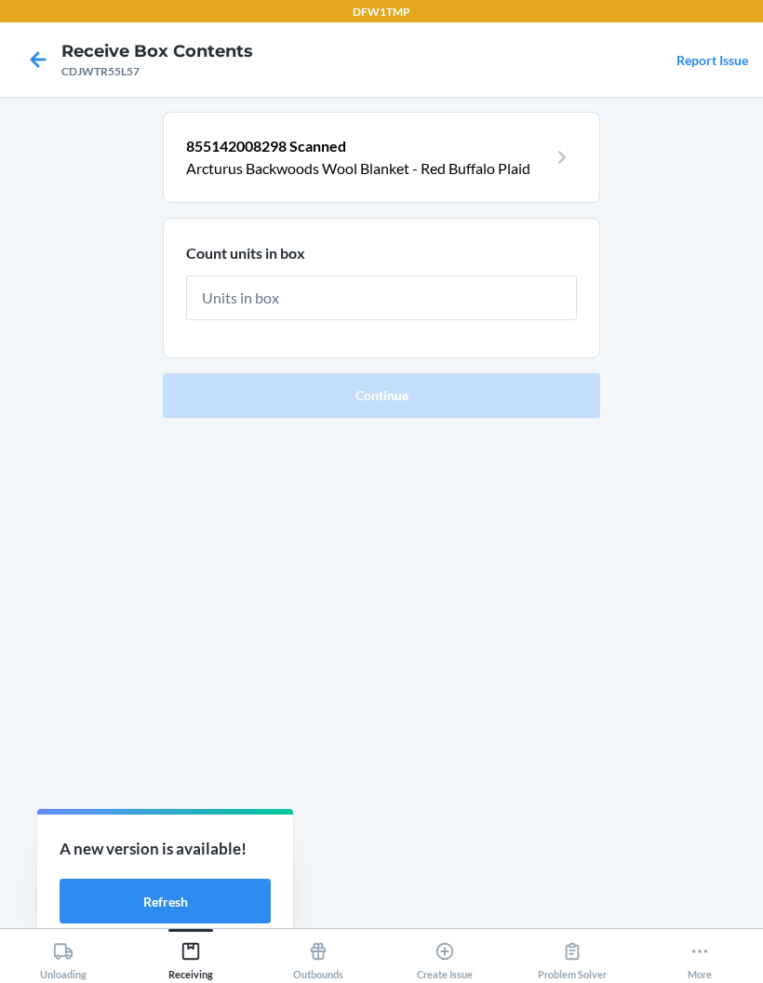
type input "8"
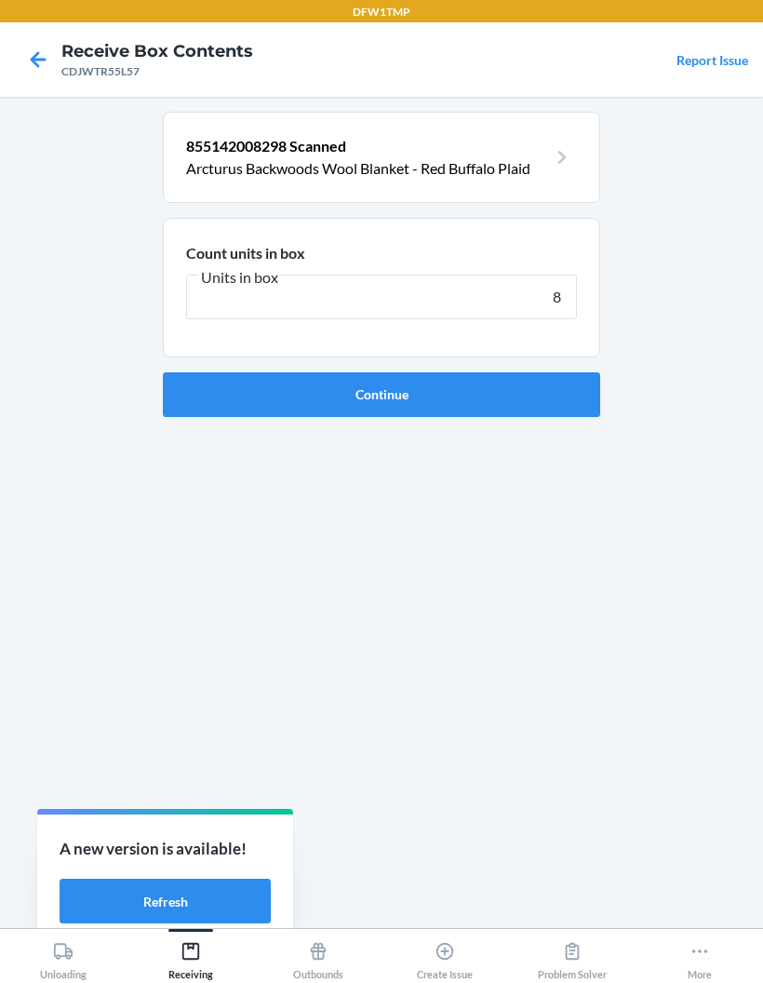
click at [382, 372] on button "Continue" at bounding box center [382, 394] width 438 height 45
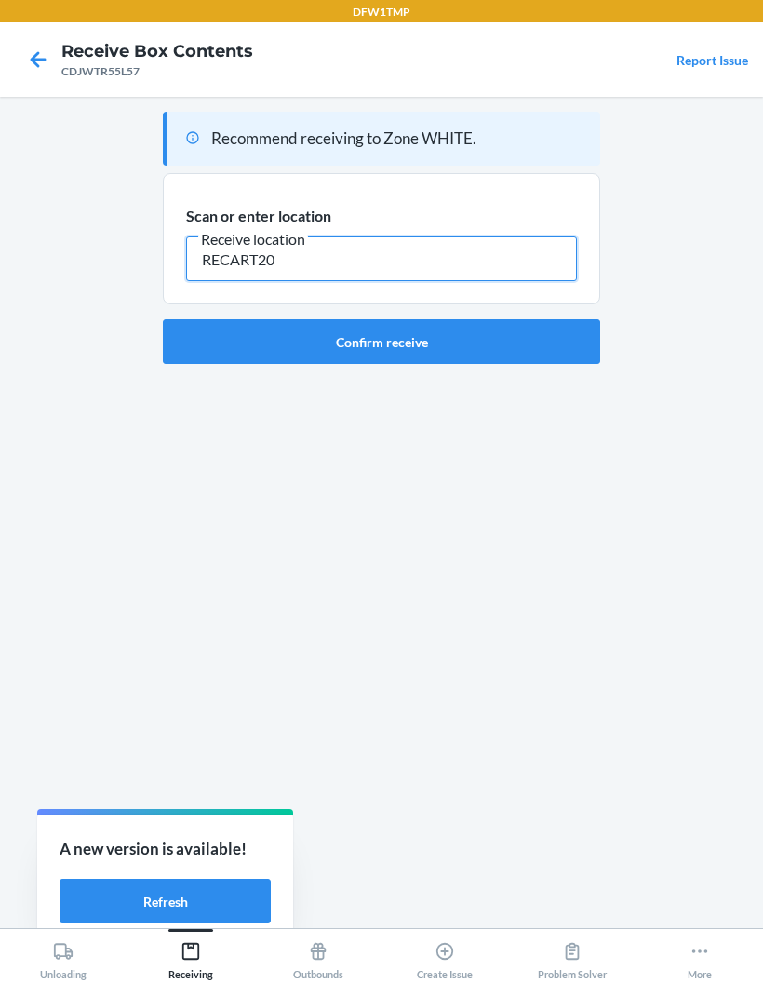
type input "RECART20"
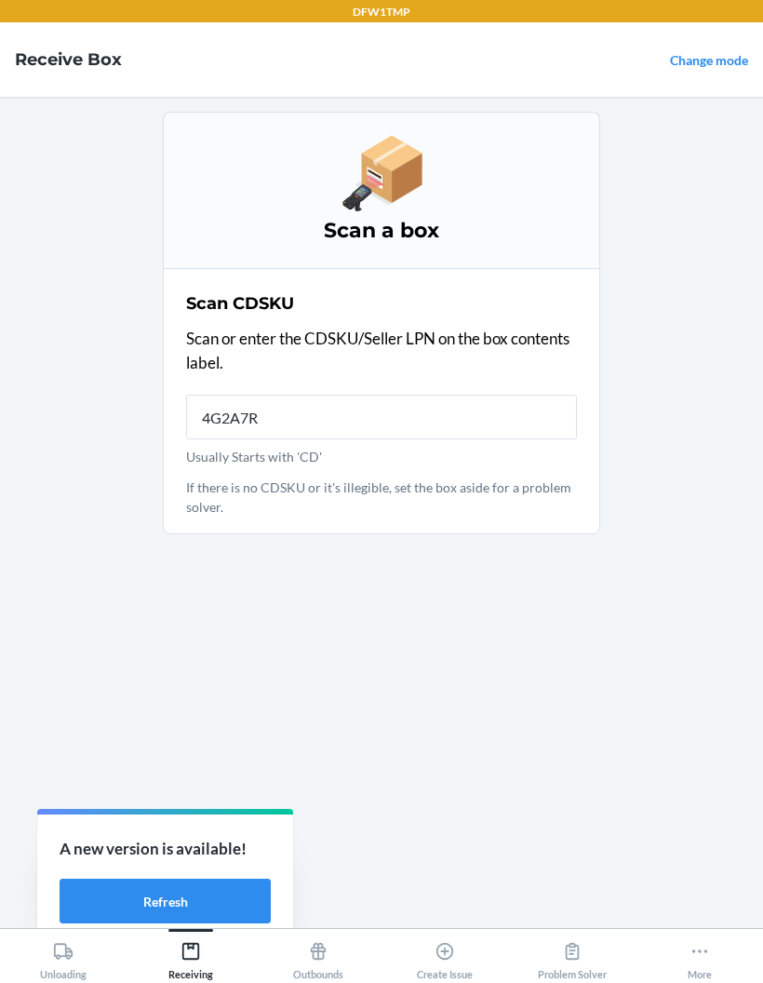
type input "4G2A7RG"
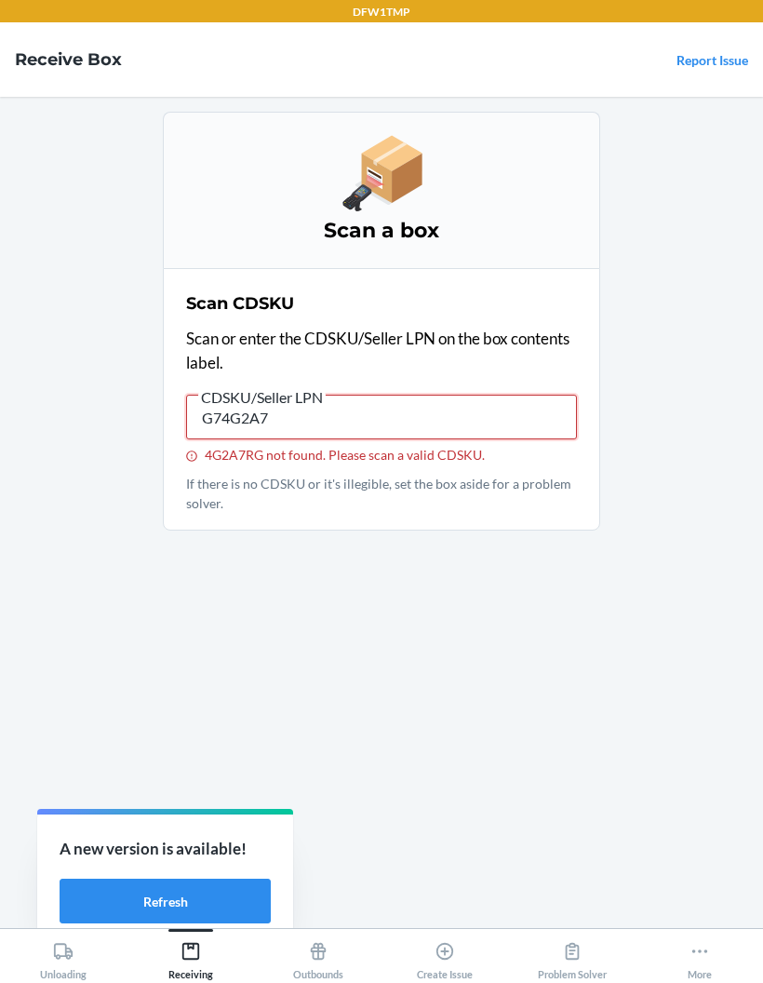
type input "G74G2A7R"
type input "CDG74G2A7RG"
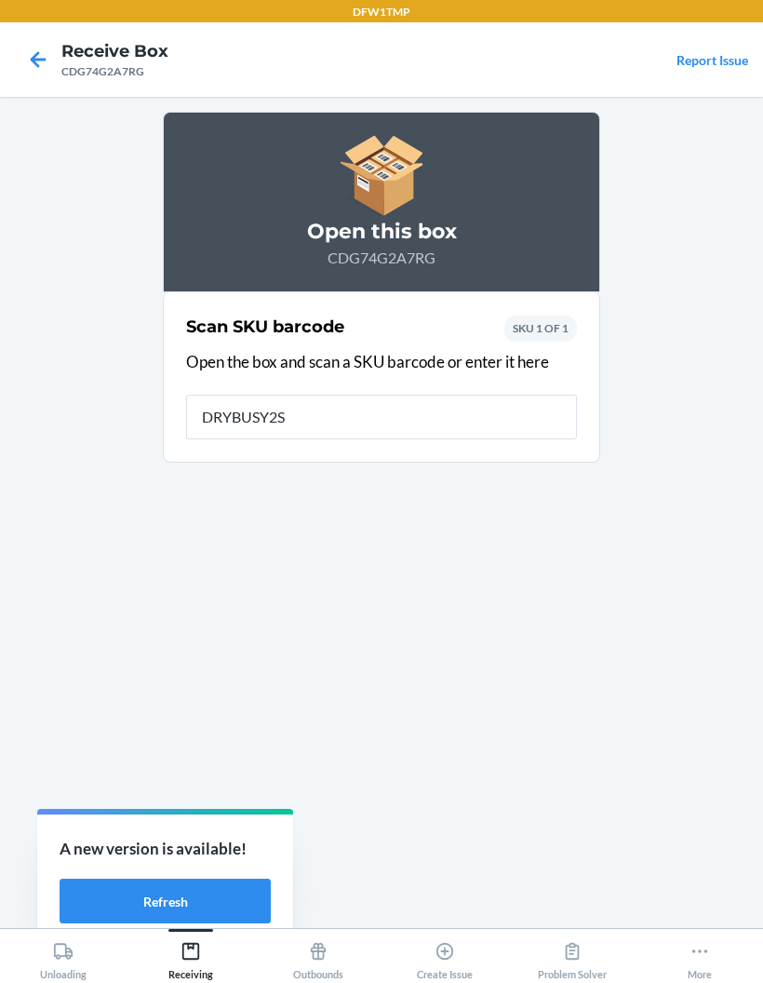
type input "DRYBUSY2S5"
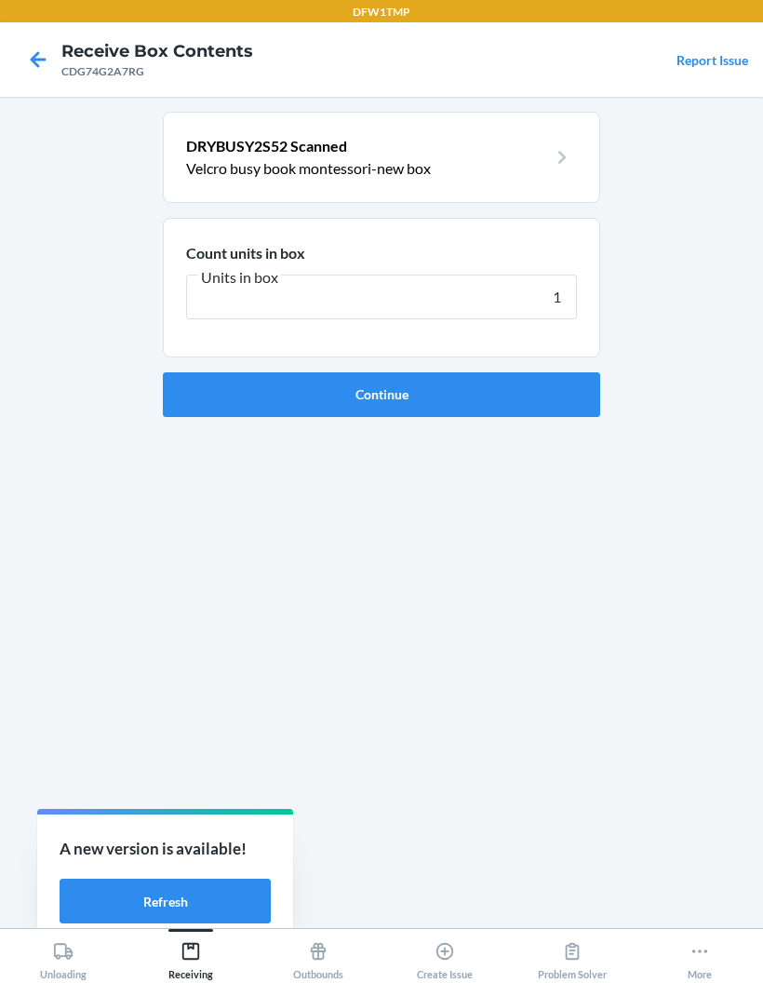
type input "18"
click at [382, 372] on button "Continue" at bounding box center [382, 394] width 438 height 45
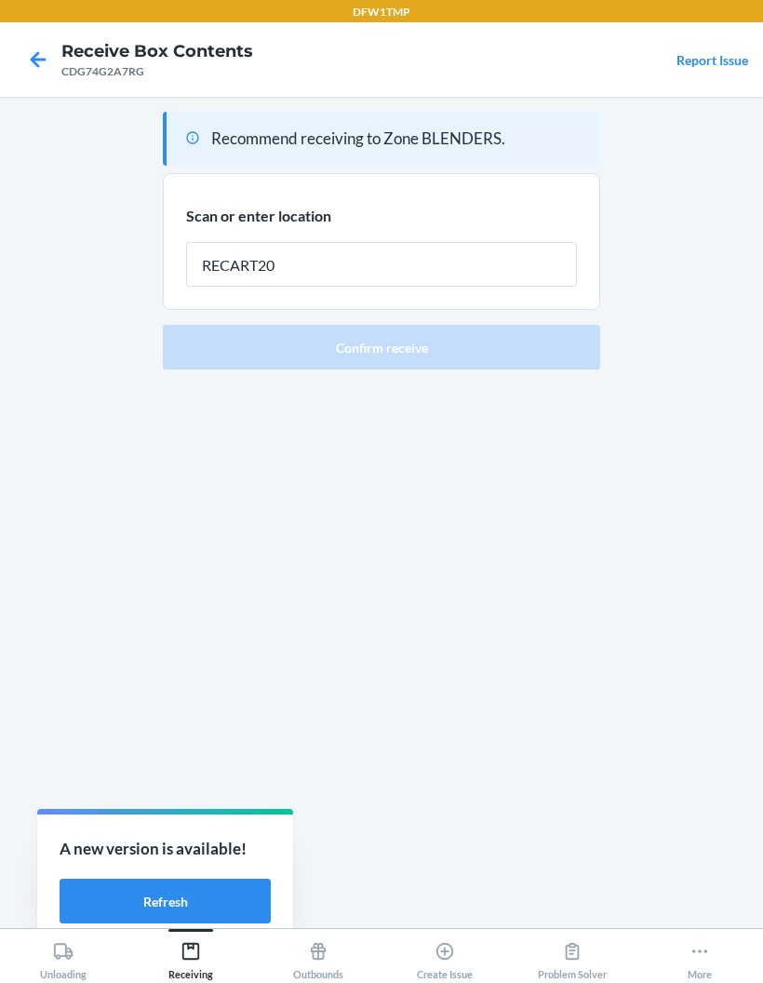
type input "RECART20"
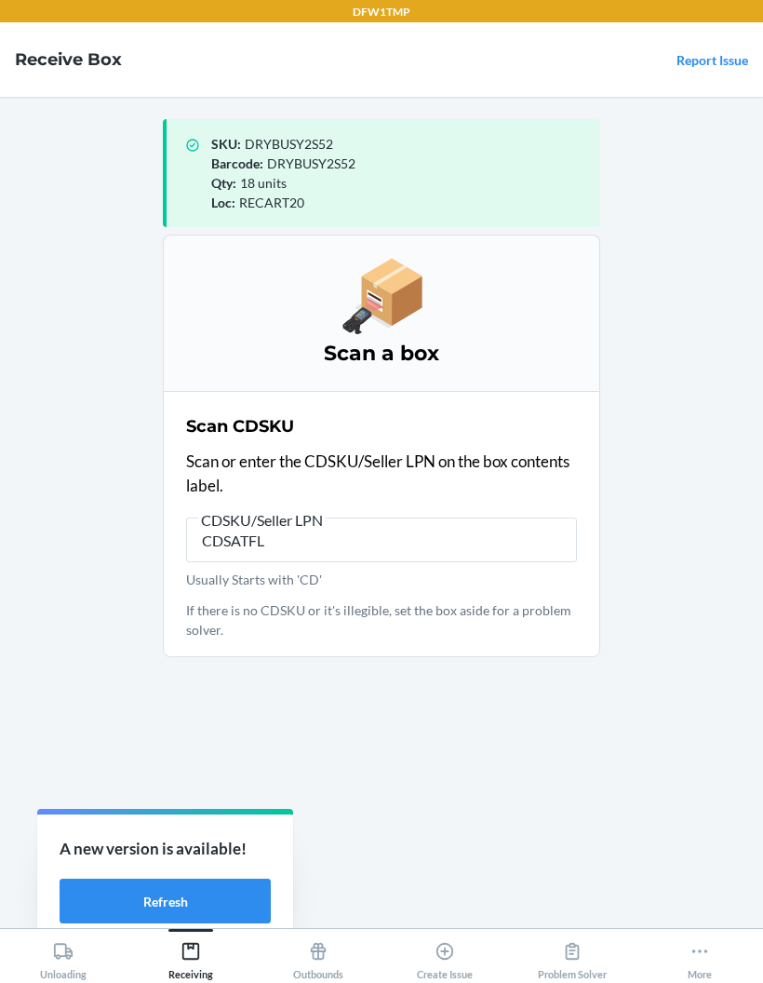
type input "CDSATFLB"
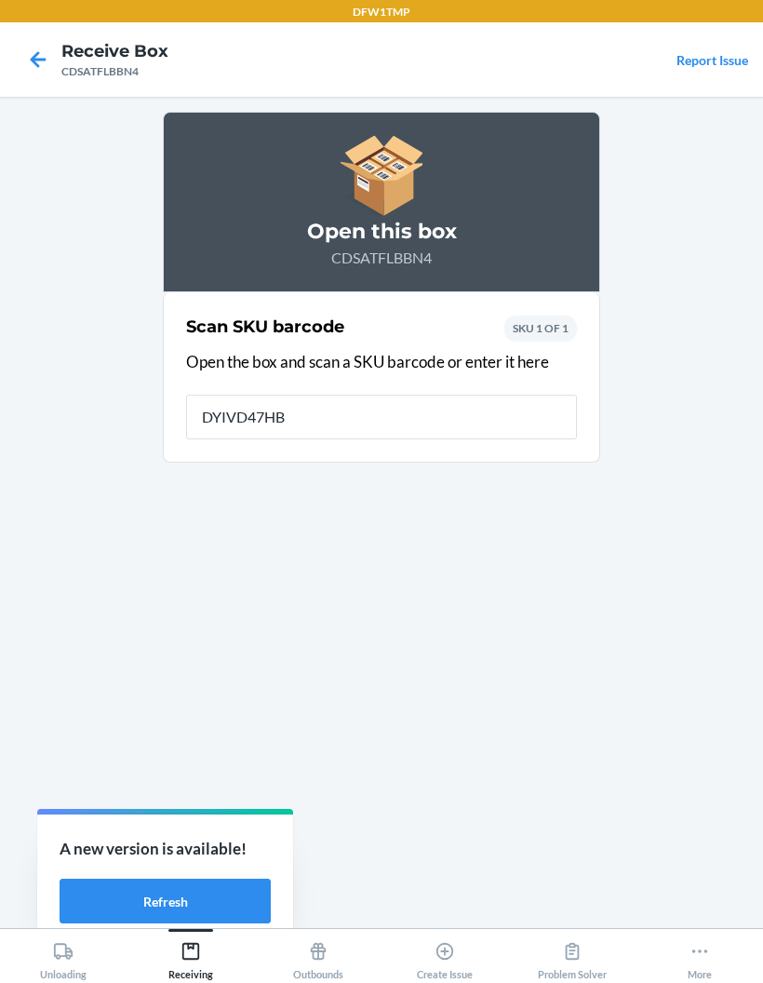
type input "DYIVD47HBI"
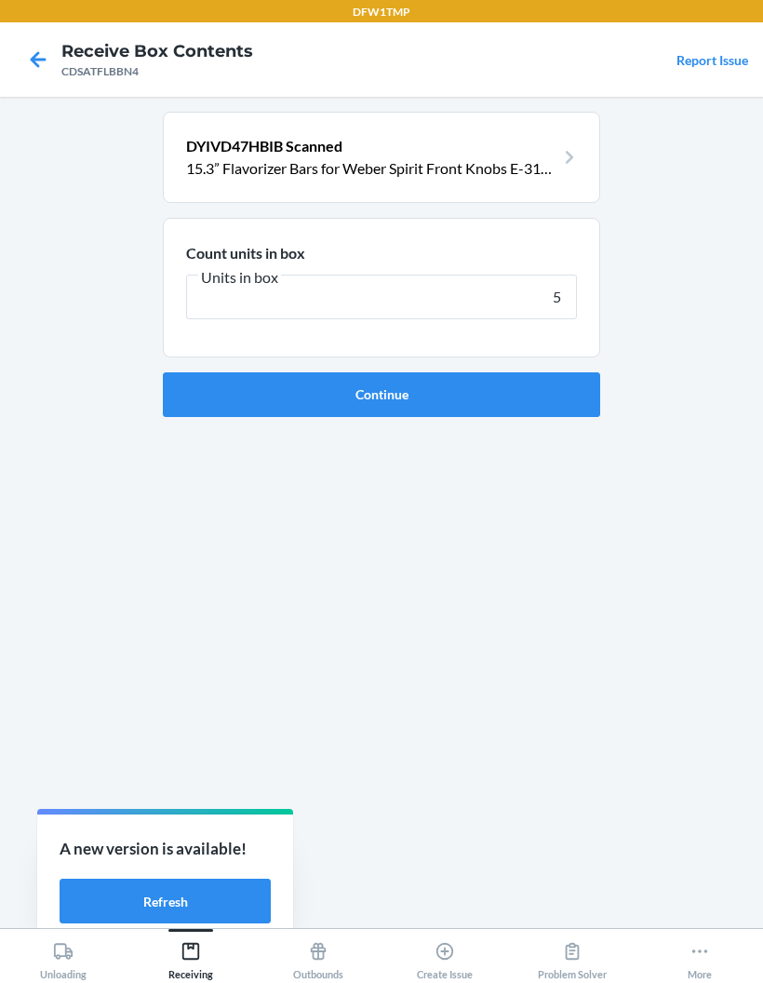
type input "5"
click at [382, 372] on button "Continue" at bounding box center [382, 394] width 438 height 45
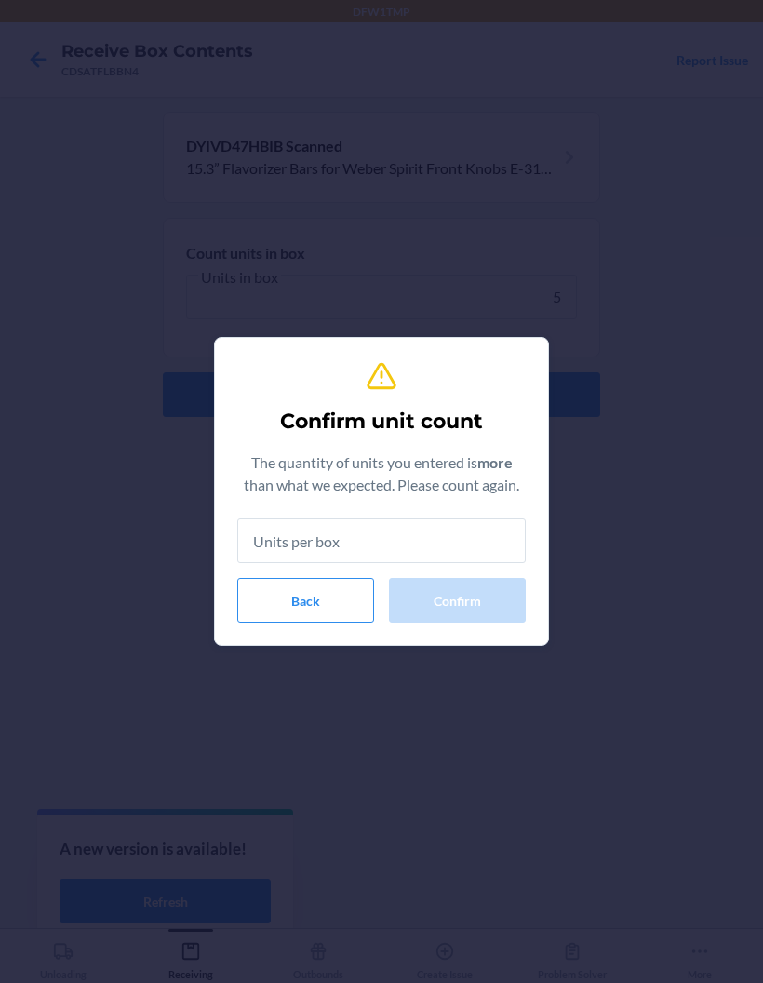
click at [323, 612] on button "Back" at bounding box center [305, 600] width 137 height 45
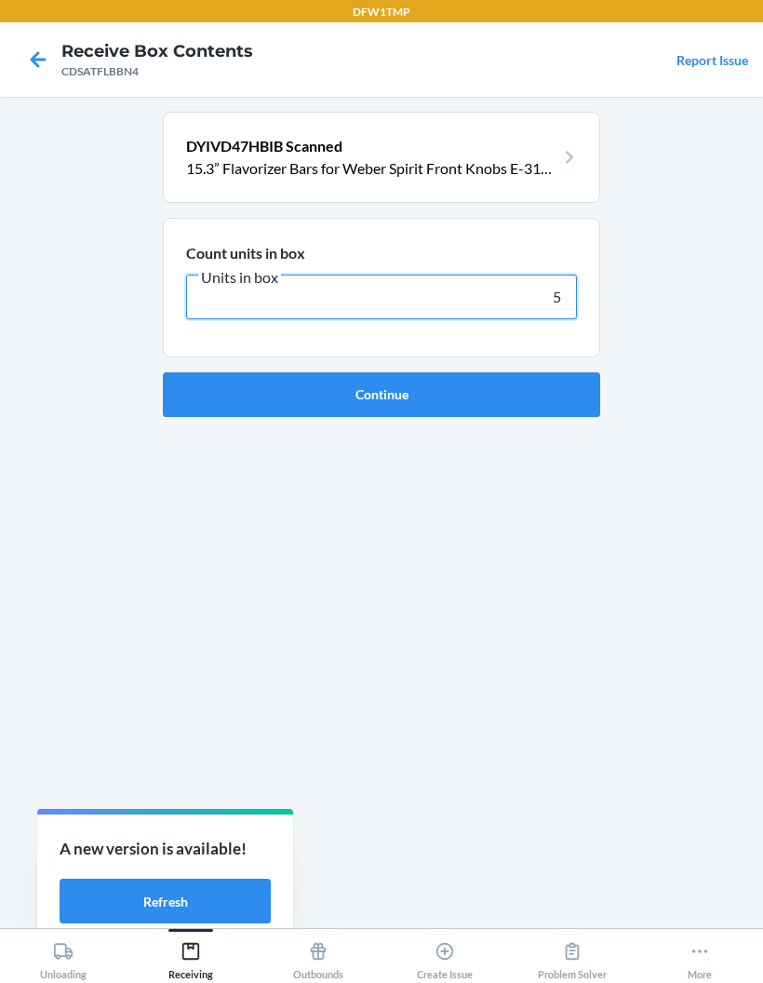
click at [539, 275] on input "5" at bounding box center [381, 297] width 391 height 45
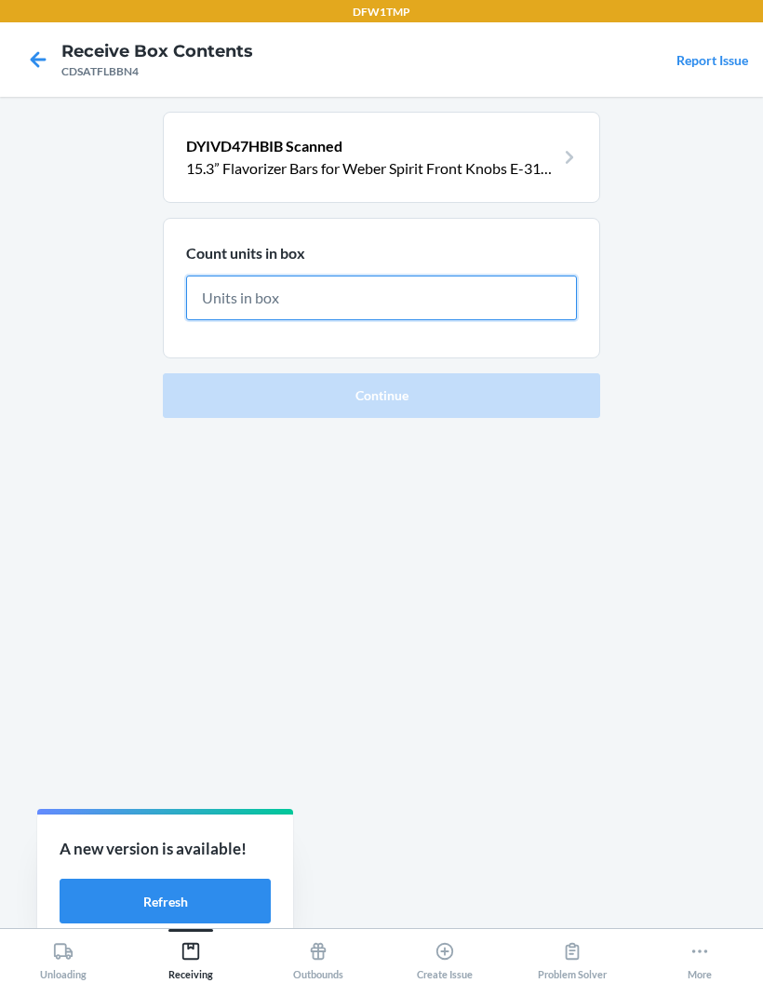
type input "4"
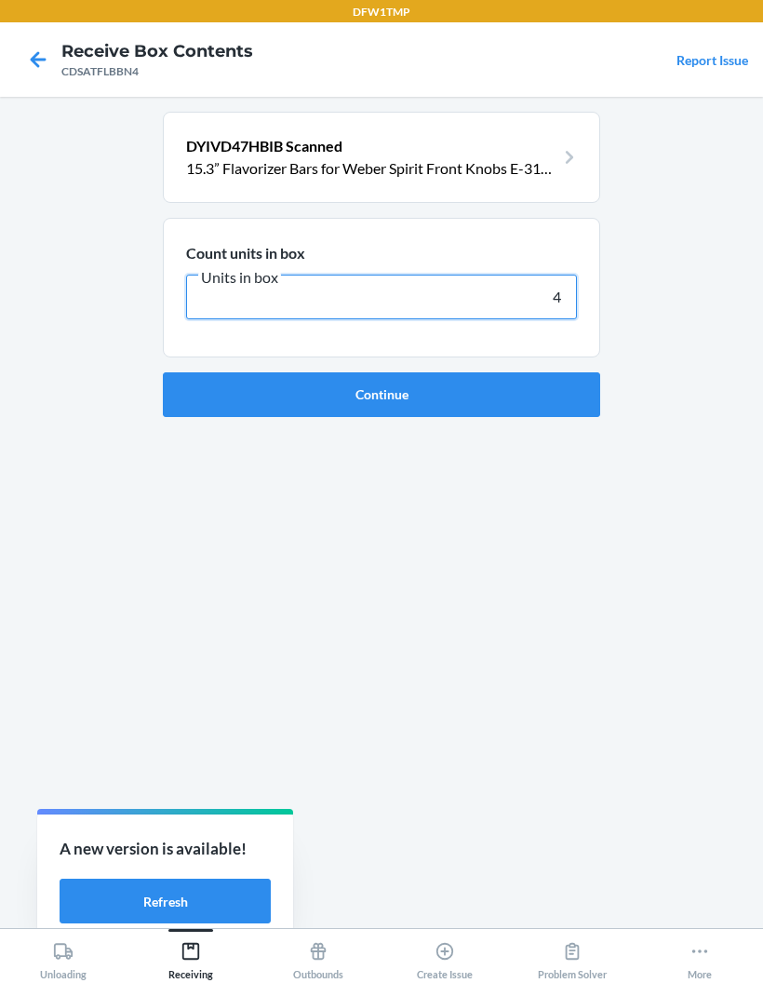
click at [382, 372] on button "Continue" at bounding box center [382, 394] width 438 height 45
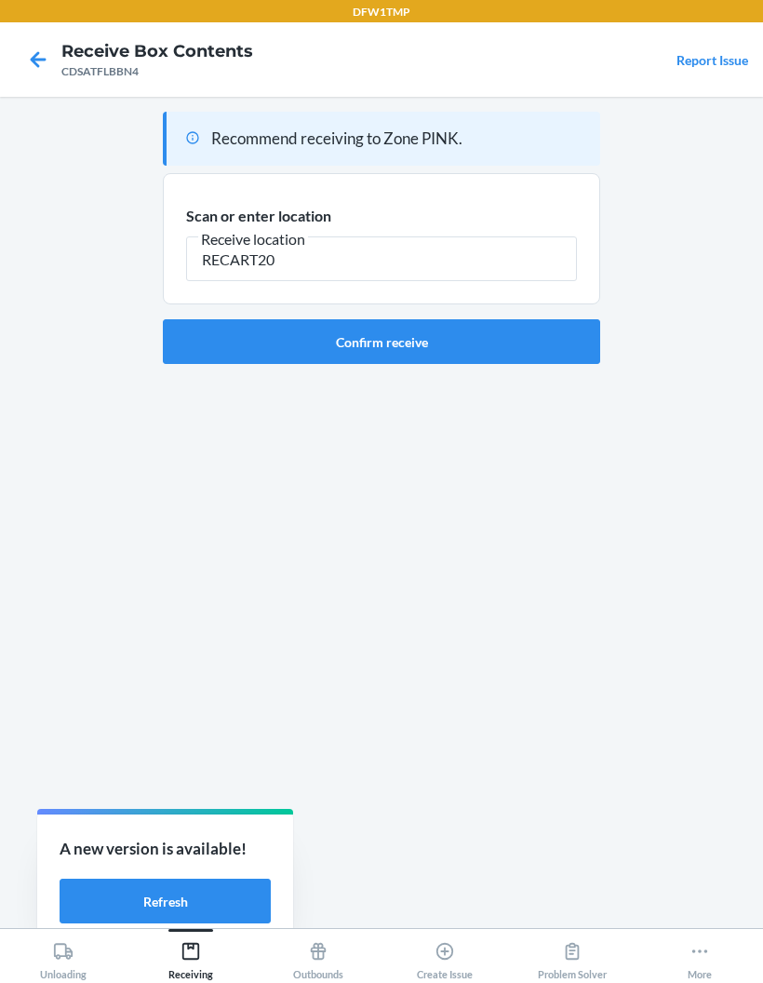
type input "RECART20"
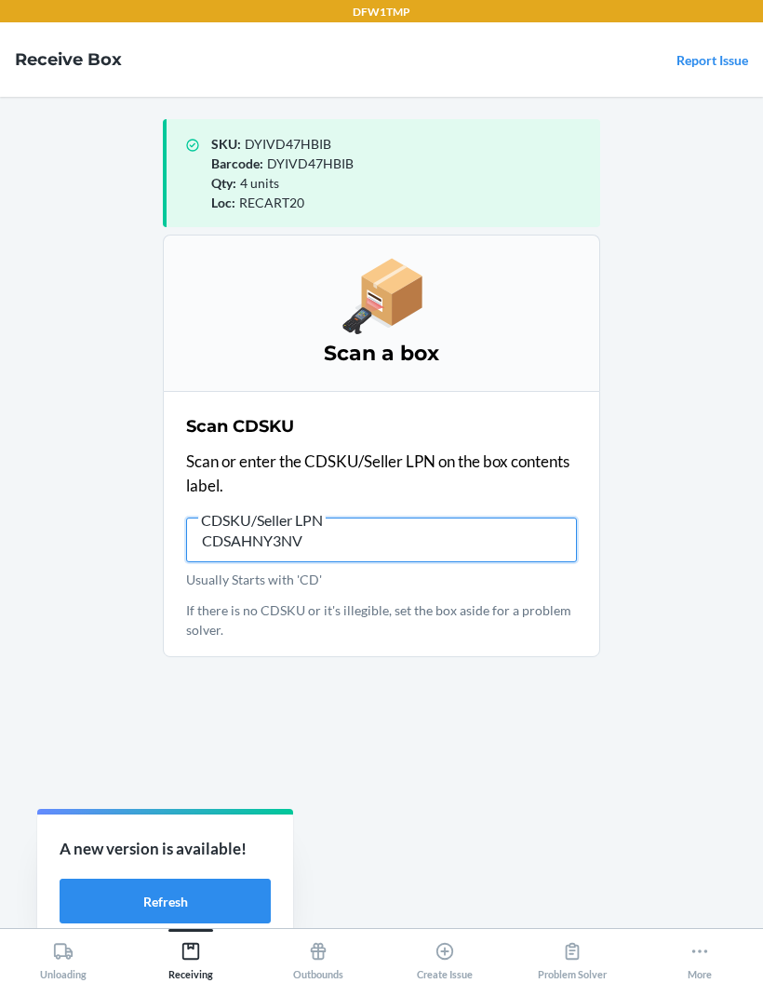
type input "CDSAHNY3NV9"
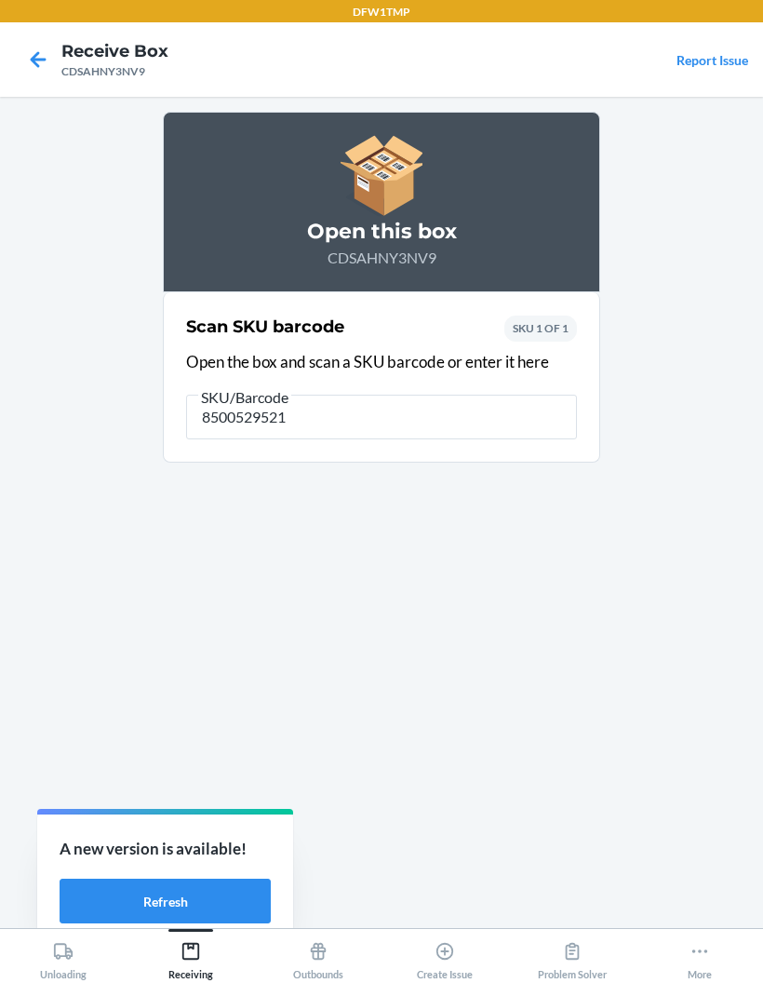
type input "85005295219"
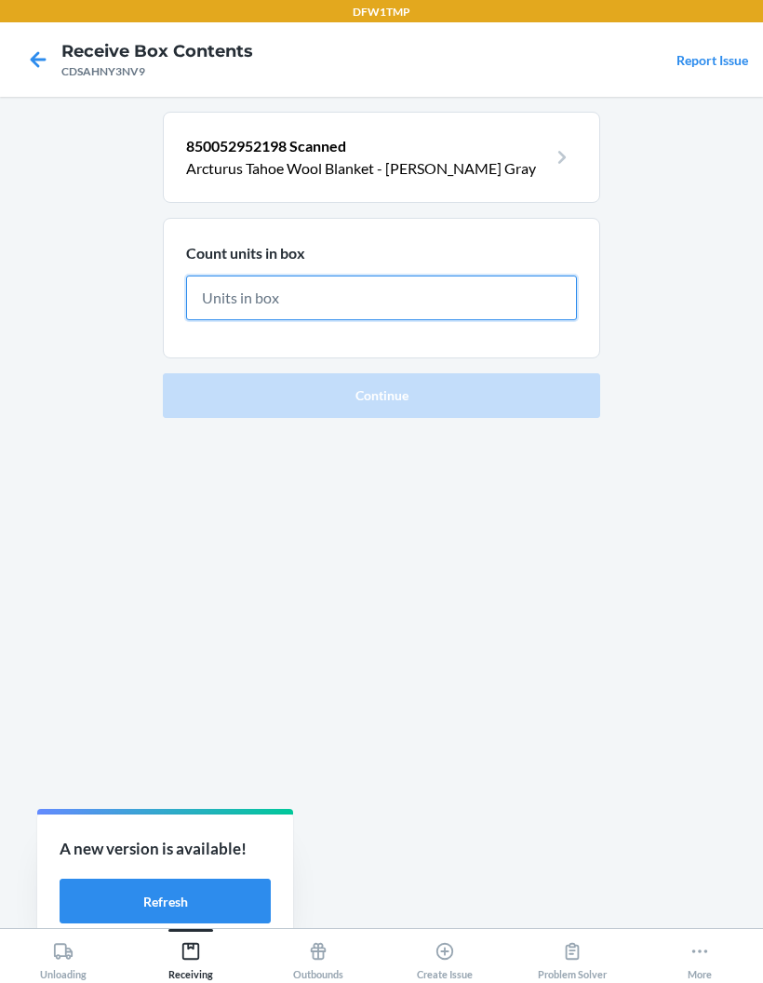
type input "4"
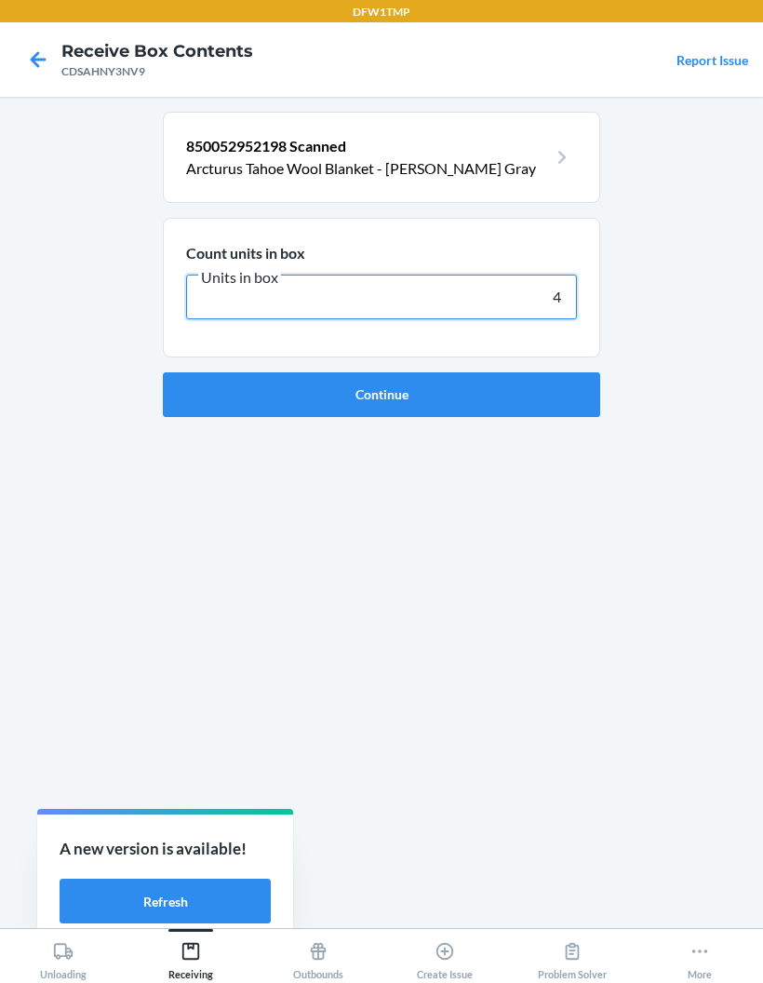
click at [382, 372] on button "Continue" at bounding box center [382, 394] width 438 height 45
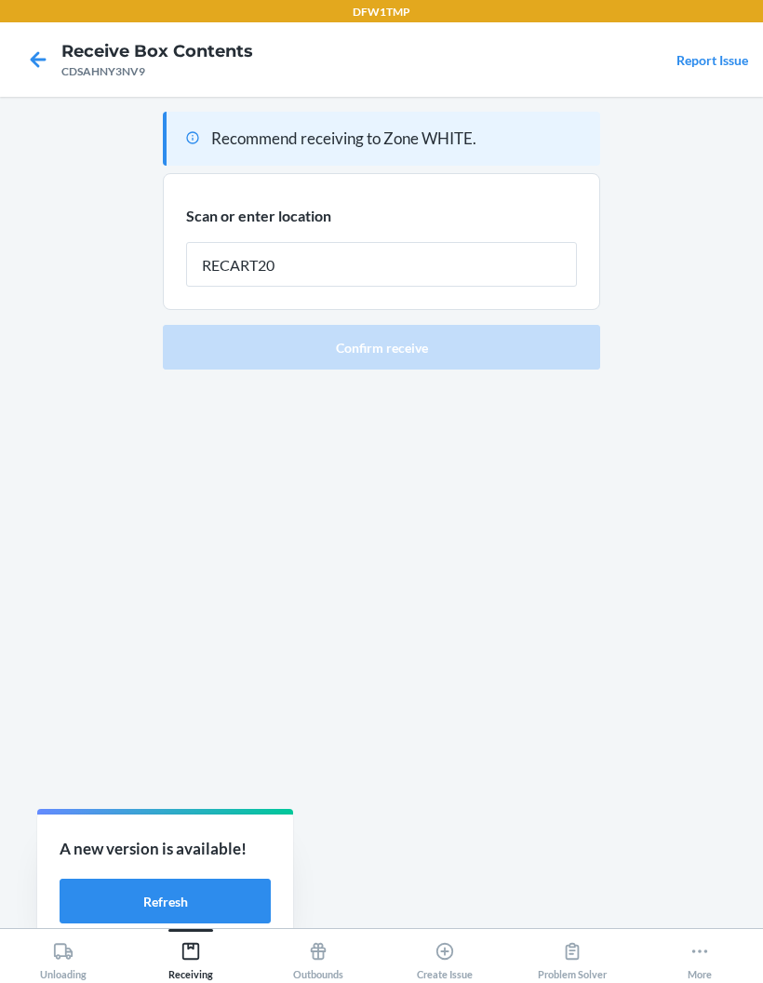
type input "RECART20"
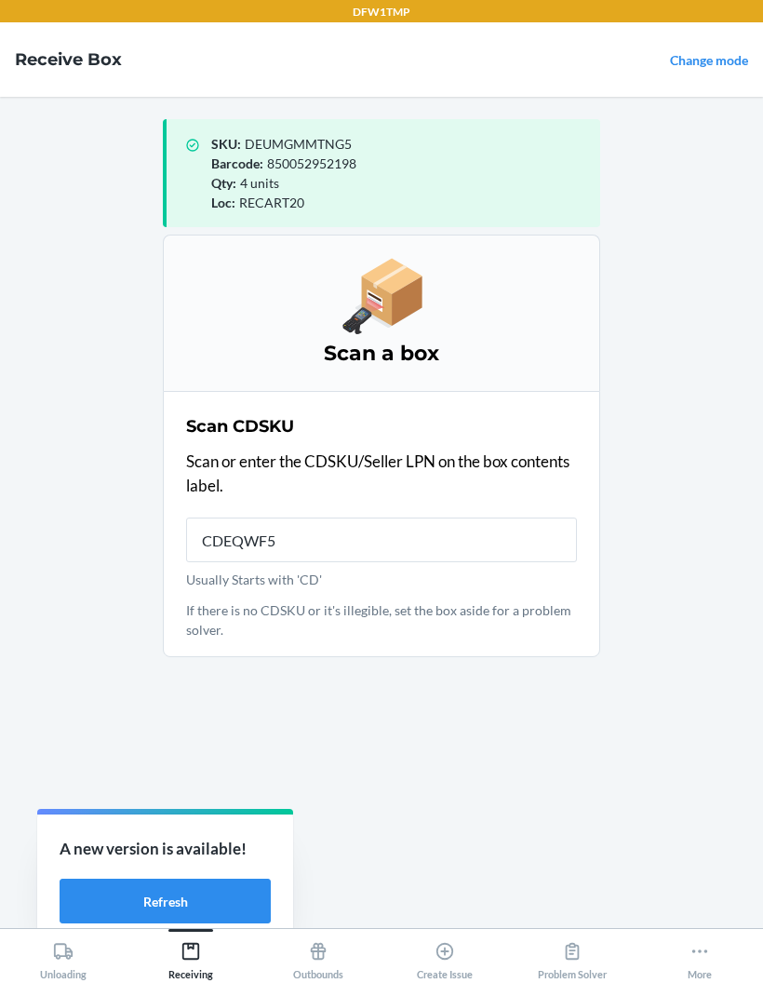
type input "CDEQWF5P"
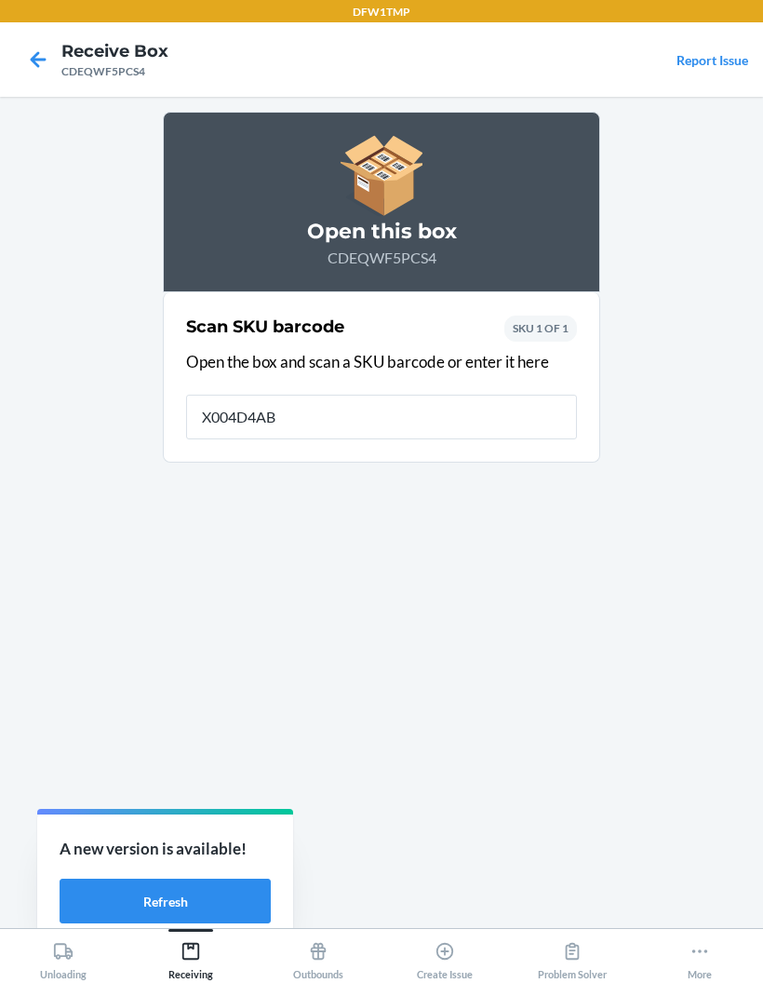
type input "X004D4ABO"
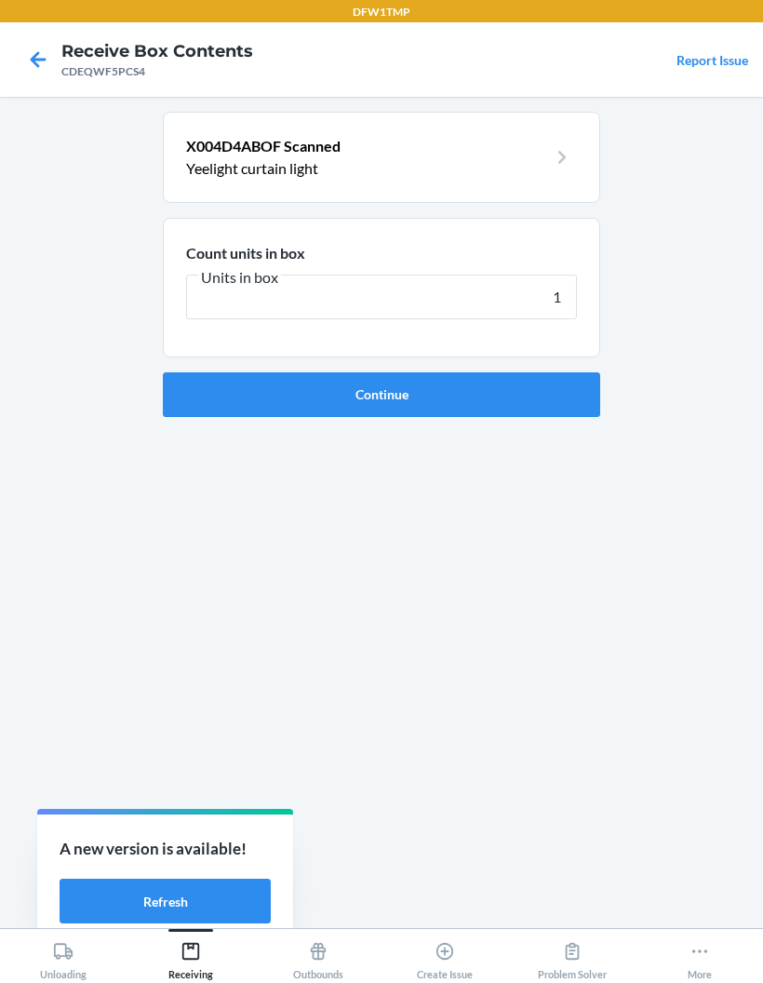
type input "12"
click at [382, 372] on button "Continue" at bounding box center [382, 394] width 438 height 45
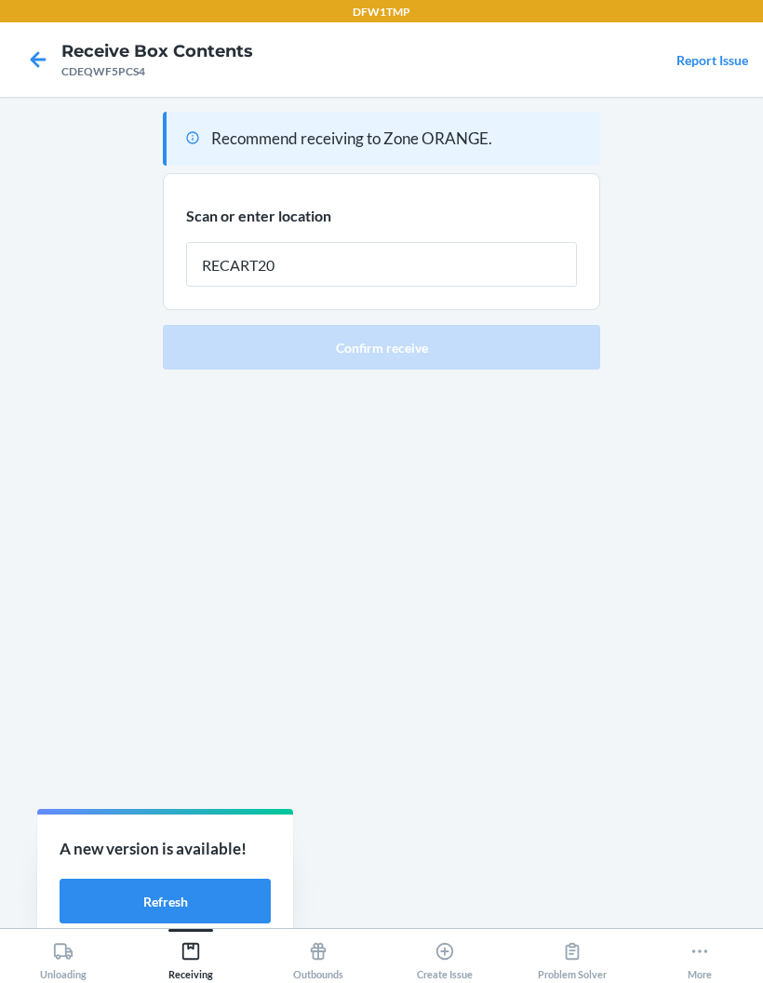
type input "RECART20"
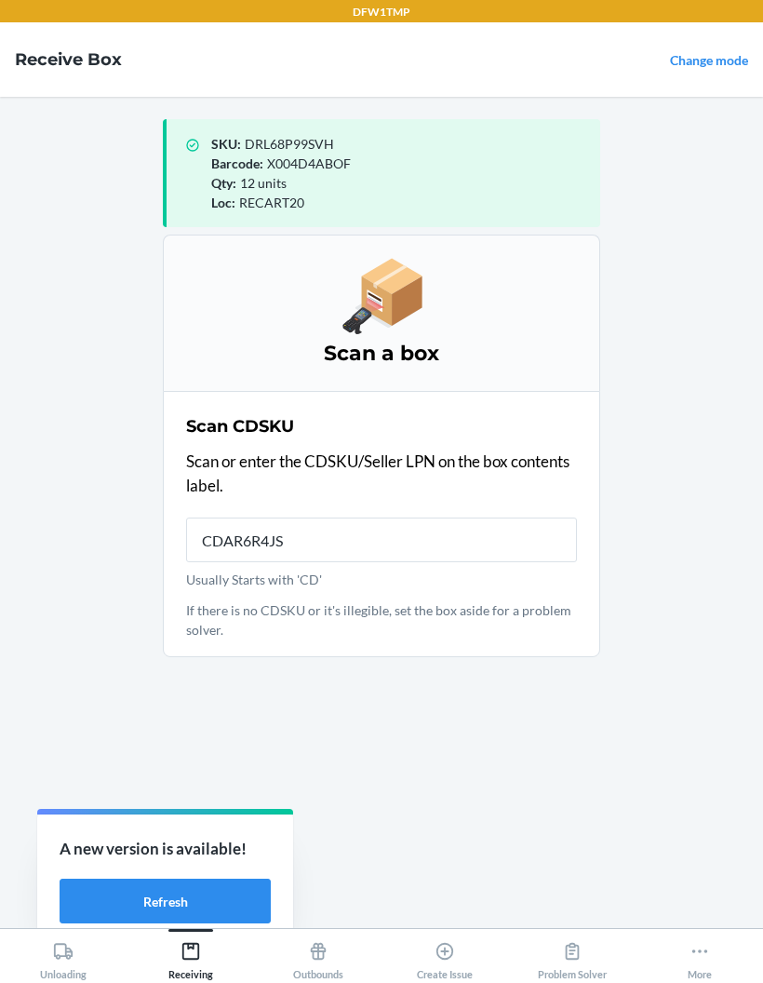
type input "CDAR6R4JS6"
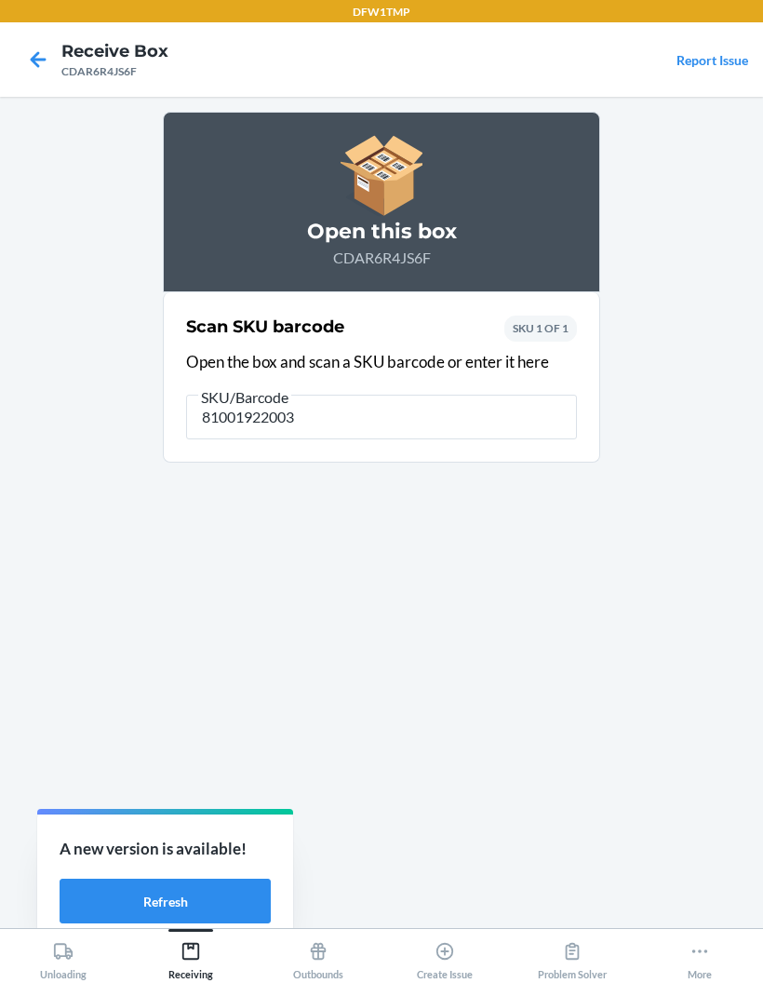
type input "810019220036"
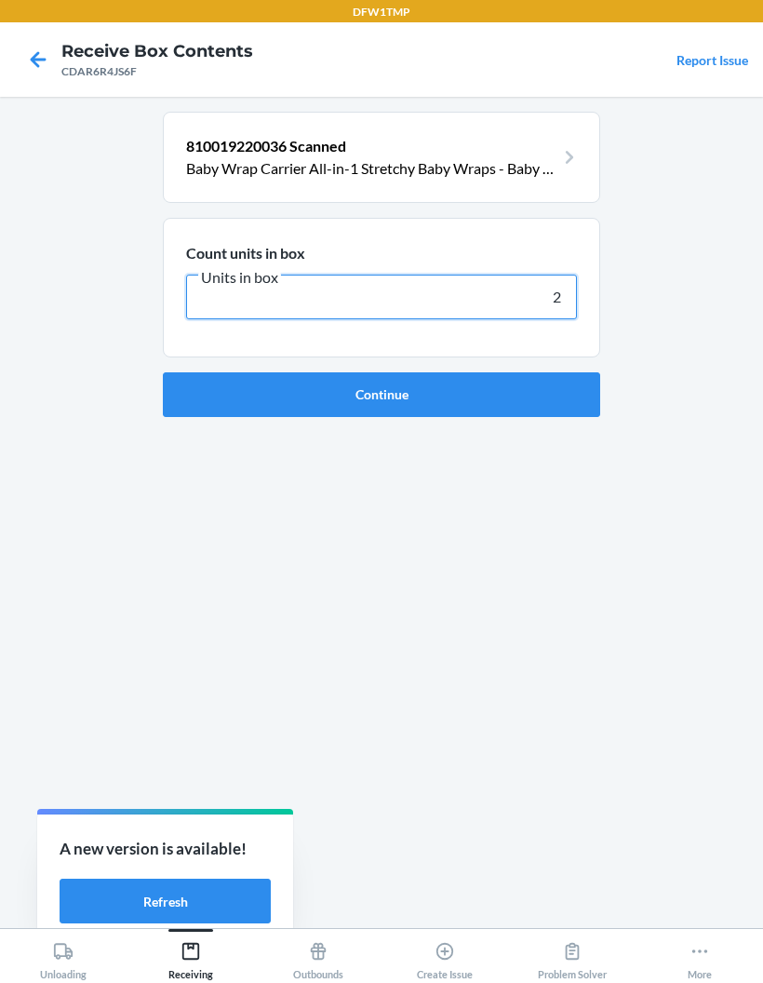
type input "24"
click at [382, 372] on button "Continue" at bounding box center [382, 394] width 438 height 45
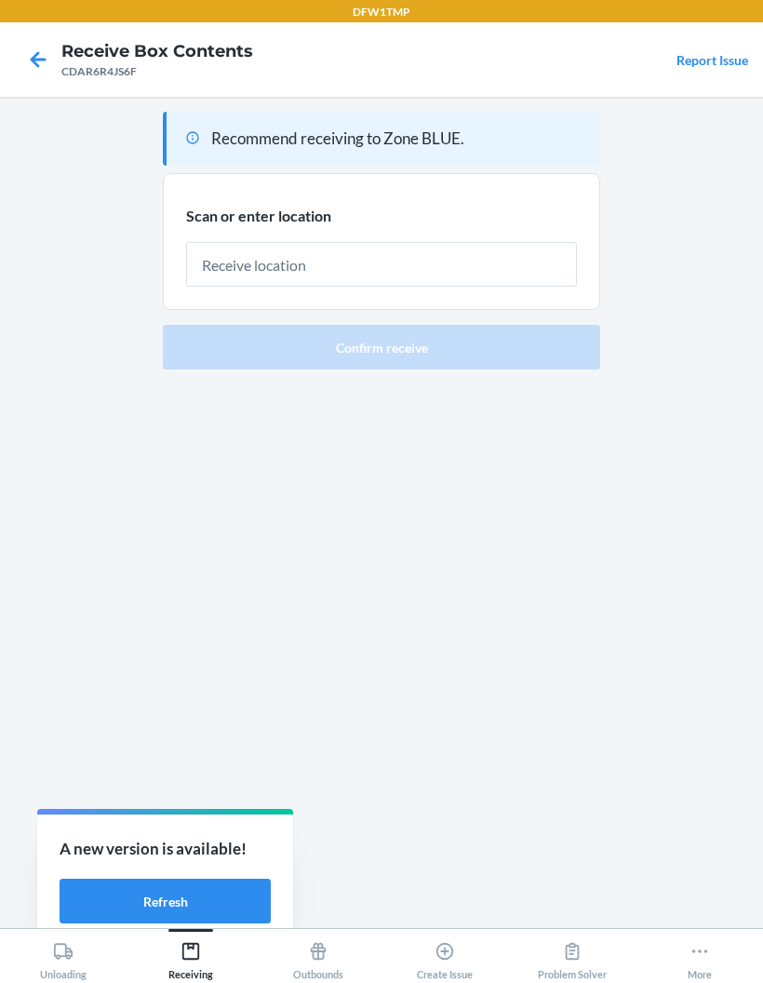
click at [444, 242] on input "text" at bounding box center [381, 264] width 391 height 45
click at [471, 227] on div at bounding box center [381, 257] width 391 height 60
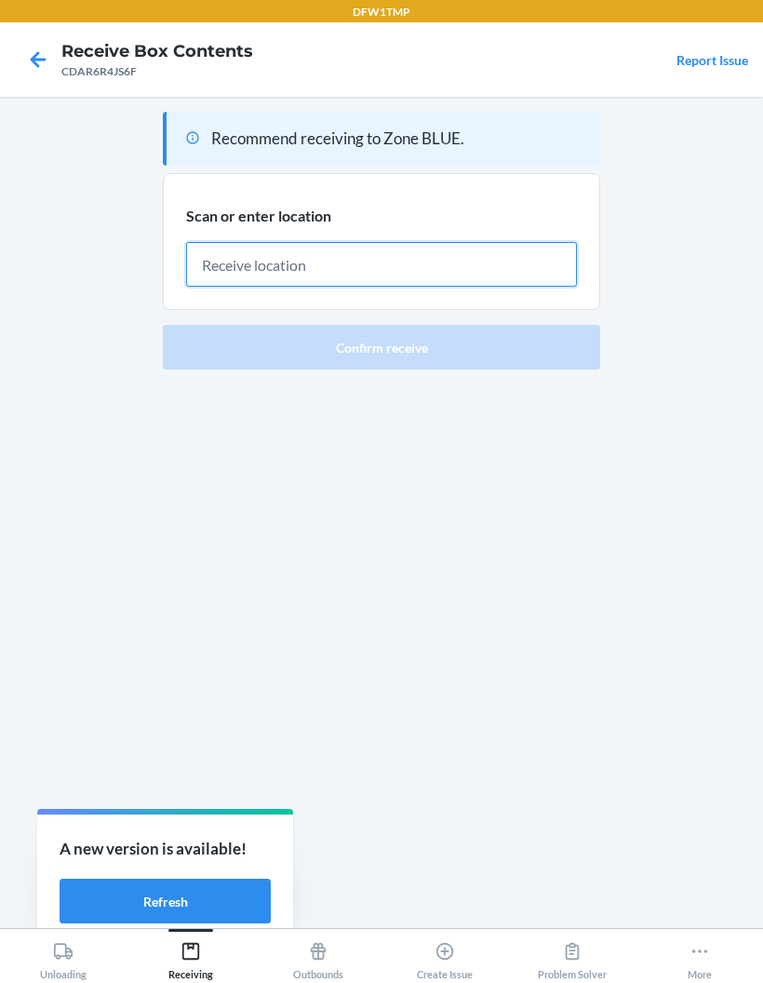
click at [493, 242] on input "text" at bounding box center [381, 264] width 391 height 45
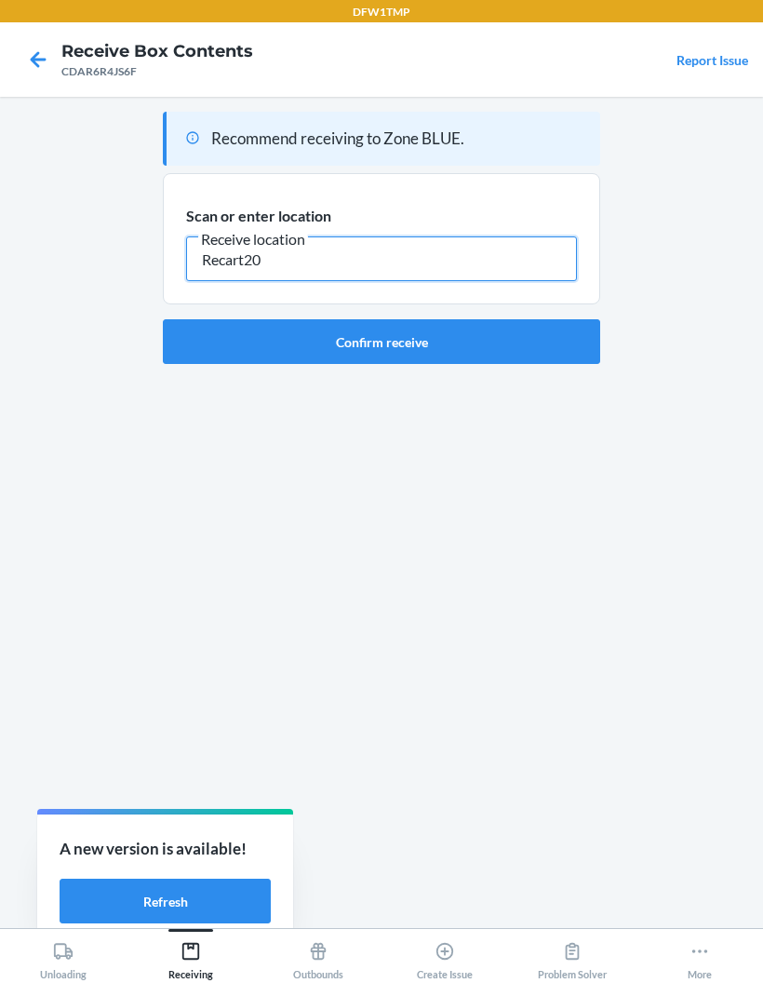
type input "Recart20"
click at [540, 319] on button "Confirm receive" at bounding box center [382, 341] width 438 height 45
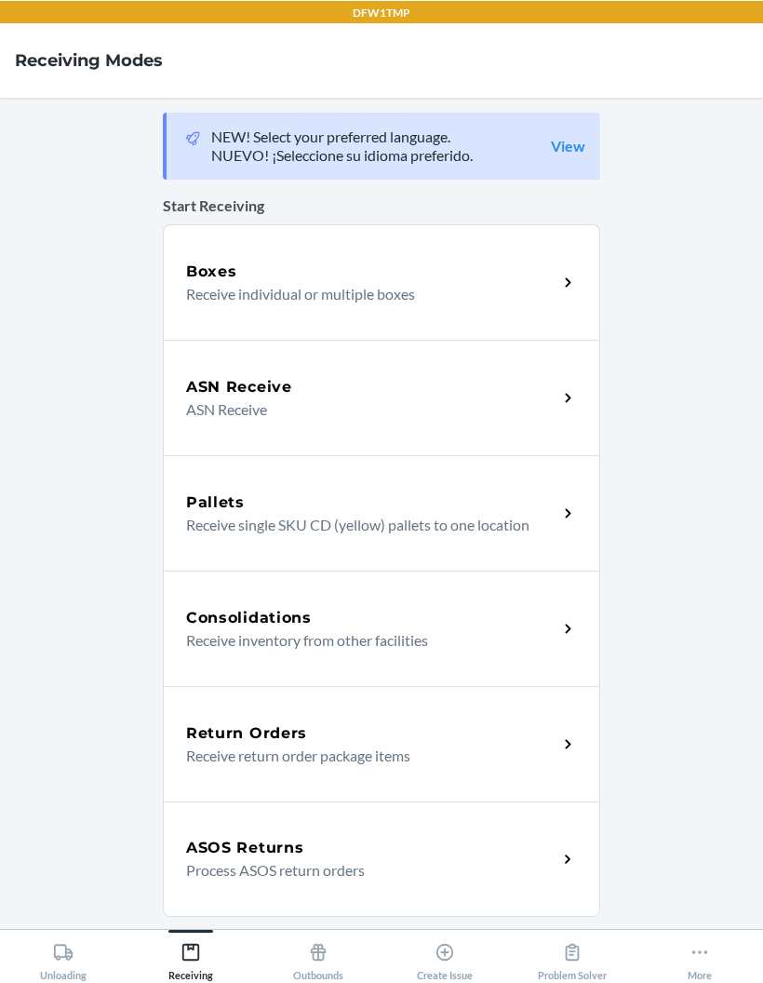
scroll to position [74, 0]
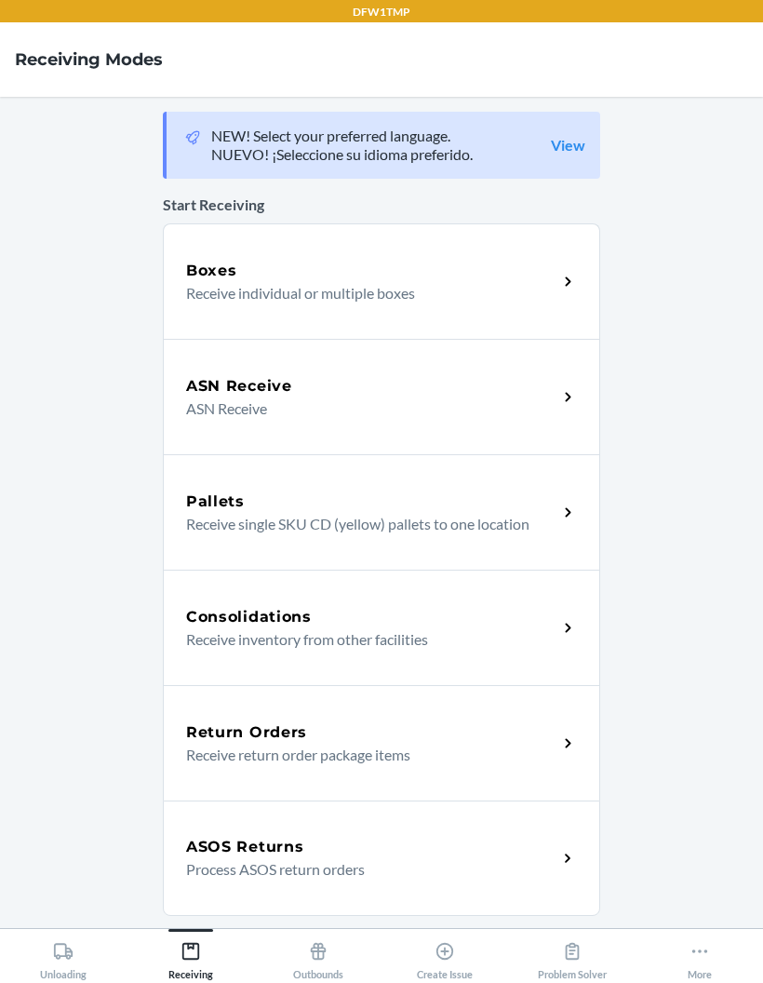
click at [456, 951] on div "Create Issue" at bounding box center [445, 957] width 56 height 47
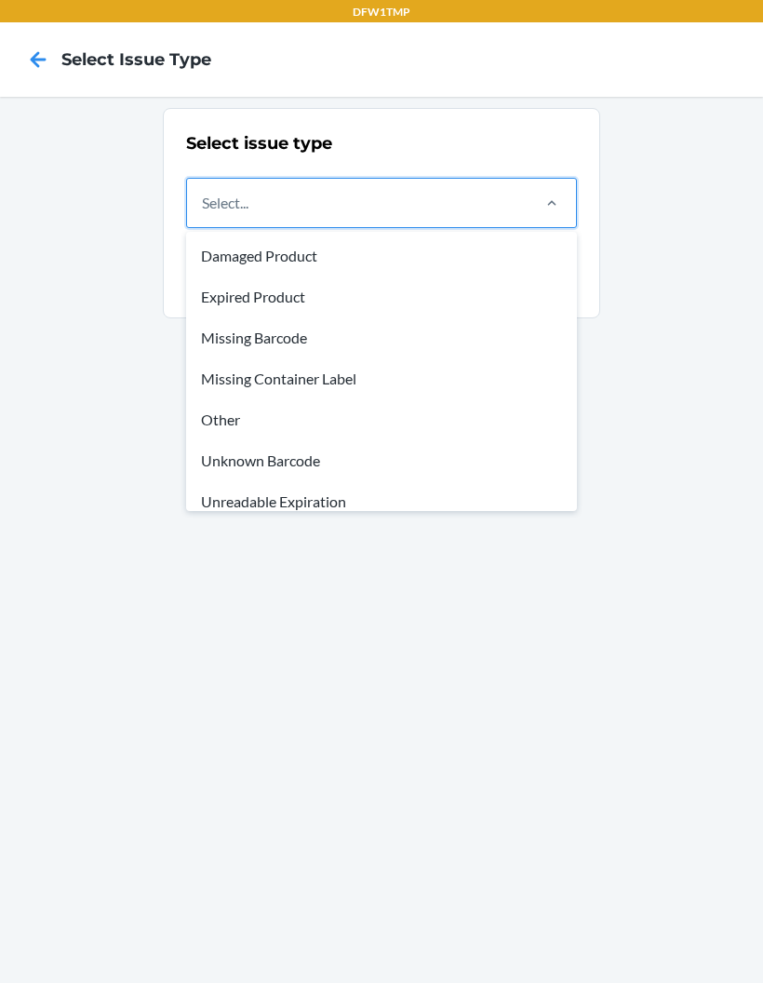
click at [405, 371] on div "Missing Container Label" at bounding box center [382, 378] width 384 height 41
click at [204, 214] on input "option Damaged Product focused, 1 of 8. 8 results available. Use Up and Down to…" at bounding box center [203, 203] width 2 height 22
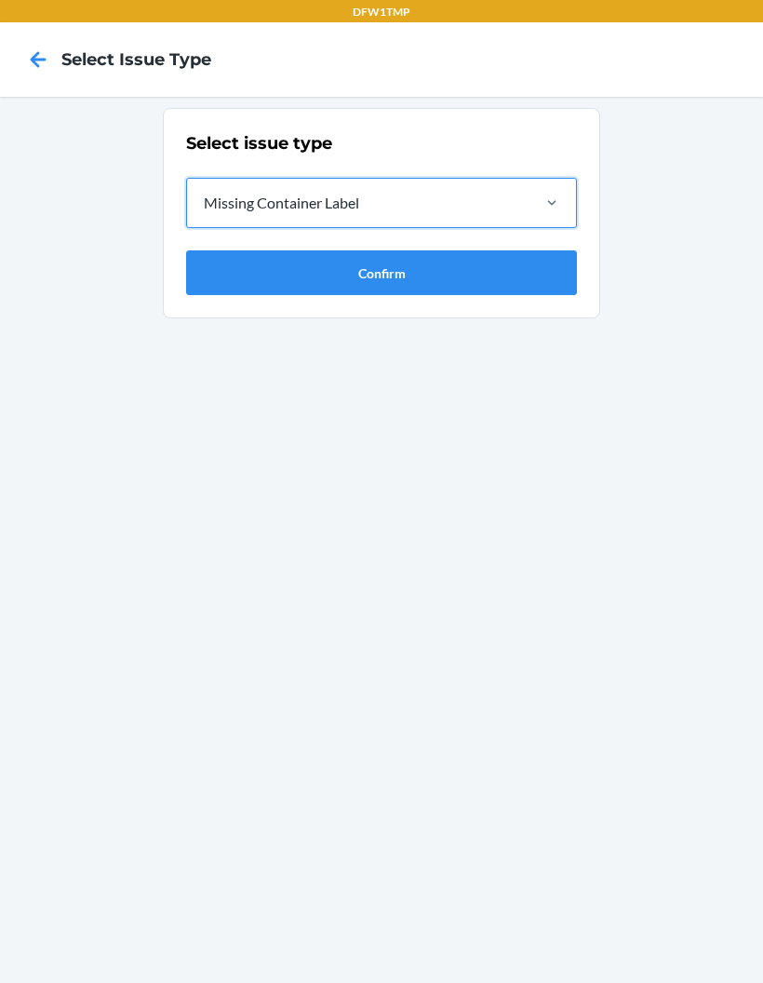
click at [480, 286] on button "Confirm" at bounding box center [381, 272] width 391 height 45
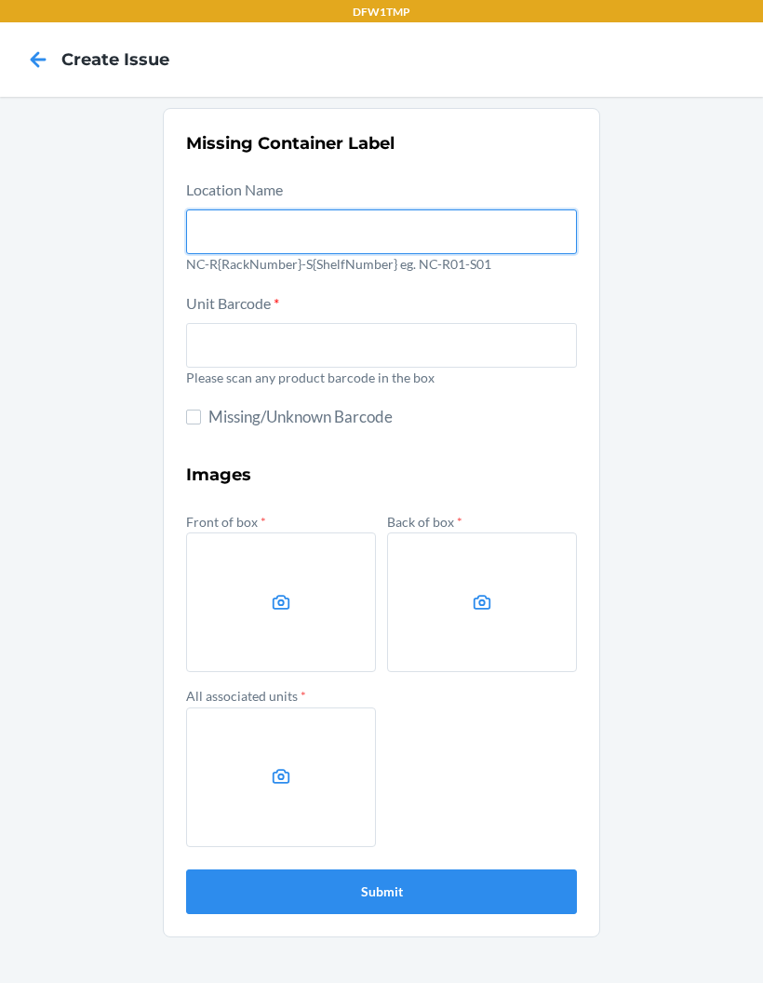
click at [493, 229] on input "text" at bounding box center [381, 231] width 391 height 45
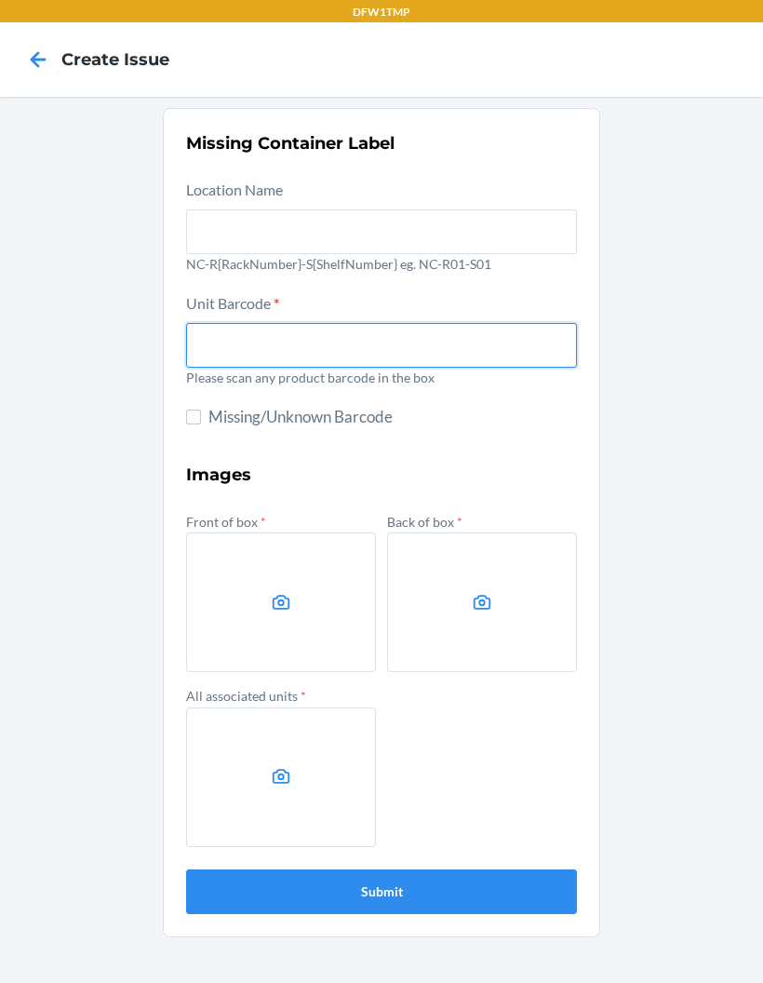
click at [223, 331] on input "text" at bounding box center [381, 345] width 391 height 45
click at [230, 196] on label "Location Name" at bounding box center [234, 190] width 97 height 18
click at [230, 209] on input "text" at bounding box center [381, 231] width 391 height 45
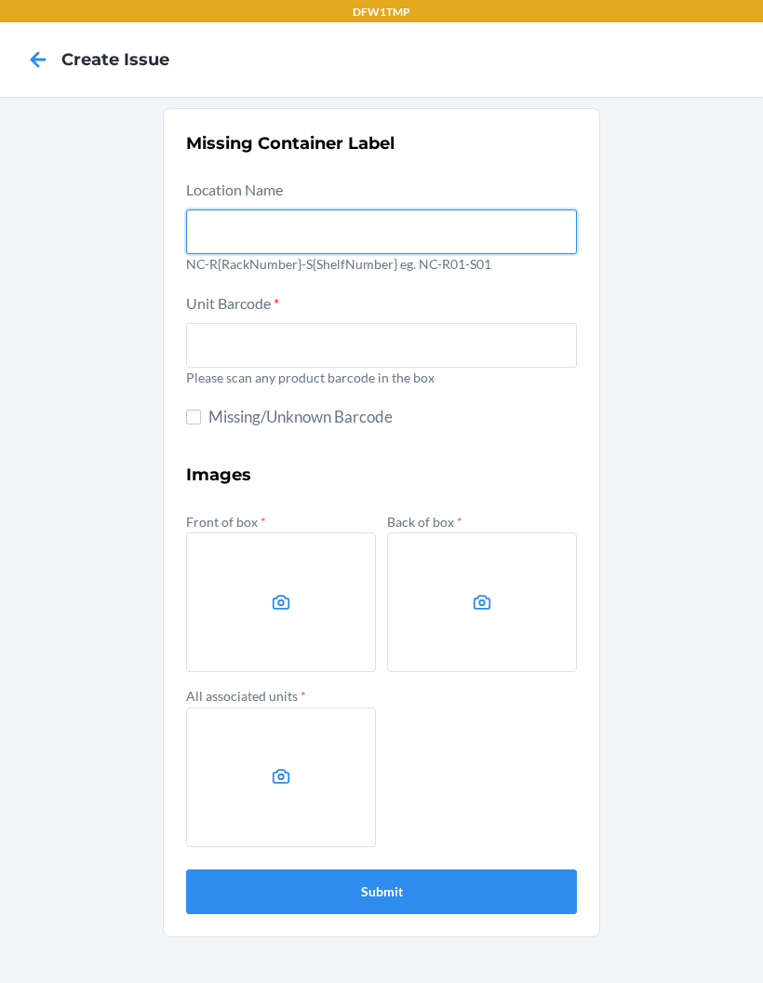
click at [207, 230] on input "text" at bounding box center [381, 231] width 391 height 45
type input "NC-R06-S03"
click at [382, 890] on button "Submit" at bounding box center [381, 891] width 391 height 45
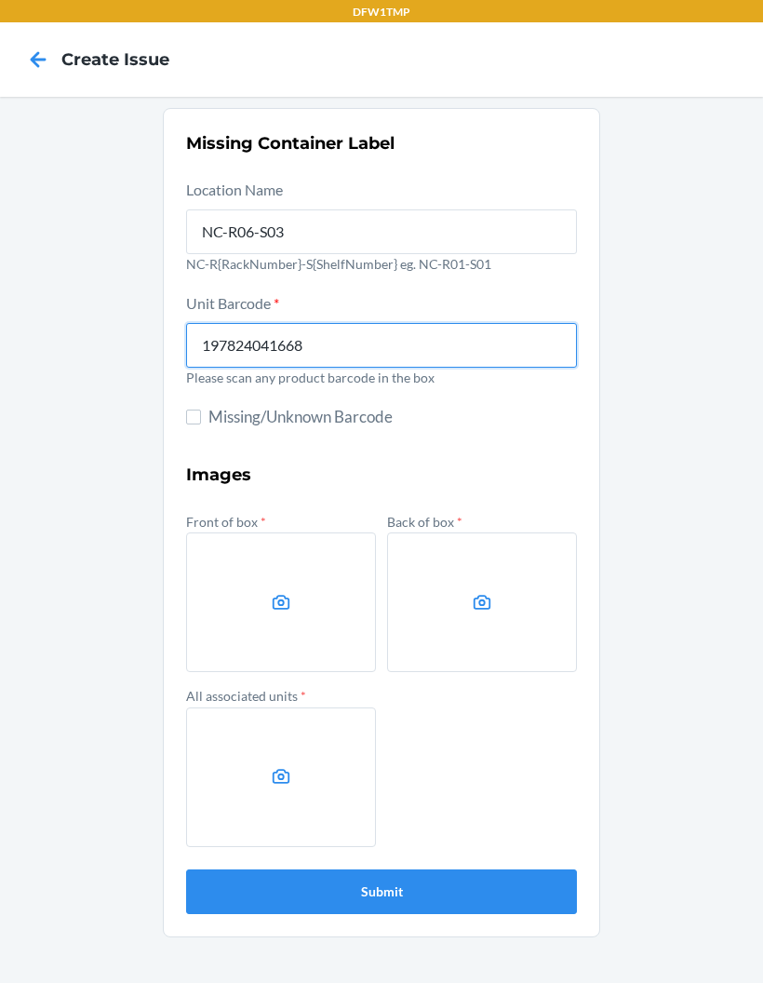
type input "197824041668"
click at [382, 890] on button "Submit" at bounding box center [381, 891] width 391 height 45
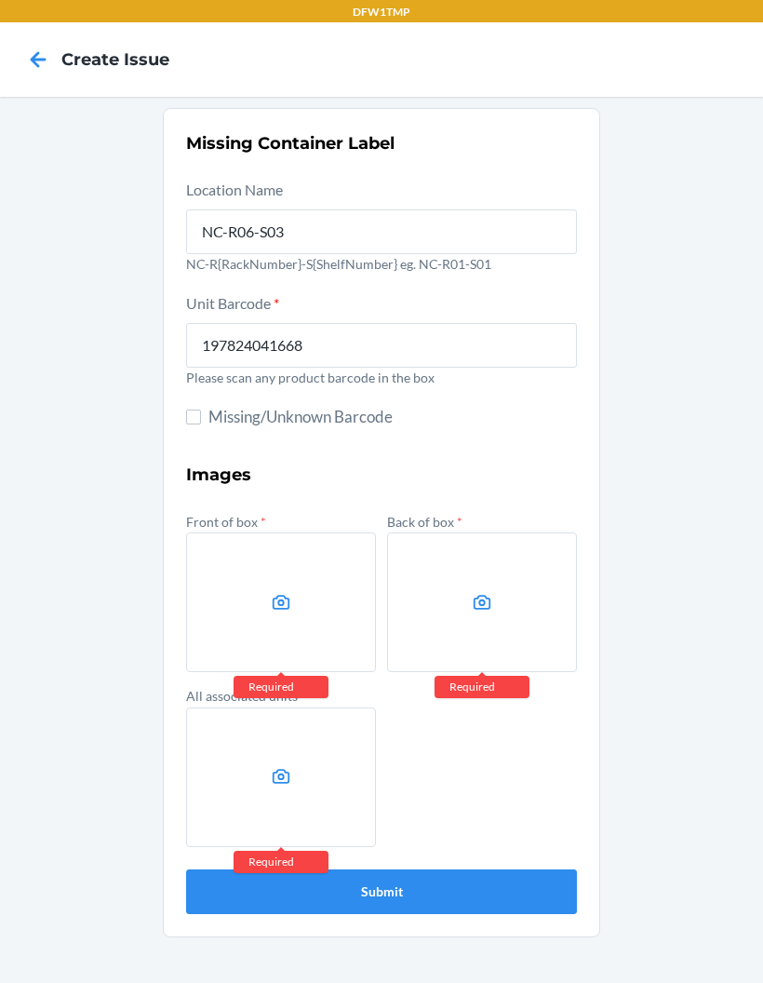
click at [238, 584] on label at bounding box center [281, 602] width 190 height 140
click at [0, 0] on input "file" at bounding box center [0, 0] width 0 height 0
click at [279, 584] on label at bounding box center [281, 602] width 190 height 140
click at [0, 0] on input "file" at bounding box center [0, 0] width 0 height 0
click at [259, 611] on label at bounding box center [281, 602] width 190 height 140
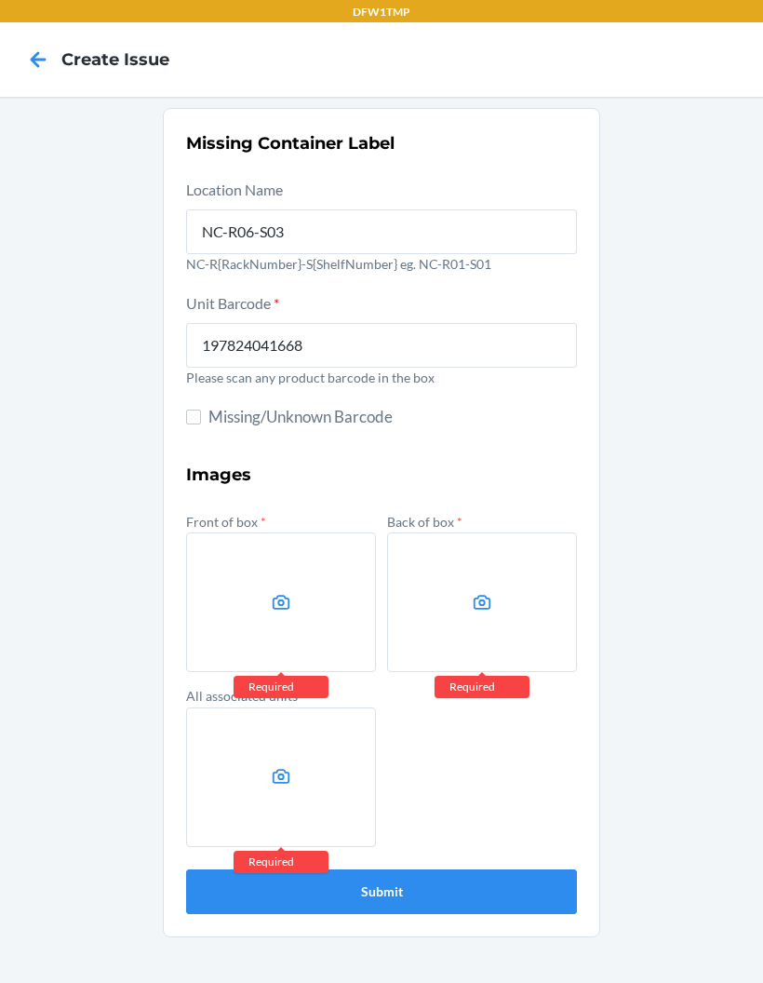
click at [0, 0] on input "file" at bounding box center [0, 0] width 0 height 0
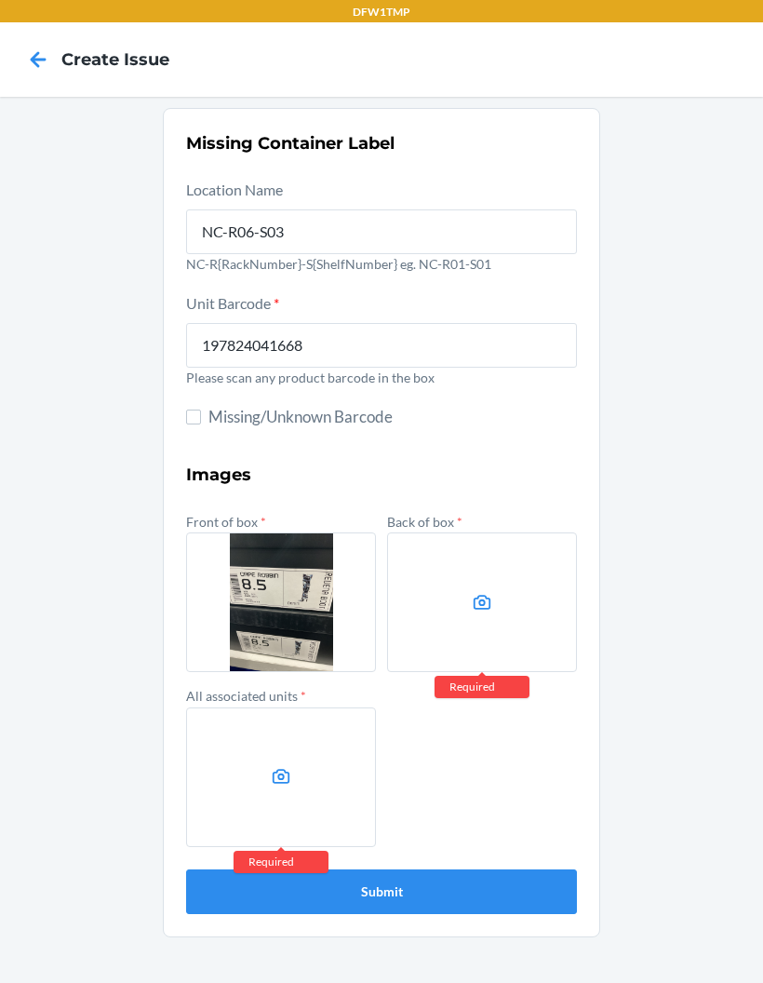
click at [520, 625] on label at bounding box center [482, 602] width 190 height 140
click at [0, 0] on input "file" at bounding box center [0, 0] width 0 height 0
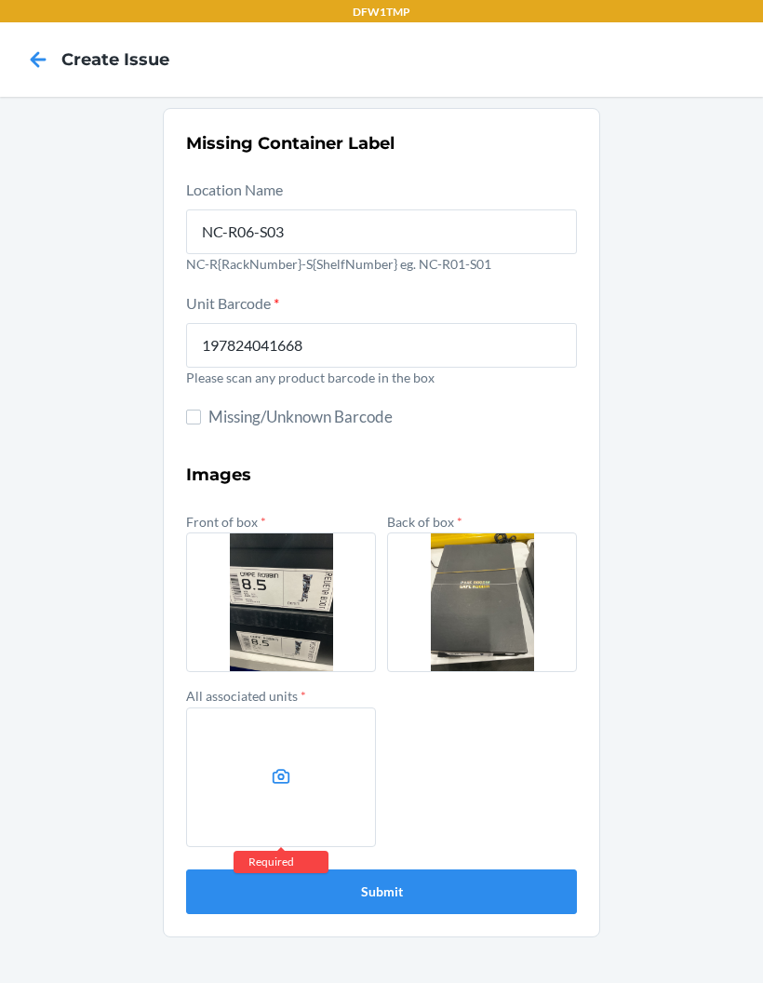
click at [268, 768] on label at bounding box center [281, 777] width 190 height 140
click at [0, 0] on input "file" at bounding box center [0, 0] width 0 height 0
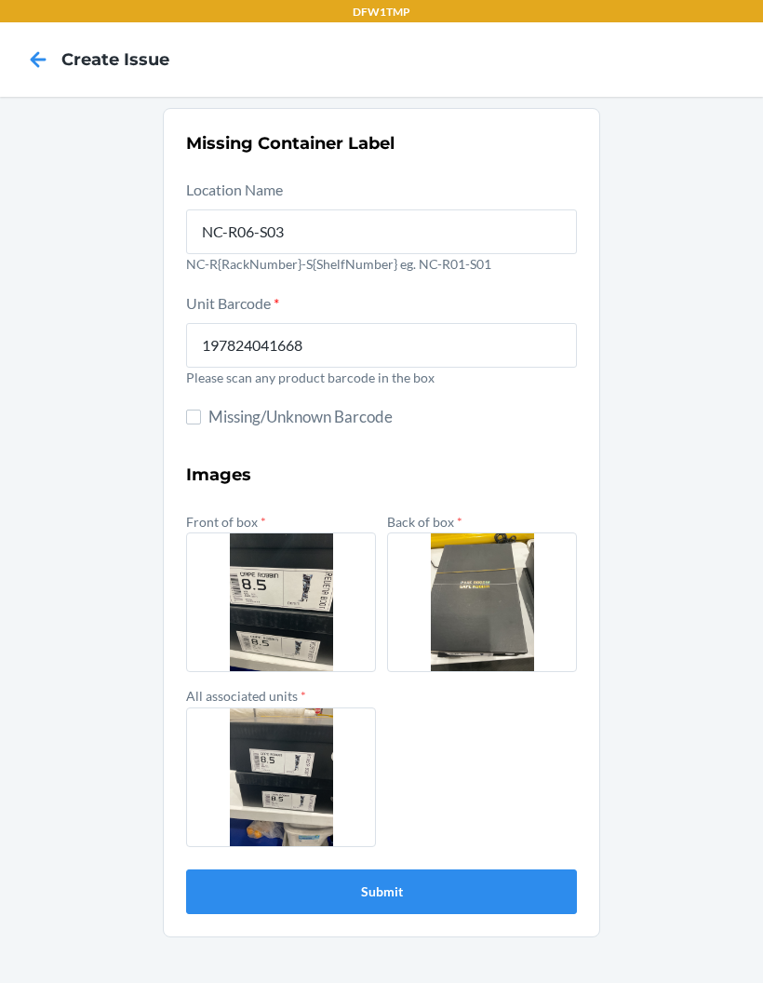
click at [529, 888] on button "Submit" at bounding box center [381, 891] width 391 height 45
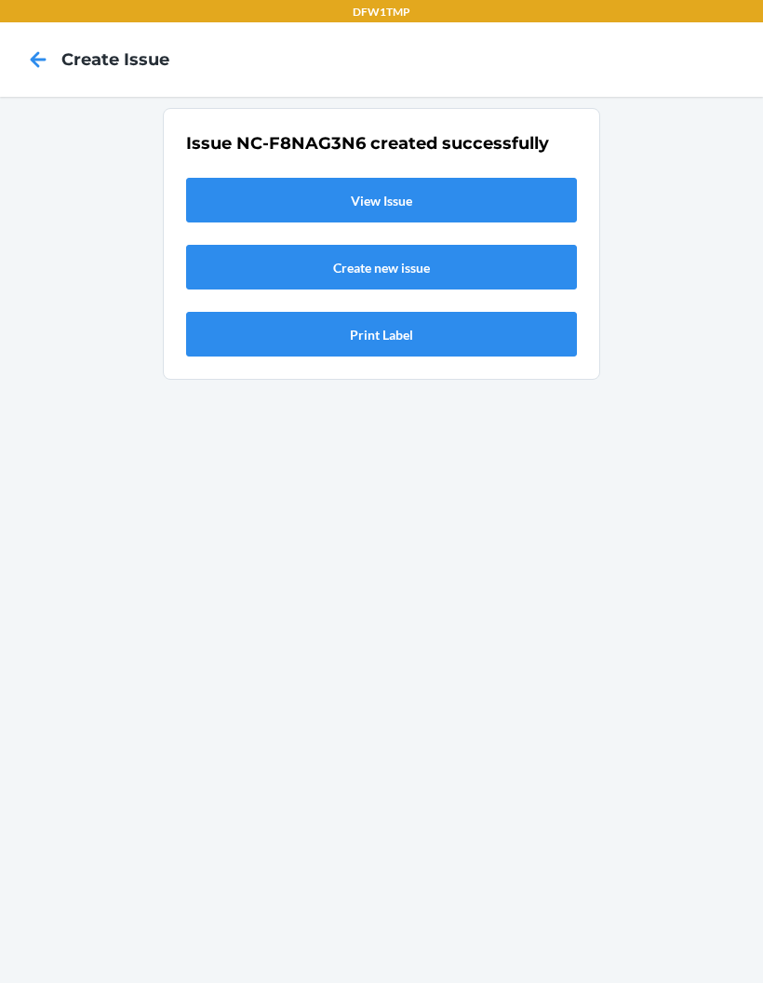
click at [249, 195] on link "View Issue" at bounding box center [381, 200] width 391 height 45
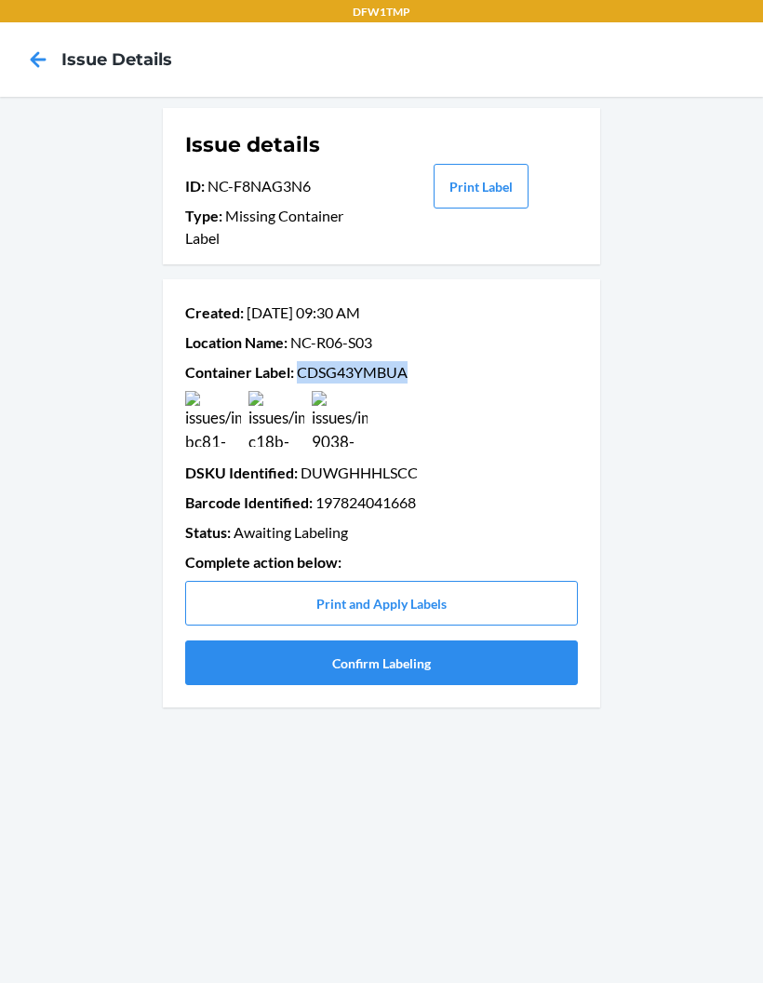
click at [497, 680] on button "Confirm Labeling" at bounding box center [381, 662] width 393 height 45
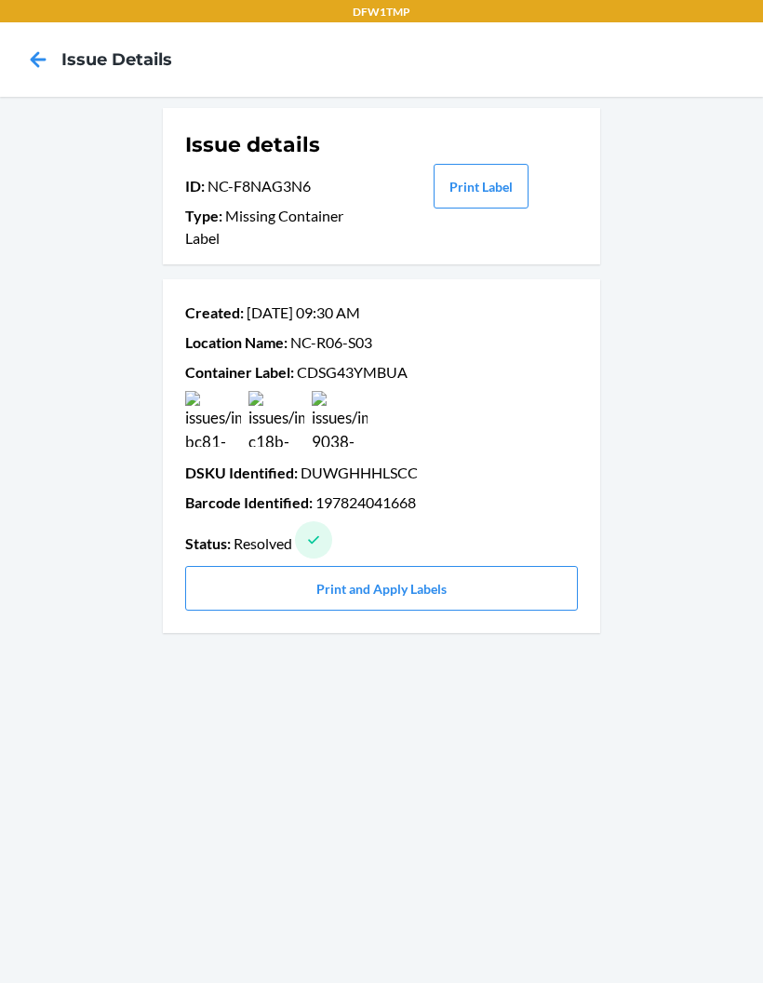
click at [52, 67] on icon at bounding box center [38, 60] width 32 height 32
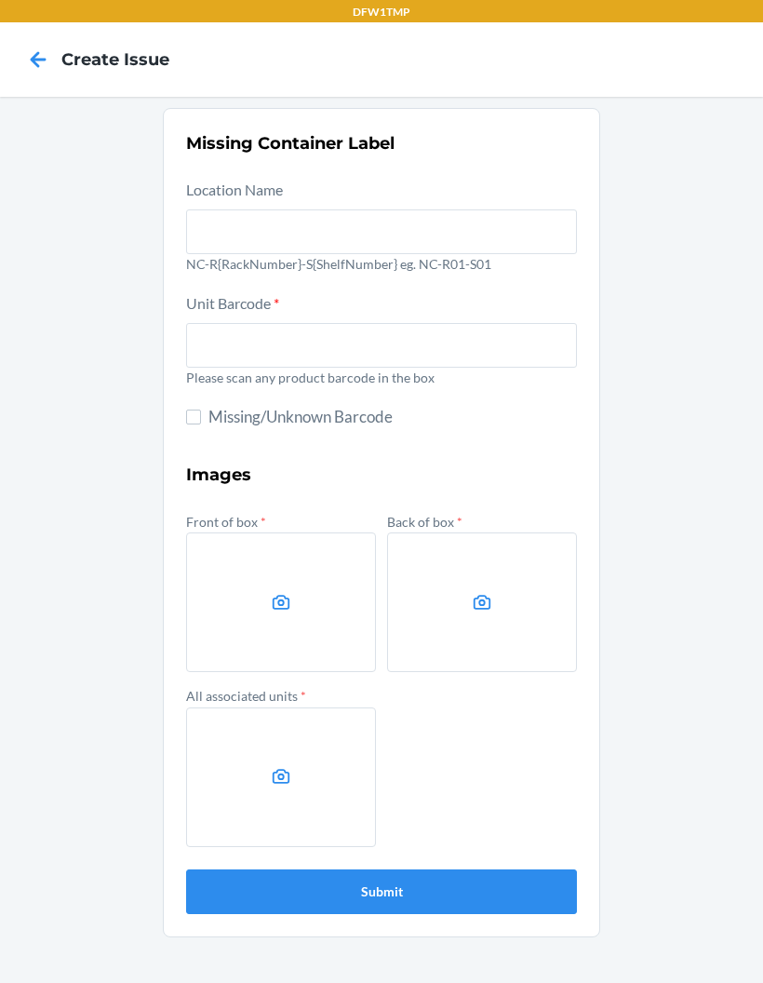
click at [31, 74] on icon at bounding box center [38, 60] width 32 height 32
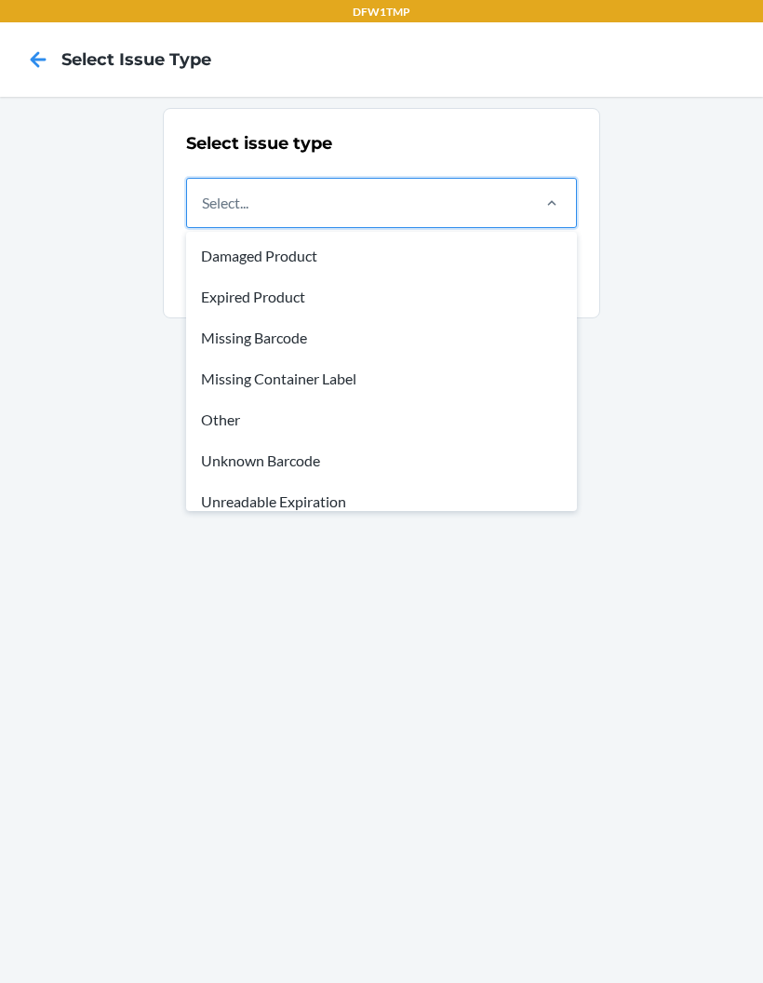
click at [331, 460] on div "Unknown Barcode" at bounding box center [382, 460] width 384 height 41
click at [204, 214] on input "option Damaged Product focused, 1 of 8. 8 results available. Use Up and Down to…" at bounding box center [203, 203] width 2 height 22
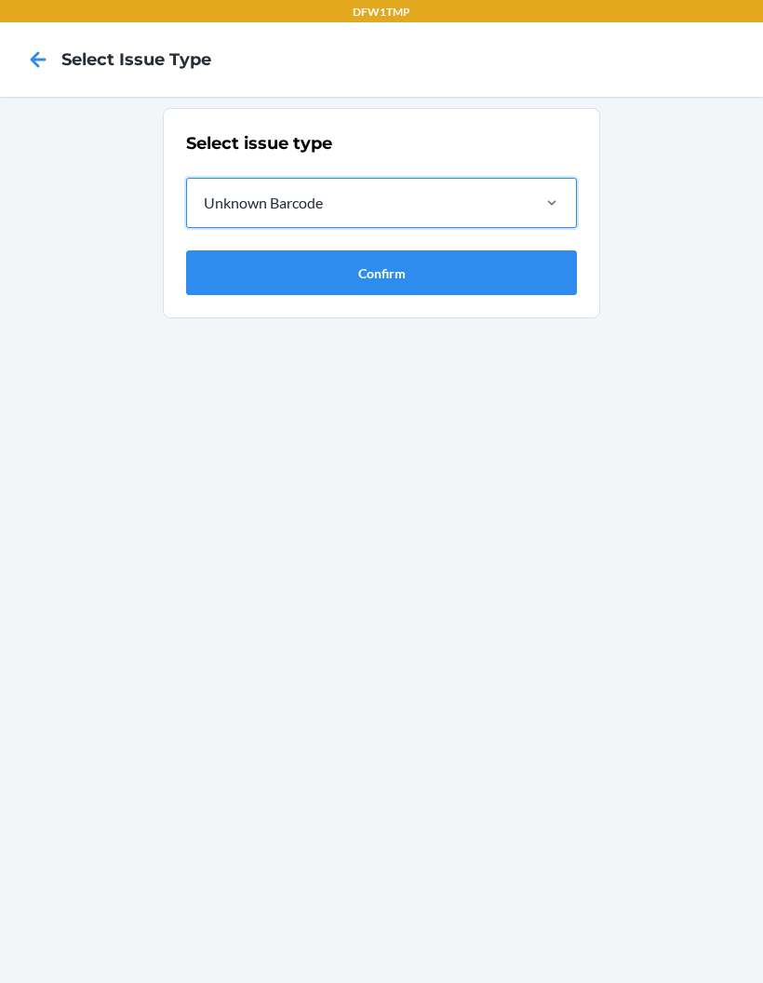
click at [505, 281] on button "Confirm" at bounding box center [381, 272] width 391 height 45
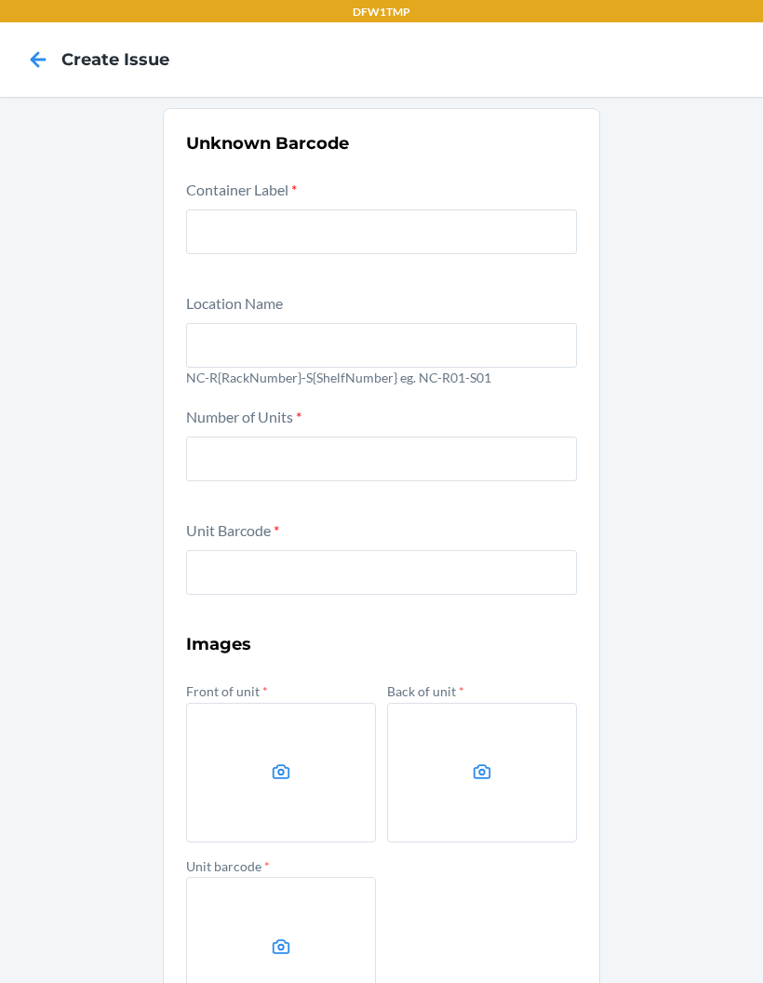
click at [40, 70] on icon at bounding box center [38, 60] width 32 height 32
